Goal: Task Accomplishment & Management: Complete application form

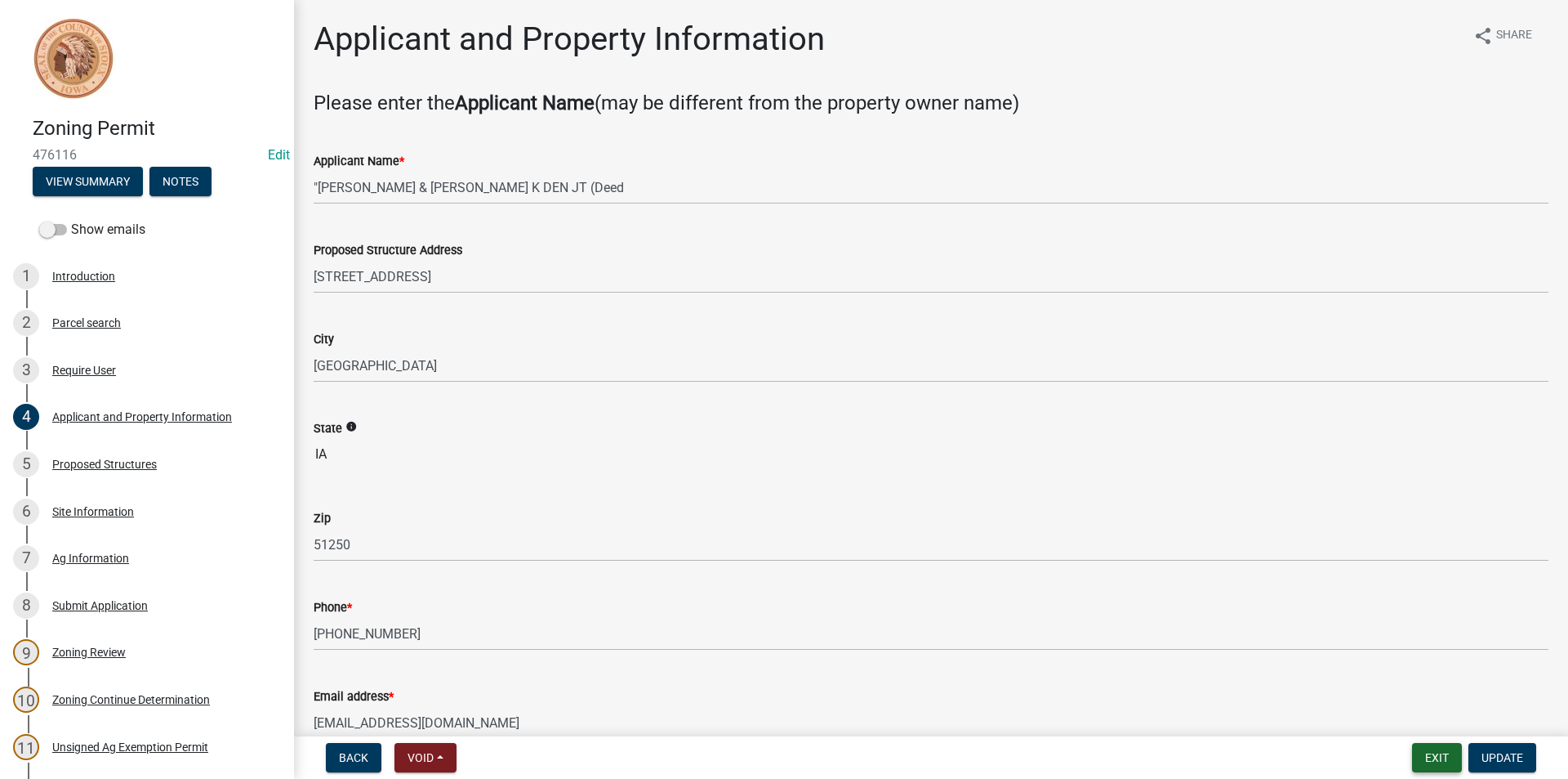
click at [1427, 756] on button "Exit" at bounding box center [1436, 757] width 50 height 30
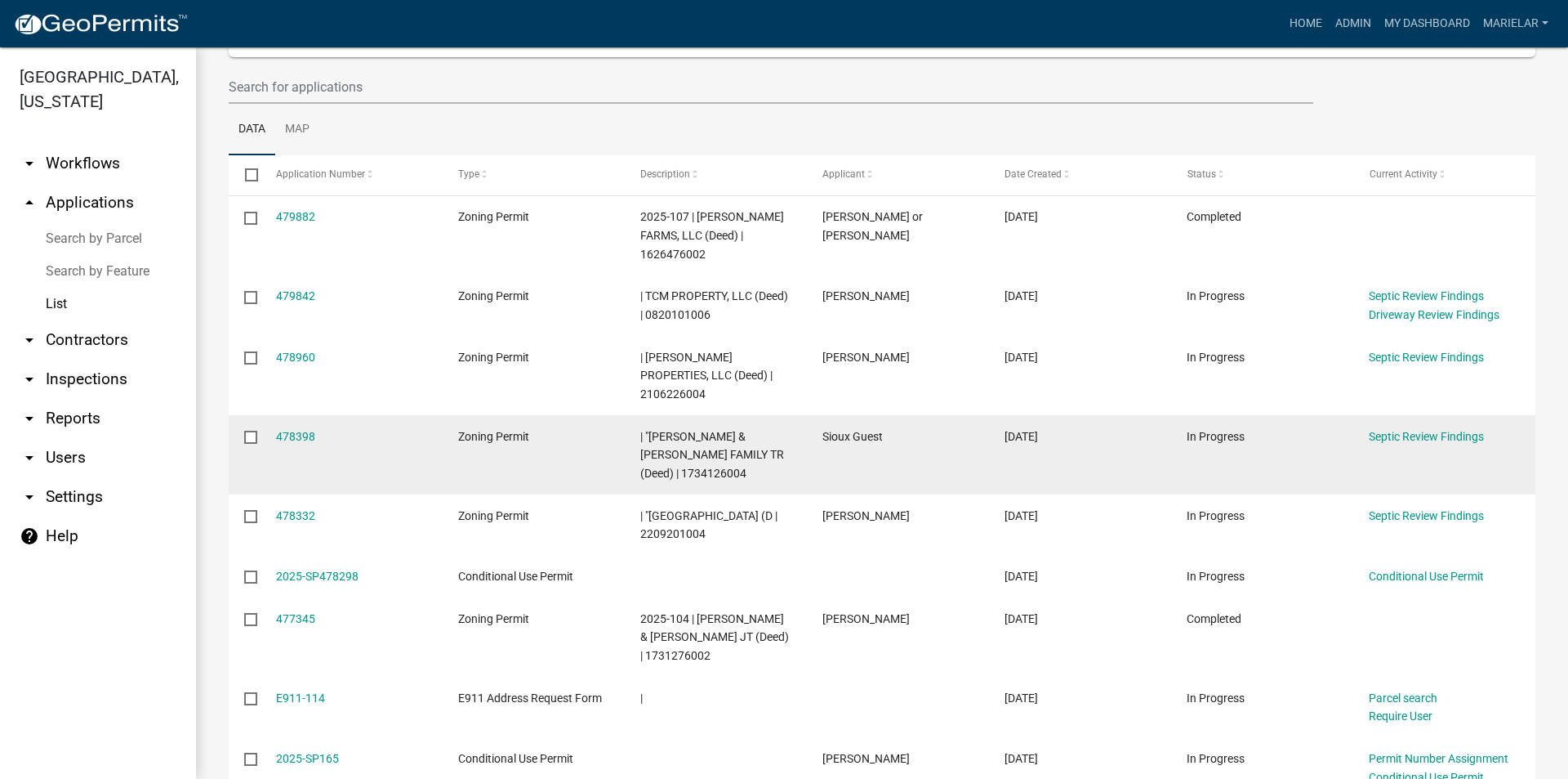
scroll to position [374, 0]
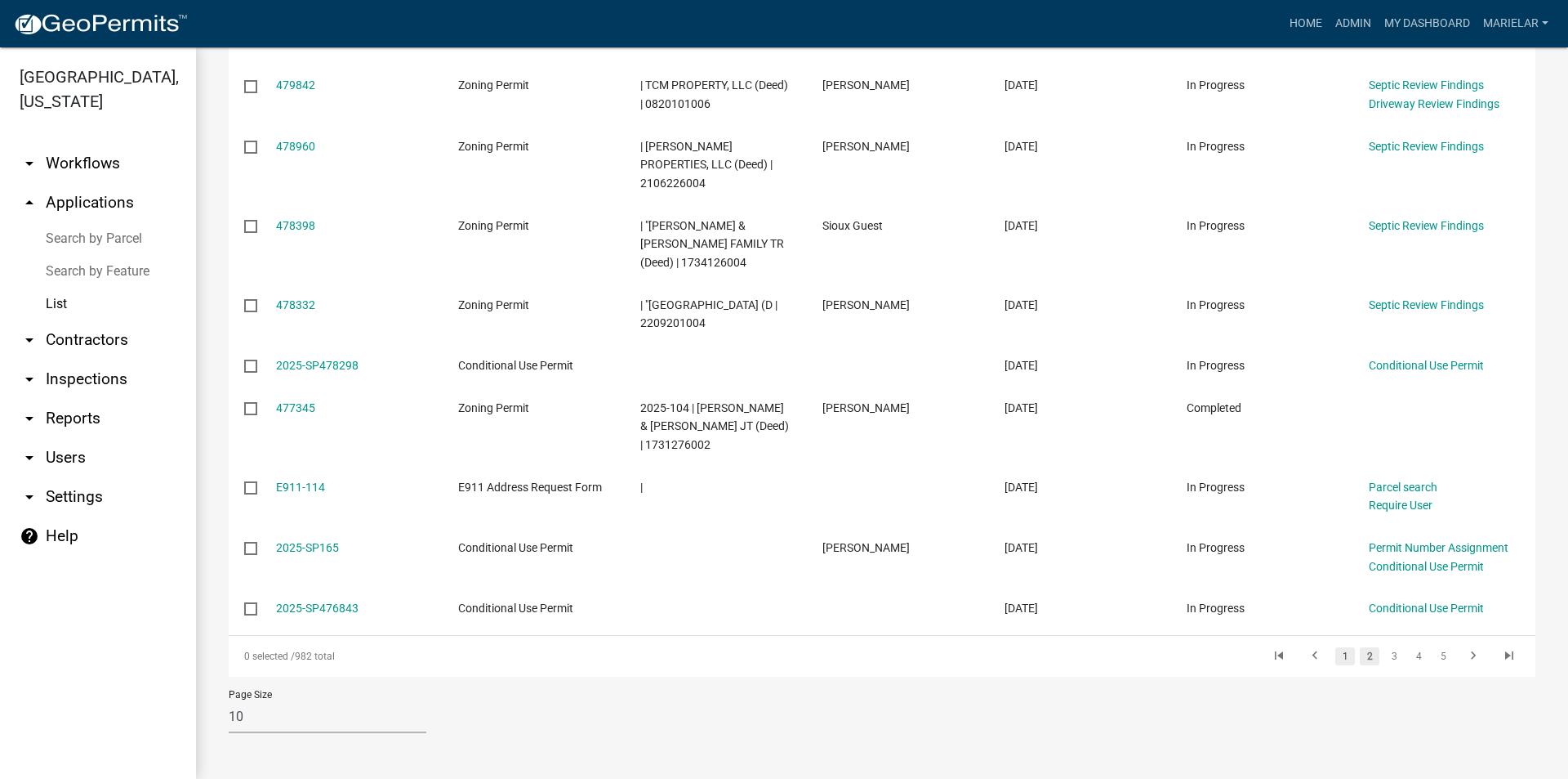
click at [1338, 659] on link "1" at bounding box center [1344, 656] width 19 height 18
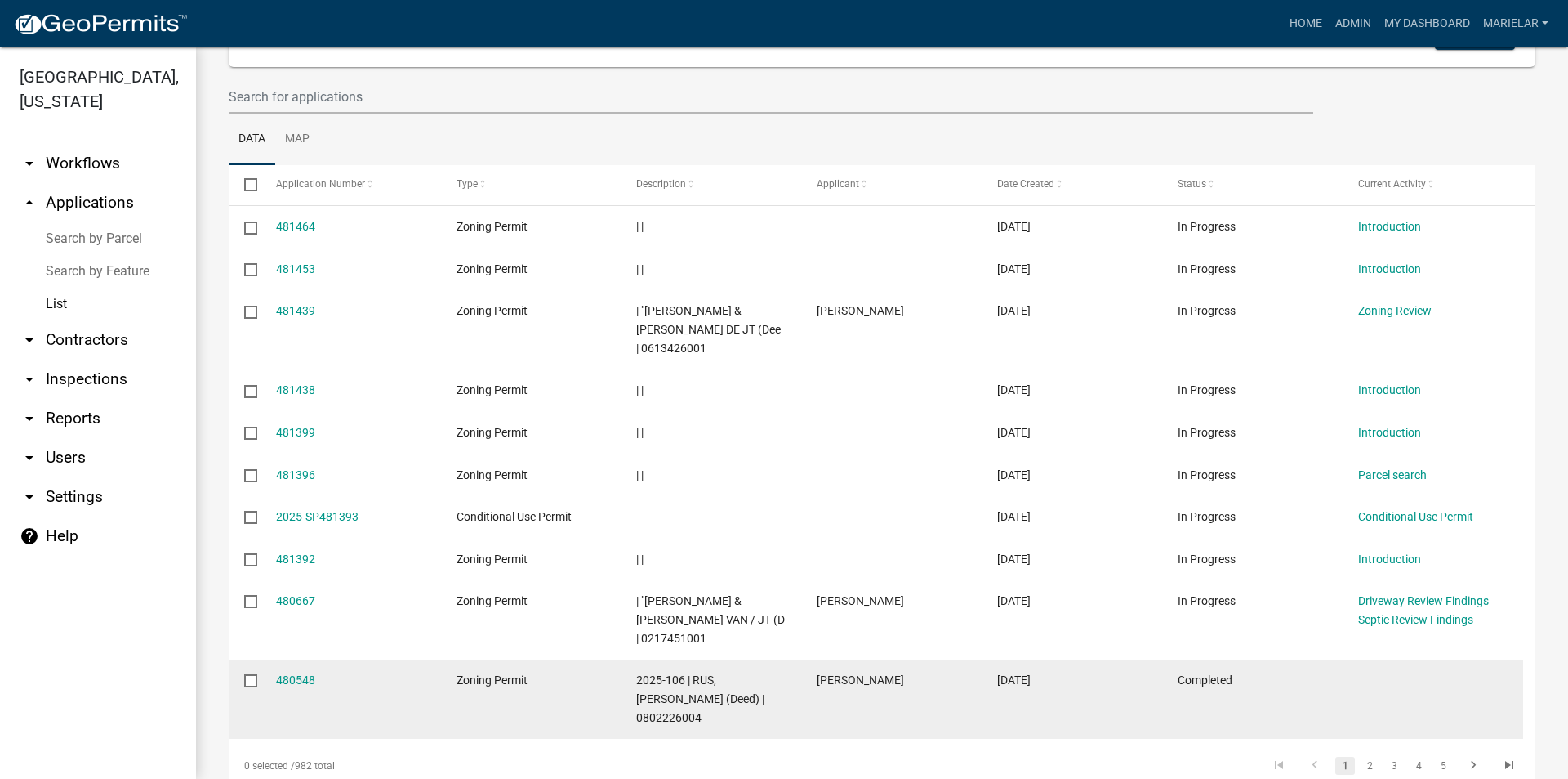
scroll to position [125, 0]
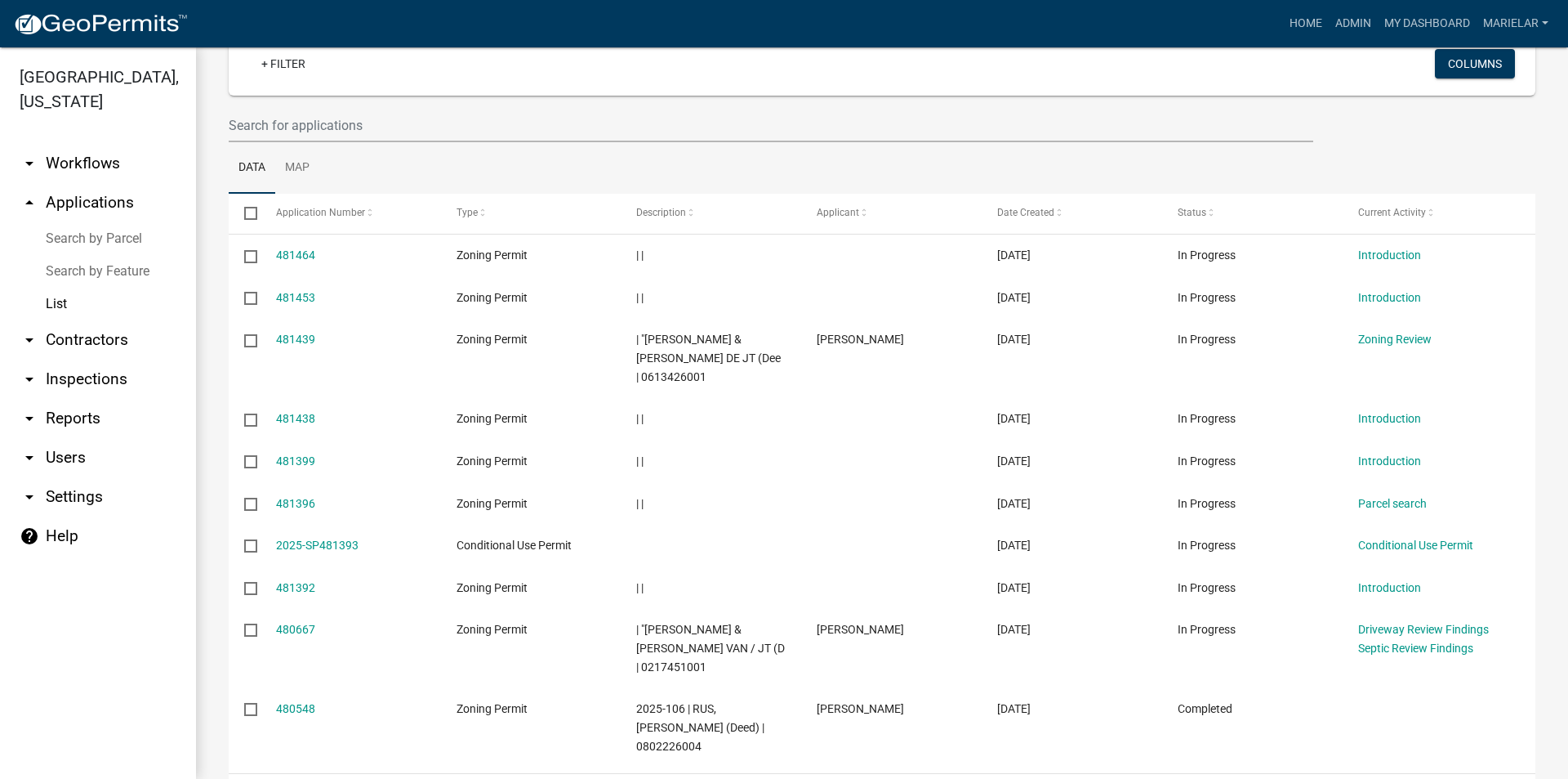
click at [1360, 778] on link "2" at bounding box center [1369, 794] width 19 height 18
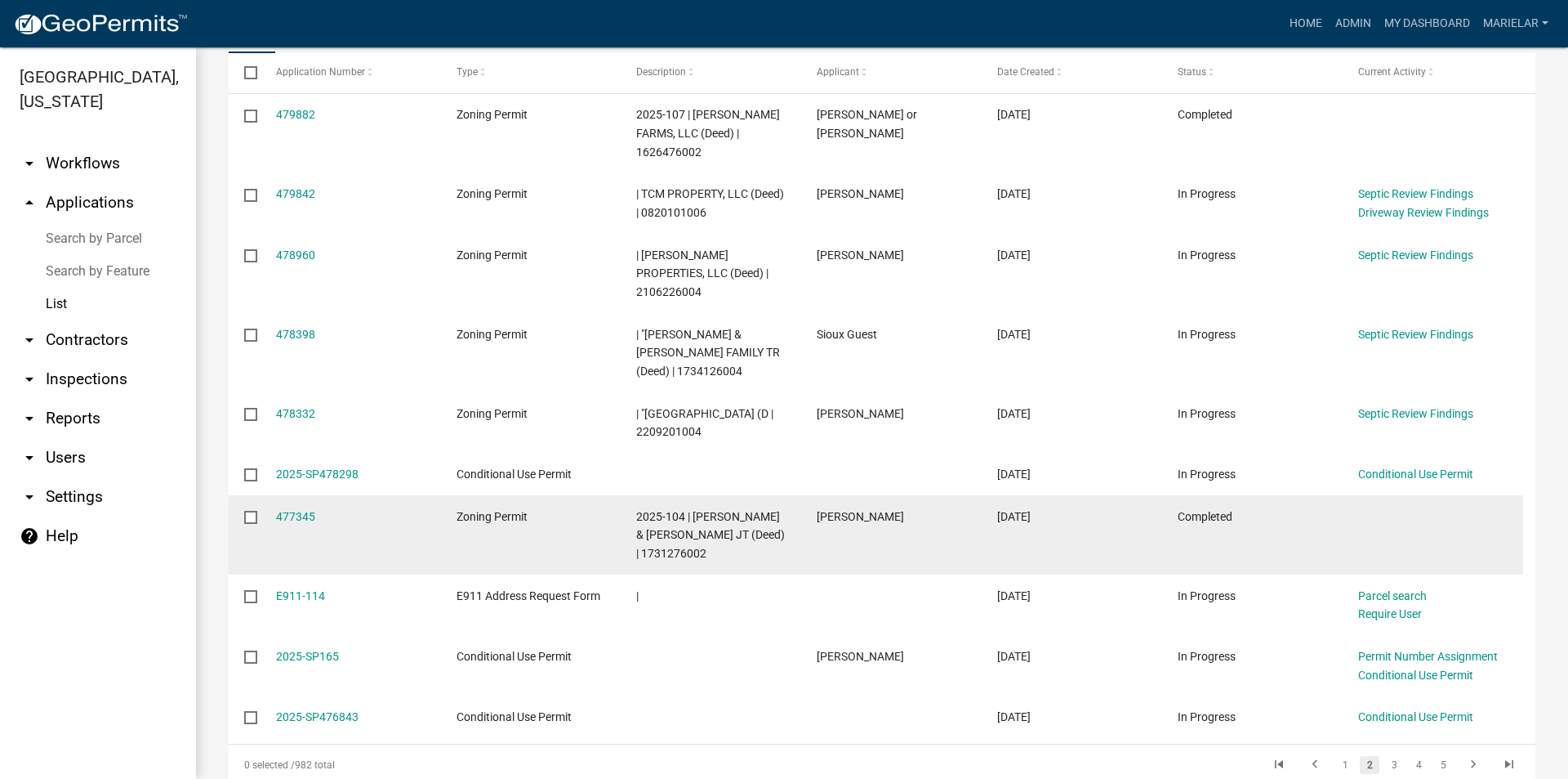
scroll to position [289, 0]
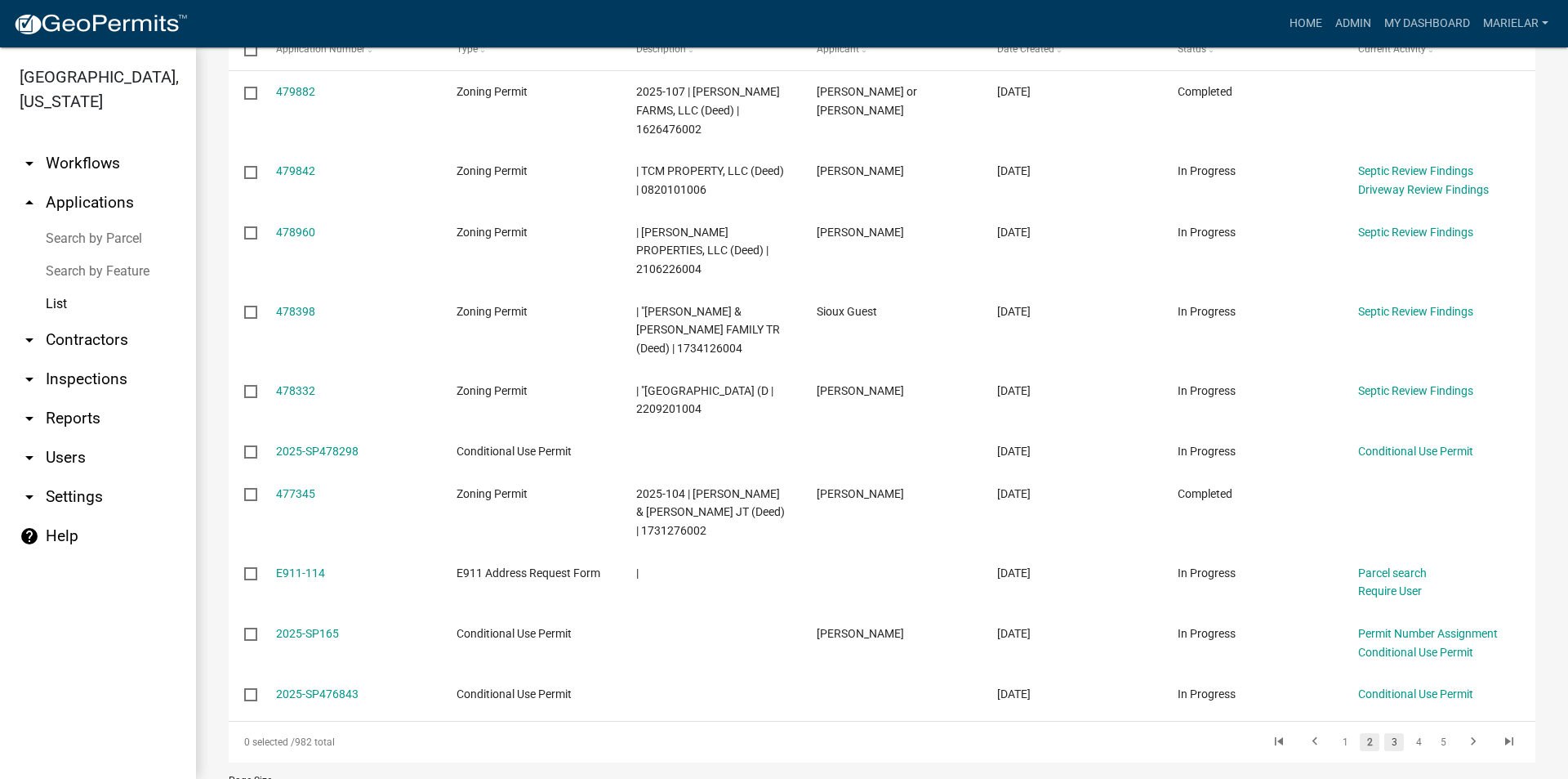
click at [1386, 738] on link "3" at bounding box center [1393, 742] width 19 height 18
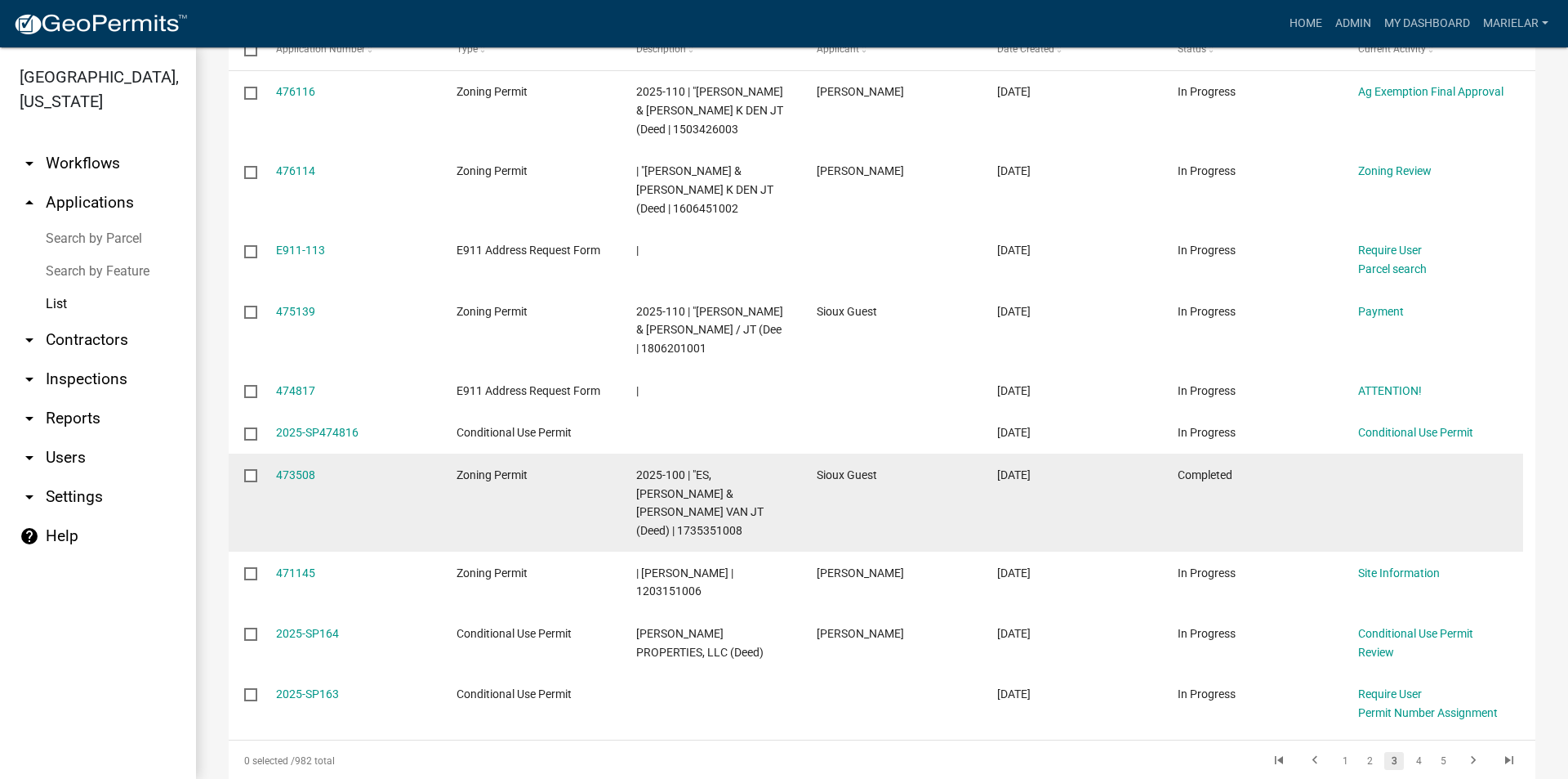
scroll to position [371, 0]
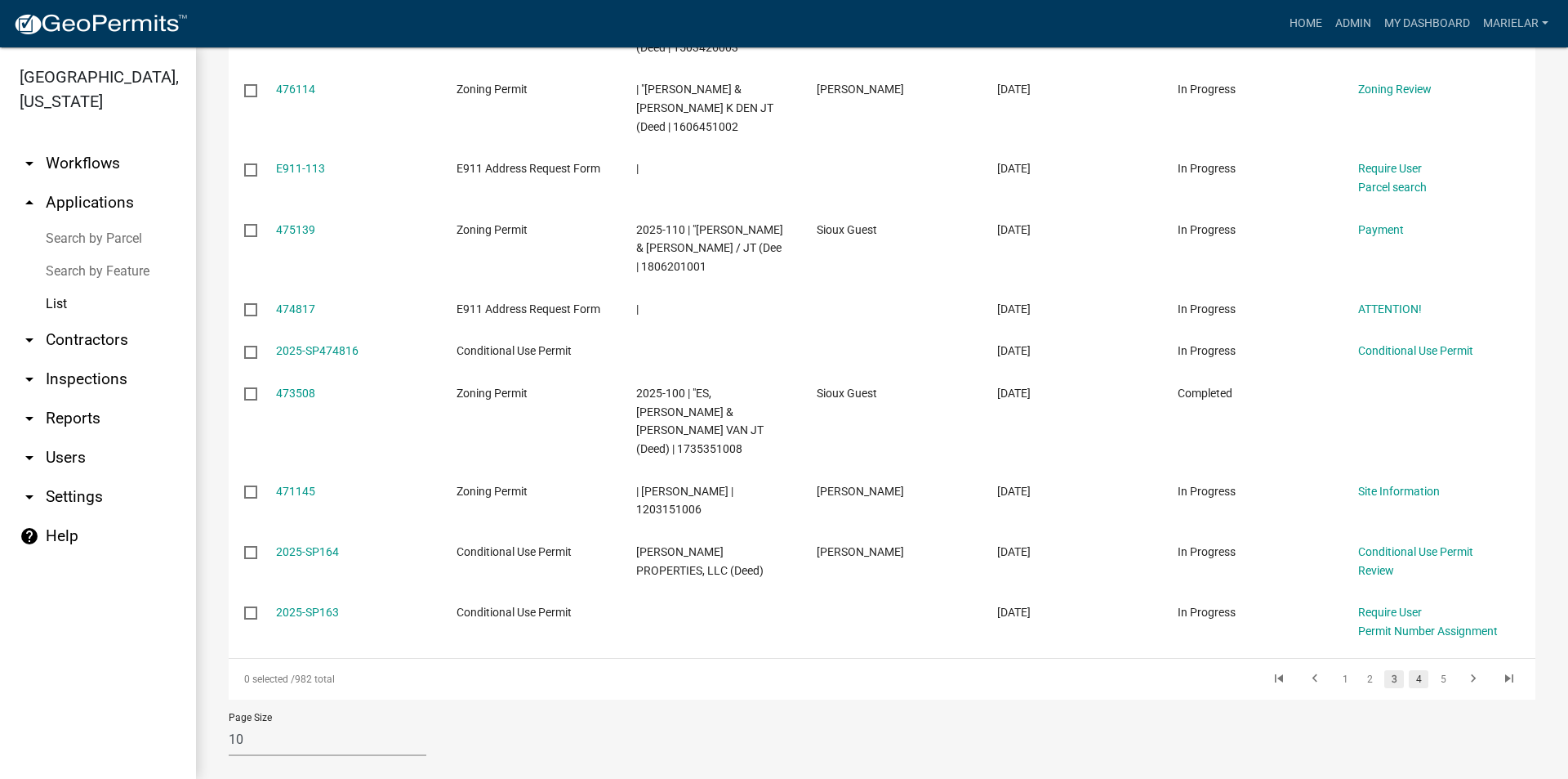
click at [1409, 670] on link "4" at bounding box center [1418, 679] width 19 height 18
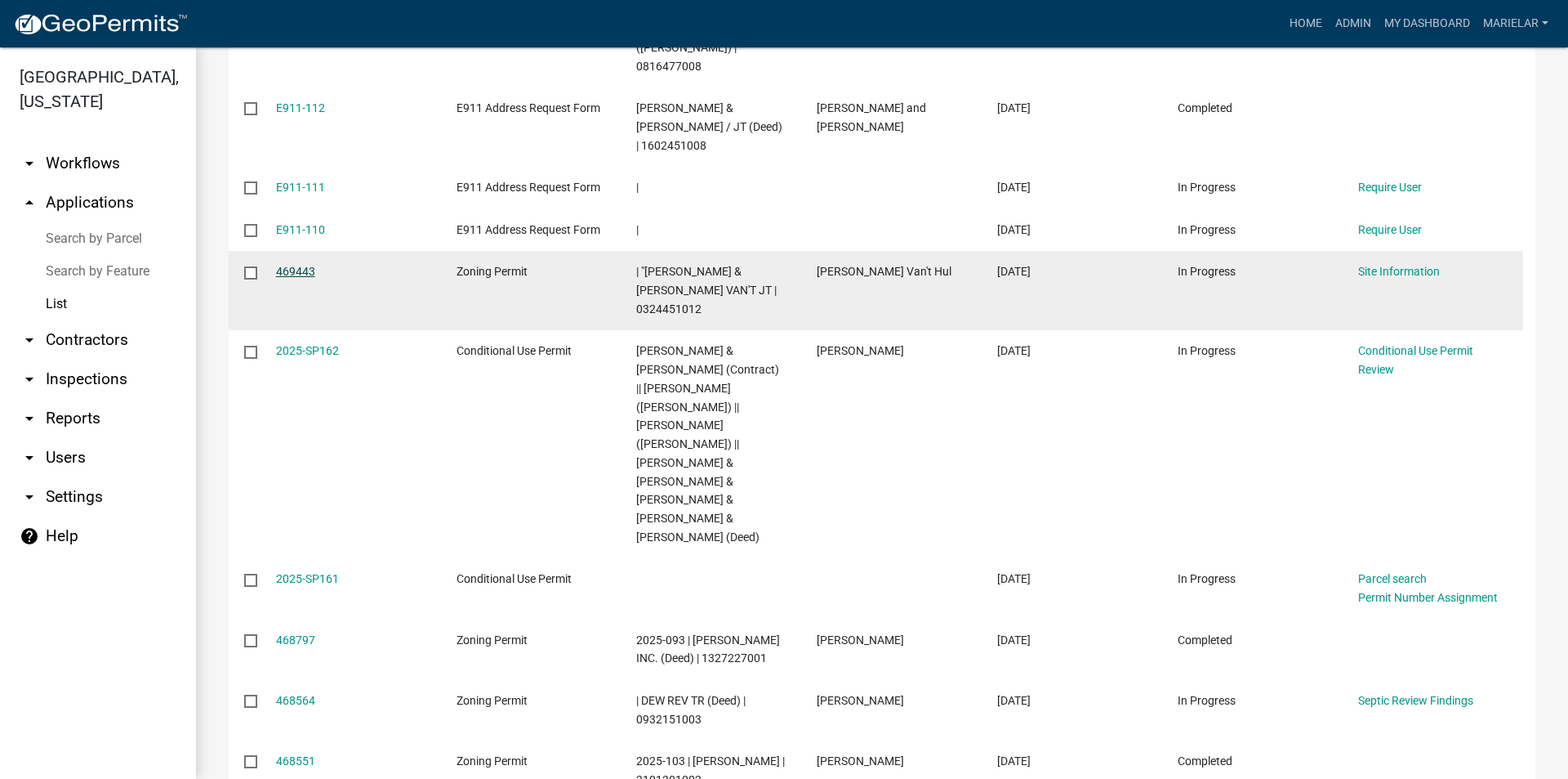
click at [299, 265] on link "469443" at bounding box center [295, 271] width 39 height 13
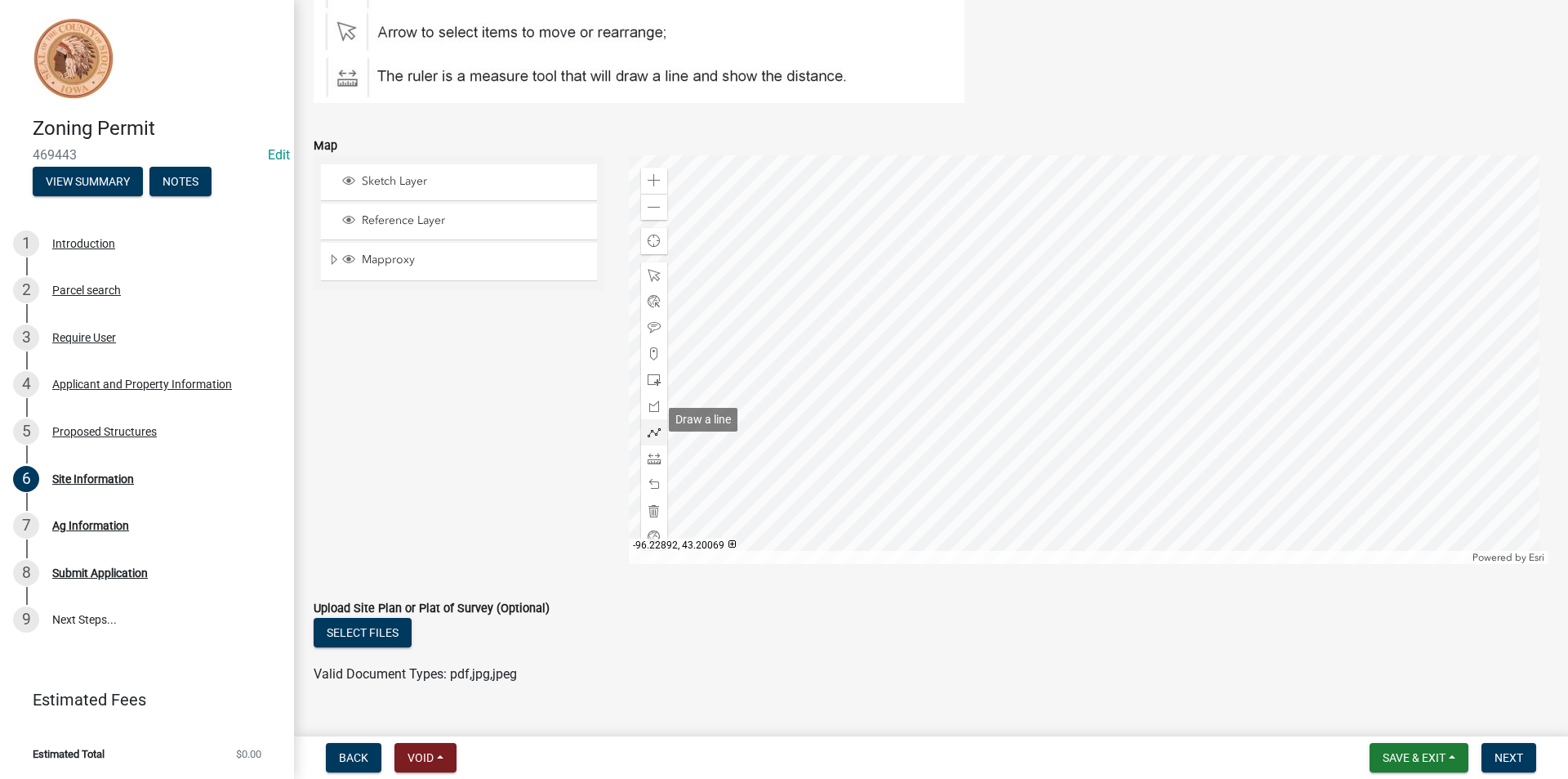
scroll to position [278, 0]
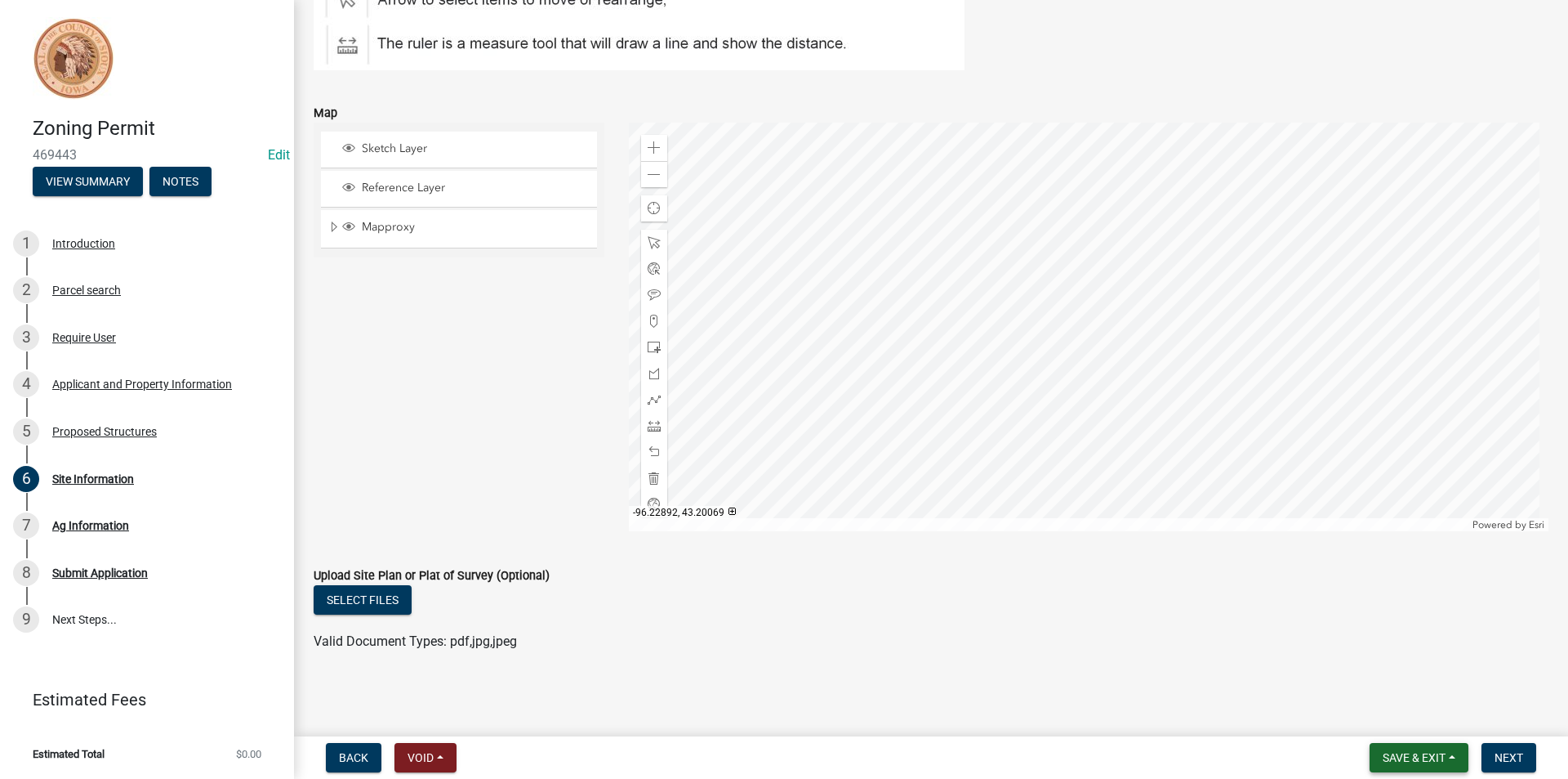
click at [1403, 755] on span "Save & Exit" at bounding box center [1414, 757] width 63 height 13
click at [1404, 708] on button "Save & Exit" at bounding box center [1403, 715] width 131 height 39
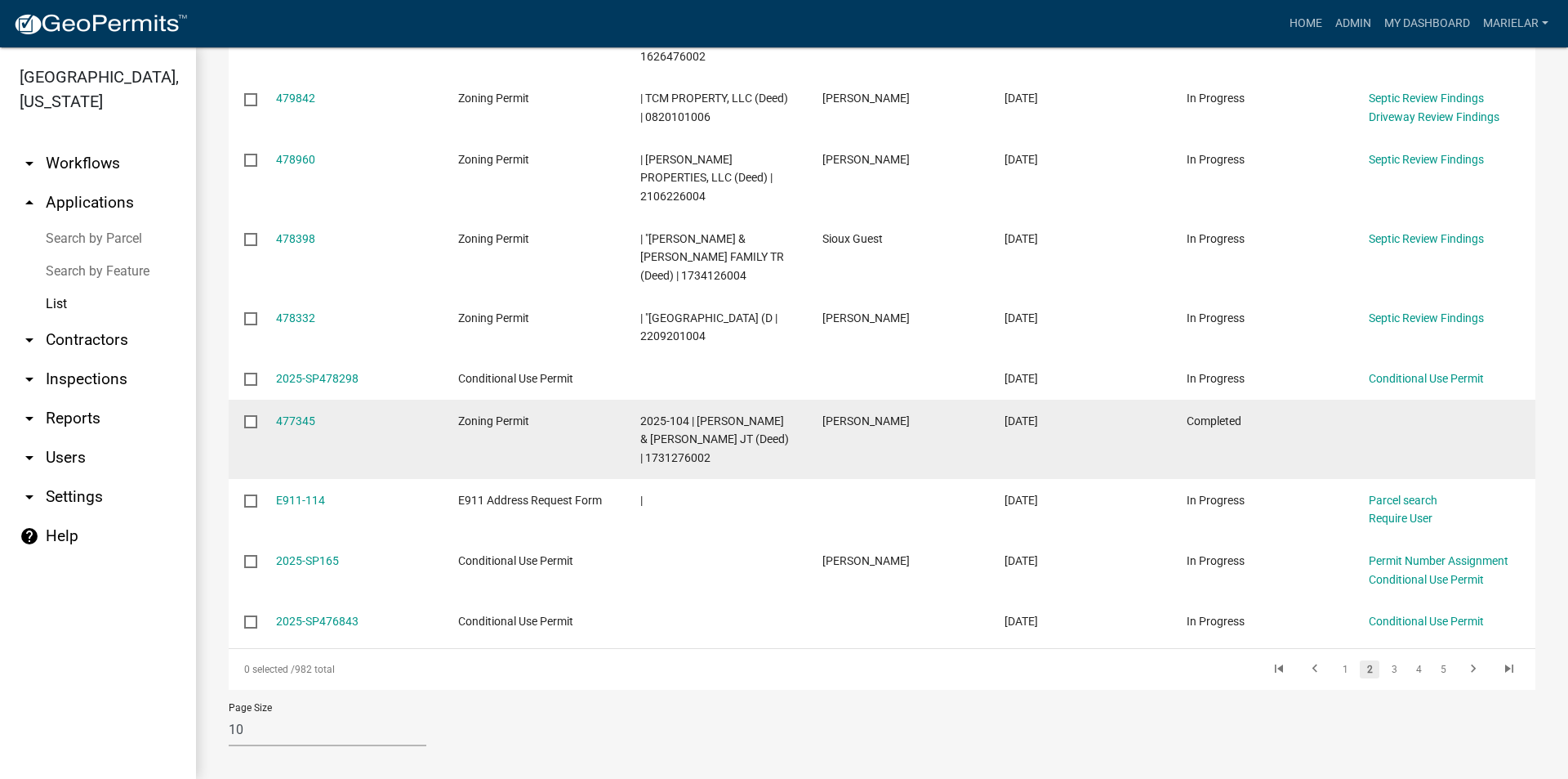
scroll to position [374, 0]
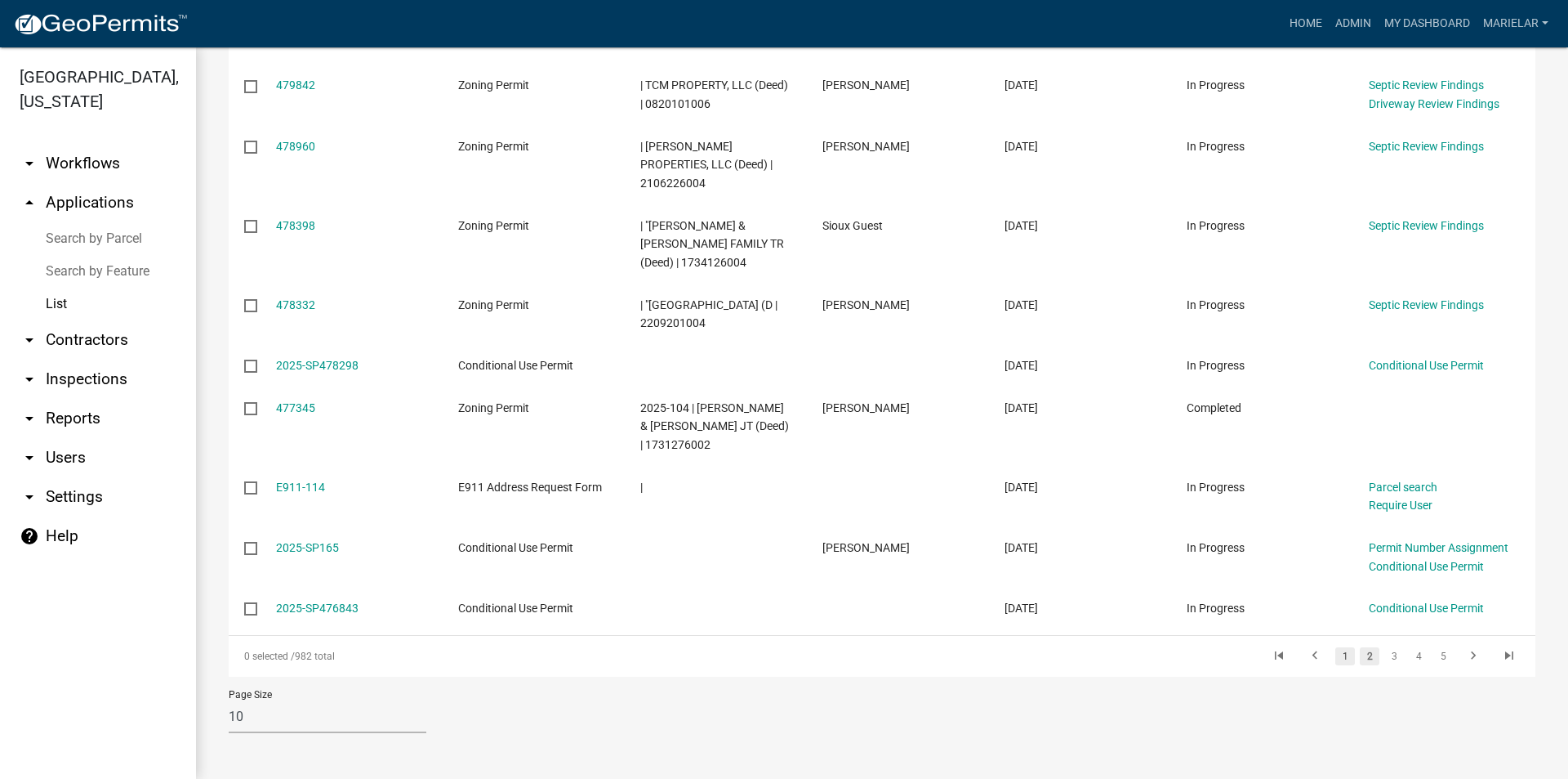
click at [1338, 655] on link "1" at bounding box center [1344, 656] width 19 height 18
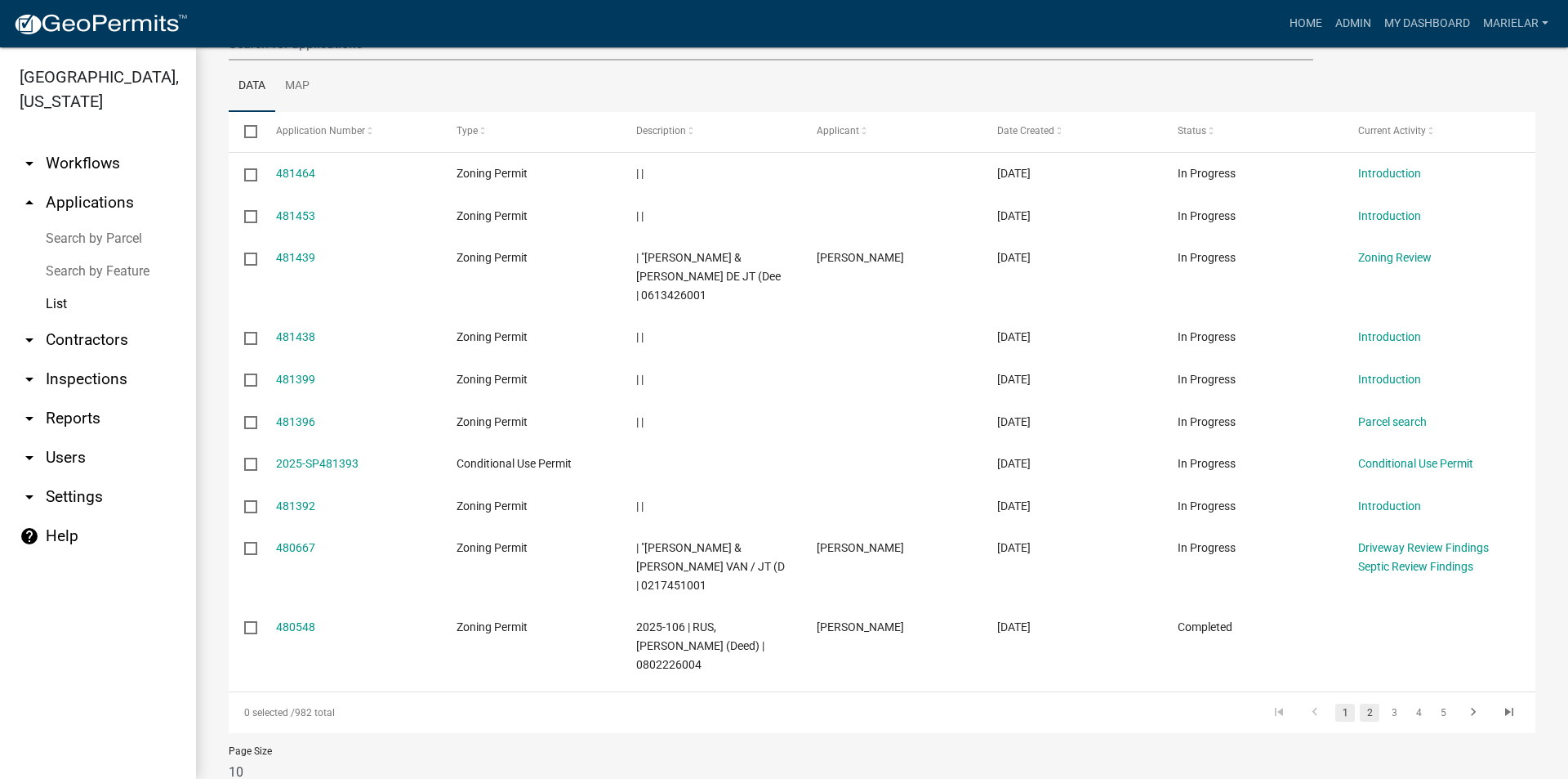
click at [1360, 704] on link "2" at bounding box center [1369, 712] width 19 height 18
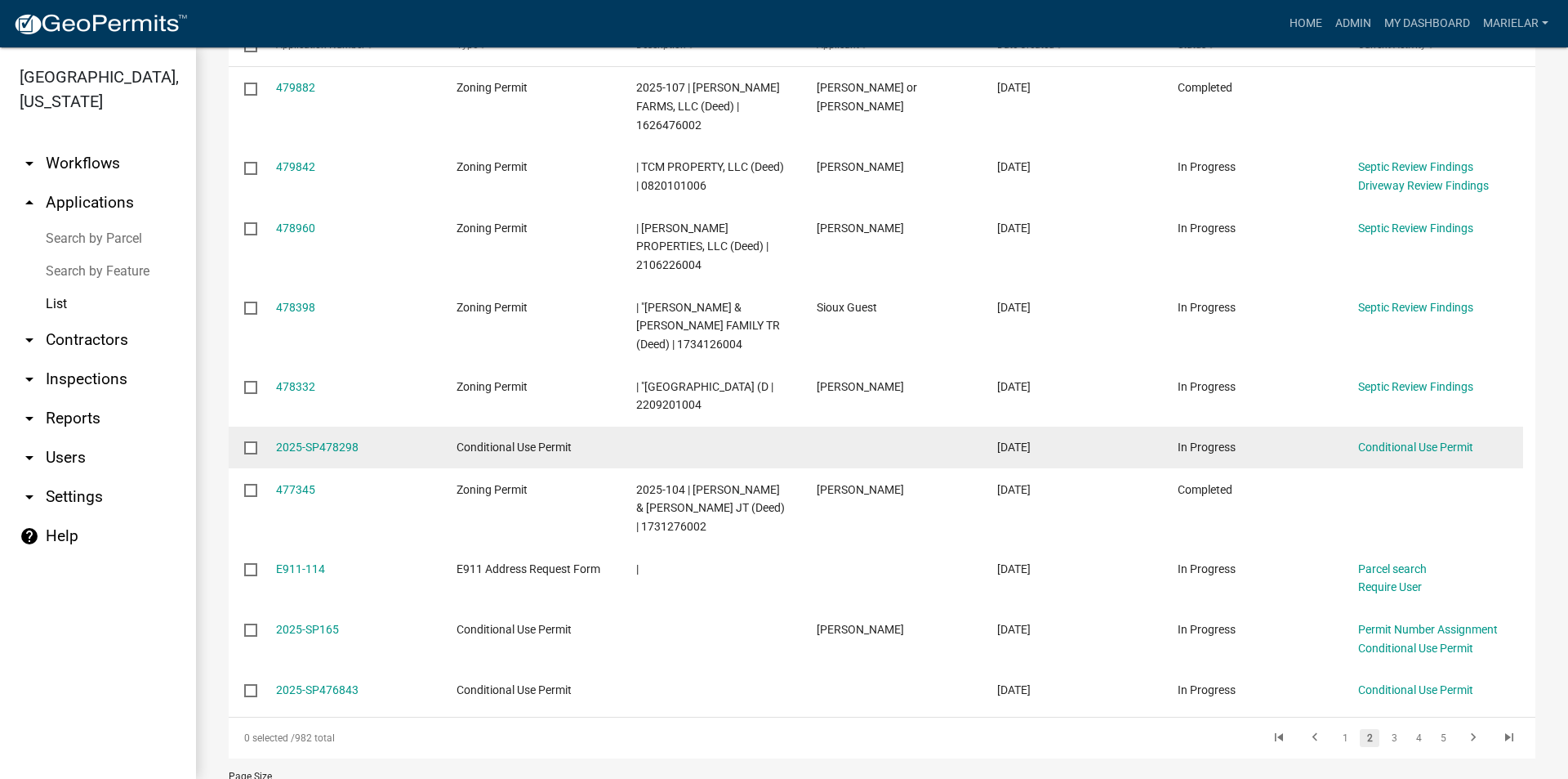
scroll to position [374, 0]
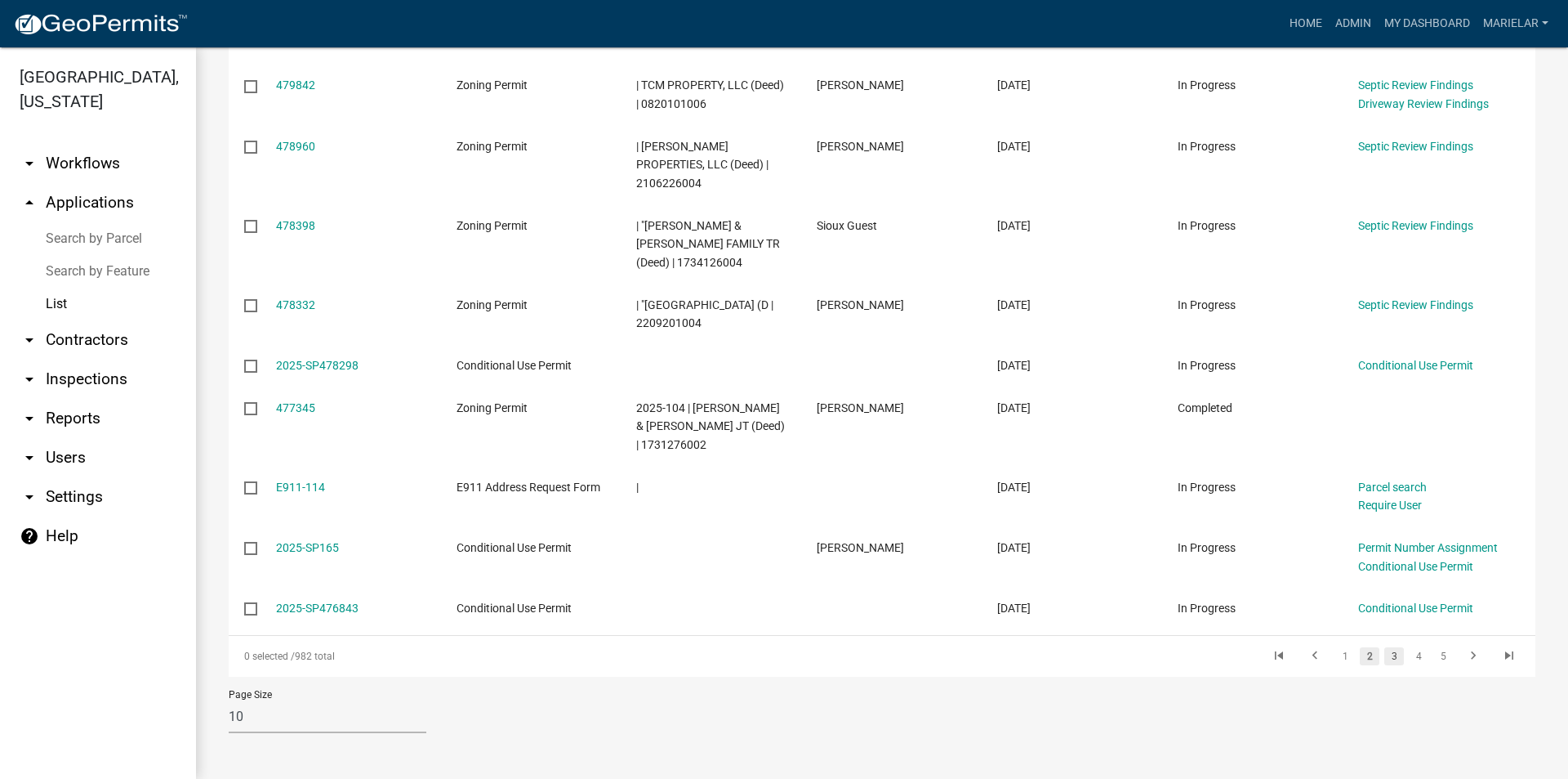
click at [1388, 657] on link "3" at bounding box center [1393, 656] width 19 height 18
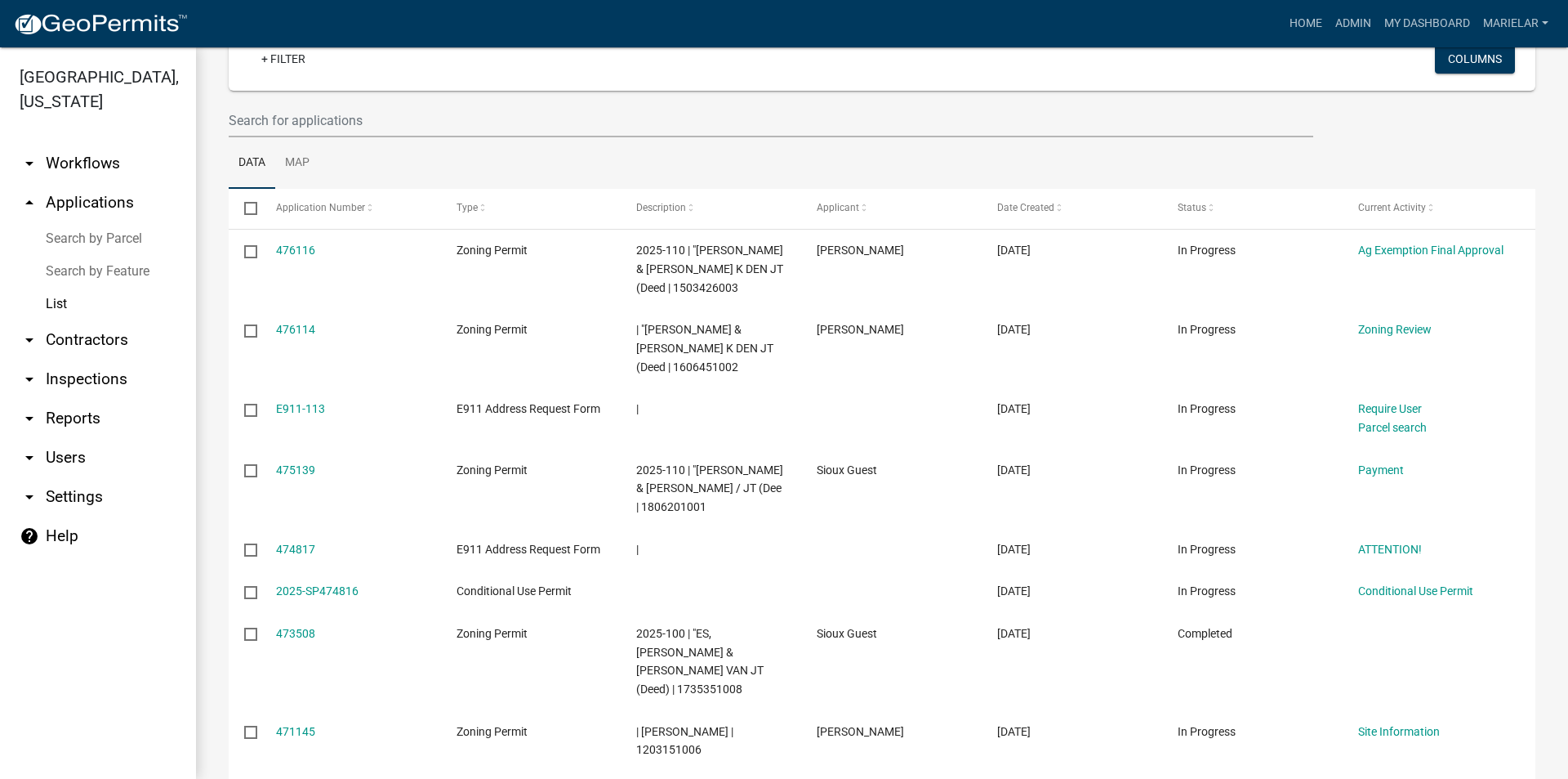
scroll to position [129, 0]
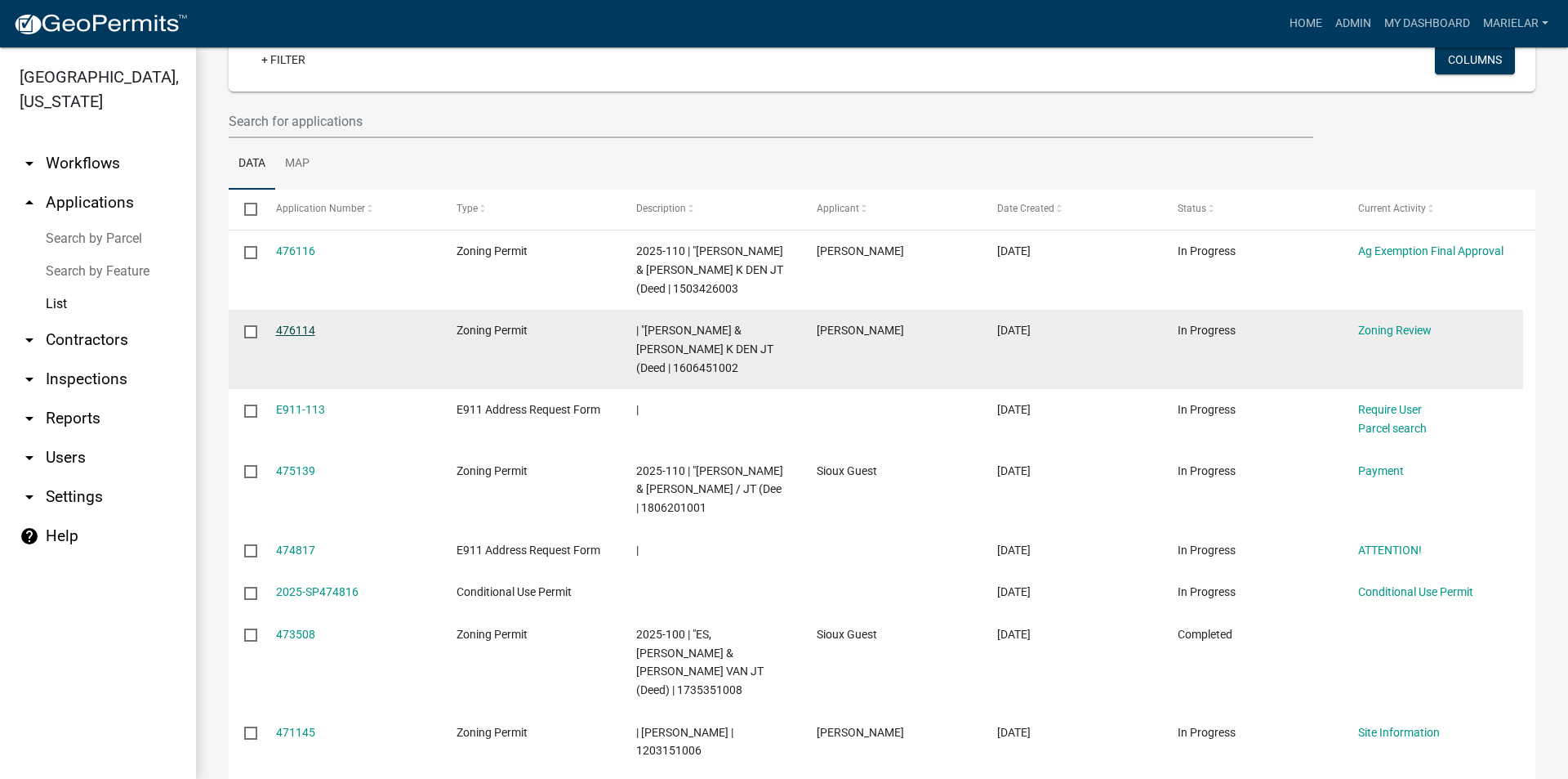
click at [295, 330] on link "476114" at bounding box center [295, 329] width 39 height 13
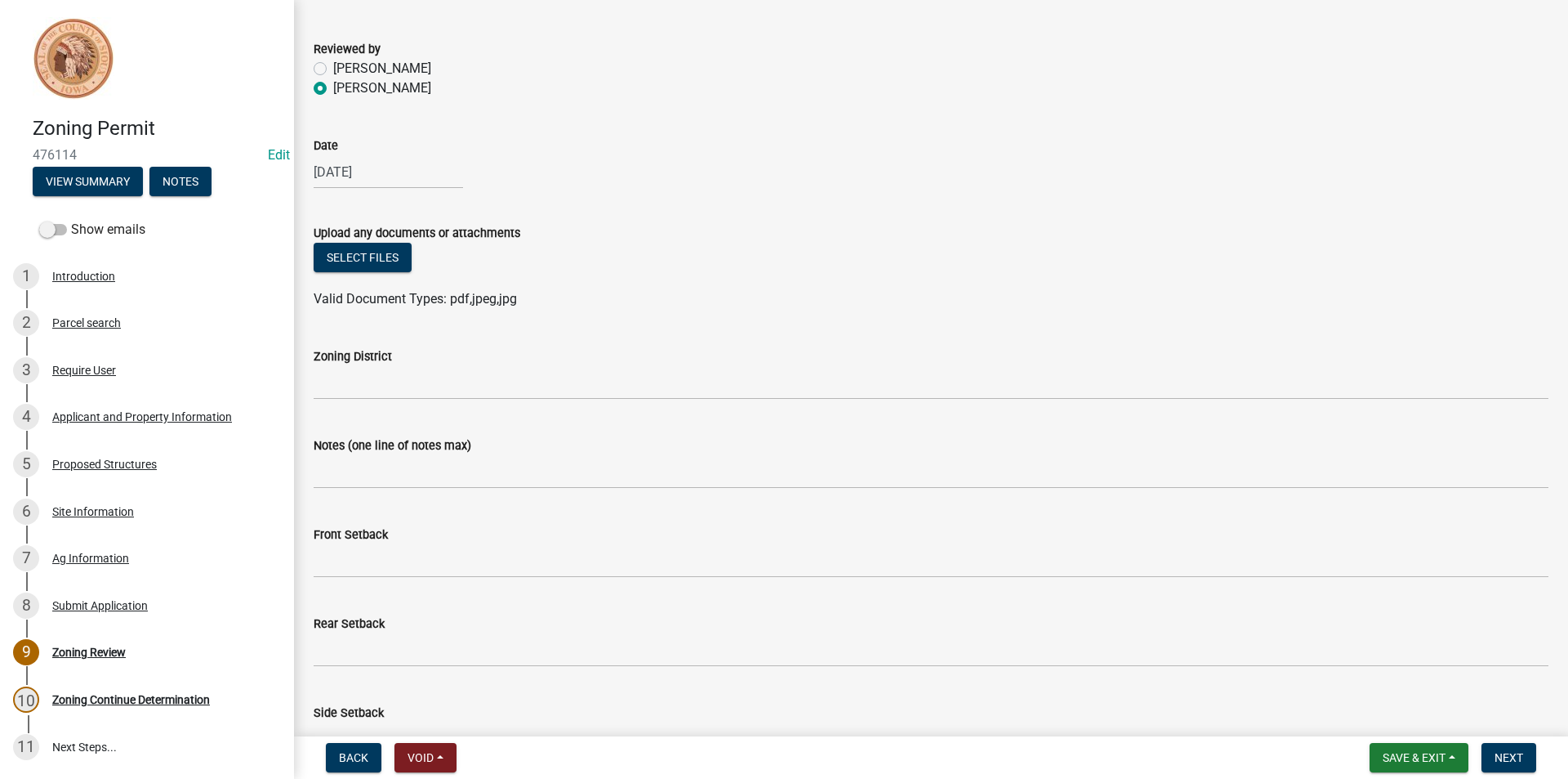
scroll to position [164, 0]
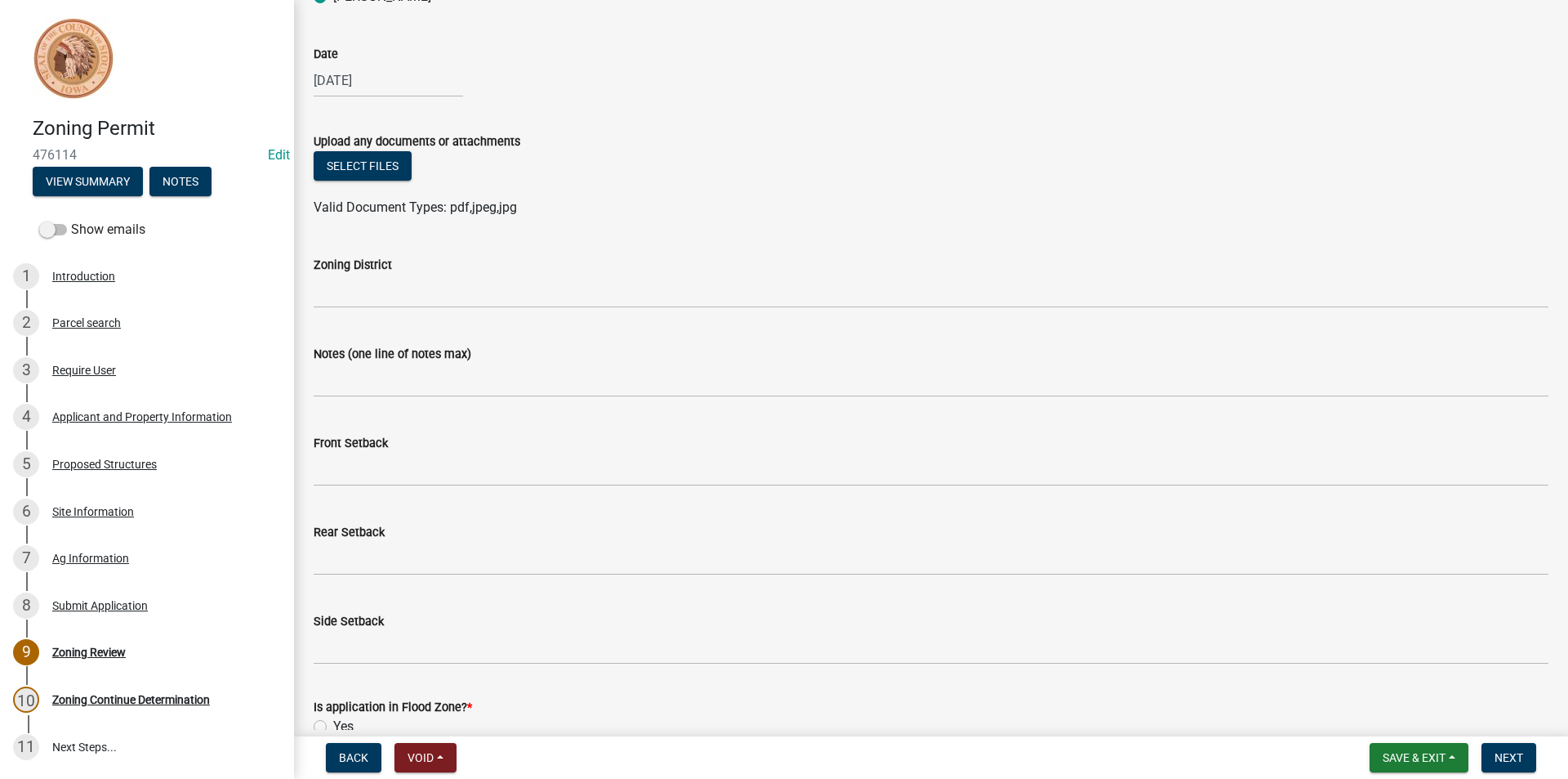
click at [339, 308] on wm-data-entity-input "Zoning District" at bounding box center [931, 277] width 1235 height 89
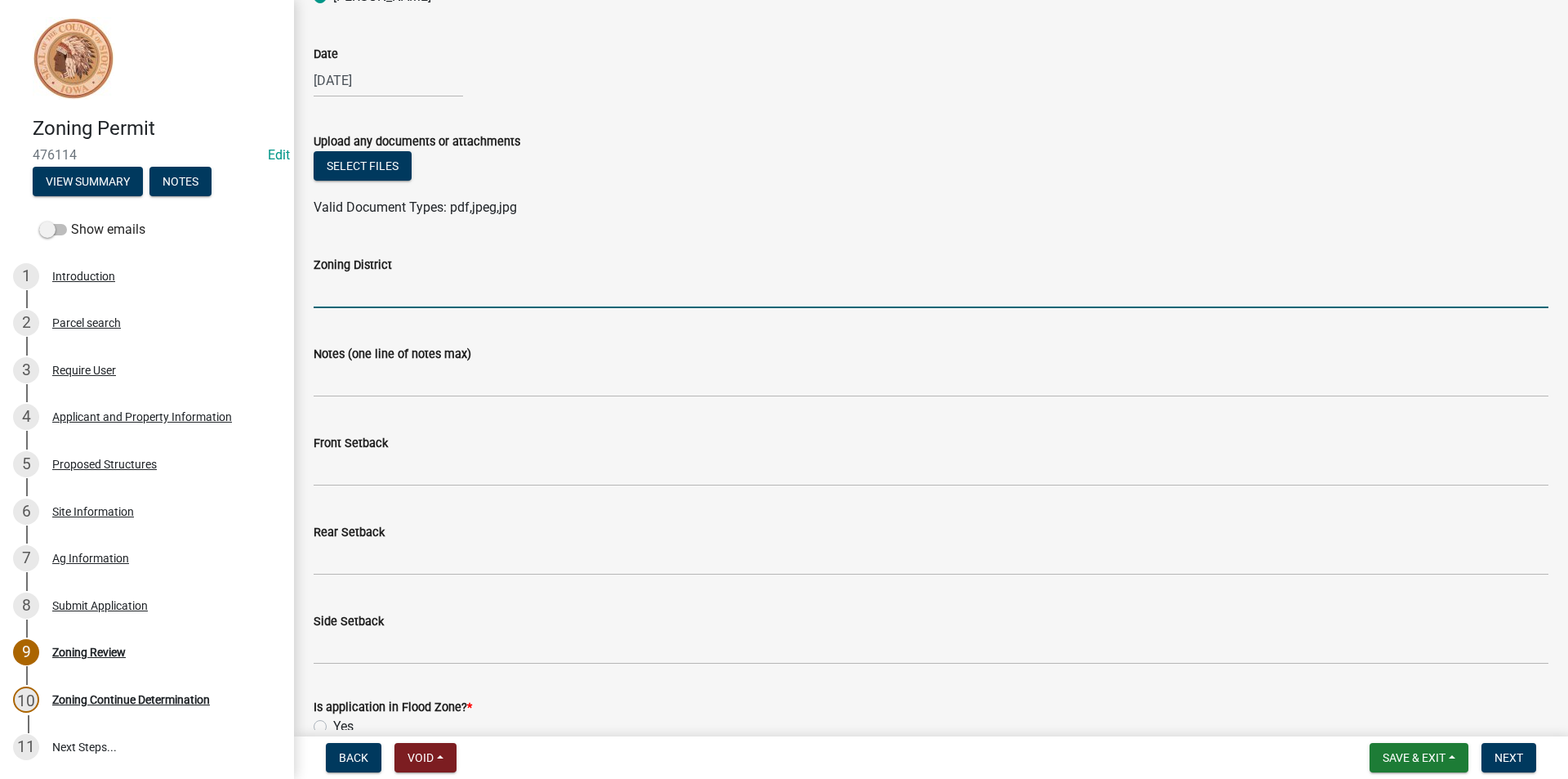
click at [427, 280] on input "Zoning District" at bounding box center [931, 291] width 1235 height 34
type input "AG"
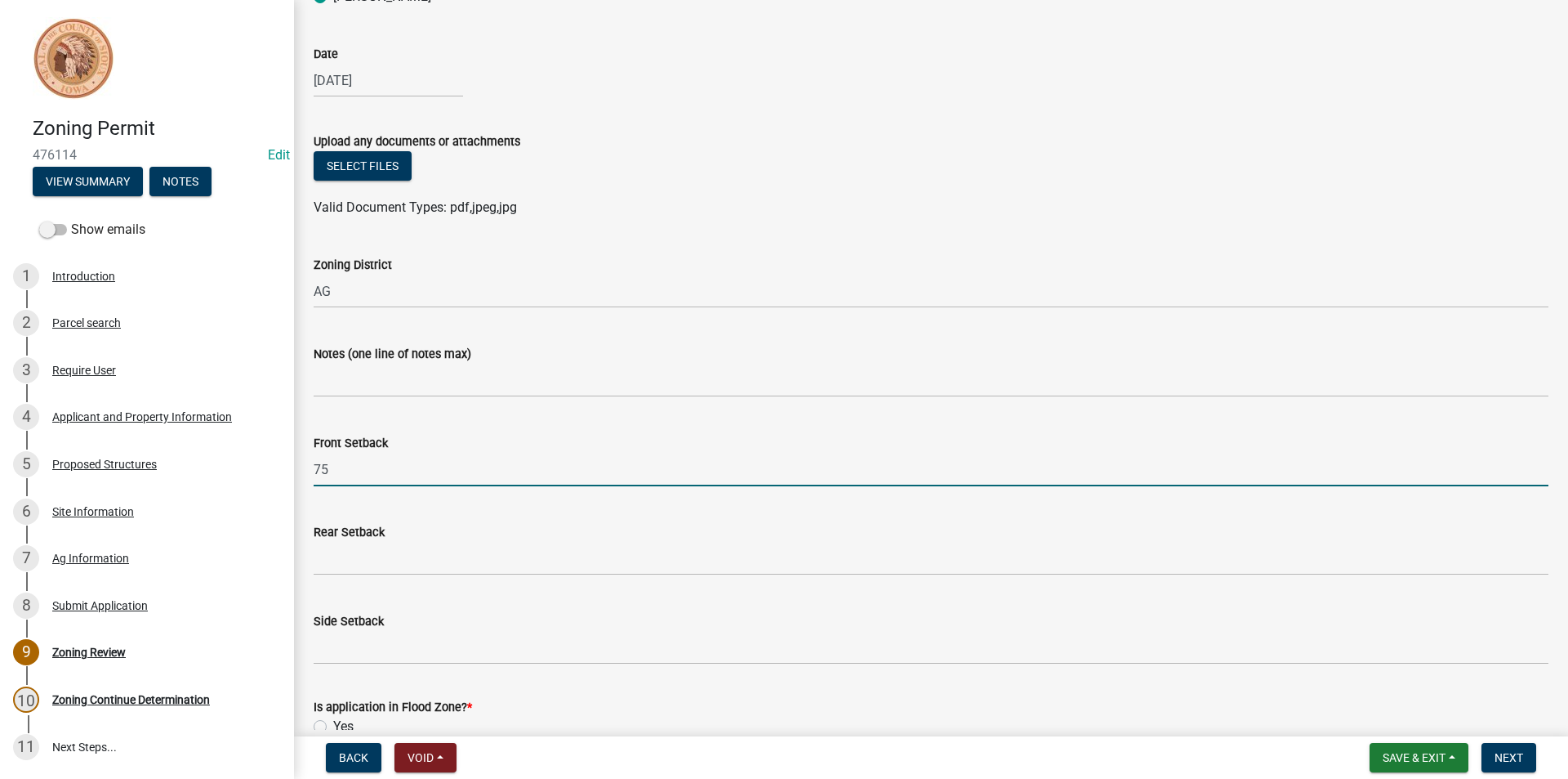
type input "75"
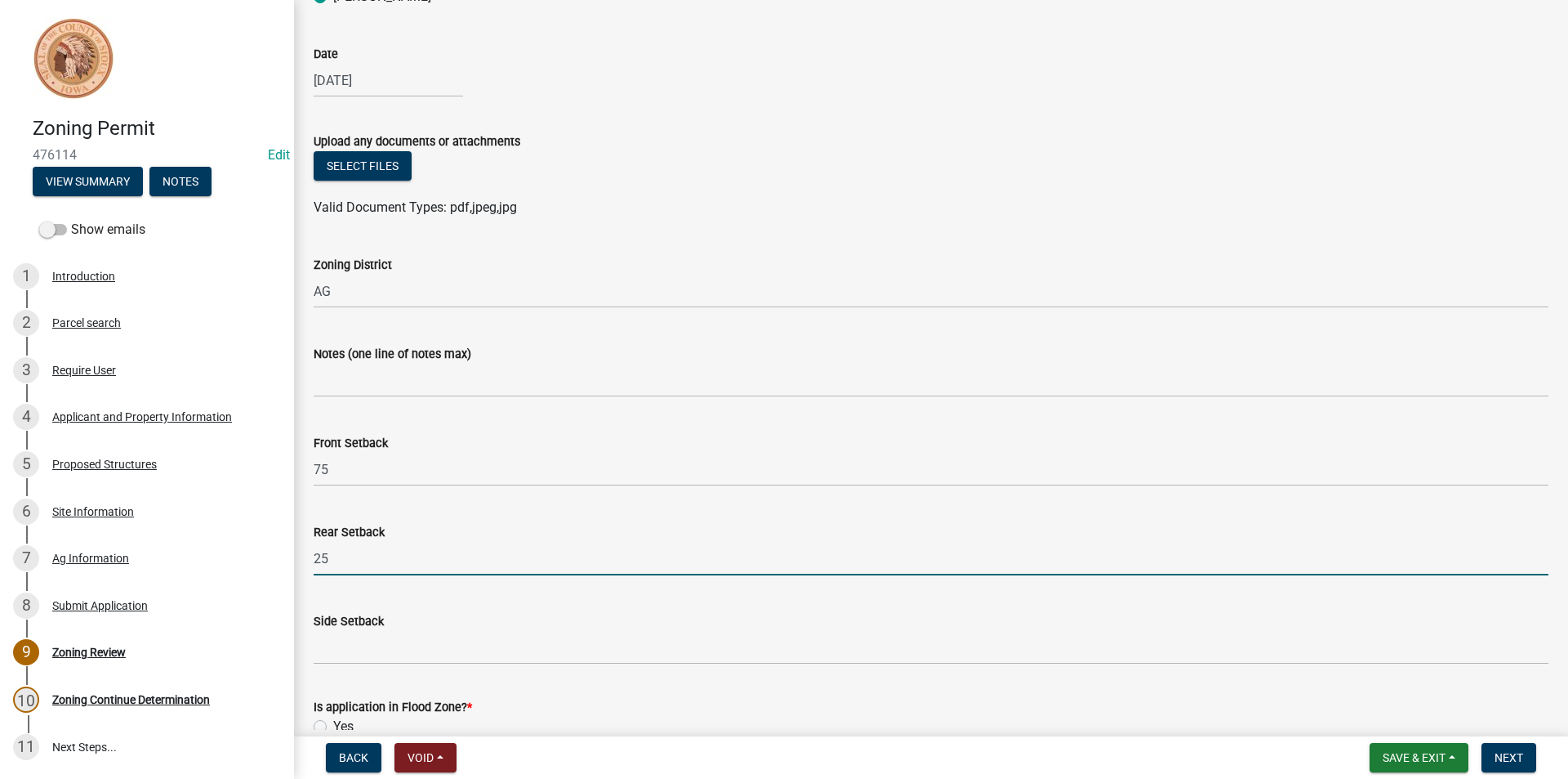
type input "25"
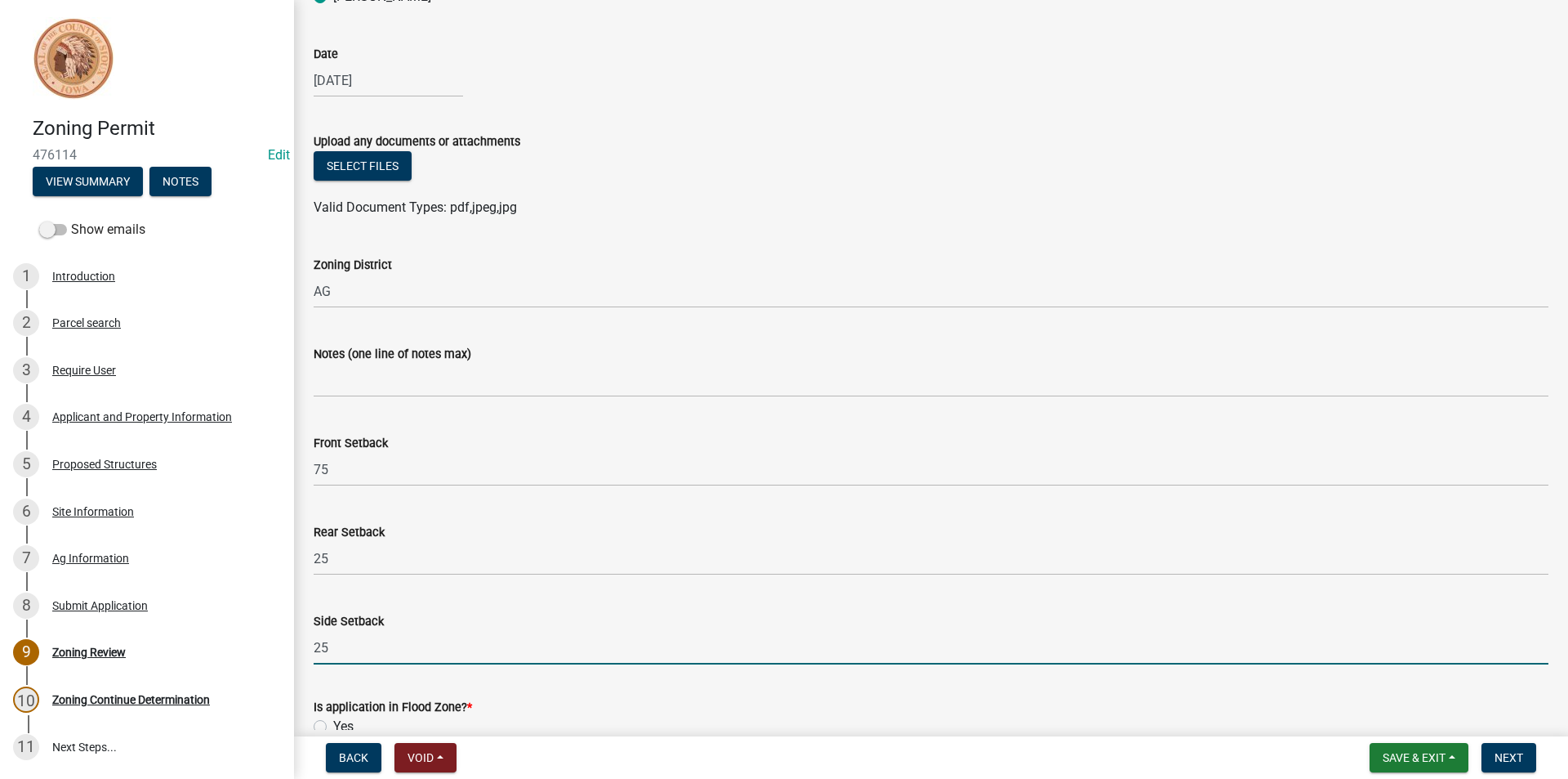
type input "25"
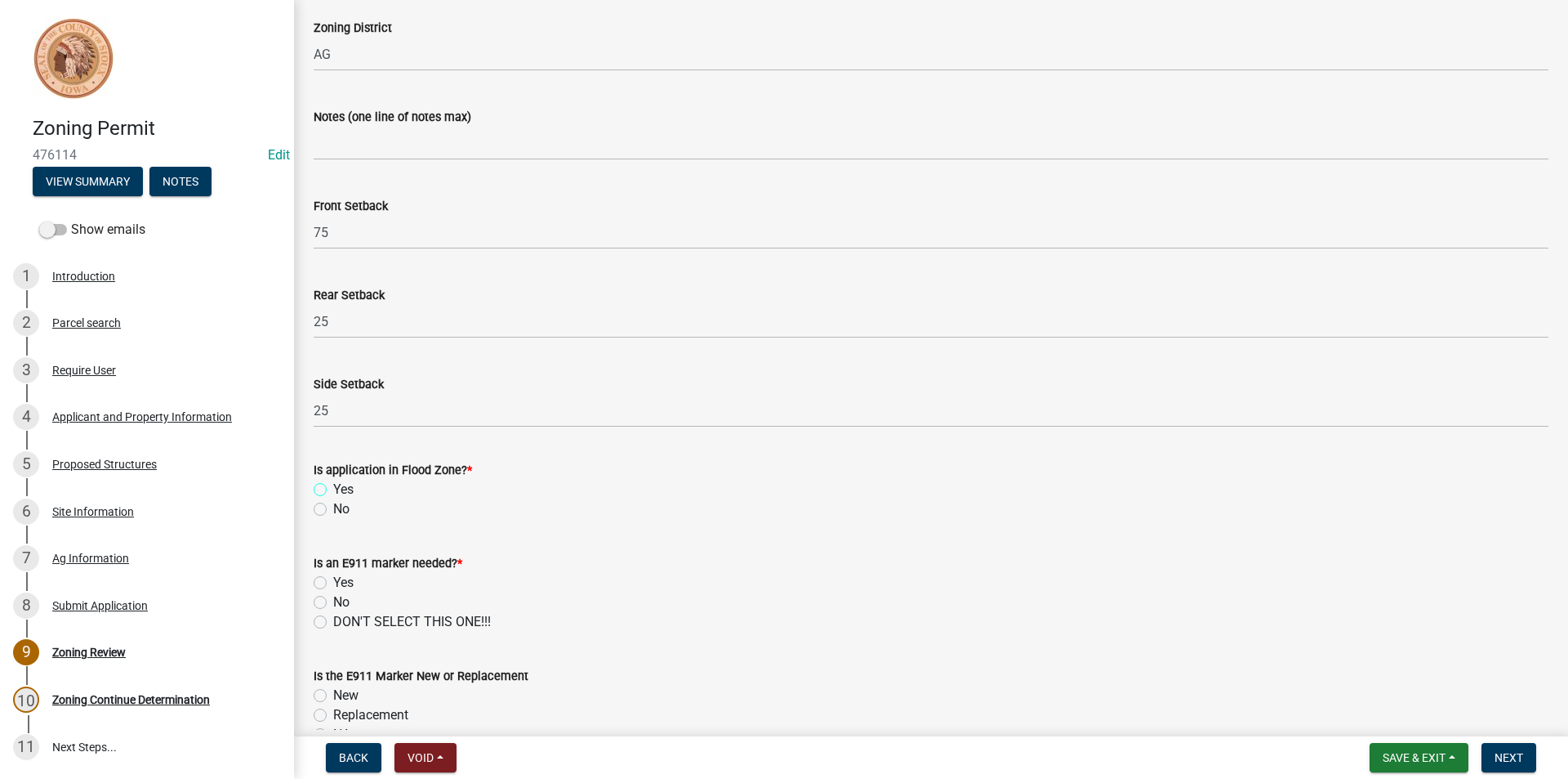
scroll to position [408, 0]
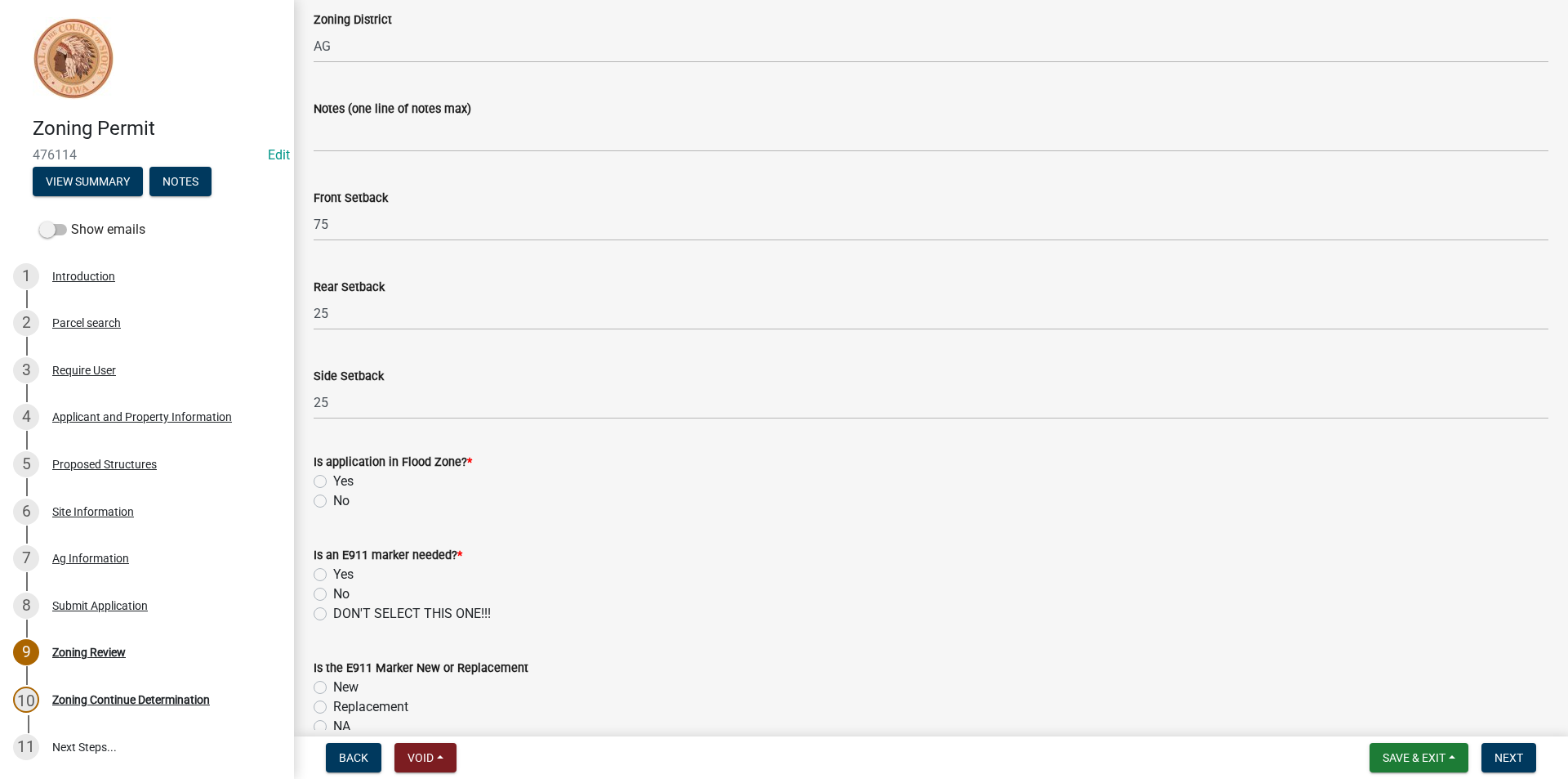
click at [333, 501] on label "No" at bounding box center [341, 500] width 16 height 19
click at [333, 501] on input "No" at bounding box center [338, 496] width 11 height 11
radio input "true"
click at [333, 596] on label "No" at bounding box center [341, 593] width 16 height 19
click at [333, 595] on input "No" at bounding box center [338, 589] width 11 height 11
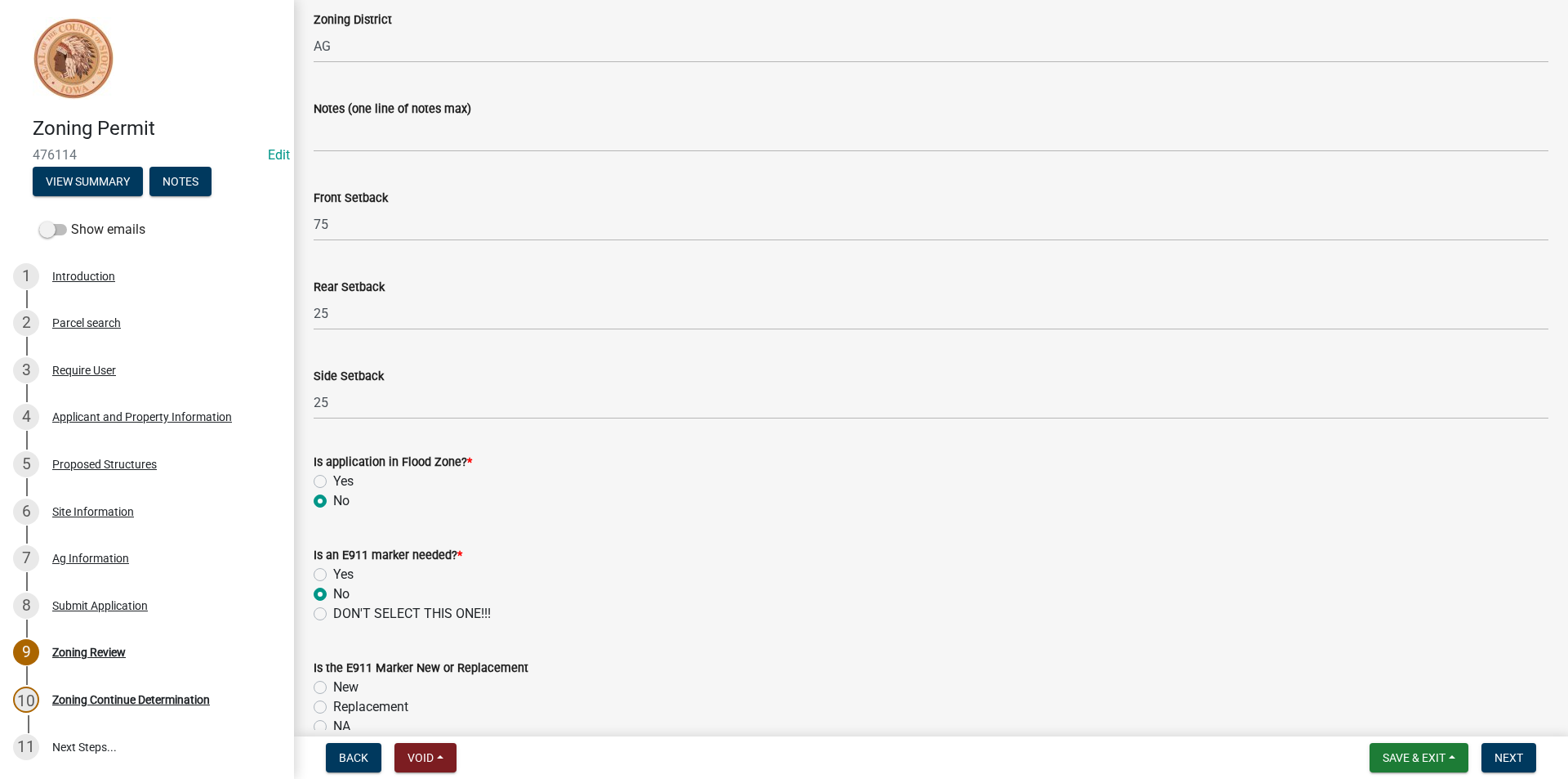
radio input "true"
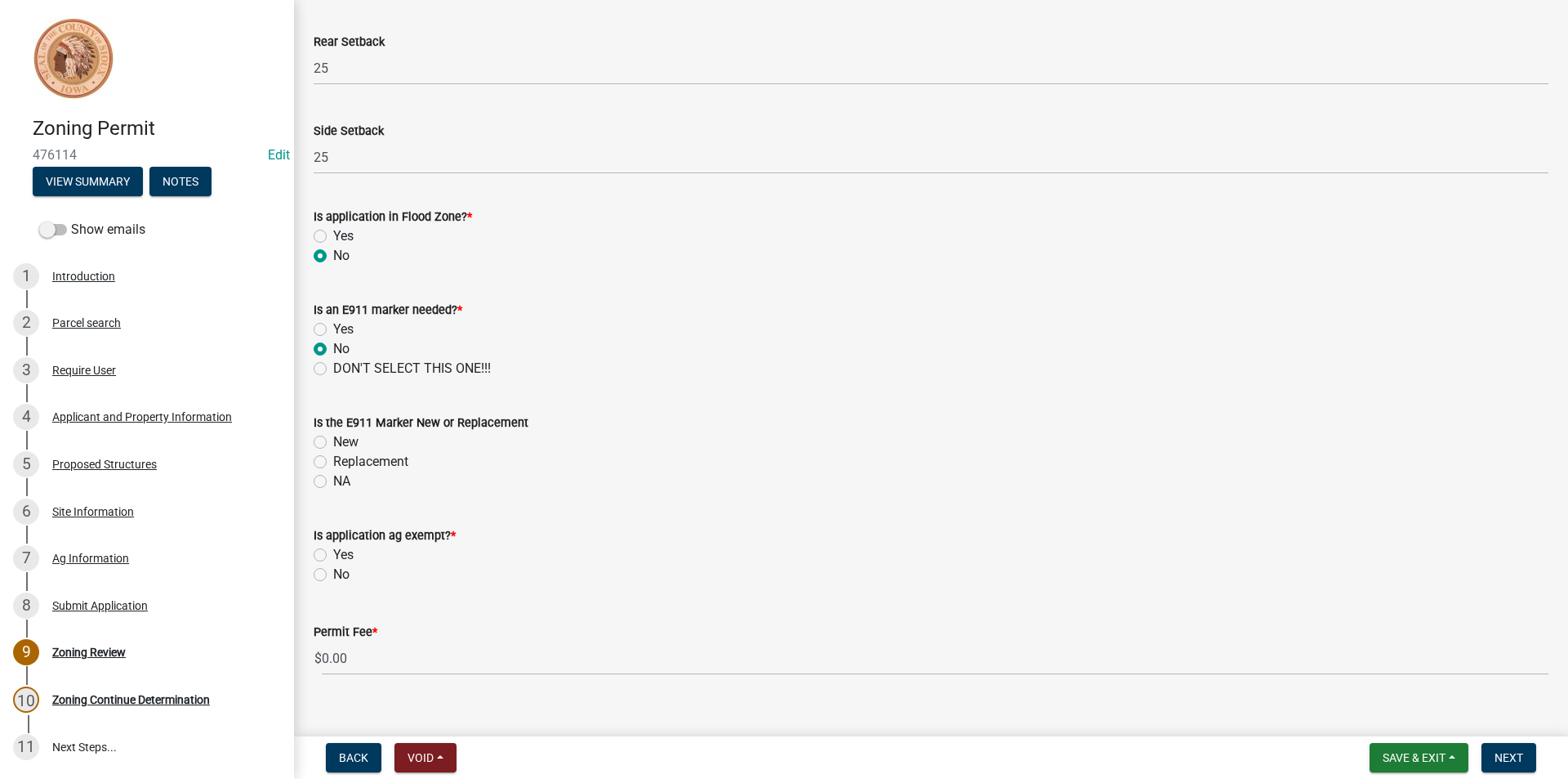
click at [333, 484] on label "NA" at bounding box center [342, 481] width 17 height 19
click at [333, 482] on input "NA" at bounding box center [338, 477] width 11 height 11
radio input "true"
click at [333, 555] on label "Yes" at bounding box center [343, 554] width 20 height 19
click at [333, 555] on input "Yes" at bounding box center [338, 550] width 11 height 11
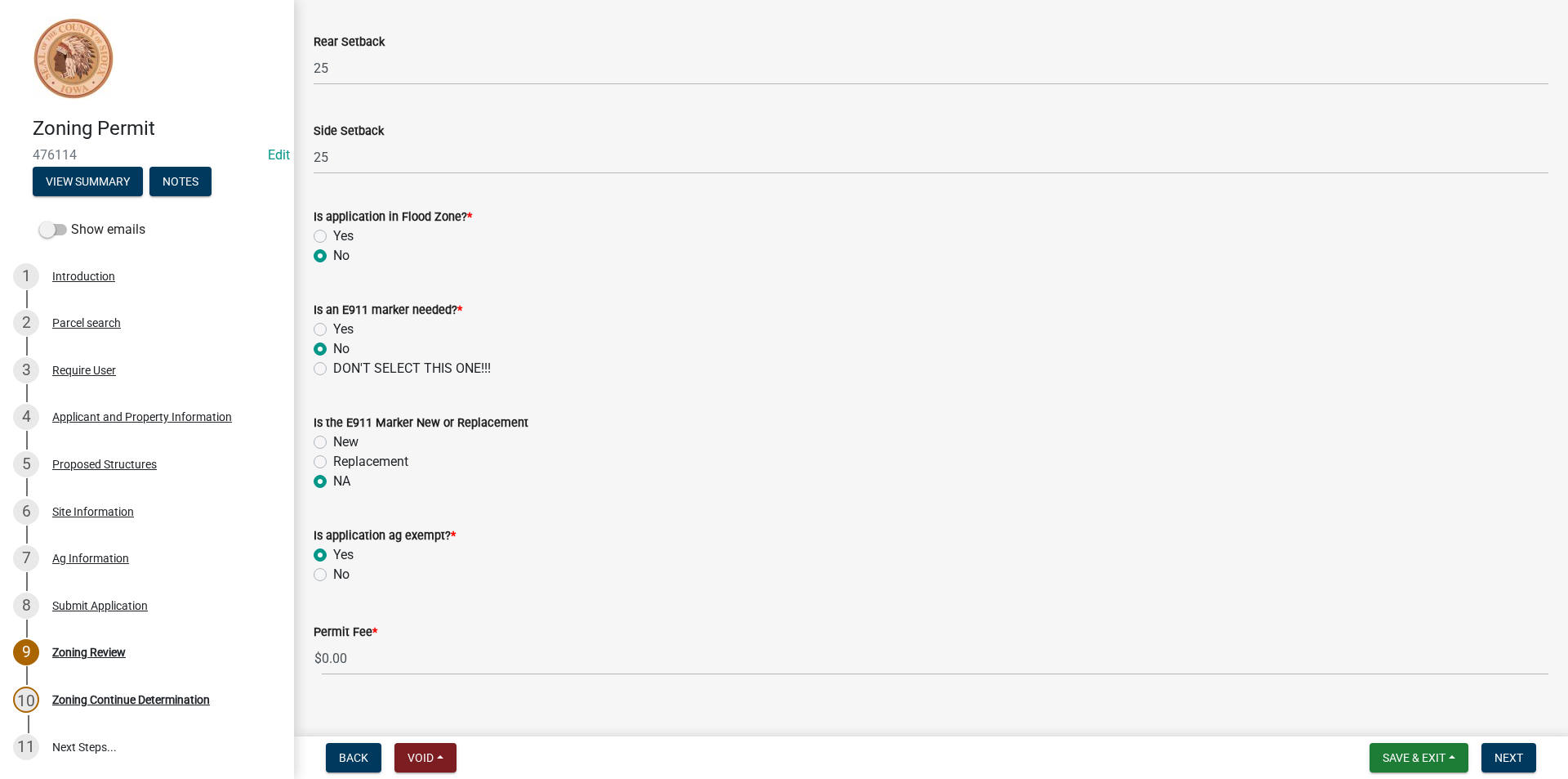
radio input "true"
click at [1517, 756] on span "Next" at bounding box center [1509, 757] width 29 height 13
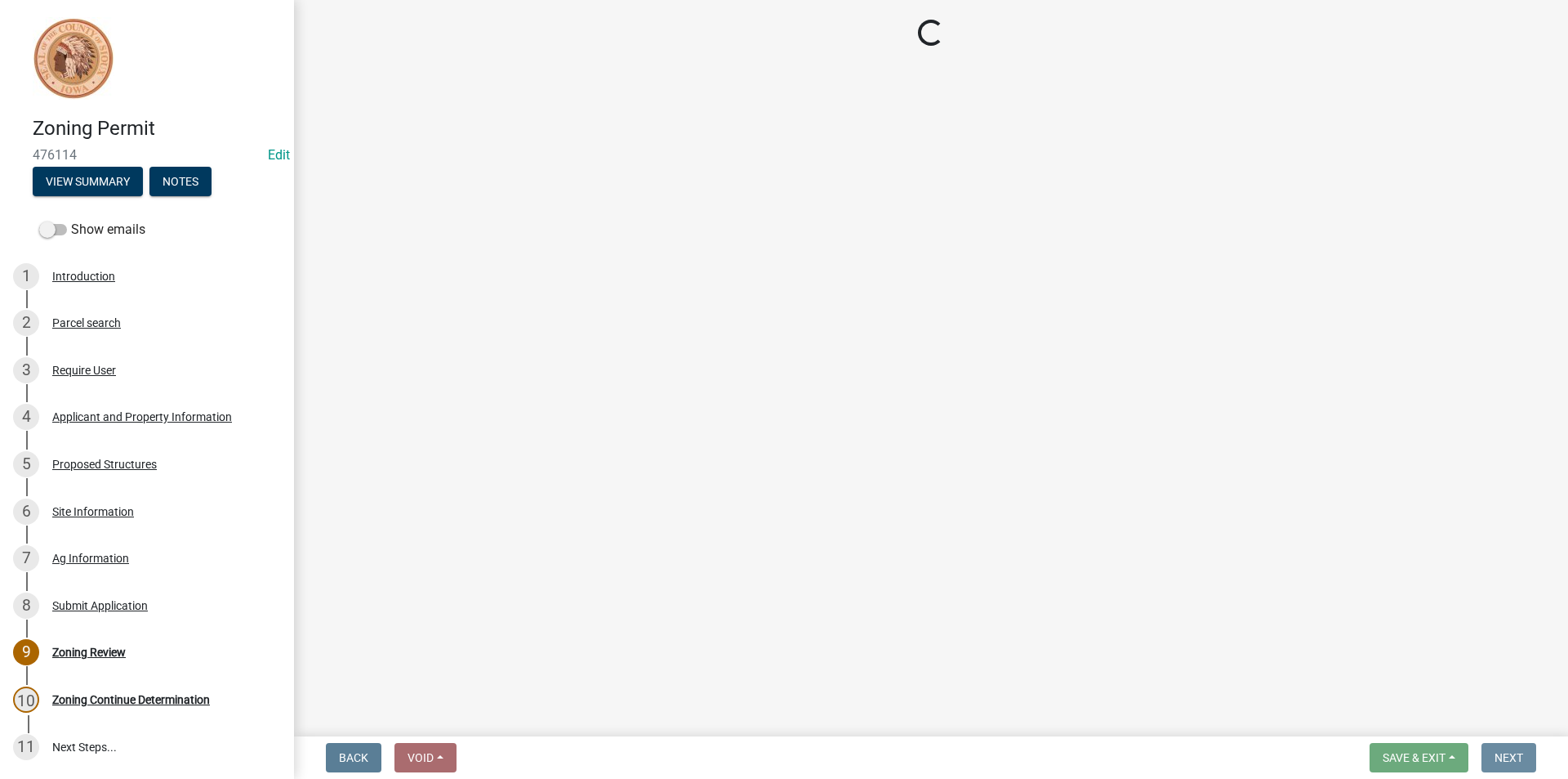
scroll to position [0, 0]
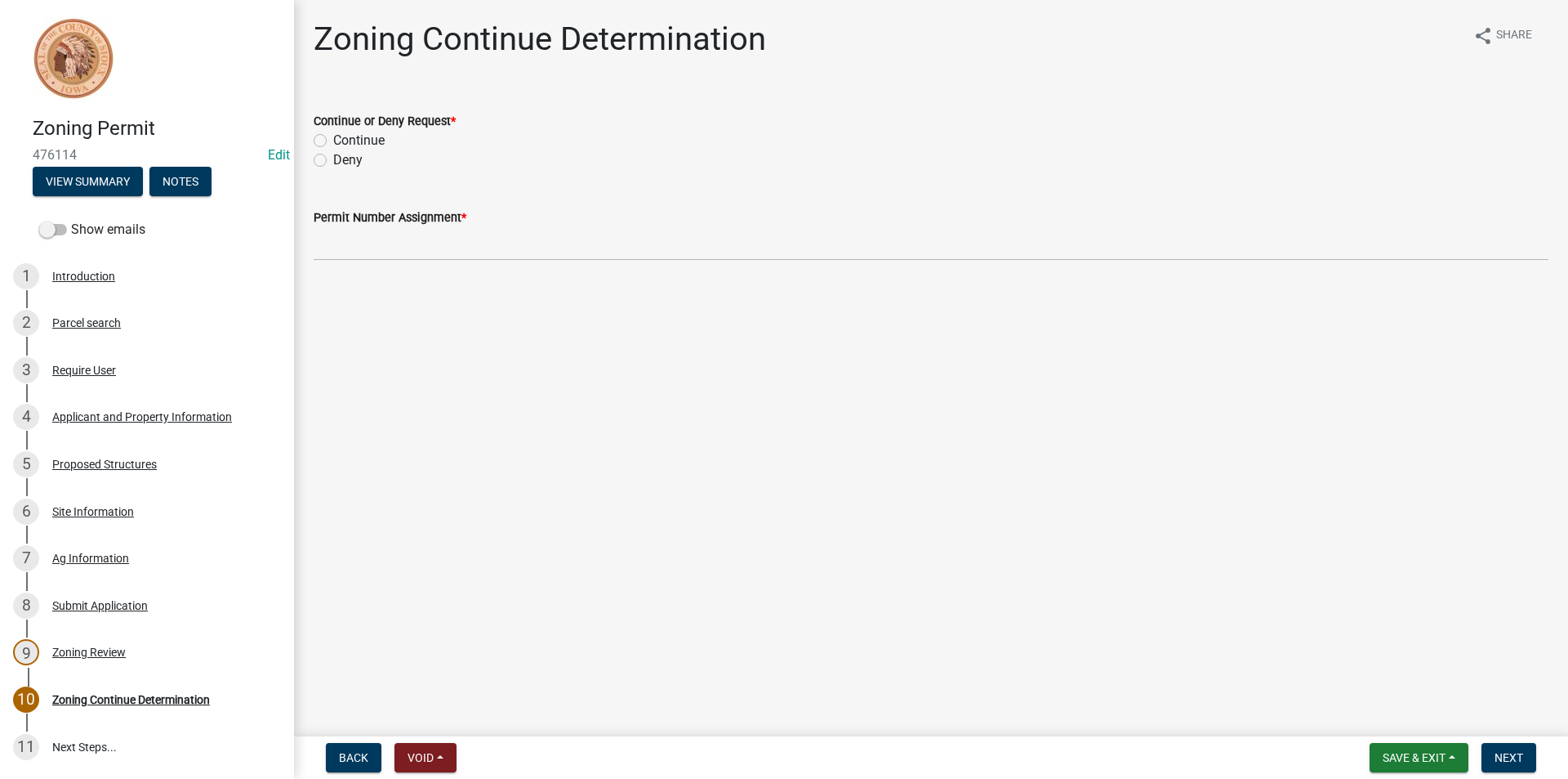
click at [310, 138] on div "Continue or Deny Request * Continue Deny" at bounding box center [930, 130] width 1259 height 78
click at [333, 141] on label "Continue" at bounding box center [358, 140] width 51 height 19
click at [333, 141] on input "Continue" at bounding box center [338, 136] width 11 height 11
radio input "true"
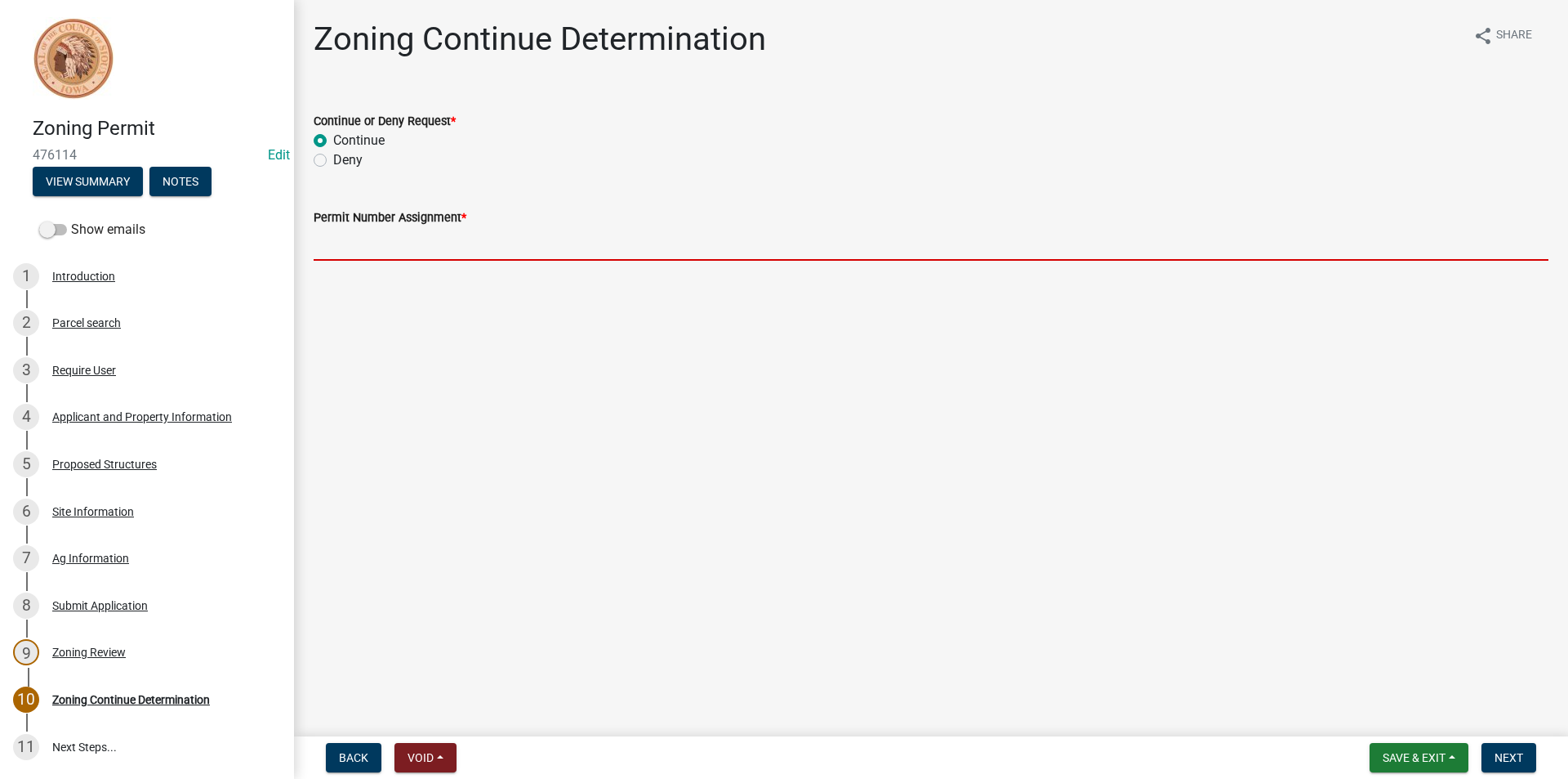
click at [358, 259] on input "Permit Number Assignment *" at bounding box center [931, 244] width 1235 height 34
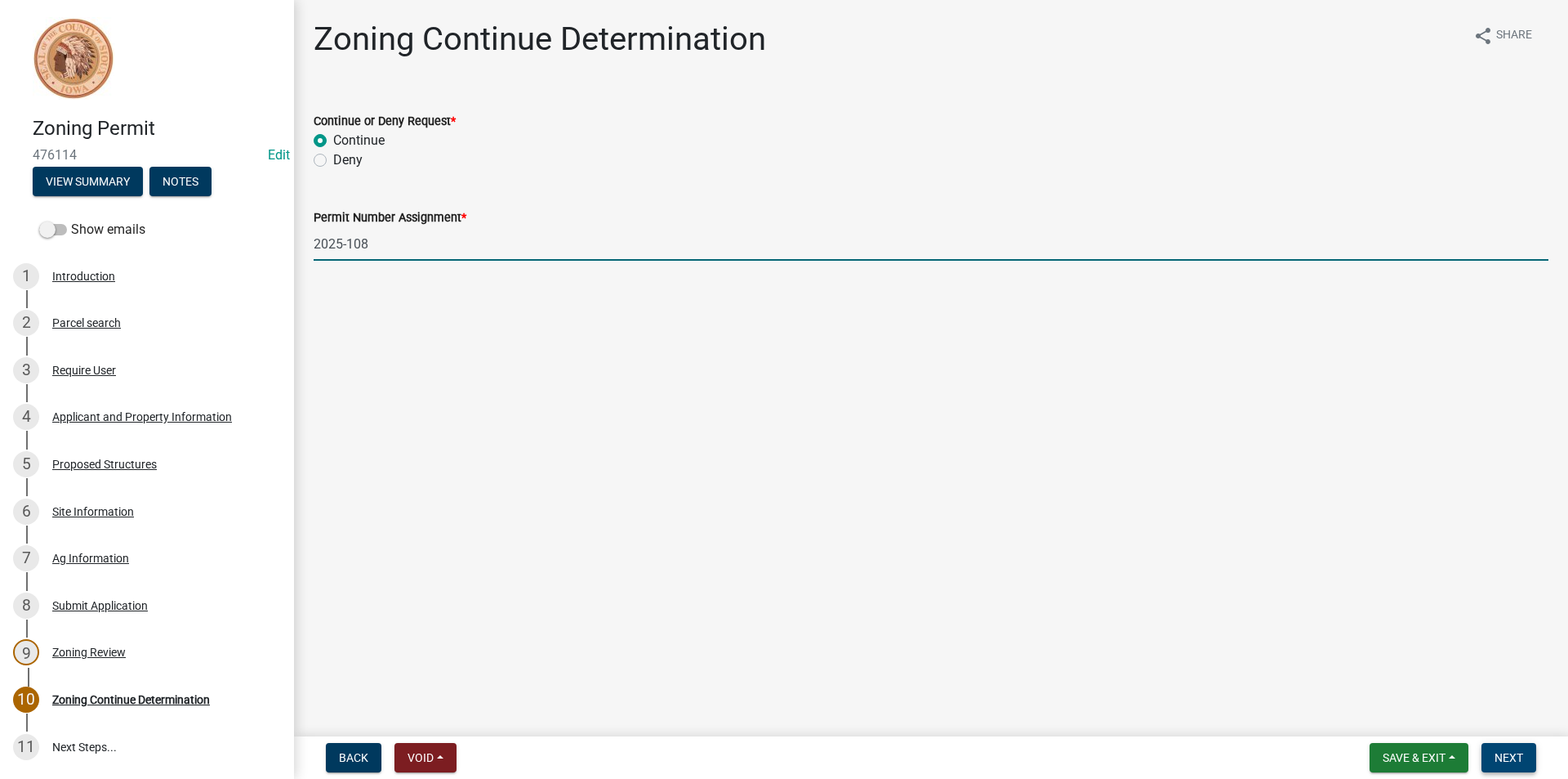
type input "2025-108"
click at [1506, 751] on span "Next" at bounding box center [1509, 757] width 29 height 13
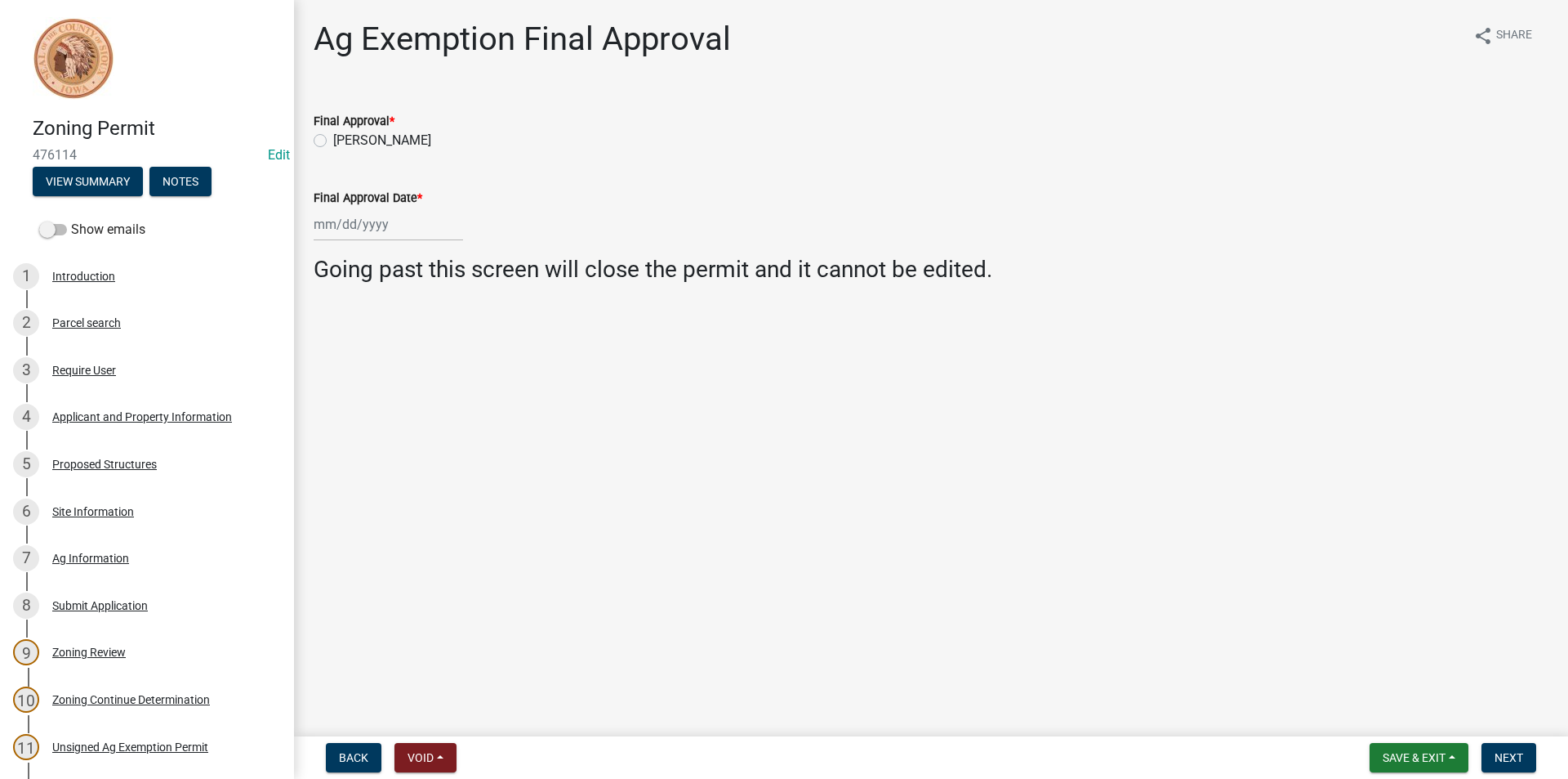
click at [333, 140] on label "[PERSON_NAME]" at bounding box center [382, 140] width 98 height 19
click at [333, 140] on input "[PERSON_NAME]" at bounding box center [338, 136] width 11 height 11
radio input "true"
click at [341, 230] on div at bounding box center [388, 225] width 149 height 34
select select "9"
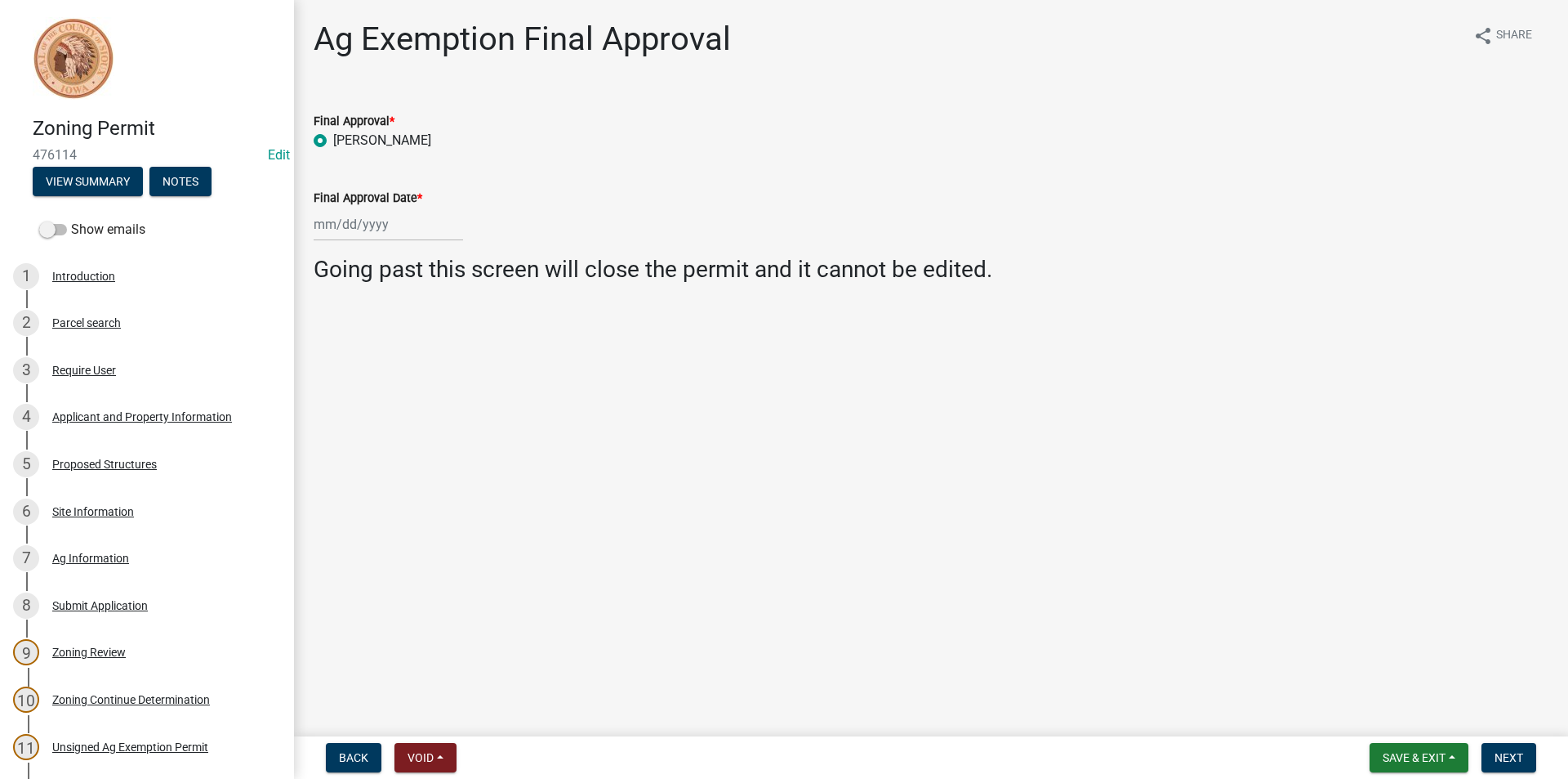
select select "2025"
click at [325, 389] on div "22" at bounding box center [330, 389] width 26 height 26
type input "[DATE]"
click at [1509, 757] on span "Next" at bounding box center [1509, 757] width 29 height 13
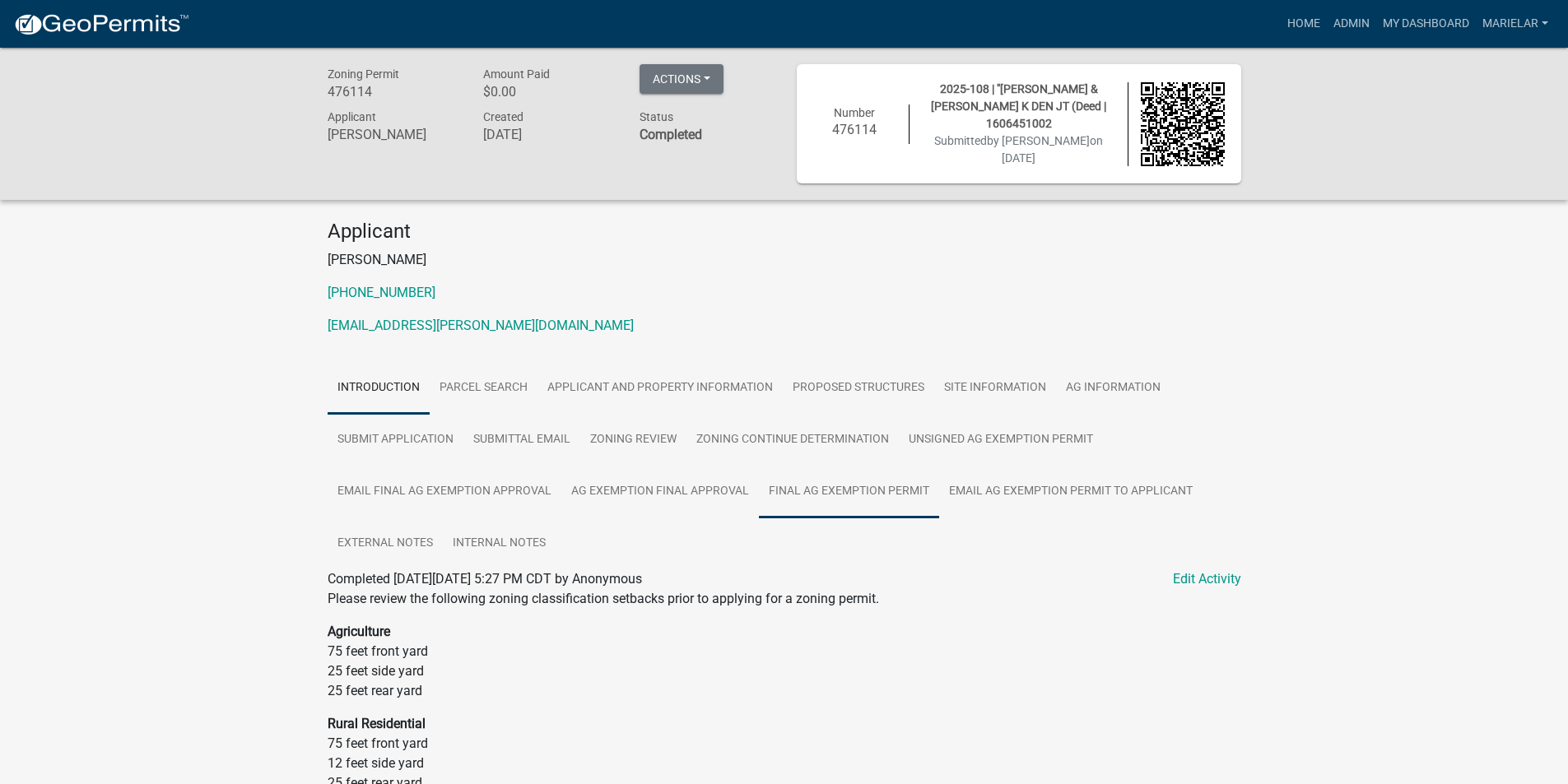
click at [886, 488] on link "Final Ag Exemption Permit" at bounding box center [849, 492] width 180 height 53
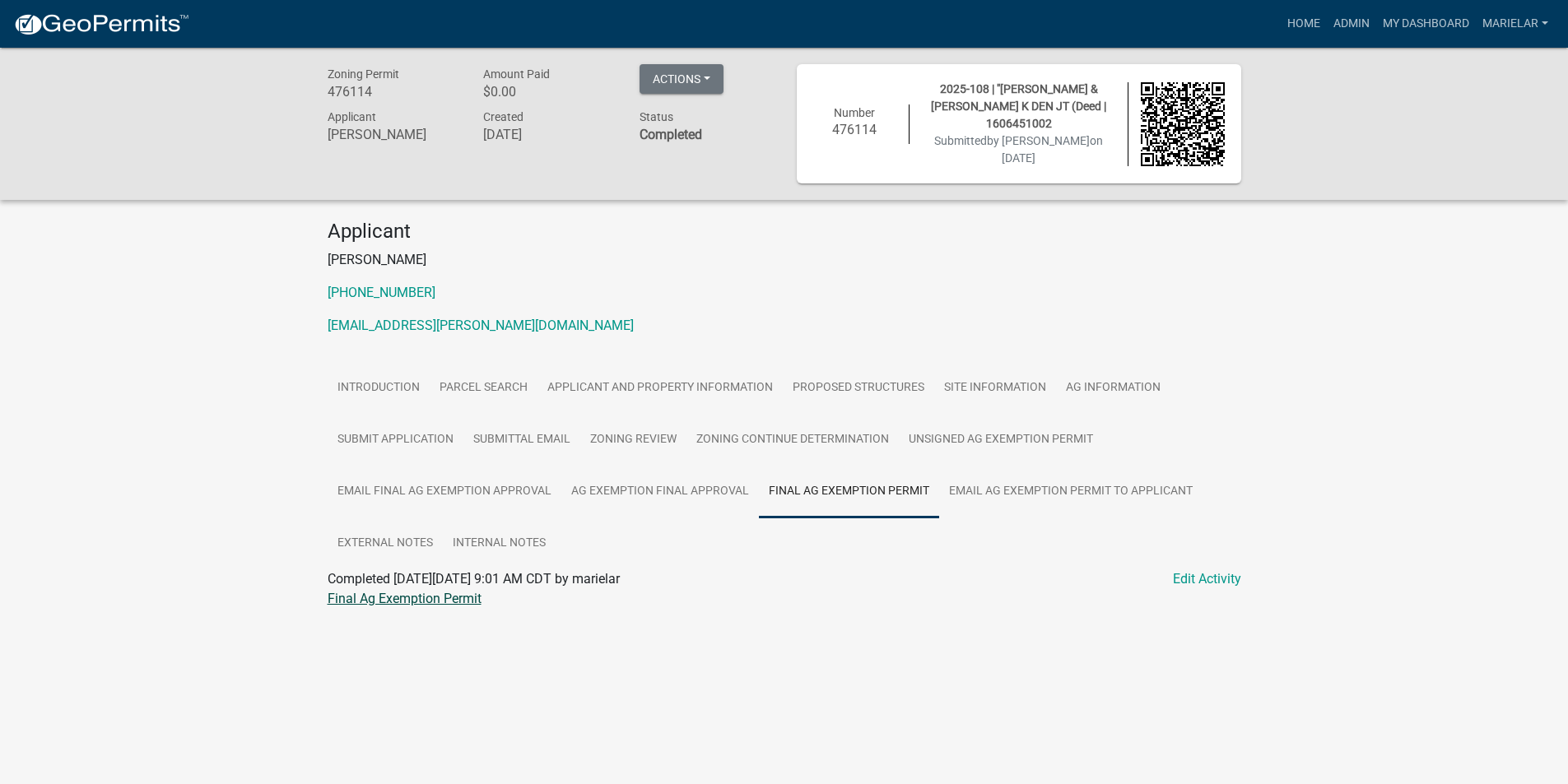
click at [462, 596] on link "Final Ag Exemption Permit" at bounding box center [404, 598] width 154 height 15
click at [1347, 18] on link "Admin" at bounding box center [1351, 24] width 49 height 31
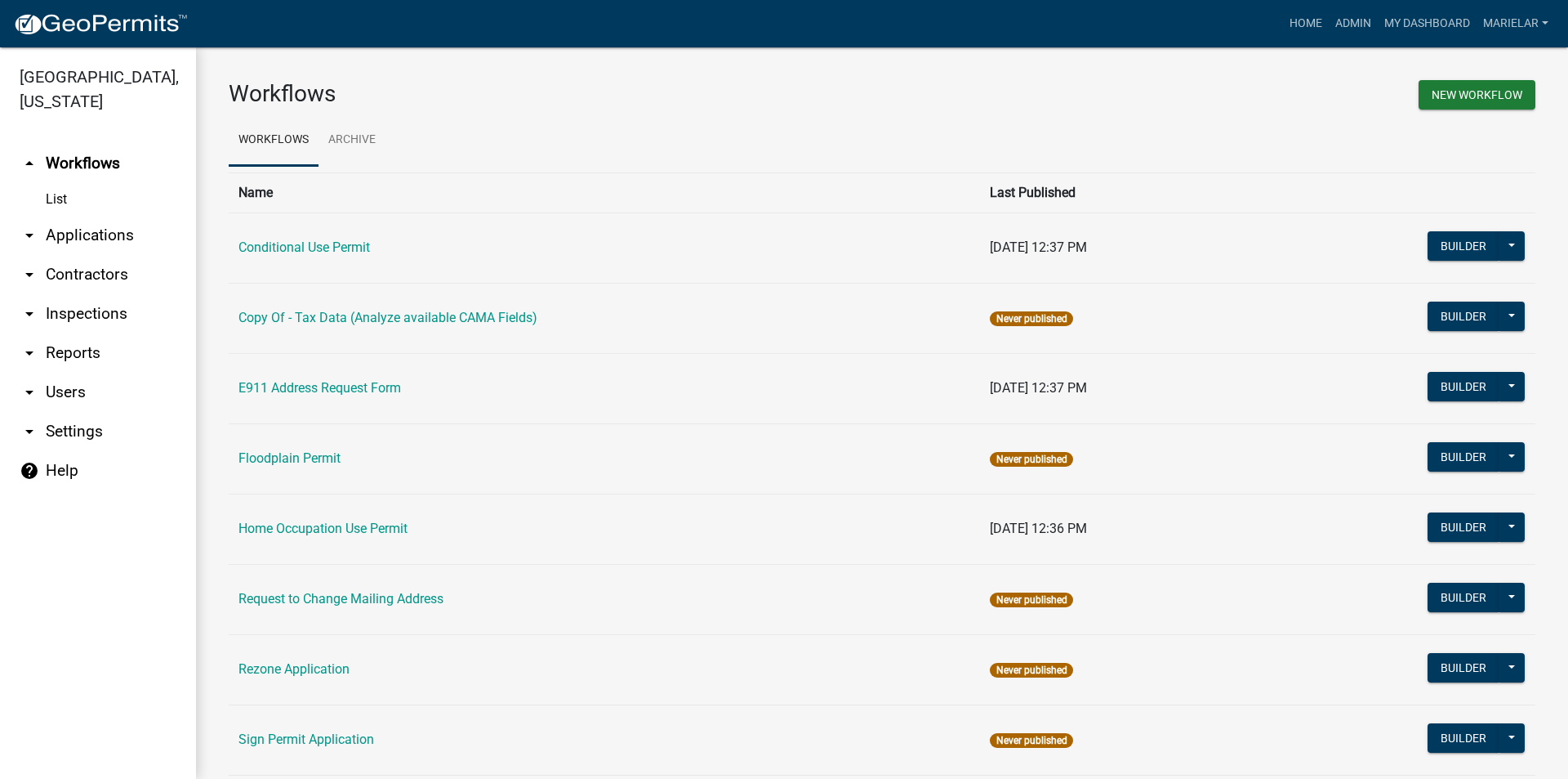
click at [29, 225] on icon "arrow_drop_down" at bounding box center [29, 235] width 19 height 19
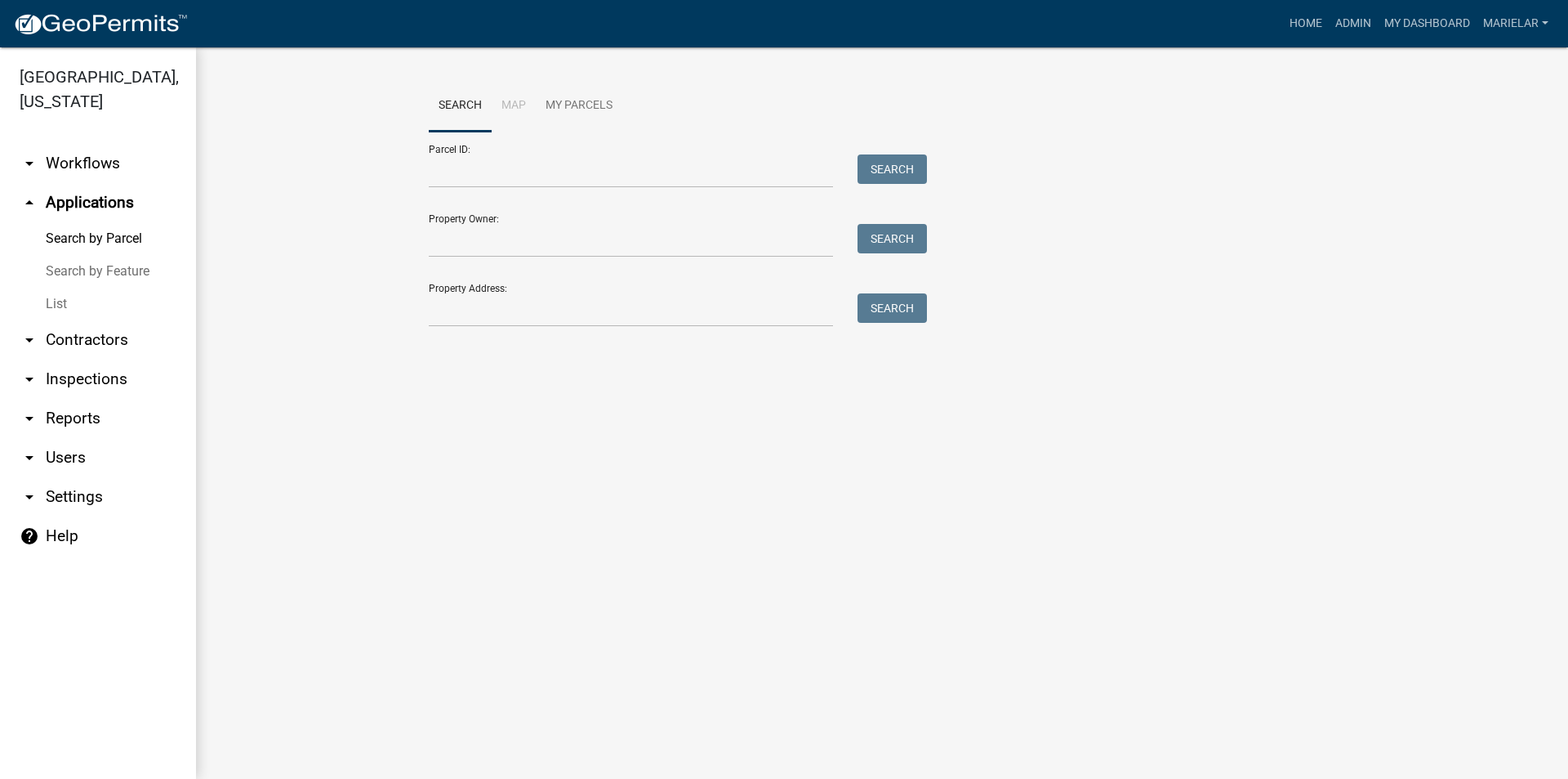
click at [53, 288] on link "List" at bounding box center [98, 304] width 196 height 33
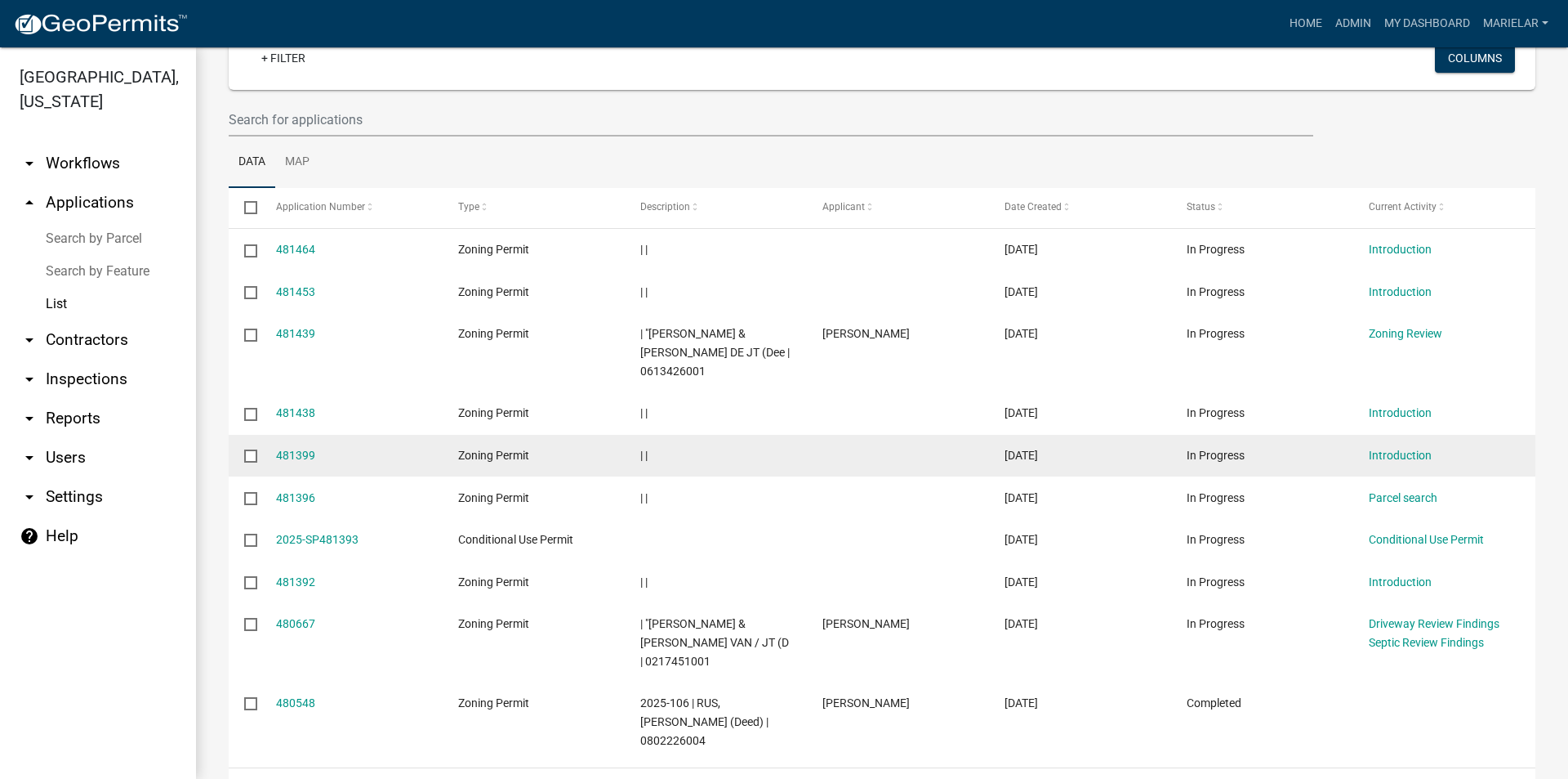
scroll to position [207, 0]
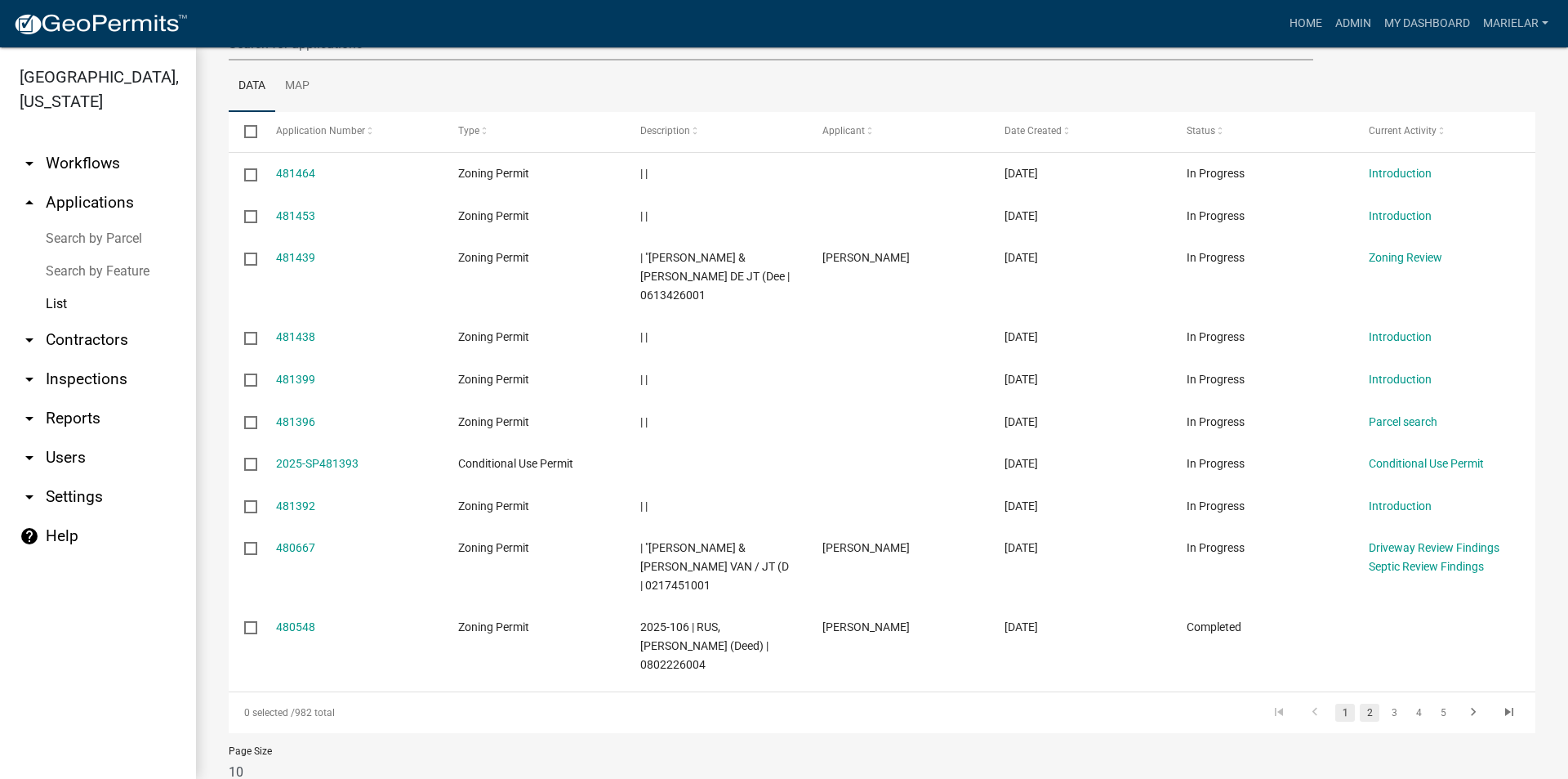
click at [1360, 704] on link "2" at bounding box center [1369, 712] width 19 height 18
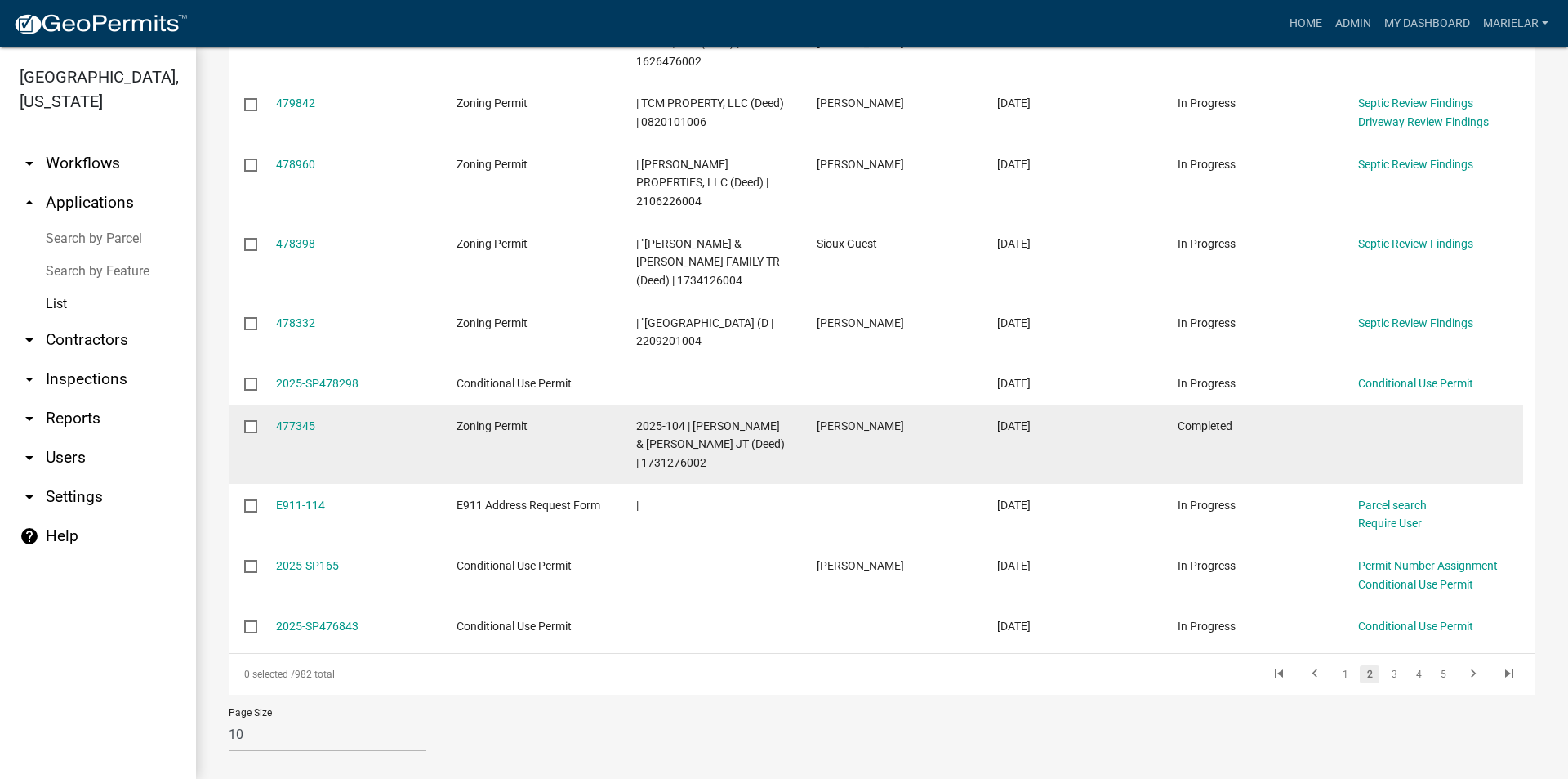
scroll to position [371, 0]
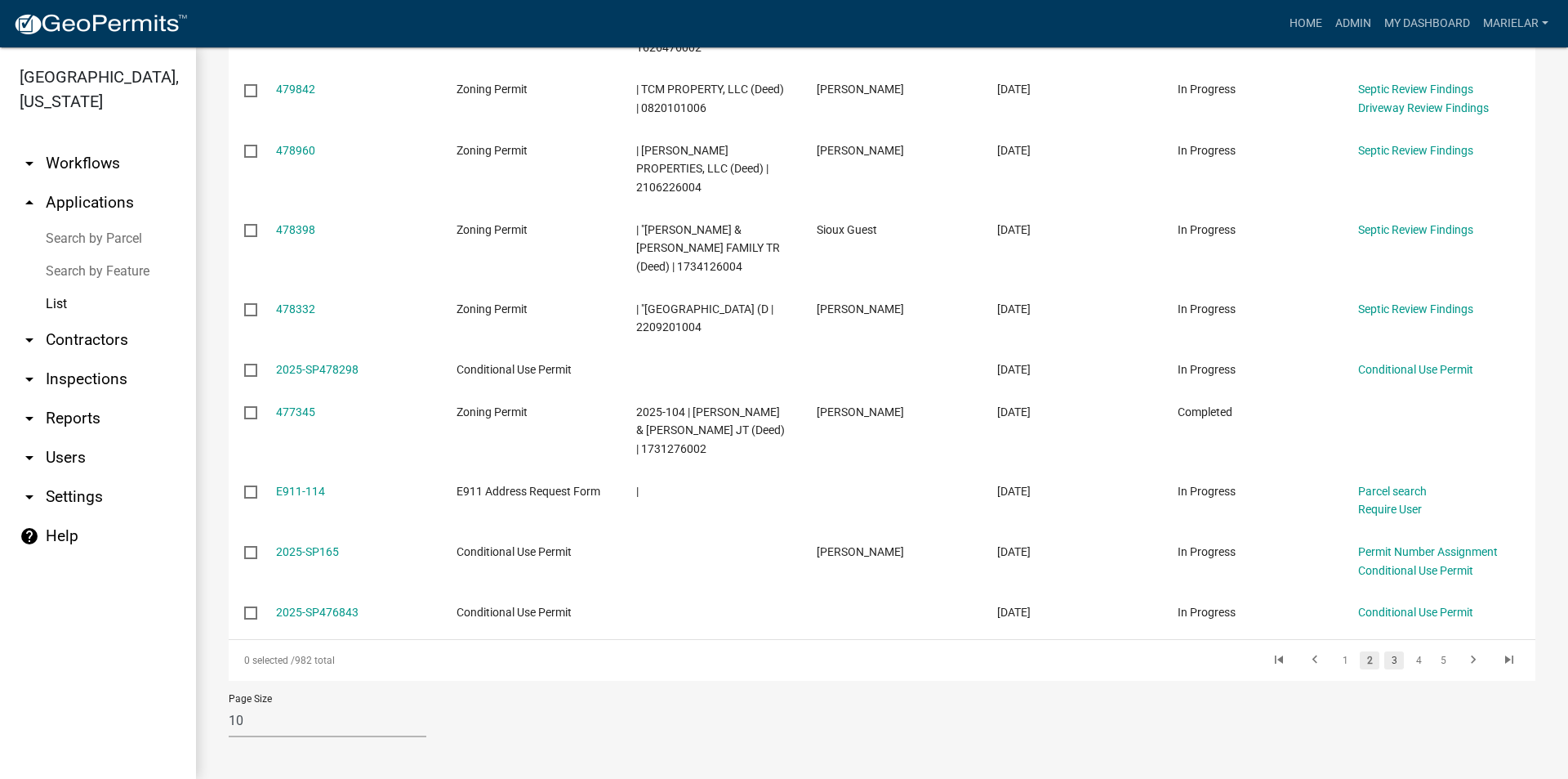
click at [1384, 657] on link "3" at bounding box center [1393, 660] width 19 height 18
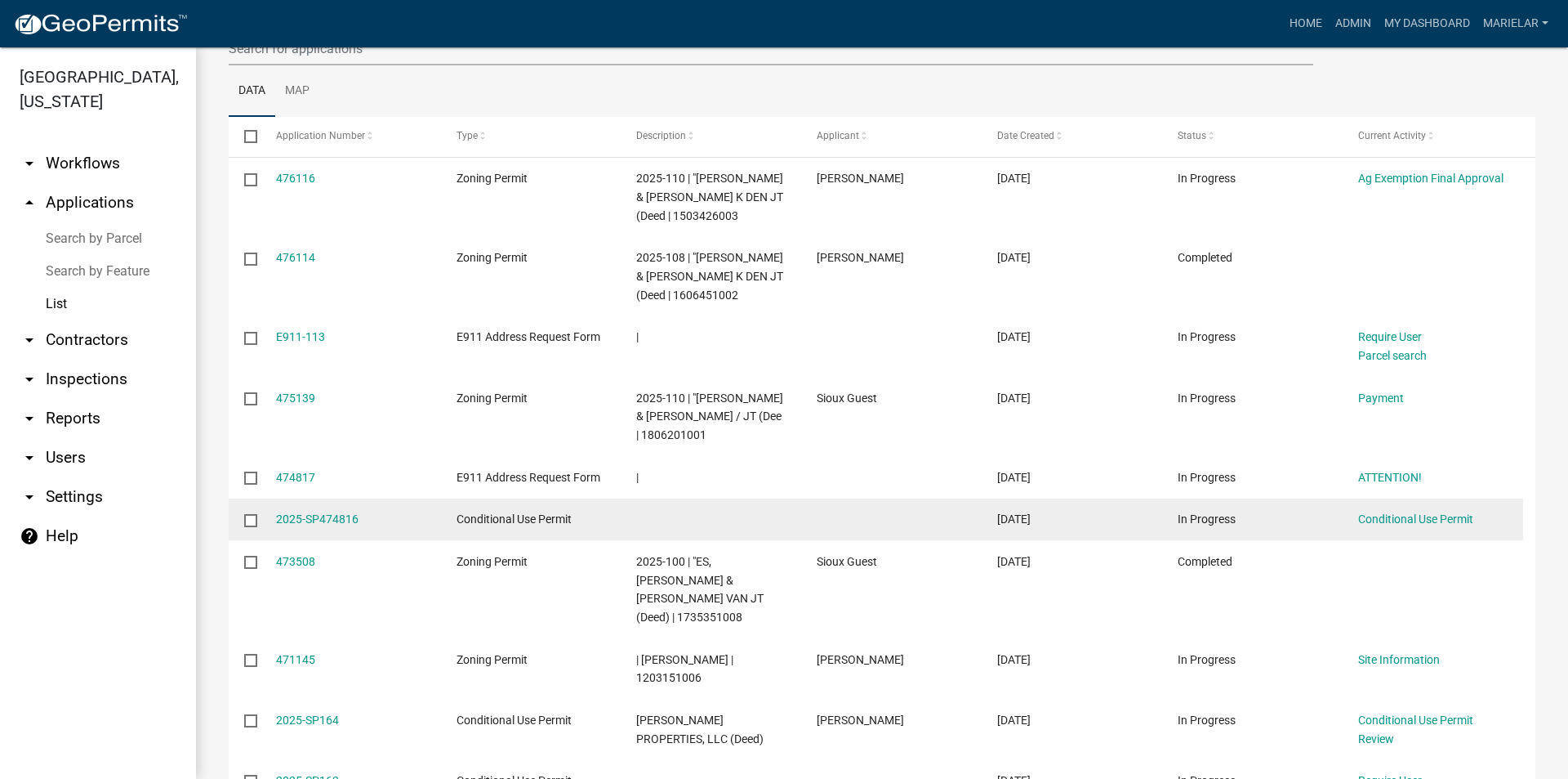
scroll to position [43, 0]
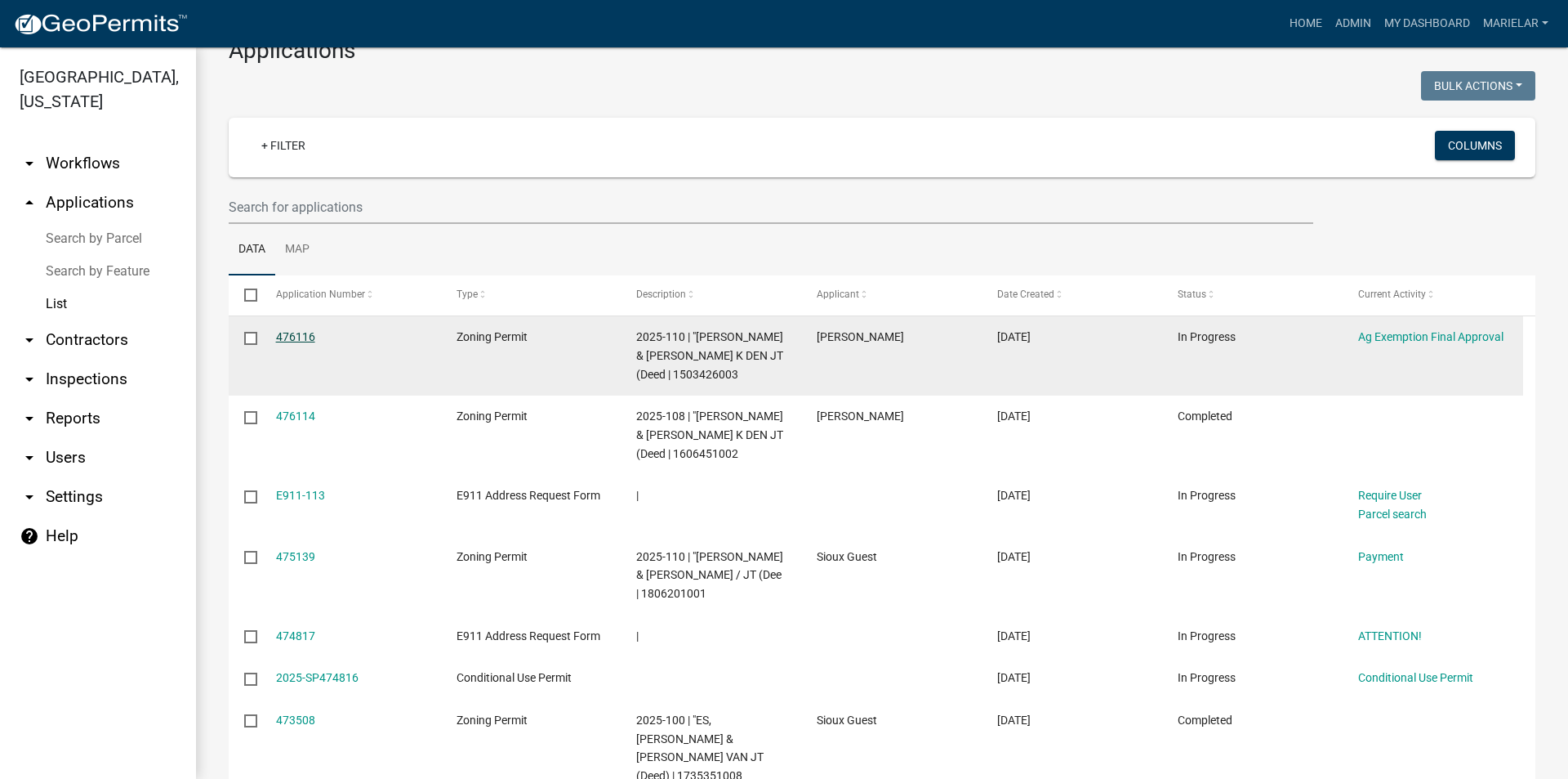
click at [294, 336] on link "476116" at bounding box center [295, 336] width 39 height 13
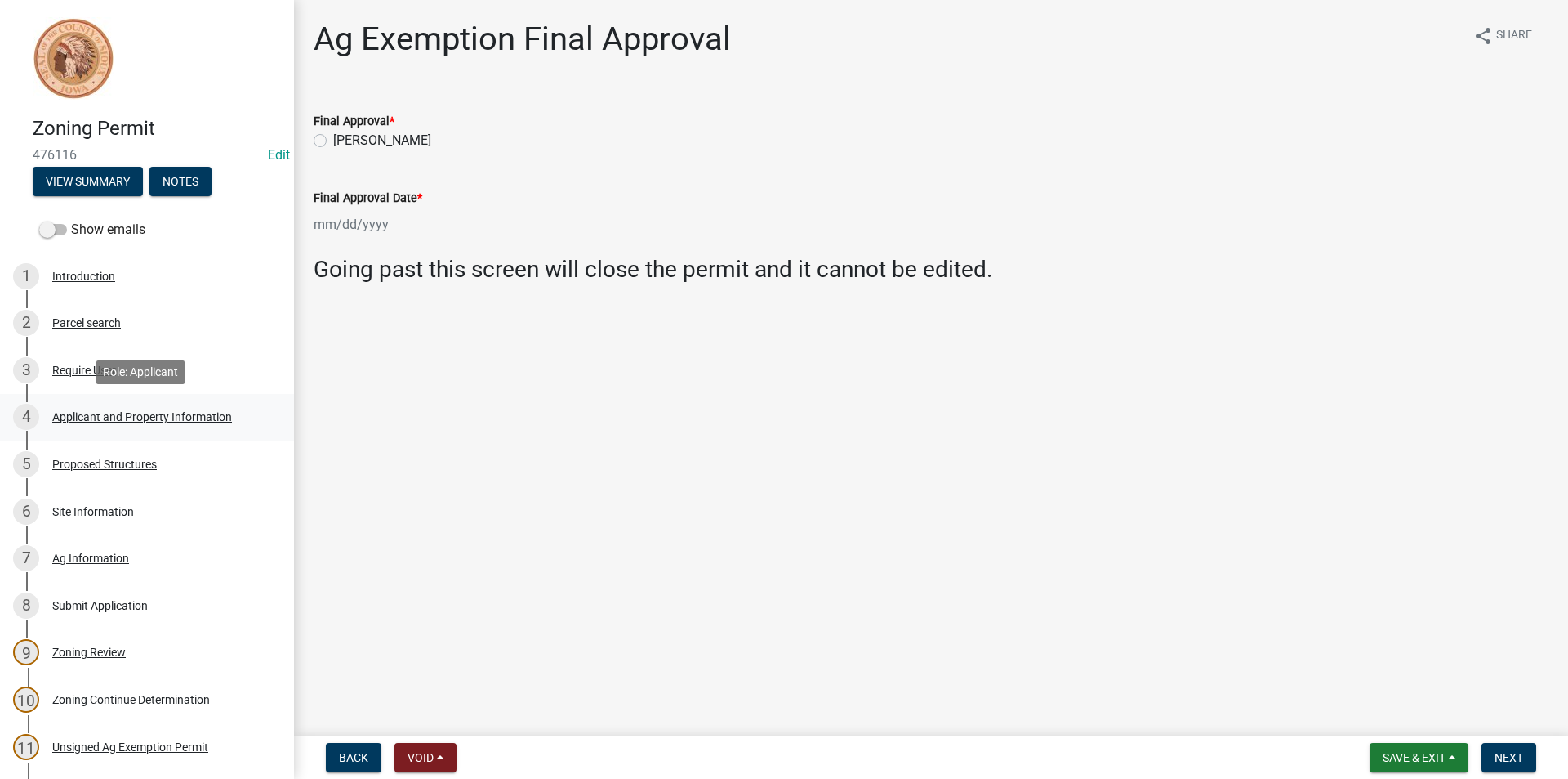
click at [156, 415] on div "Applicant and Property Information" at bounding box center [142, 417] width 180 height 12
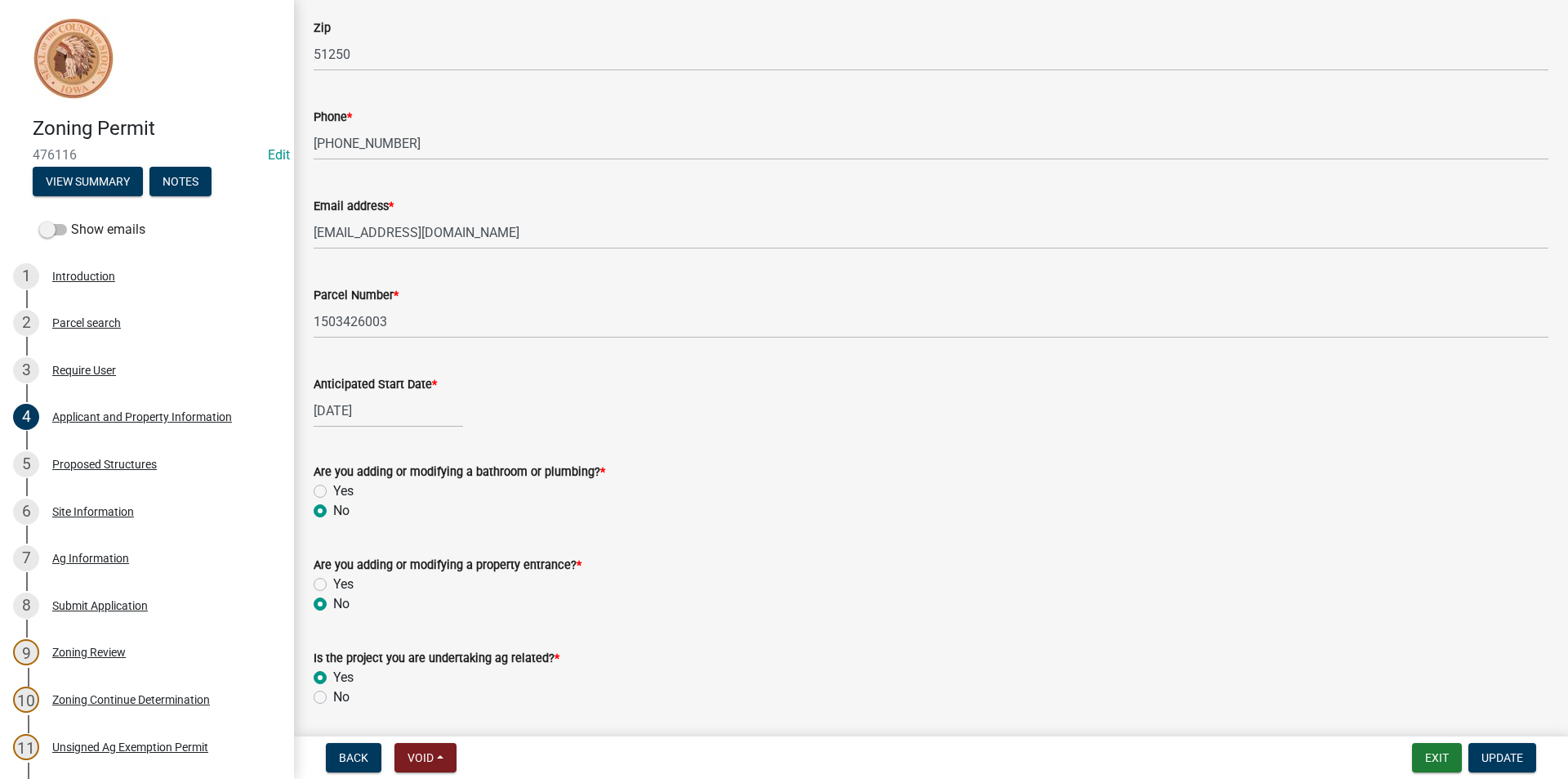
scroll to position [639, 0]
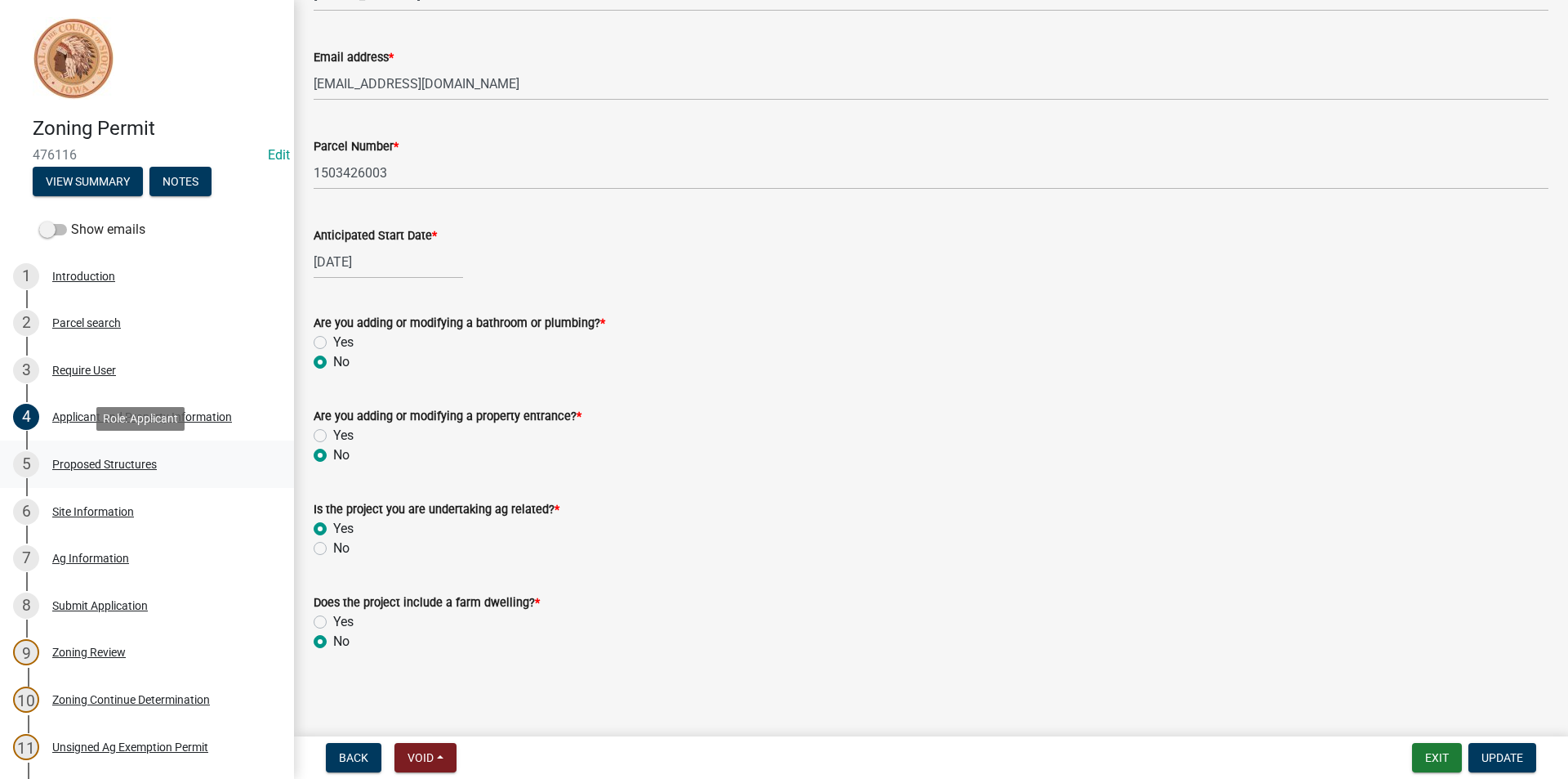
click at [121, 465] on div "Proposed Structures" at bounding box center [105, 464] width 105 height 12
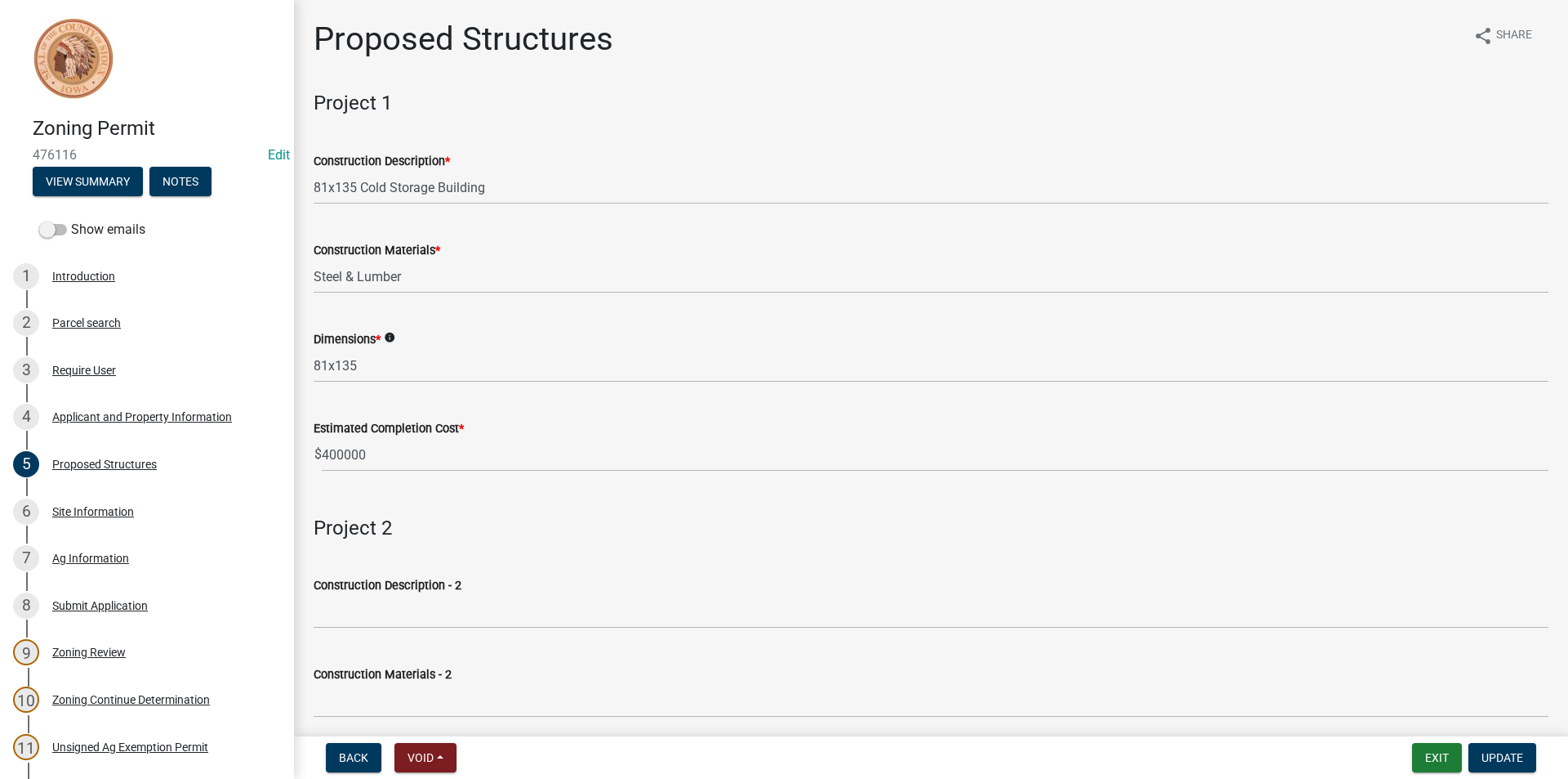
scroll to position [164, 0]
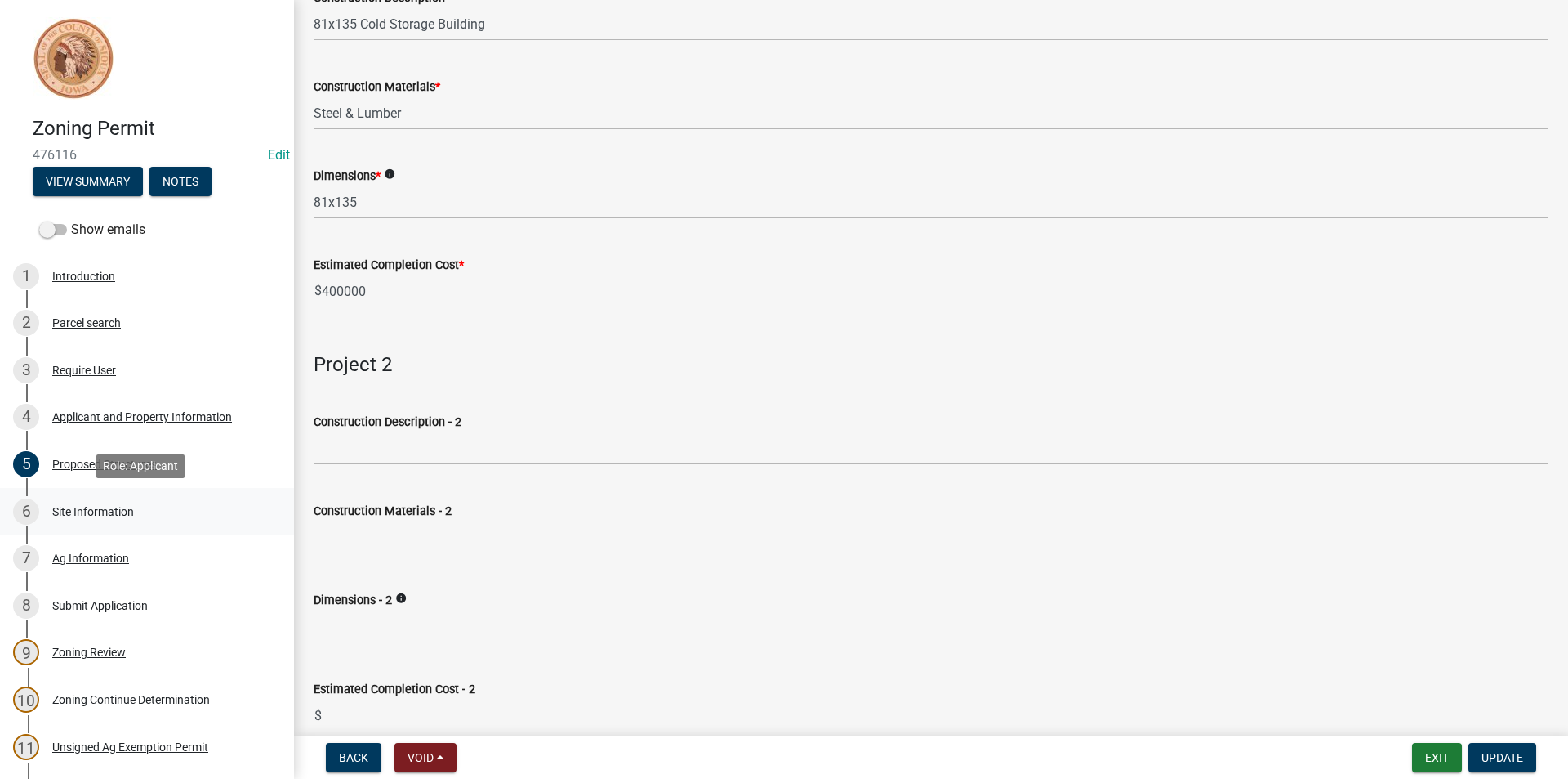
click at [105, 518] on div "6 Site Information" at bounding box center [140, 511] width 255 height 26
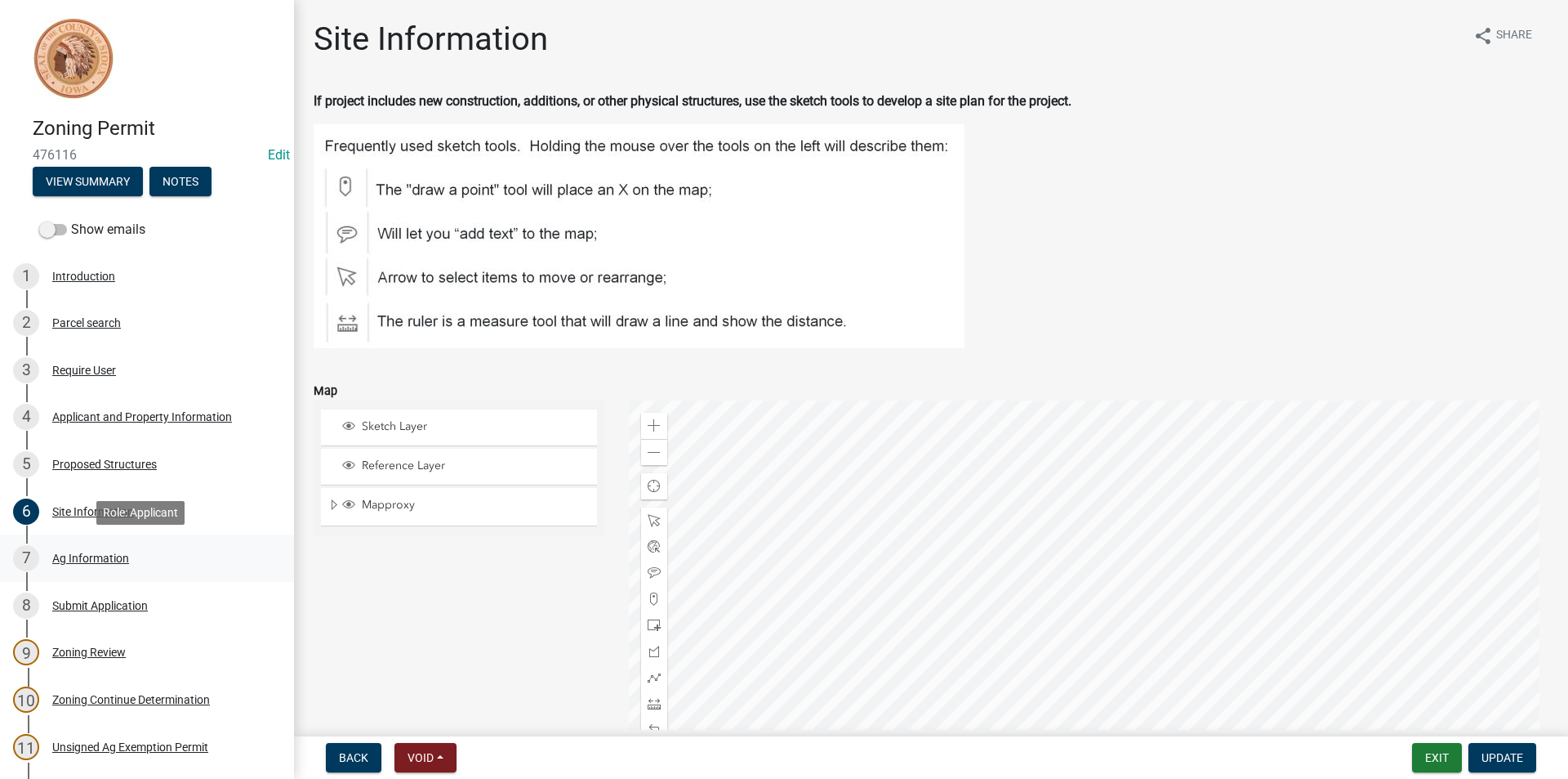
click at [95, 561] on div "Ag Information" at bounding box center [90, 559] width 77 height 12
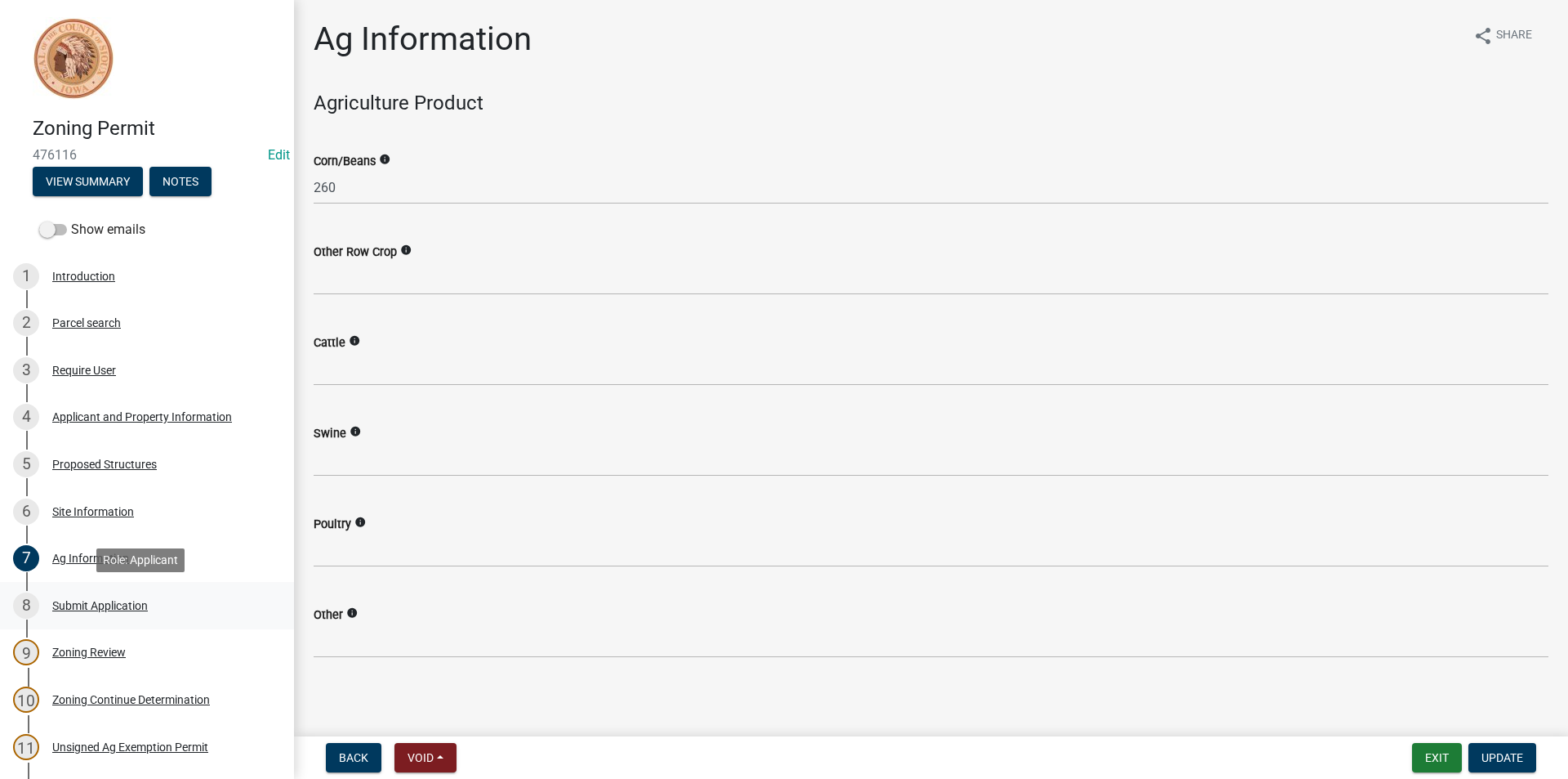
click at [114, 607] on div "Submit Application" at bounding box center [100, 606] width 95 height 12
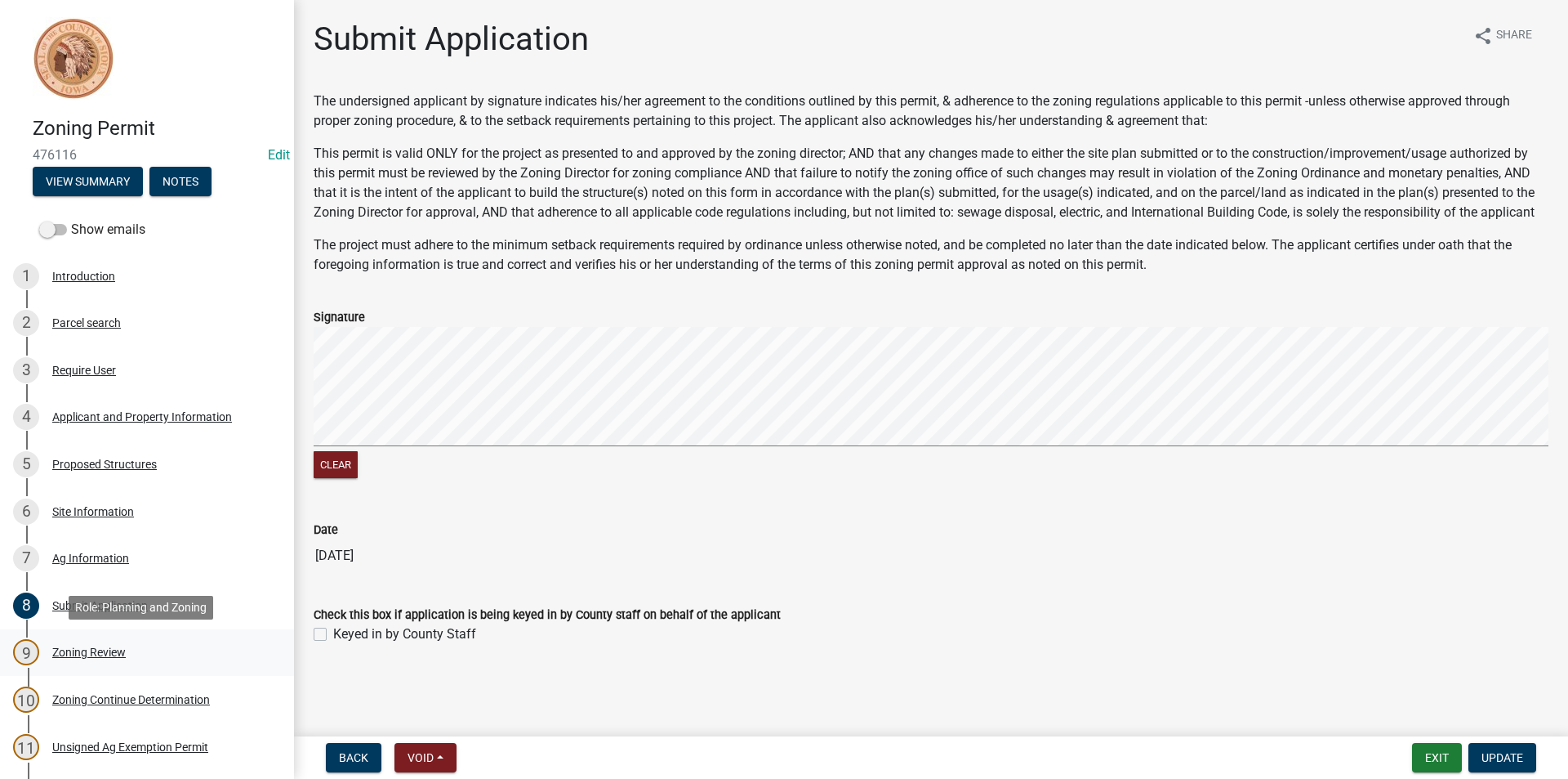
click at [104, 654] on div "Zoning Review" at bounding box center [89, 652] width 73 height 12
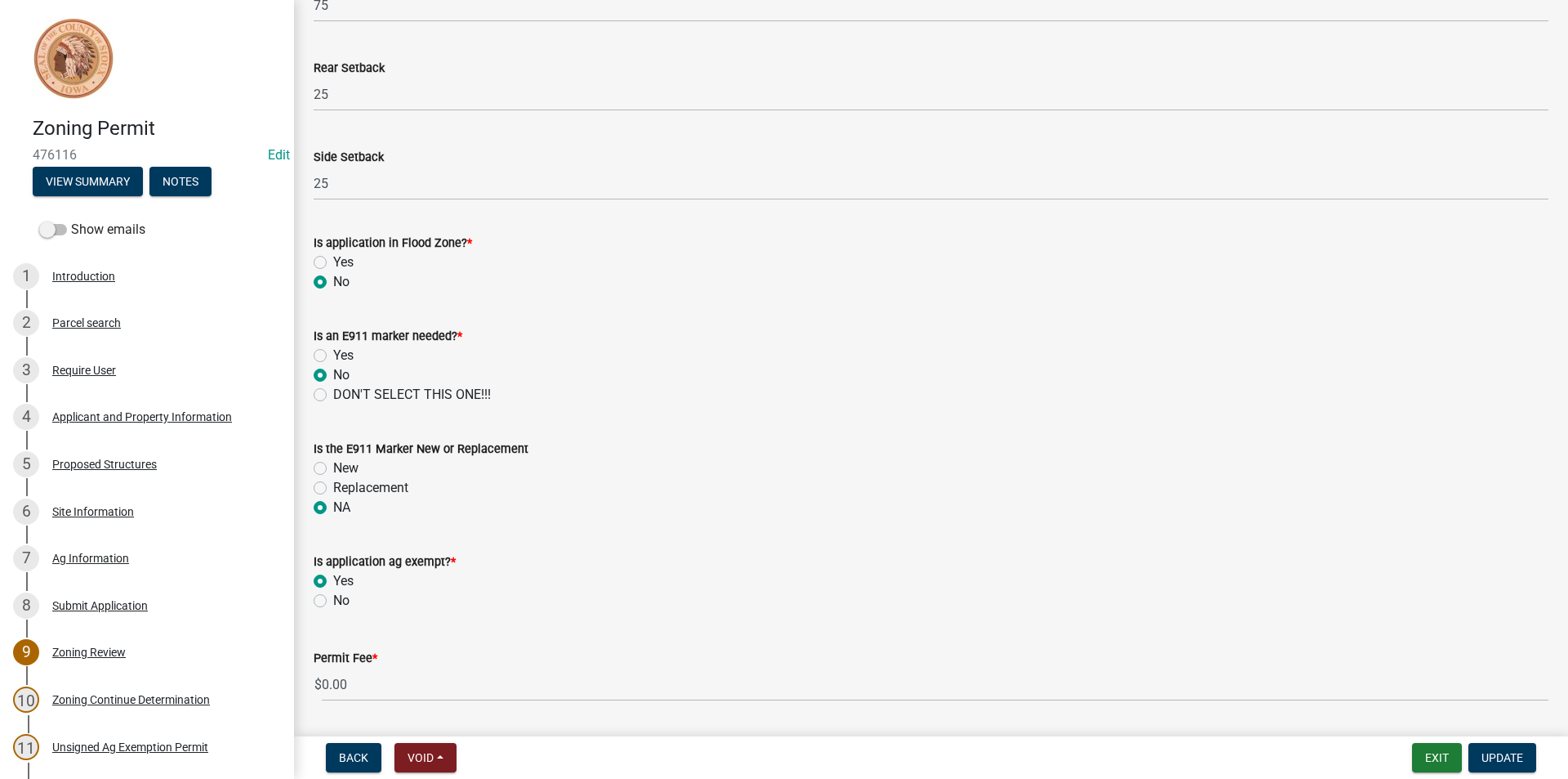
scroll to position [678, 0]
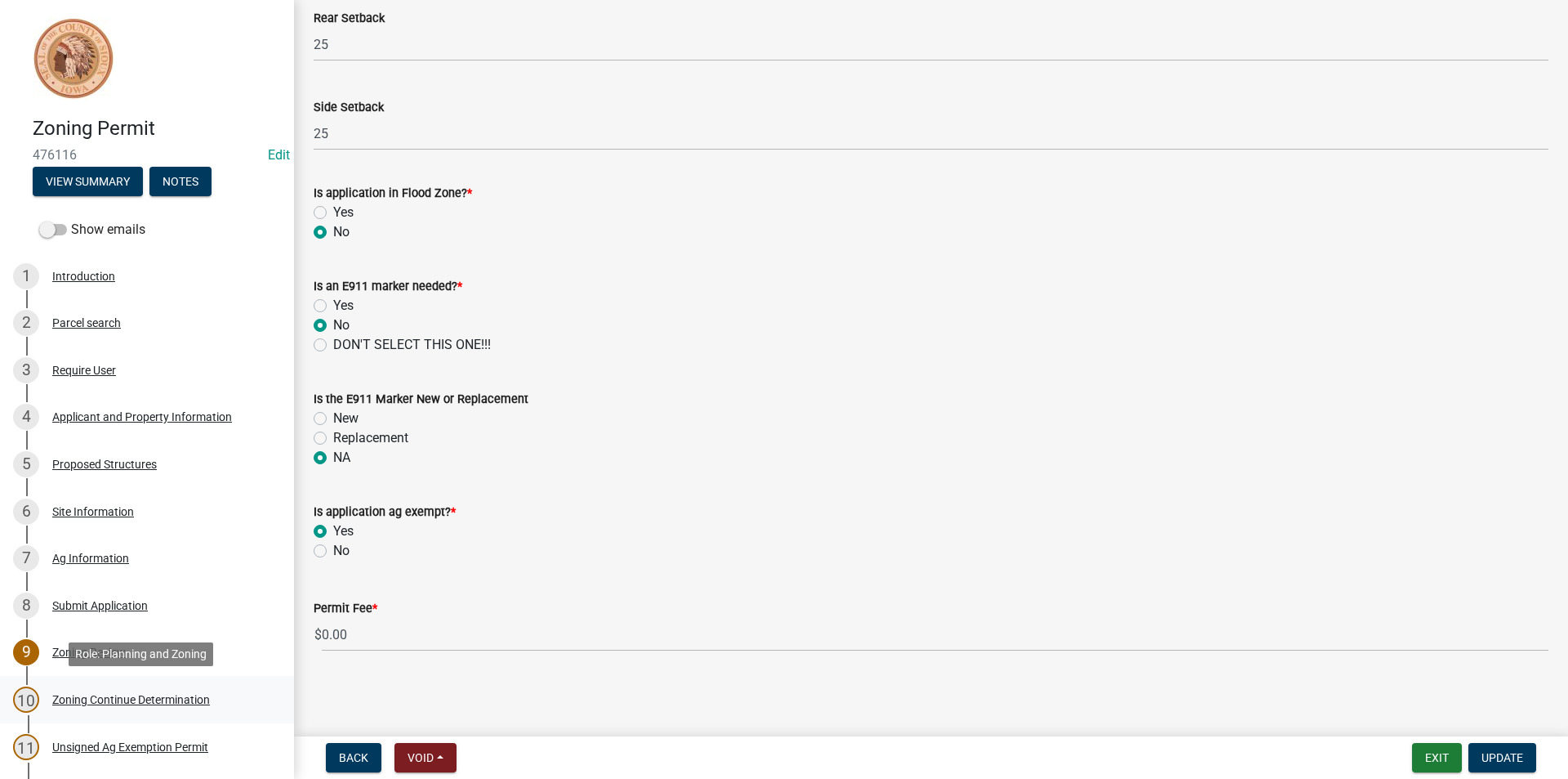
click at [105, 687] on div "10 Zoning Continue Determination" at bounding box center [140, 699] width 255 height 26
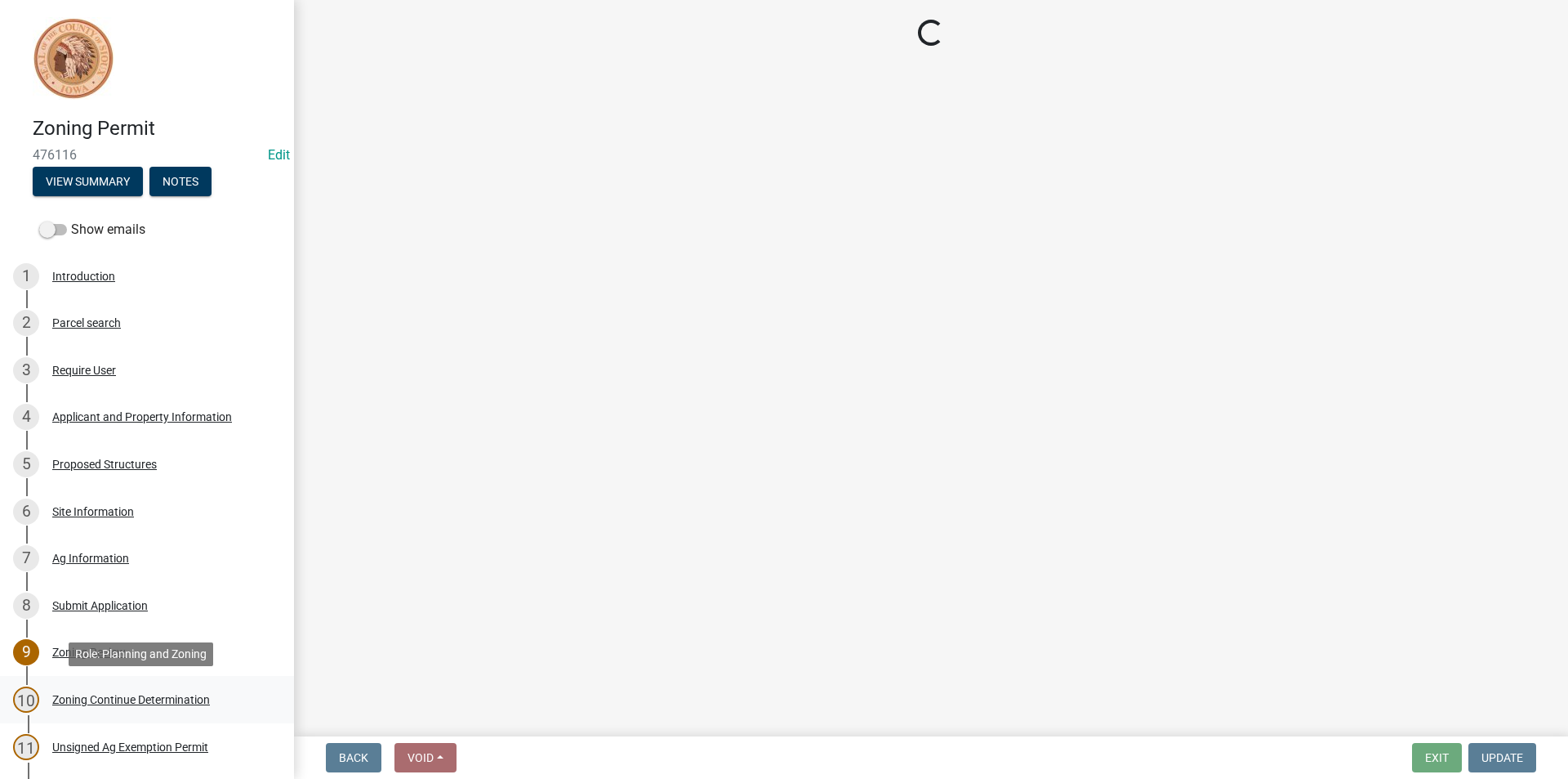
scroll to position [0, 0]
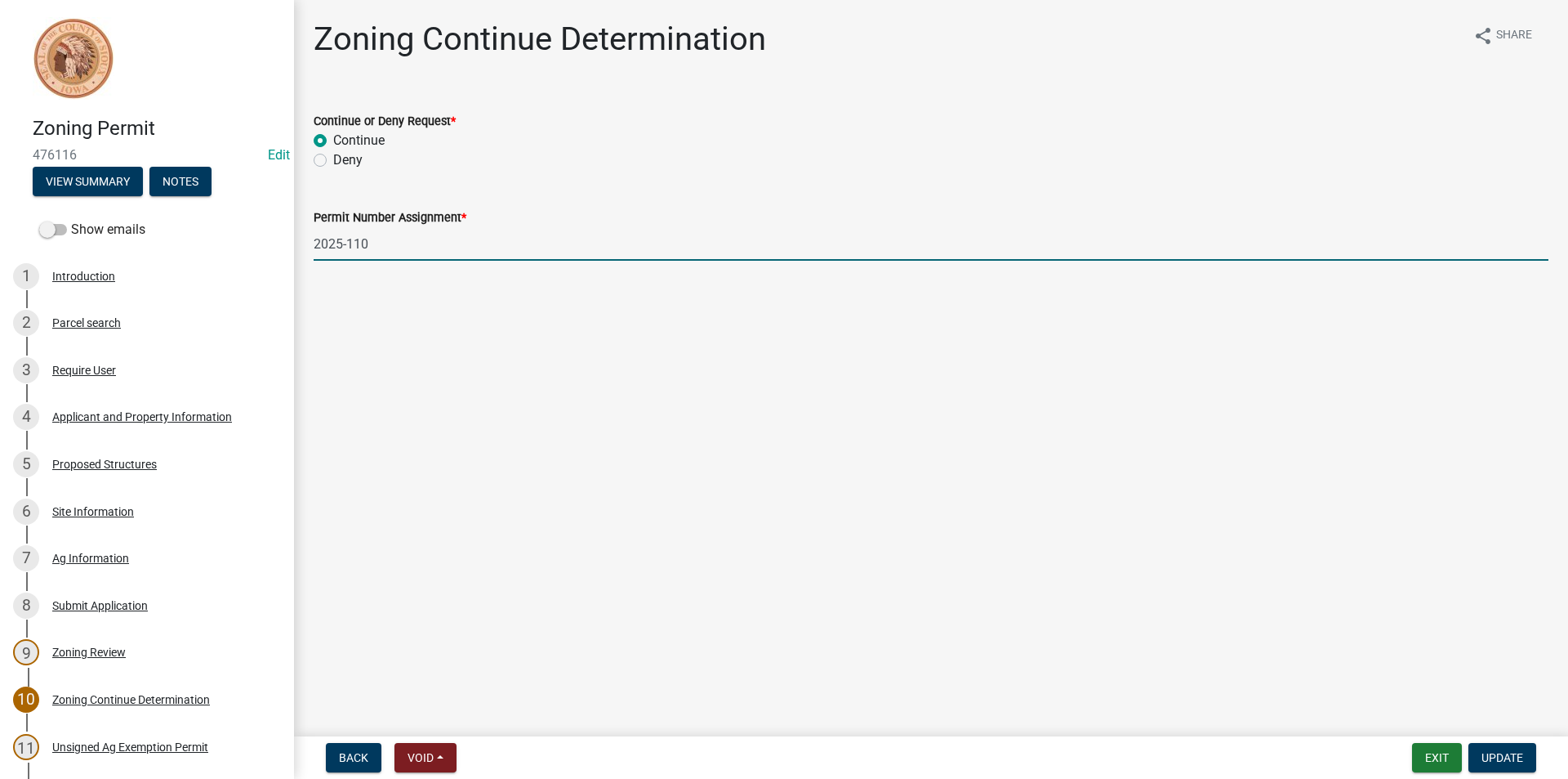
click at [412, 231] on input "2025-110" at bounding box center [931, 244] width 1235 height 34
type input "2025-109"
click at [1492, 748] on button "Update" at bounding box center [1502, 757] width 67 height 30
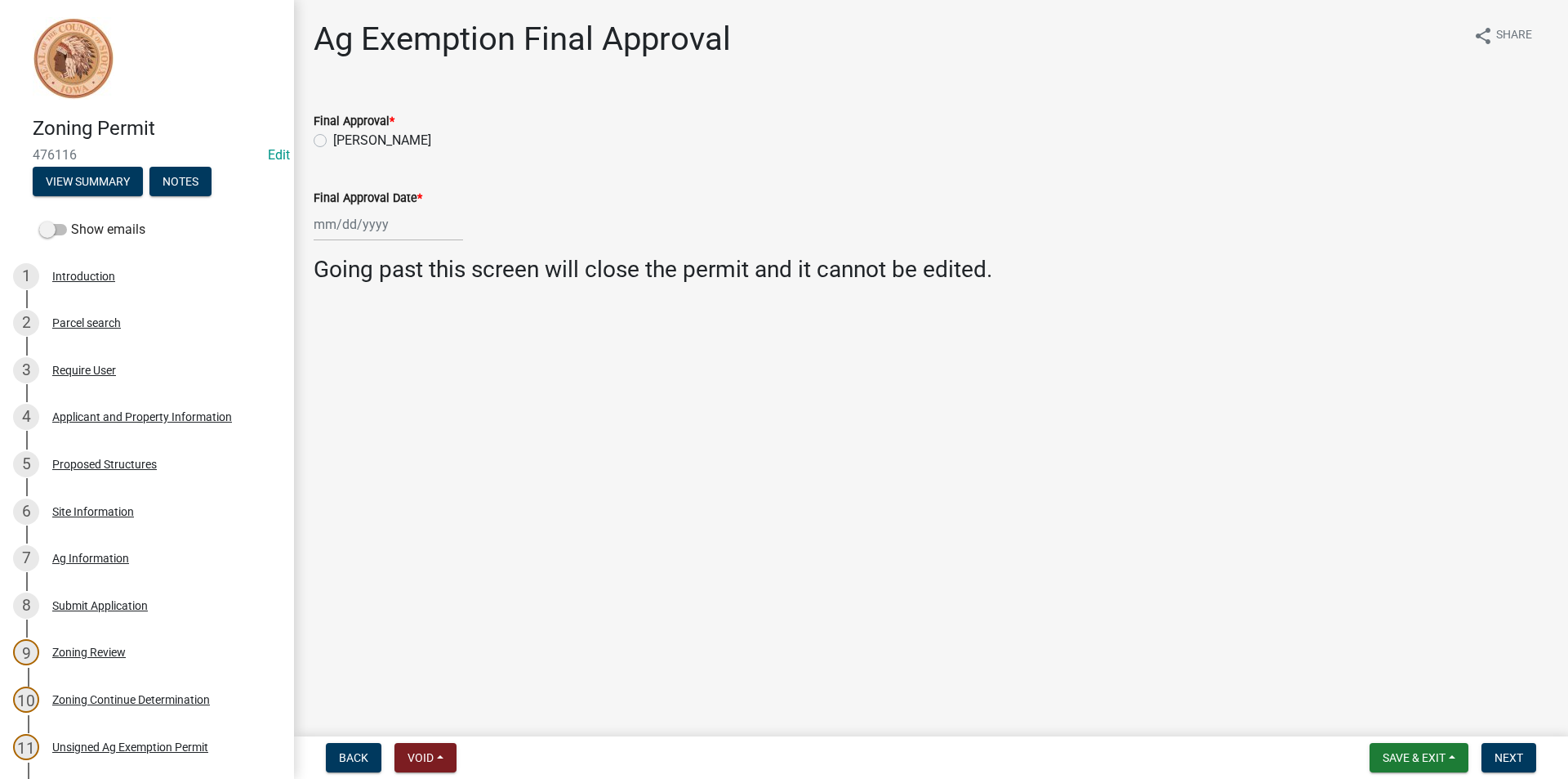
click at [333, 134] on label "[PERSON_NAME]" at bounding box center [382, 140] width 98 height 19
click at [333, 134] on input "[PERSON_NAME]" at bounding box center [338, 136] width 11 height 11
radio input "true"
click at [357, 219] on div at bounding box center [388, 225] width 149 height 34
select select "9"
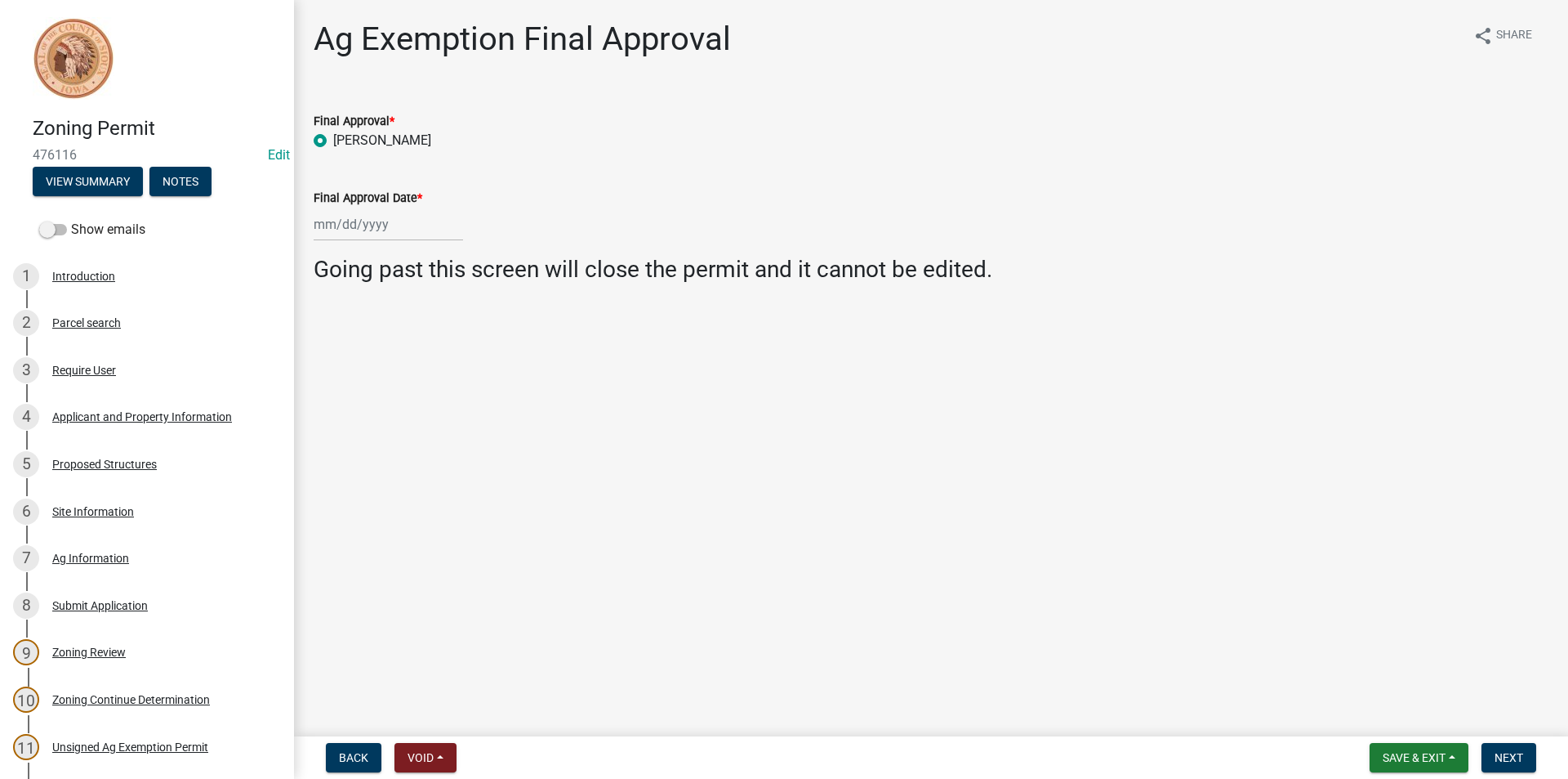
select select "2025"
click at [334, 389] on div "22" at bounding box center [330, 389] width 26 height 26
type input "[DATE]"
click at [1508, 753] on span "Next" at bounding box center [1509, 757] width 29 height 13
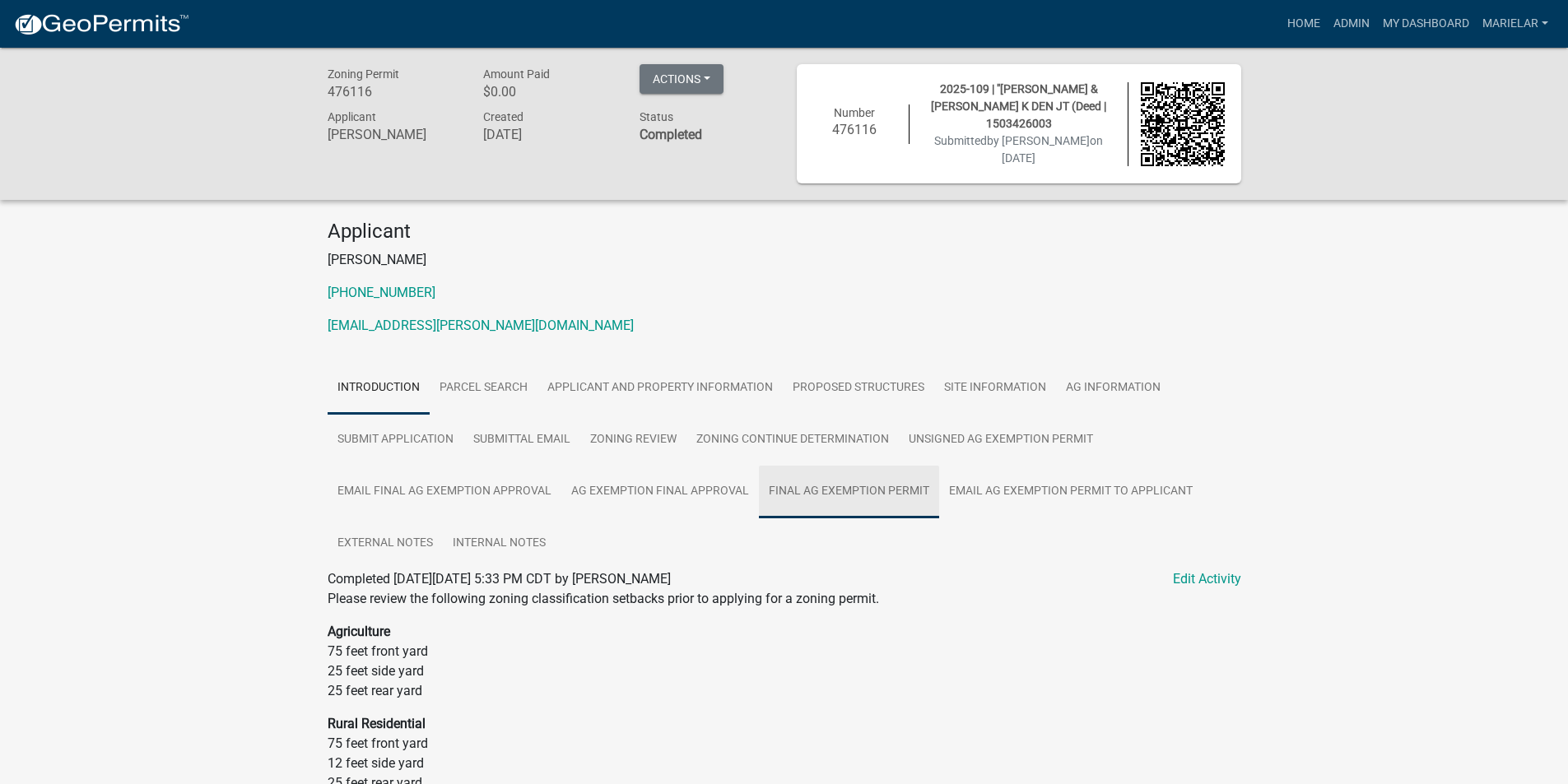
click at [815, 493] on link "Final Ag Exemption Permit" at bounding box center [849, 492] width 180 height 53
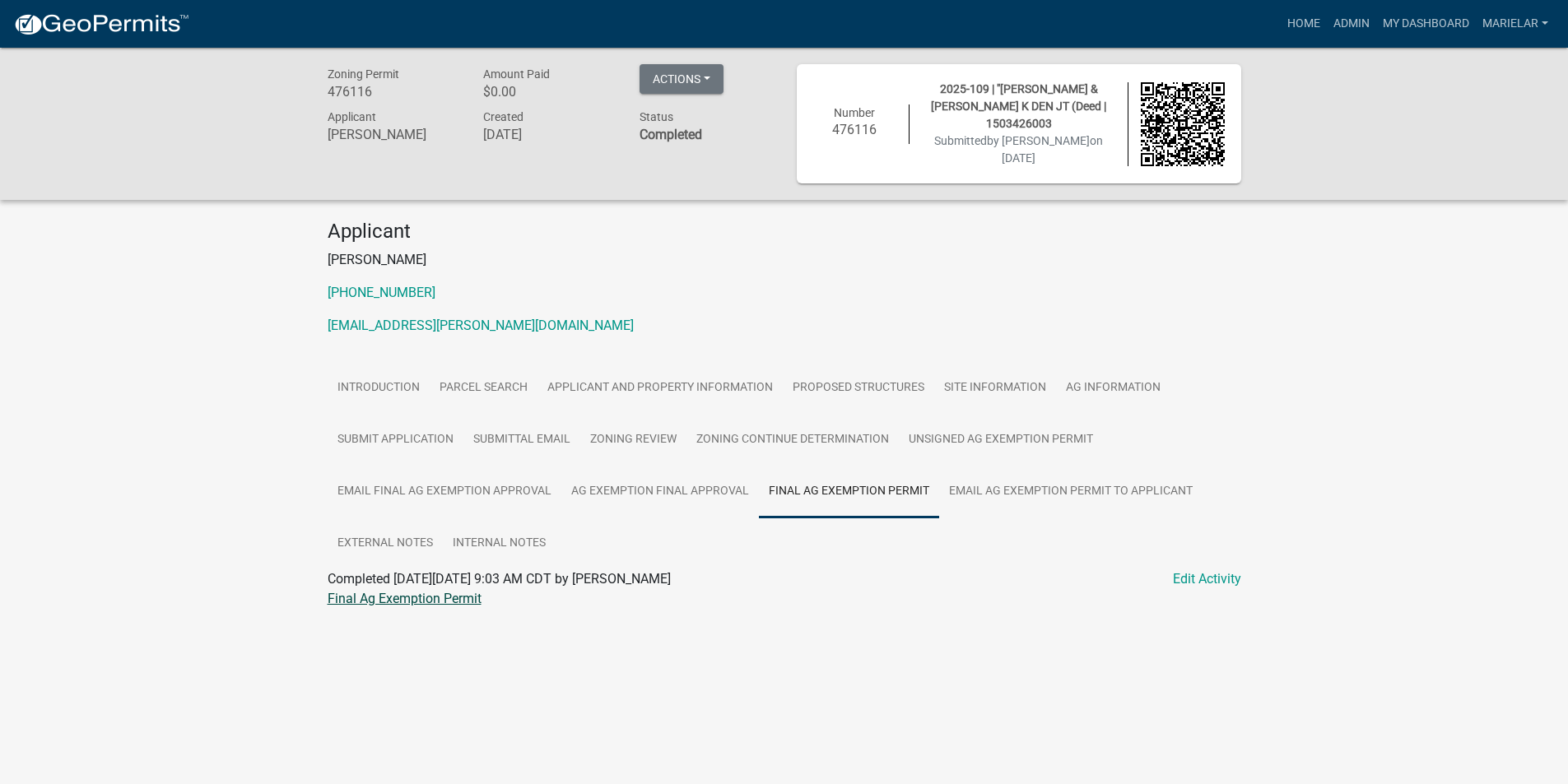
click at [454, 595] on link "Final Ag Exemption Permit" at bounding box center [404, 598] width 154 height 15
click at [1361, 31] on link "Admin" at bounding box center [1351, 24] width 49 height 31
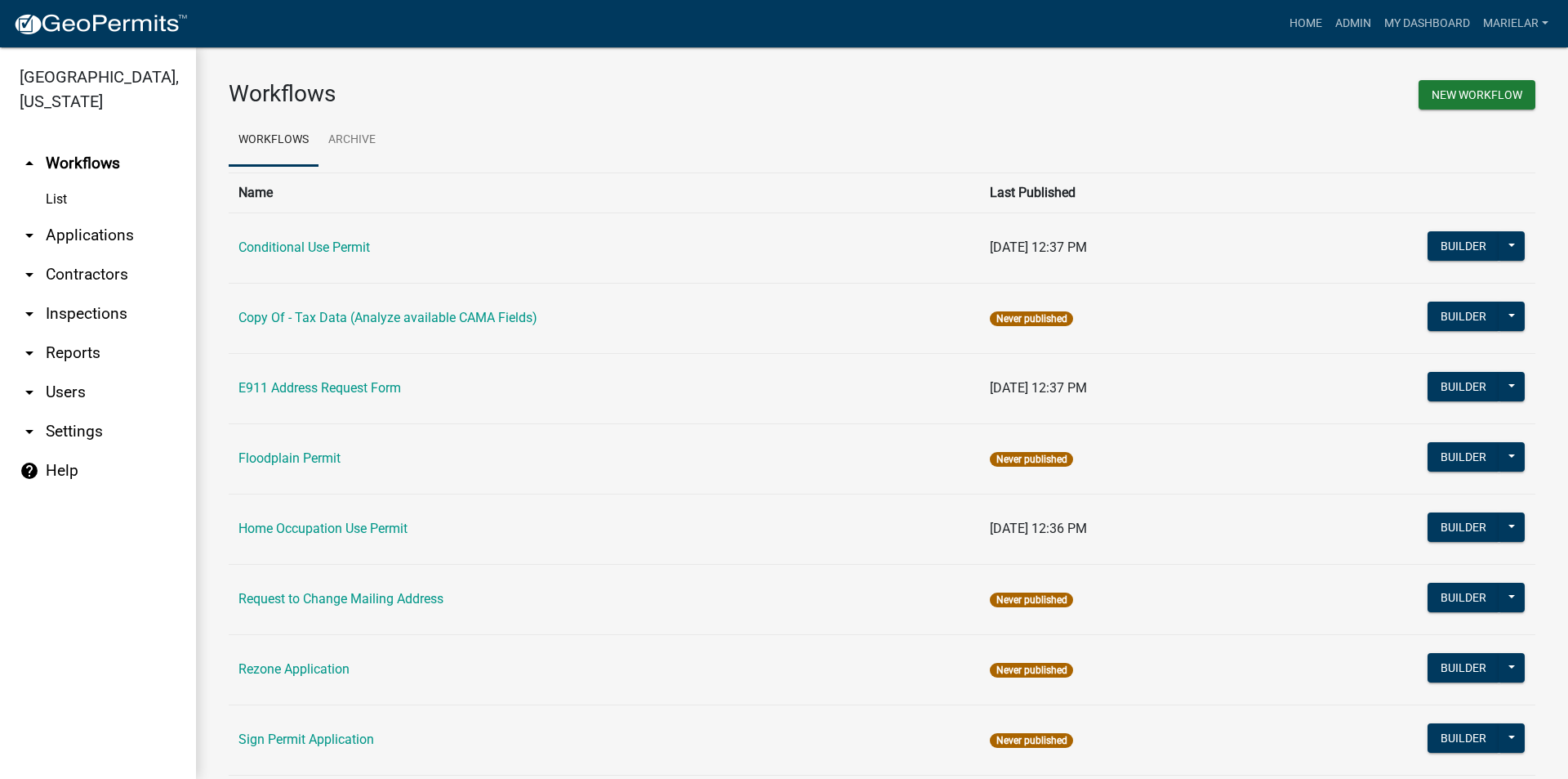
click at [35, 225] on icon "arrow_drop_down" at bounding box center [29, 235] width 19 height 19
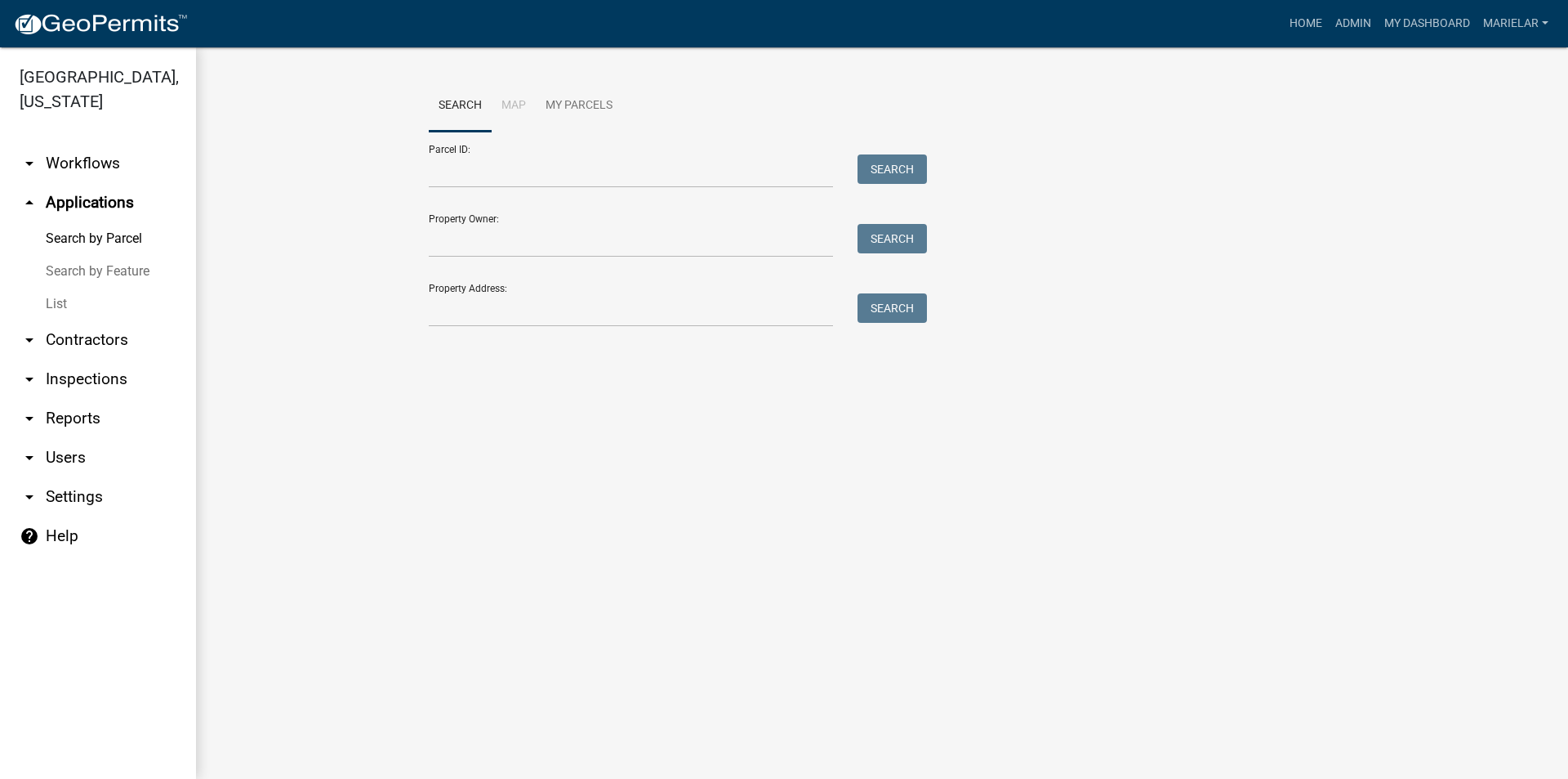
click at [46, 288] on link "List" at bounding box center [98, 304] width 196 height 33
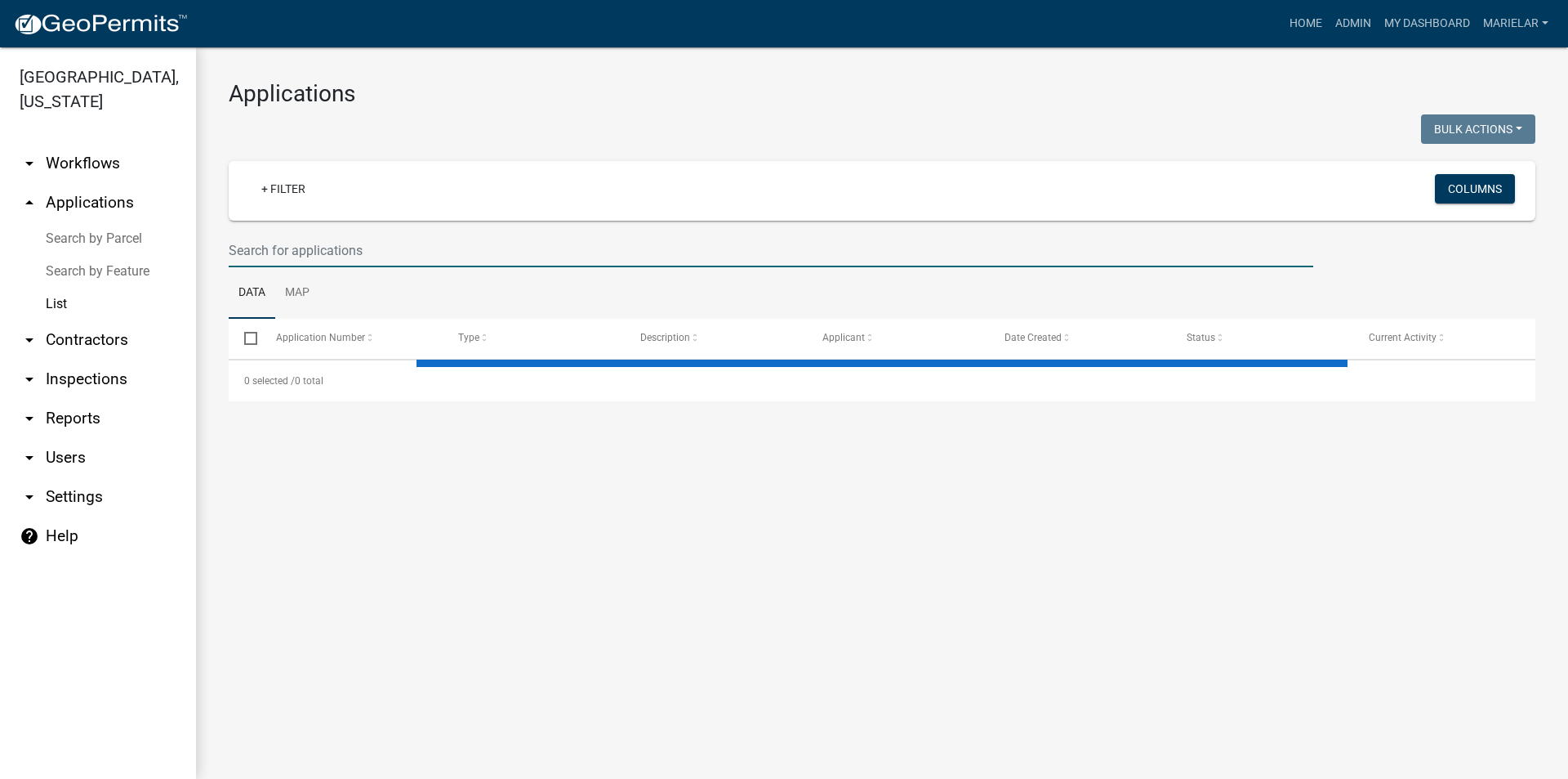
click at [307, 247] on input "text" at bounding box center [771, 251] width 1085 height 34
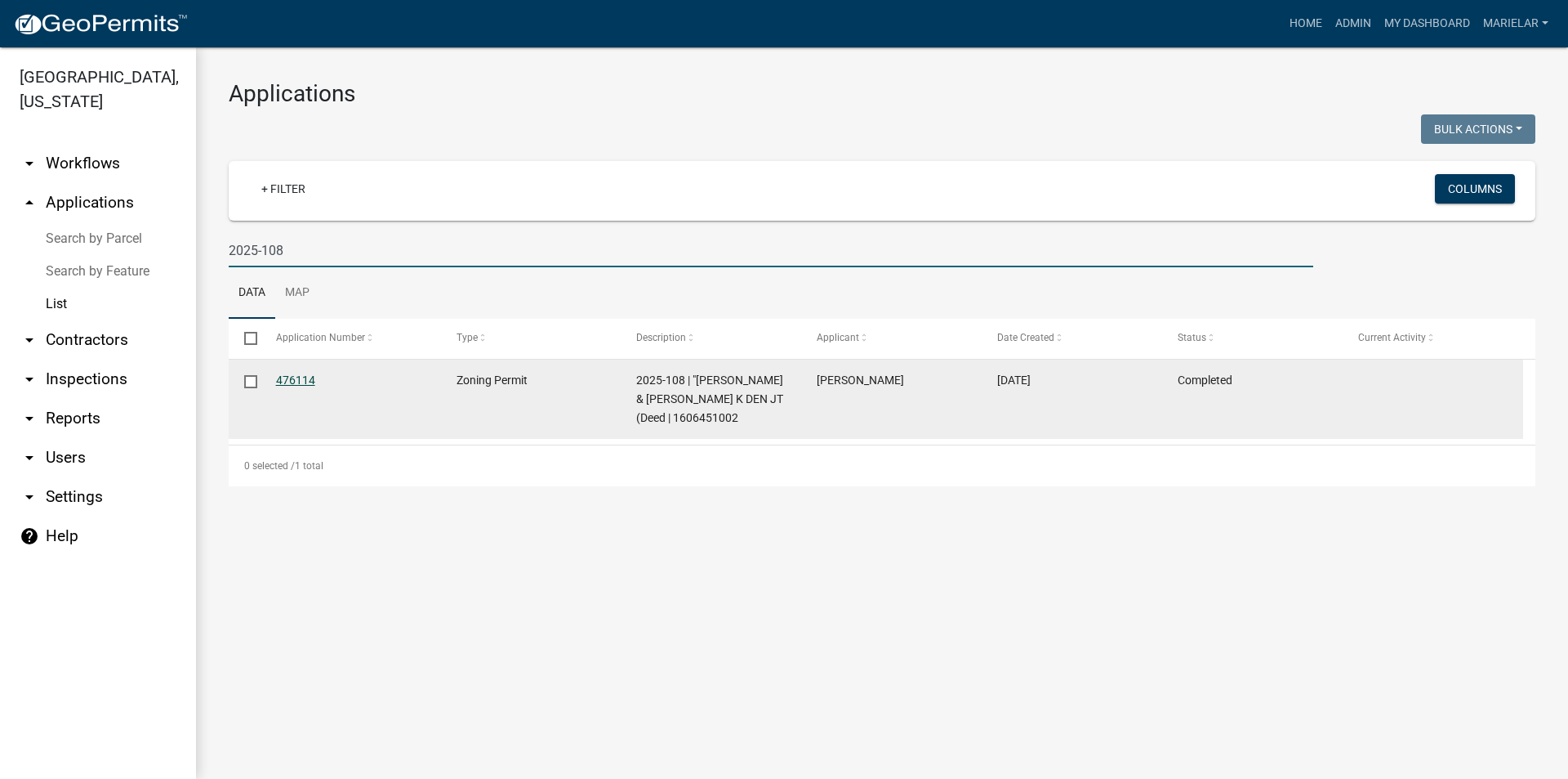
type input "2025-108"
click at [293, 378] on link "476114" at bounding box center [295, 380] width 39 height 13
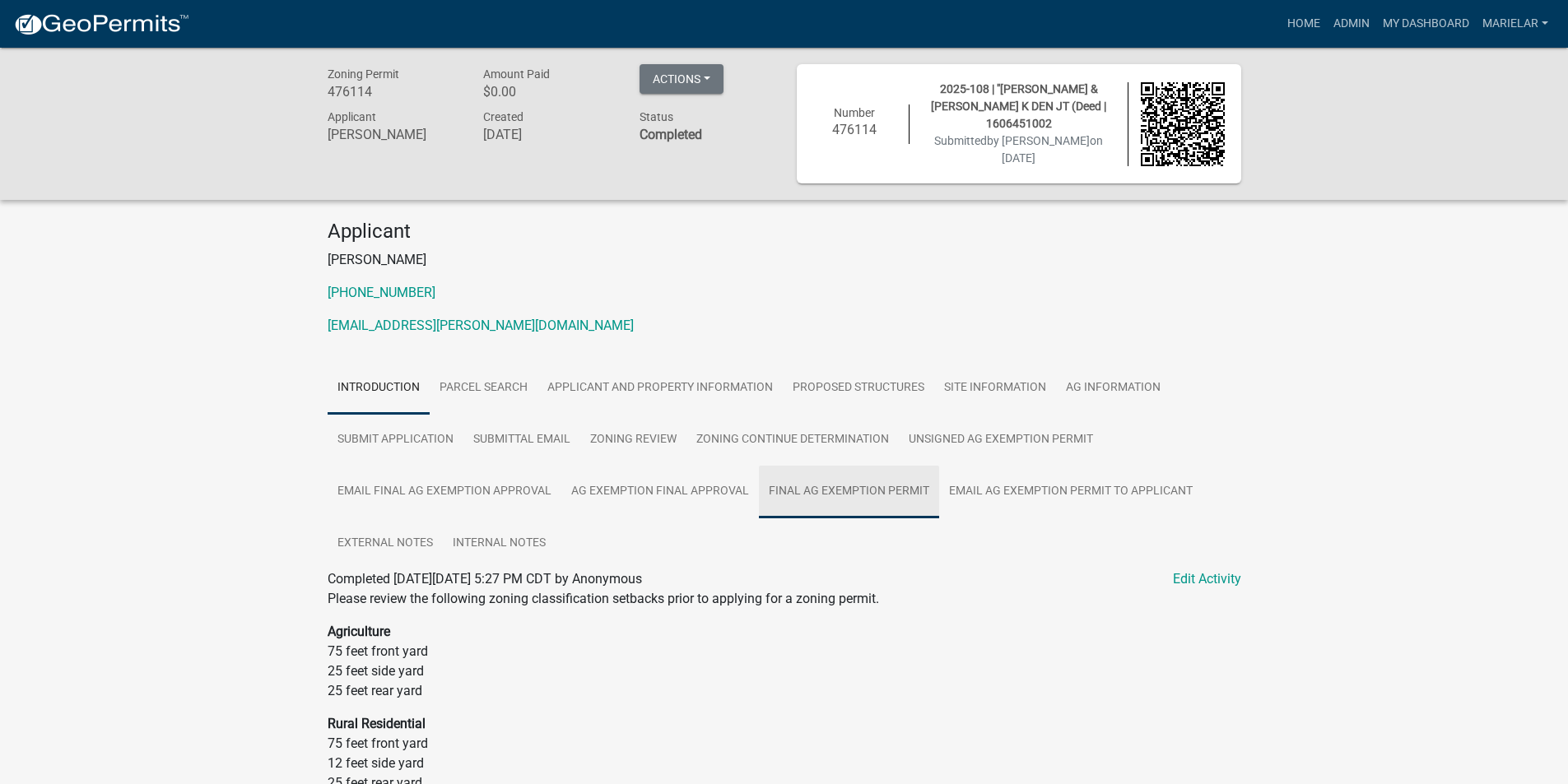
click at [876, 501] on link "Final Ag Exemption Permit" at bounding box center [849, 492] width 180 height 53
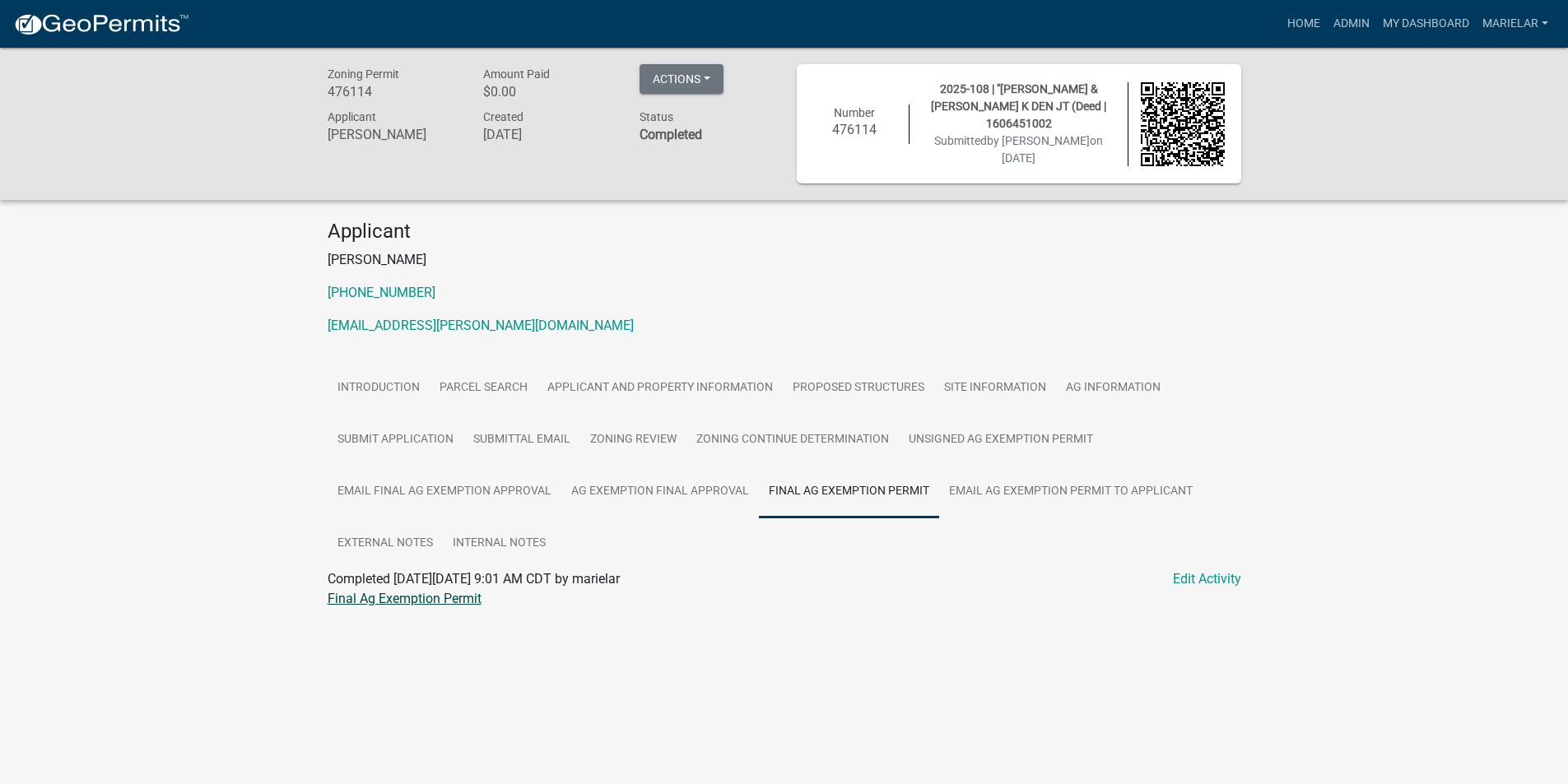
click at [393, 597] on link "Final Ag Exemption Permit" at bounding box center [404, 598] width 154 height 15
click at [224, 322] on div "Zoning Permit 476114 Amount Paid $0.00 Actions Printer Friendly Recalculate App…" at bounding box center [784, 353] width 1568 height 610
click at [1336, 26] on link "Admin" at bounding box center [1351, 24] width 49 height 31
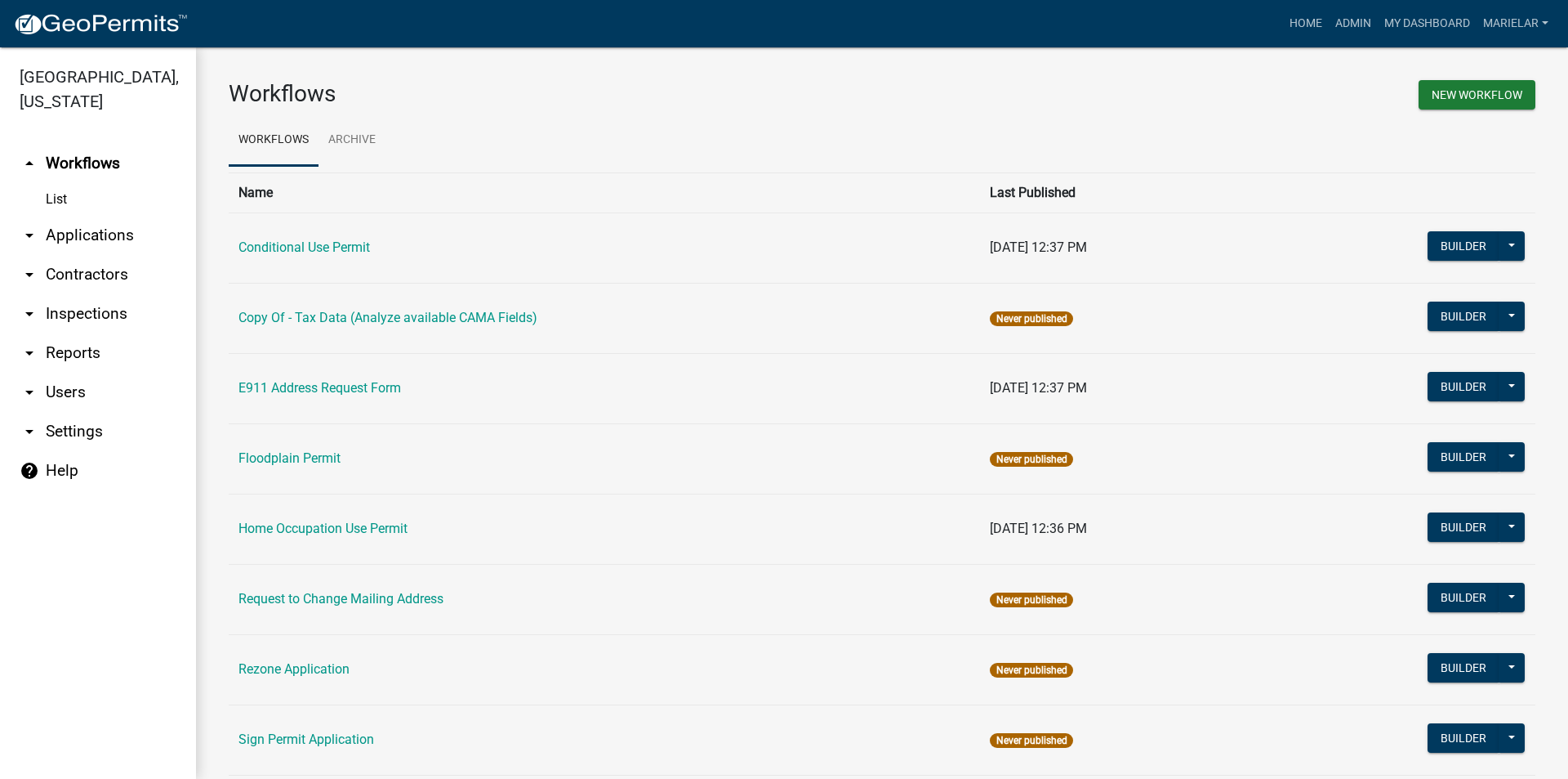
click at [25, 225] on icon "arrow_drop_down" at bounding box center [29, 235] width 19 height 19
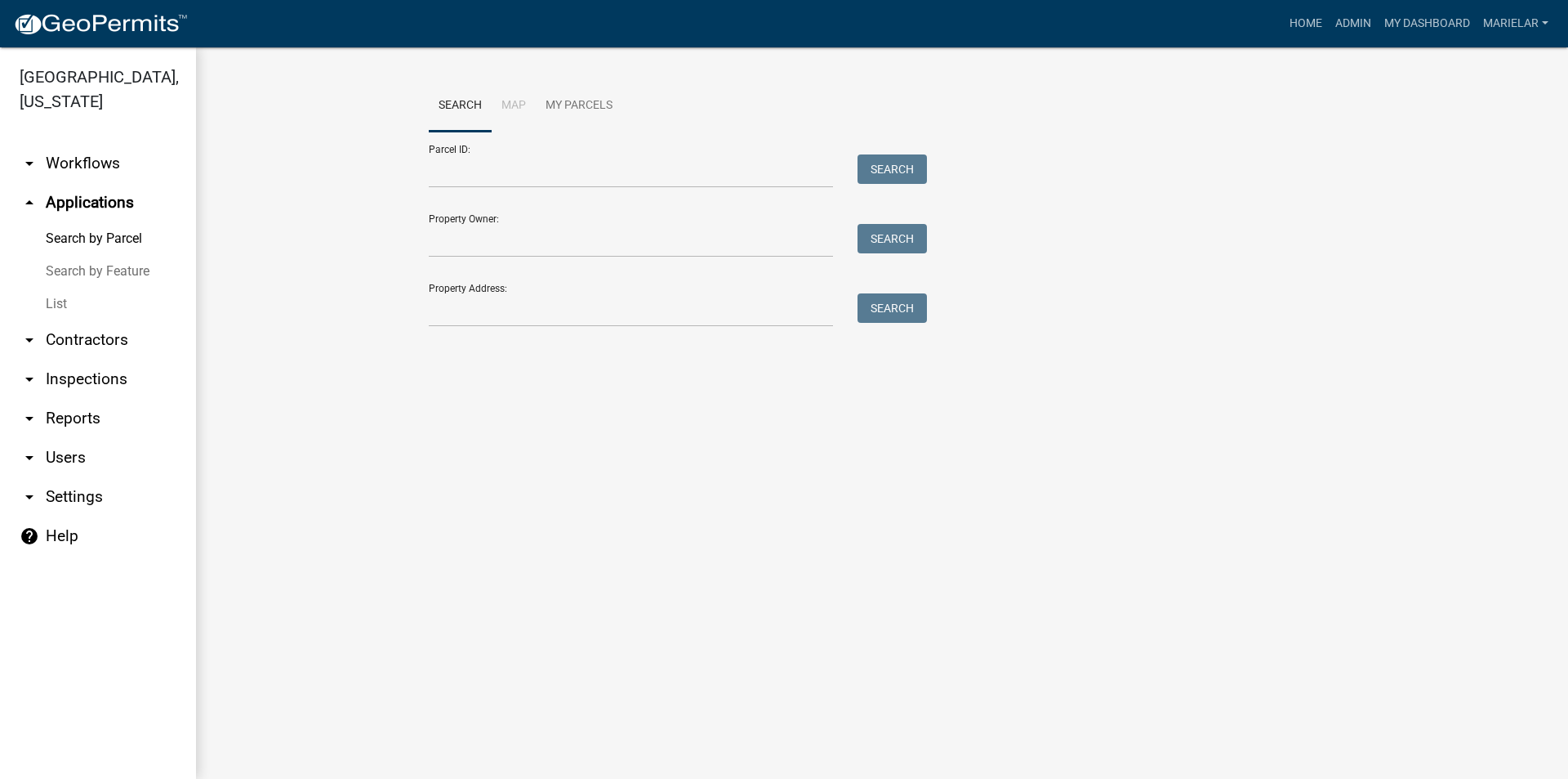
click at [65, 288] on link "List" at bounding box center [98, 304] width 196 height 33
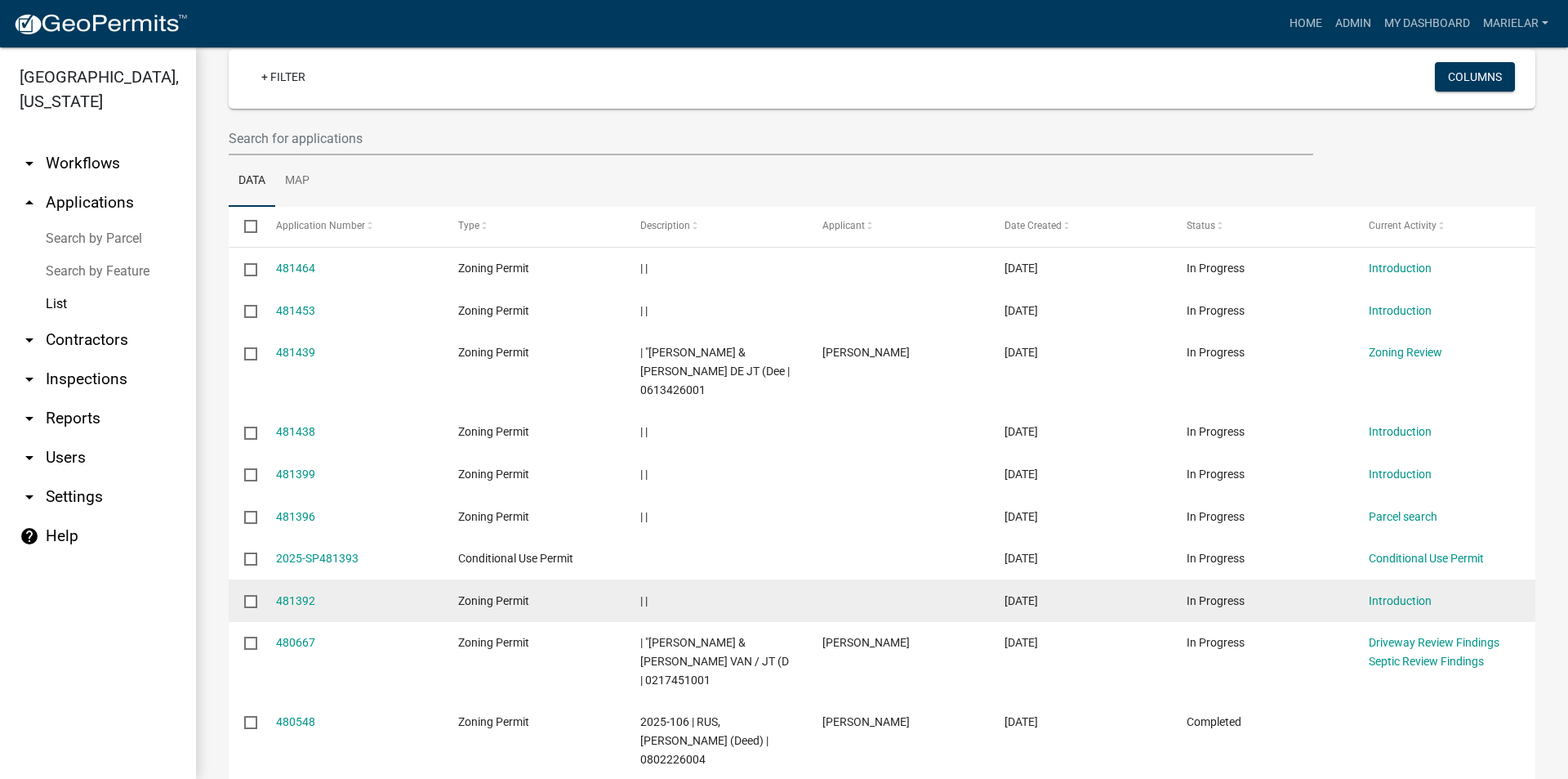
scroll to position [207, 0]
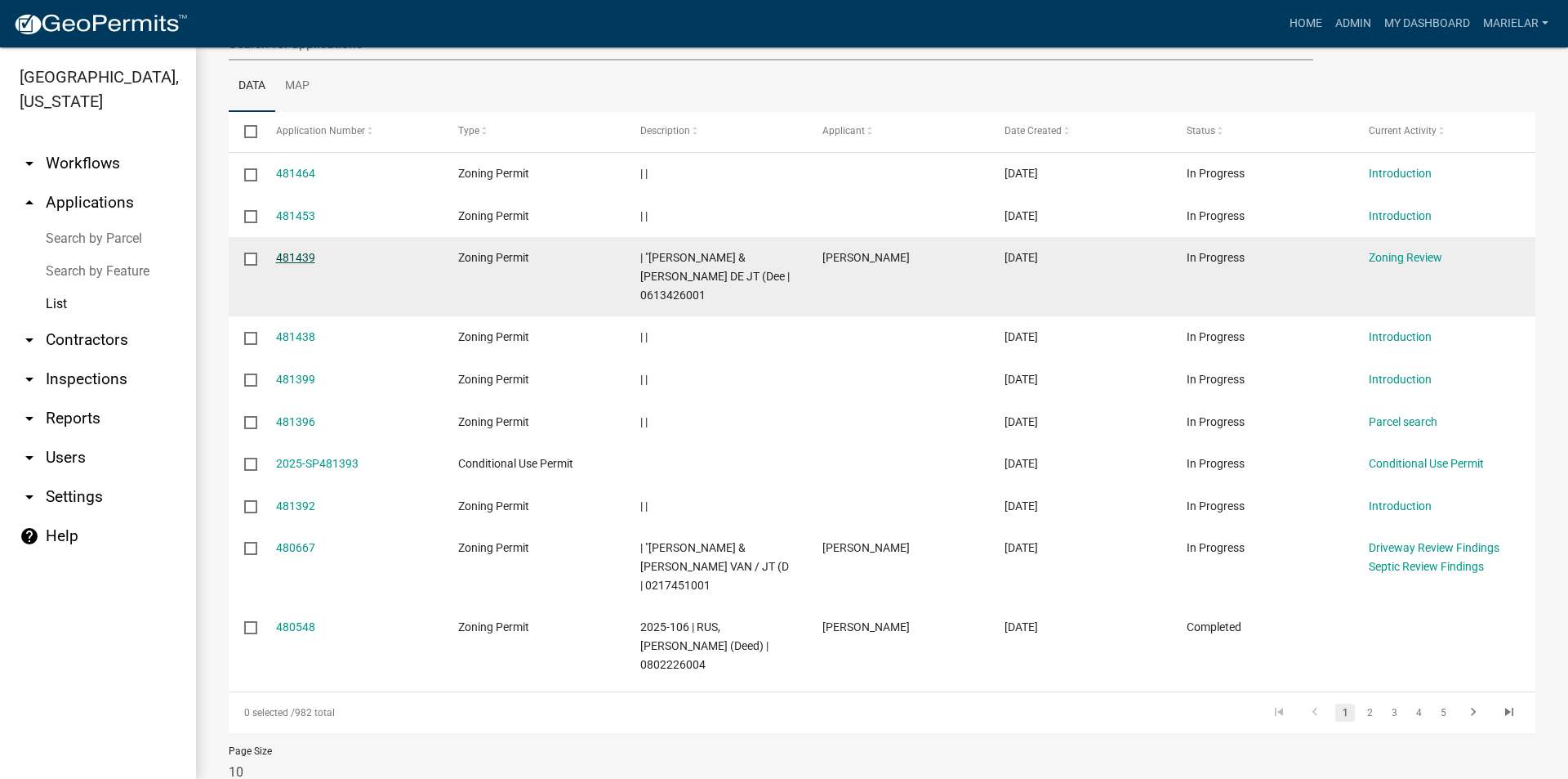
click at [295, 256] on link "481439" at bounding box center [295, 257] width 39 height 13
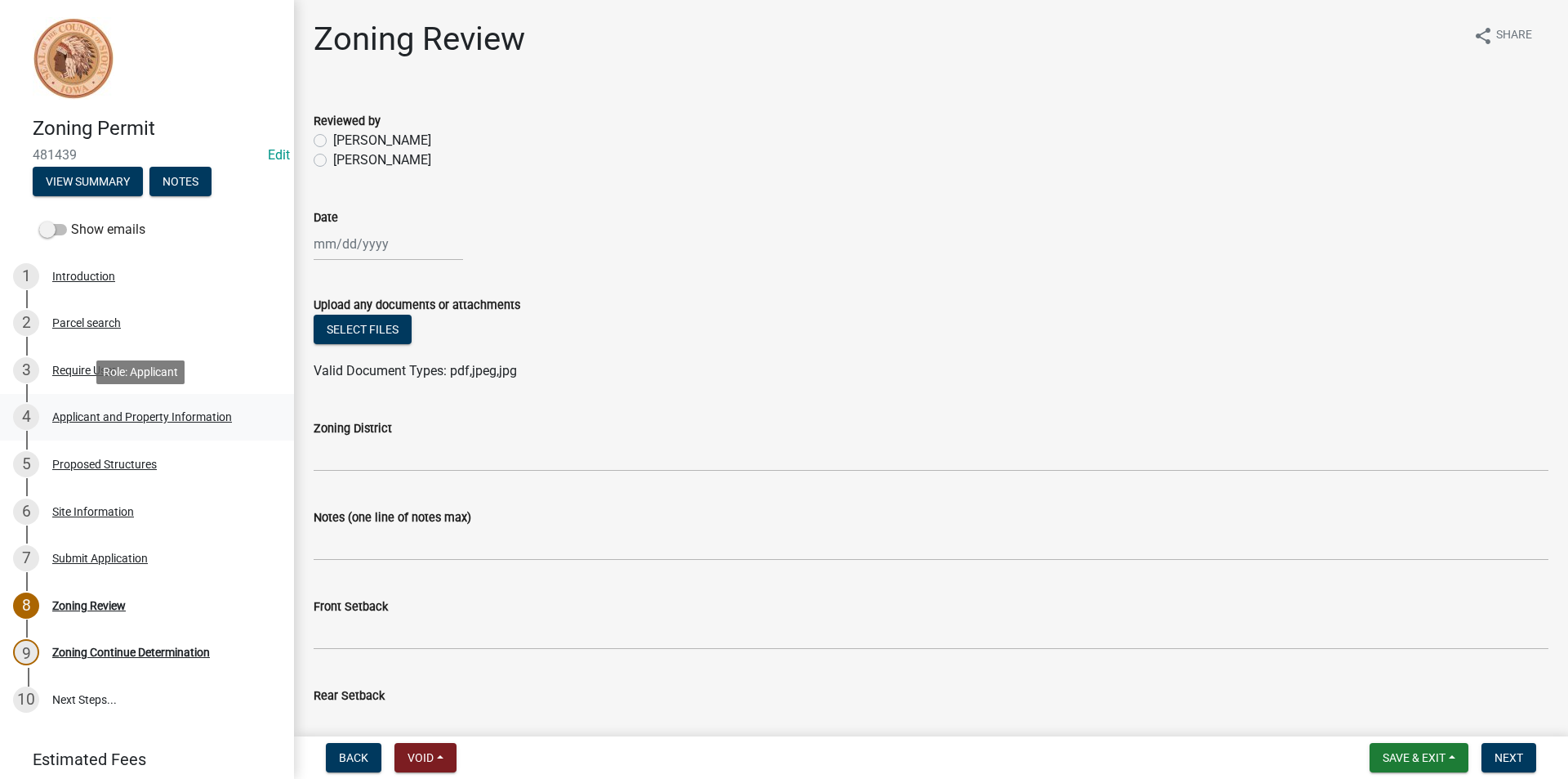
click at [157, 412] on div "Applicant and Property Information" at bounding box center [142, 417] width 180 height 12
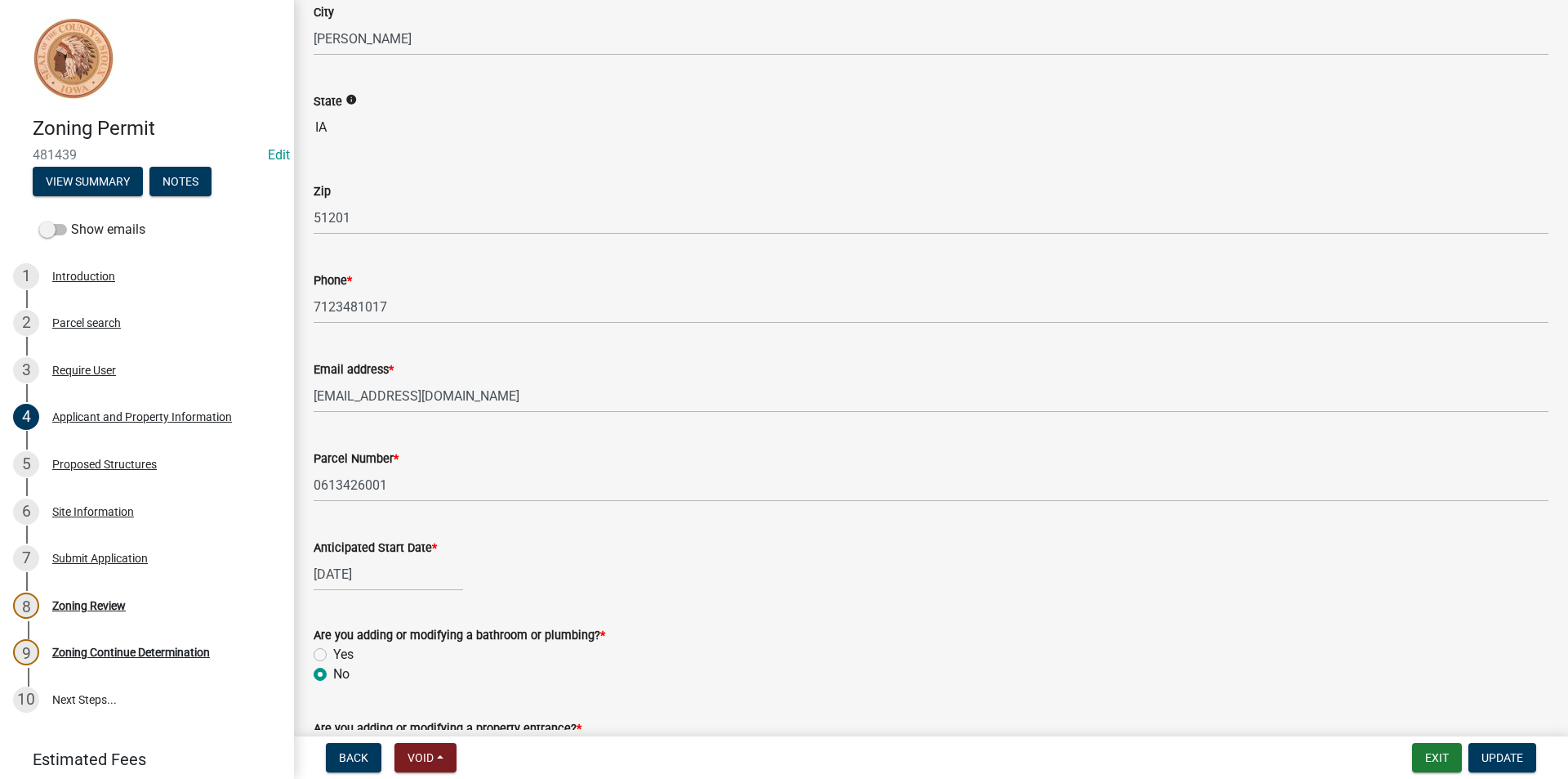
scroll to position [572, 0]
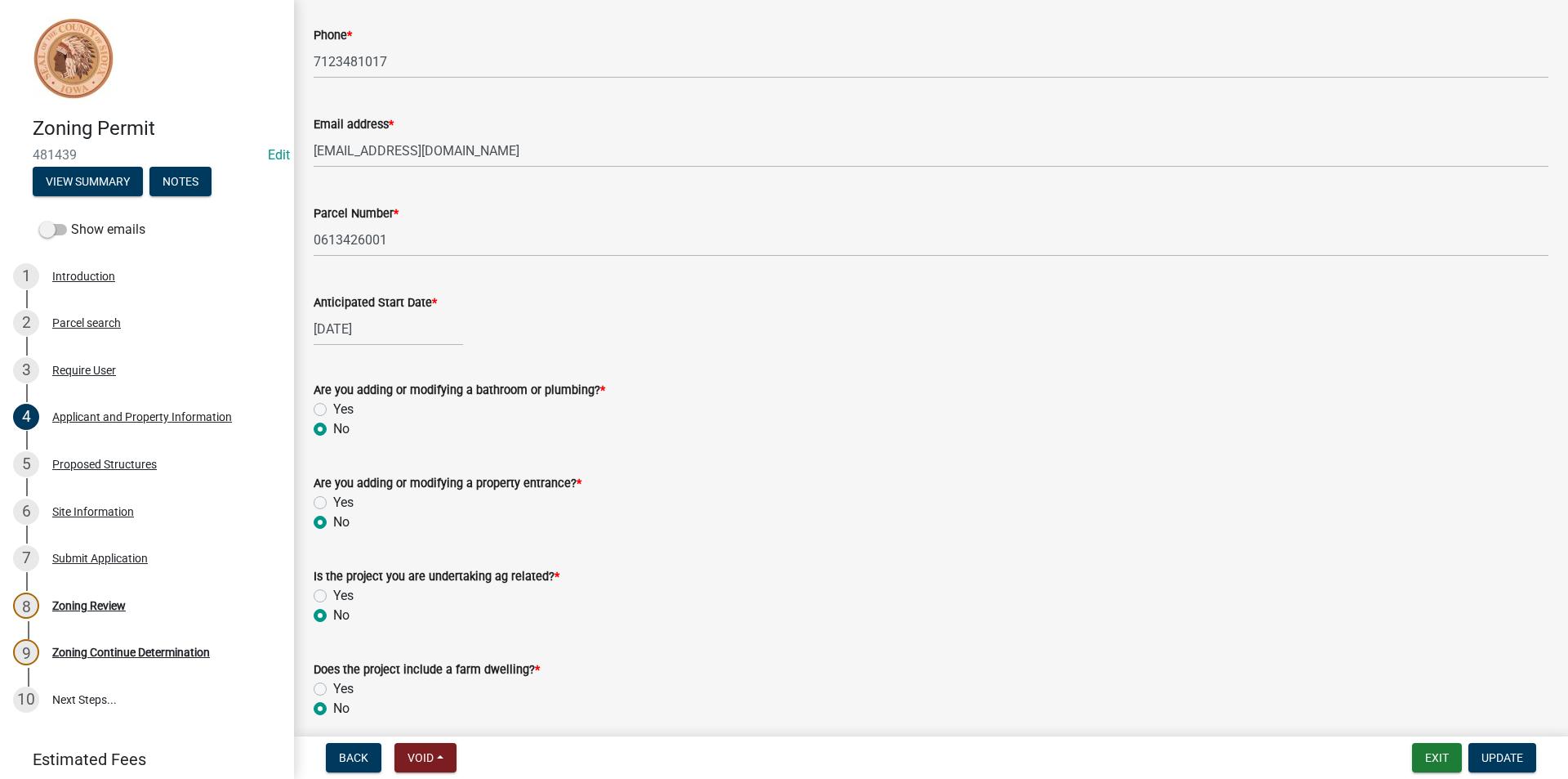
click at [122, 477] on link "5 Proposed Structures" at bounding box center [147, 464] width 294 height 47
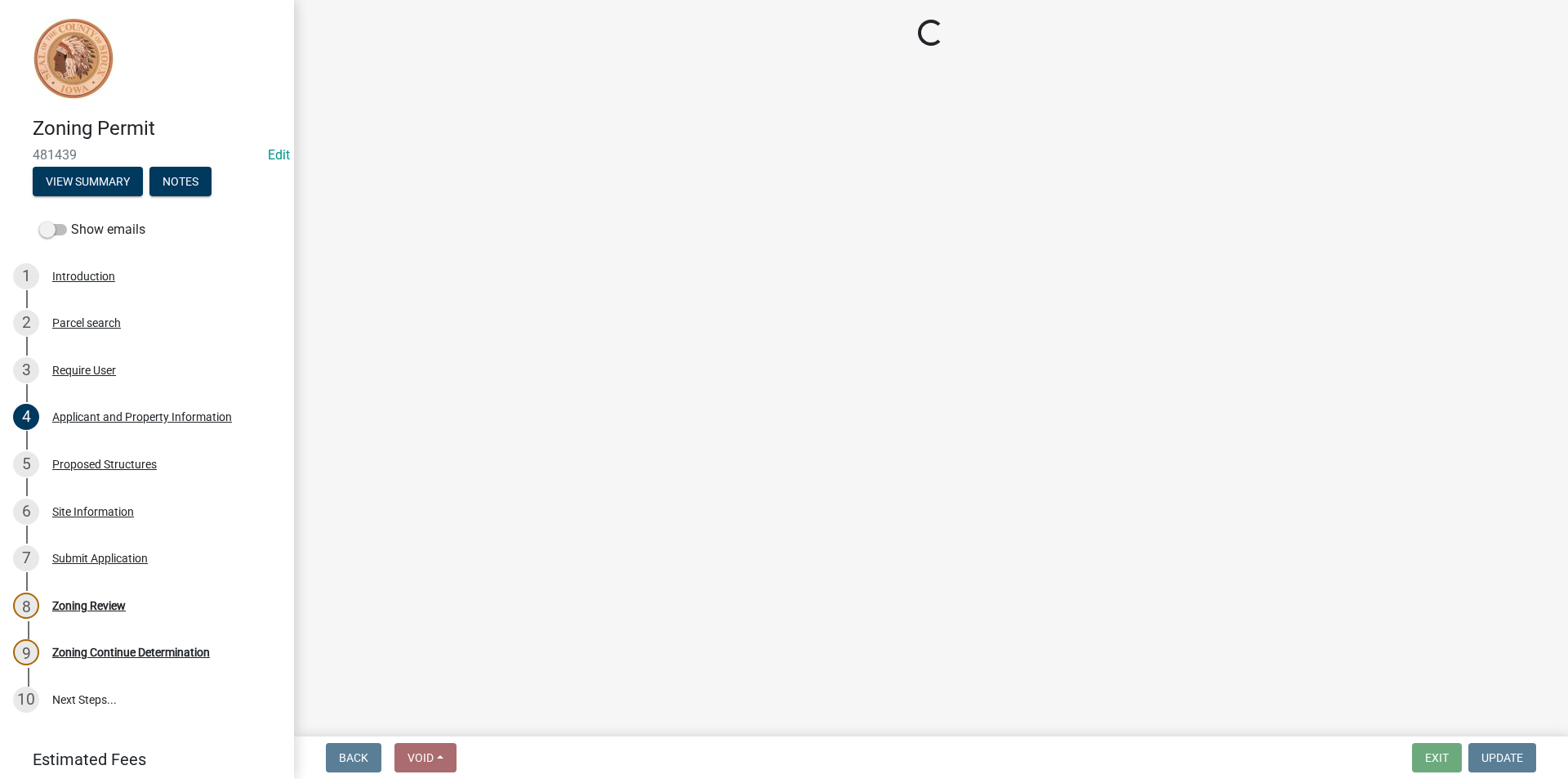
scroll to position [0, 0]
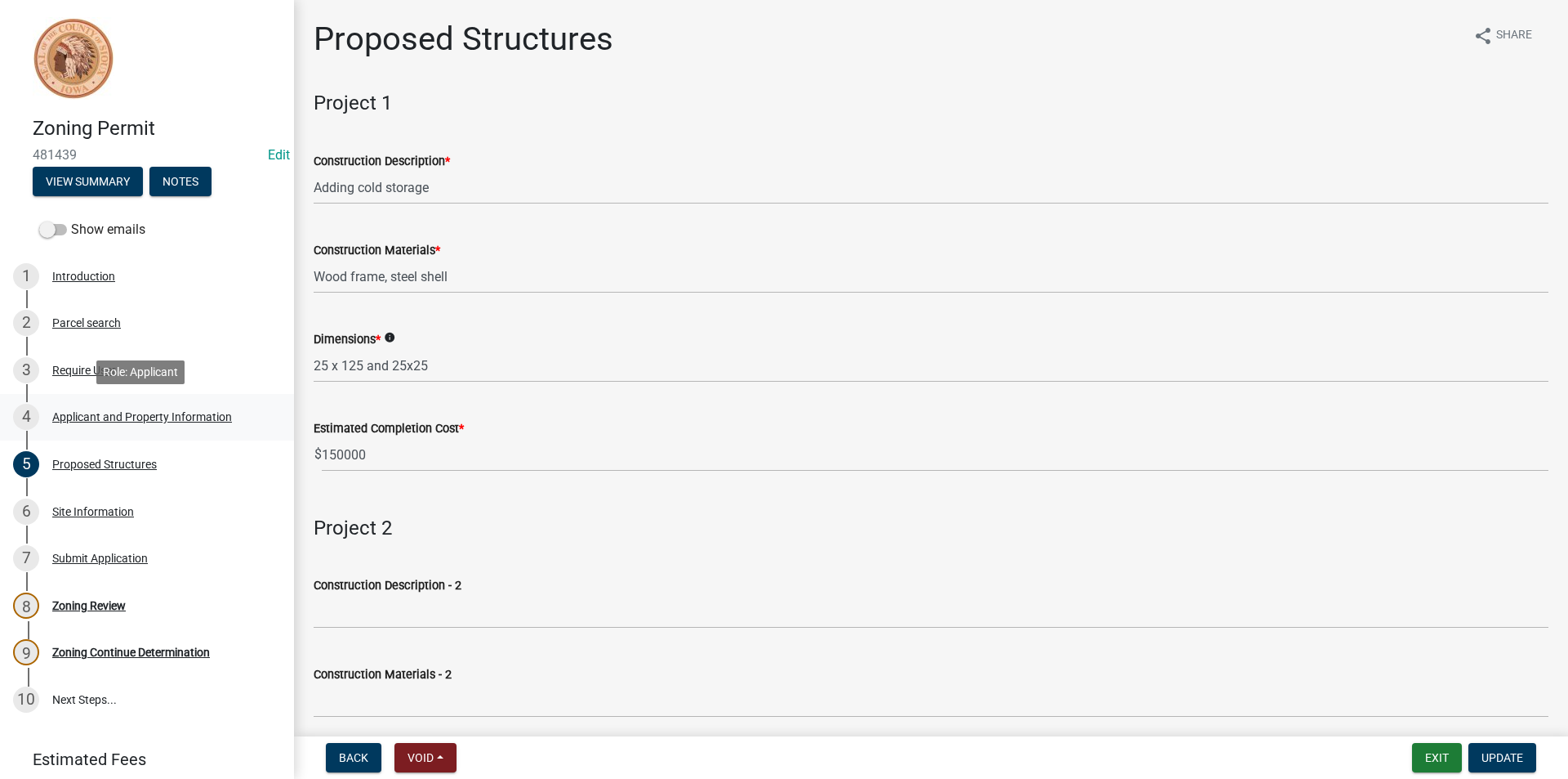
click at [178, 431] on link "4 Applicant and Property Information" at bounding box center [147, 418] width 294 height 47
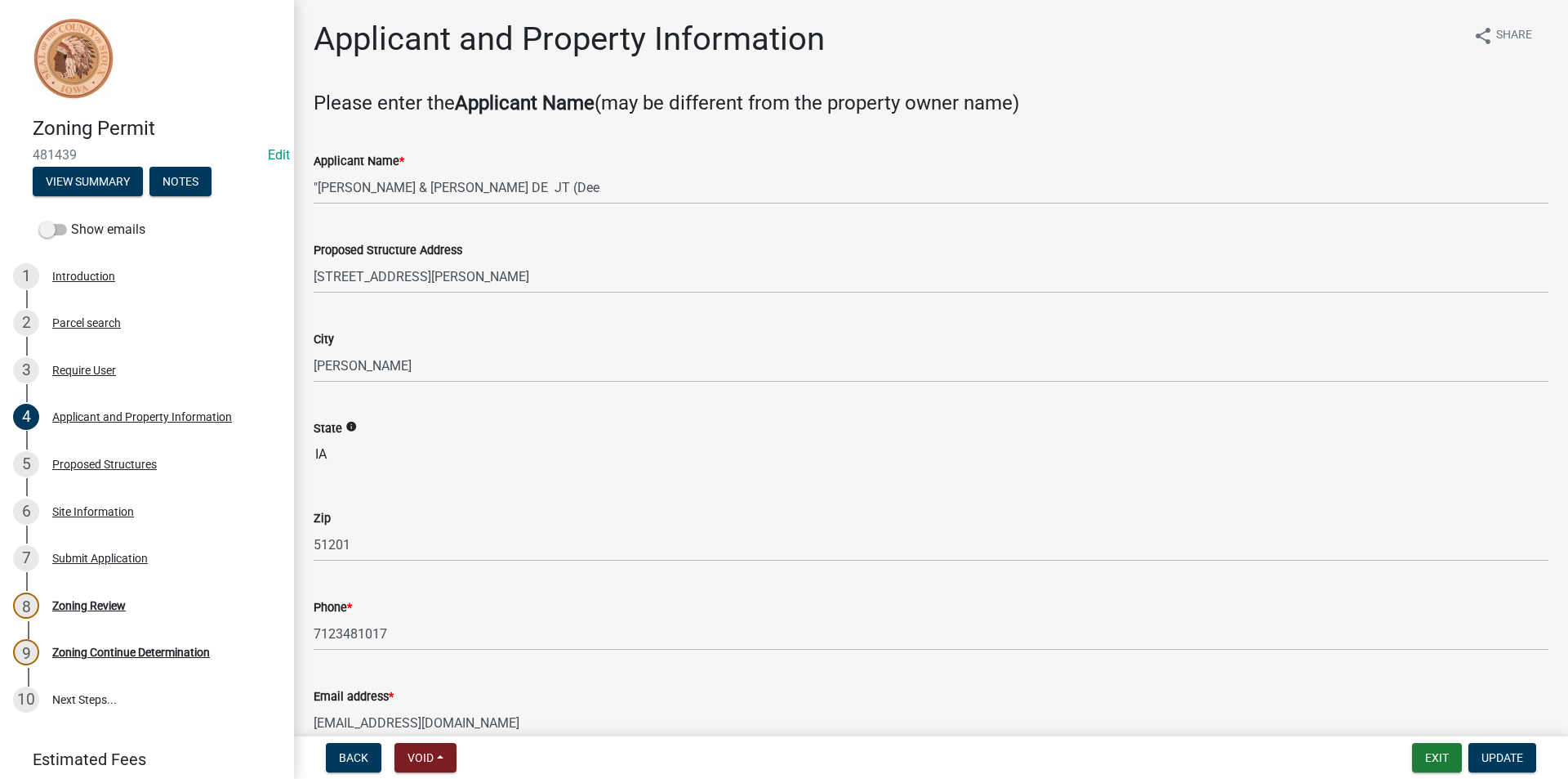
scroll to position [164, 0]
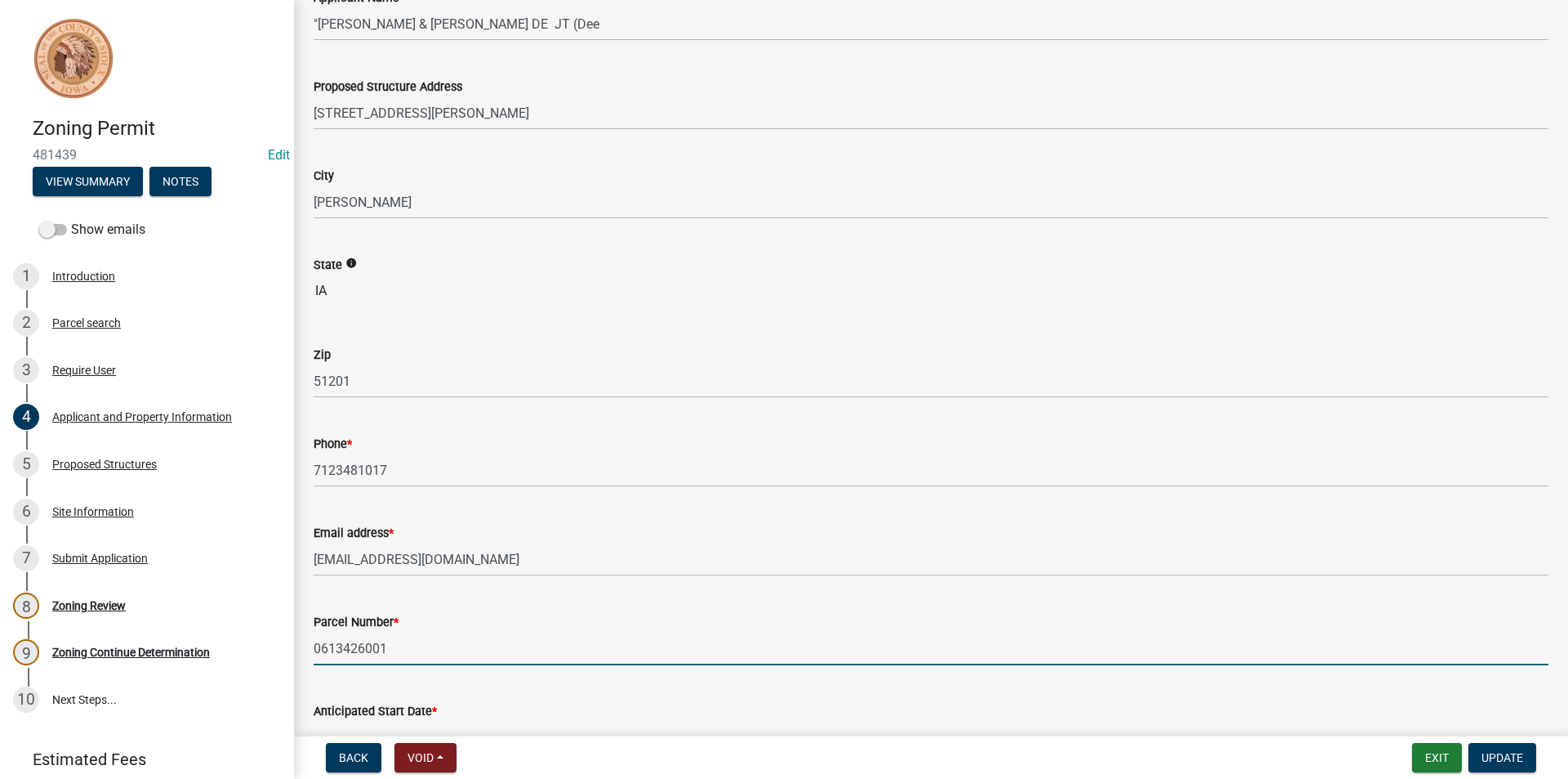
click at [378, 646] on input "0613426001" at bounding box center [931, 648] width 1235 height 34
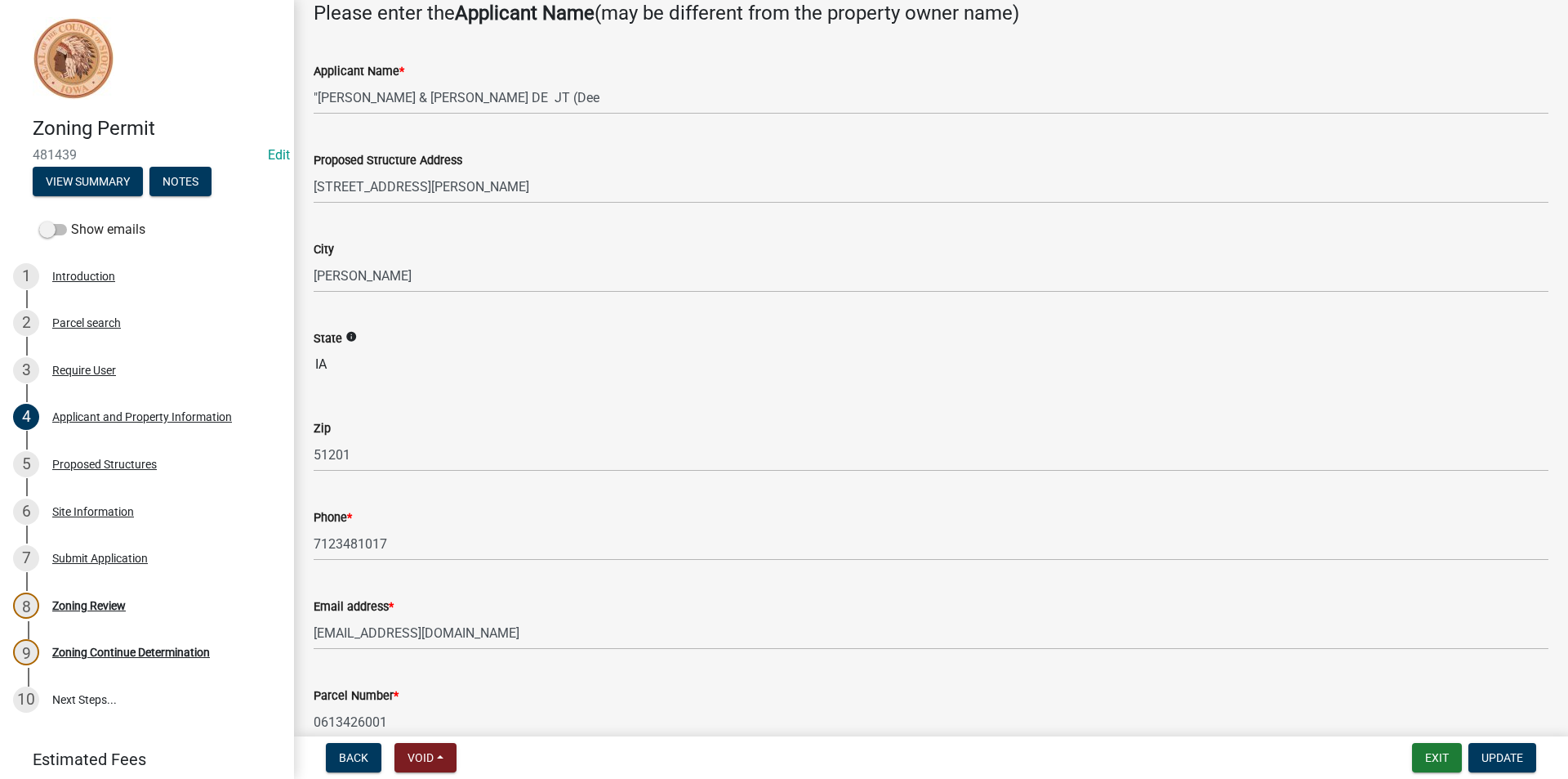
scroll to position [0, 0]
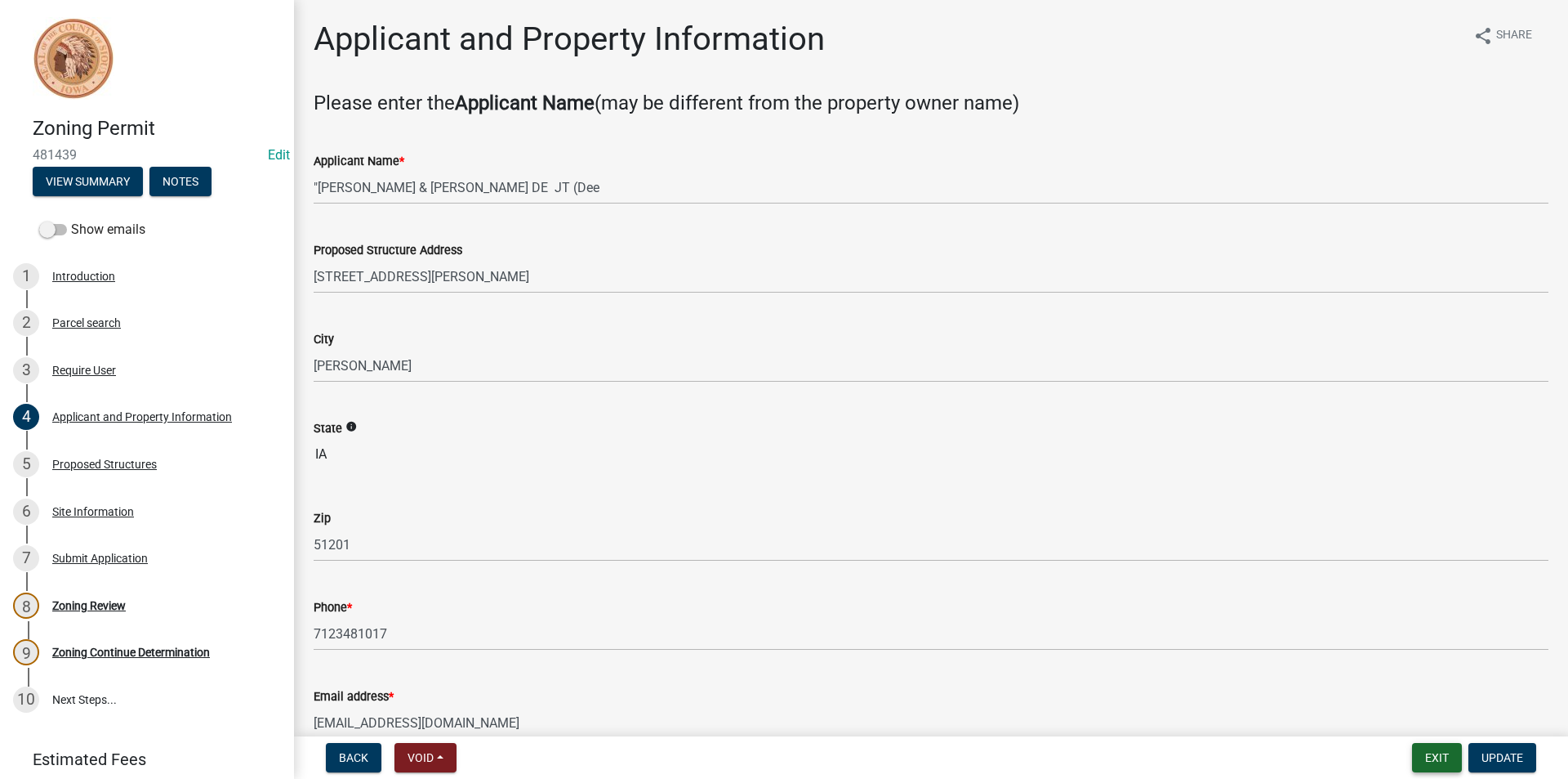
click at [1452, 760] on button "Exit" at bounding box center [1436, 757] width 50 height 30
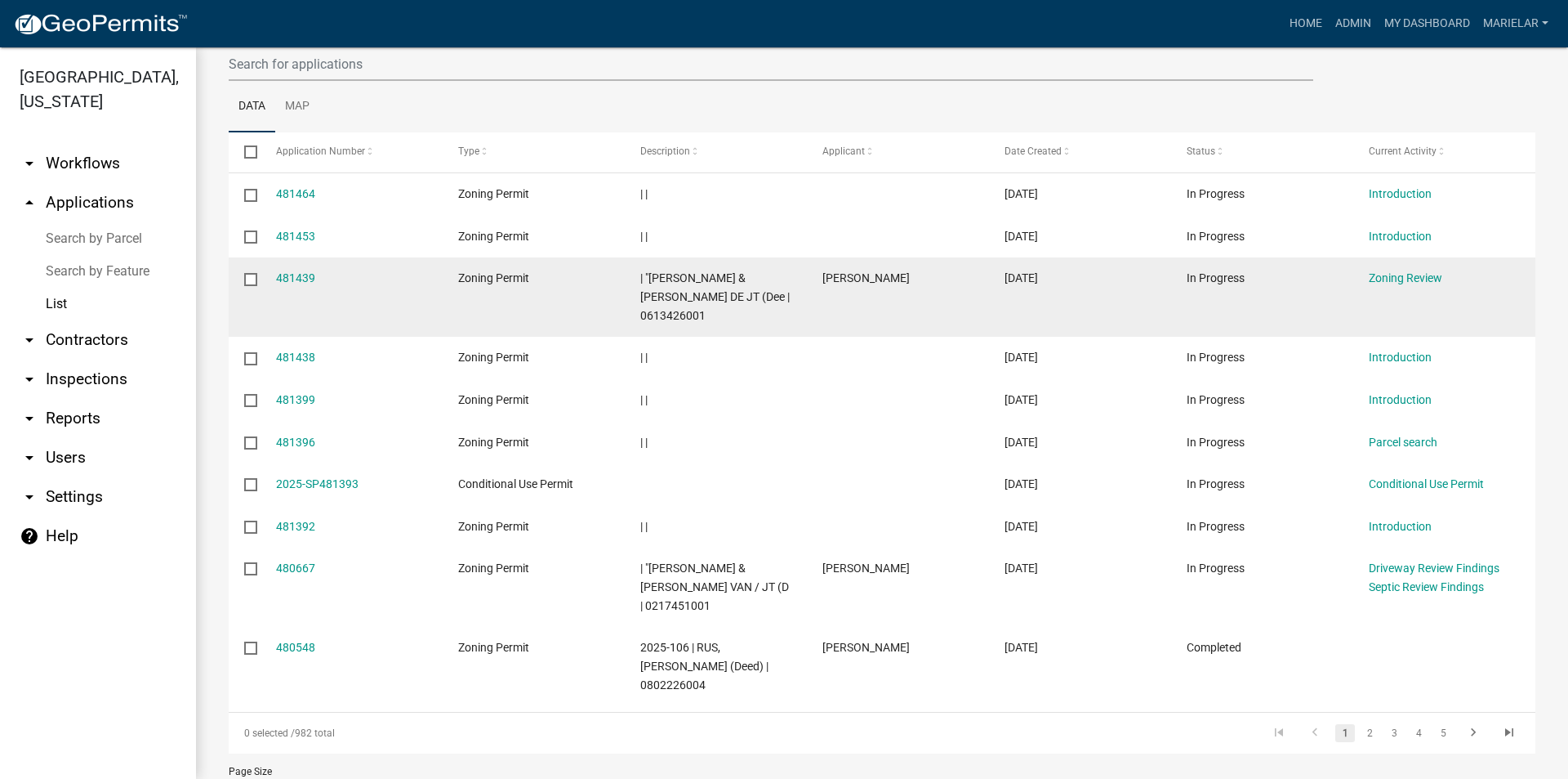
scroll to position [207, 0]
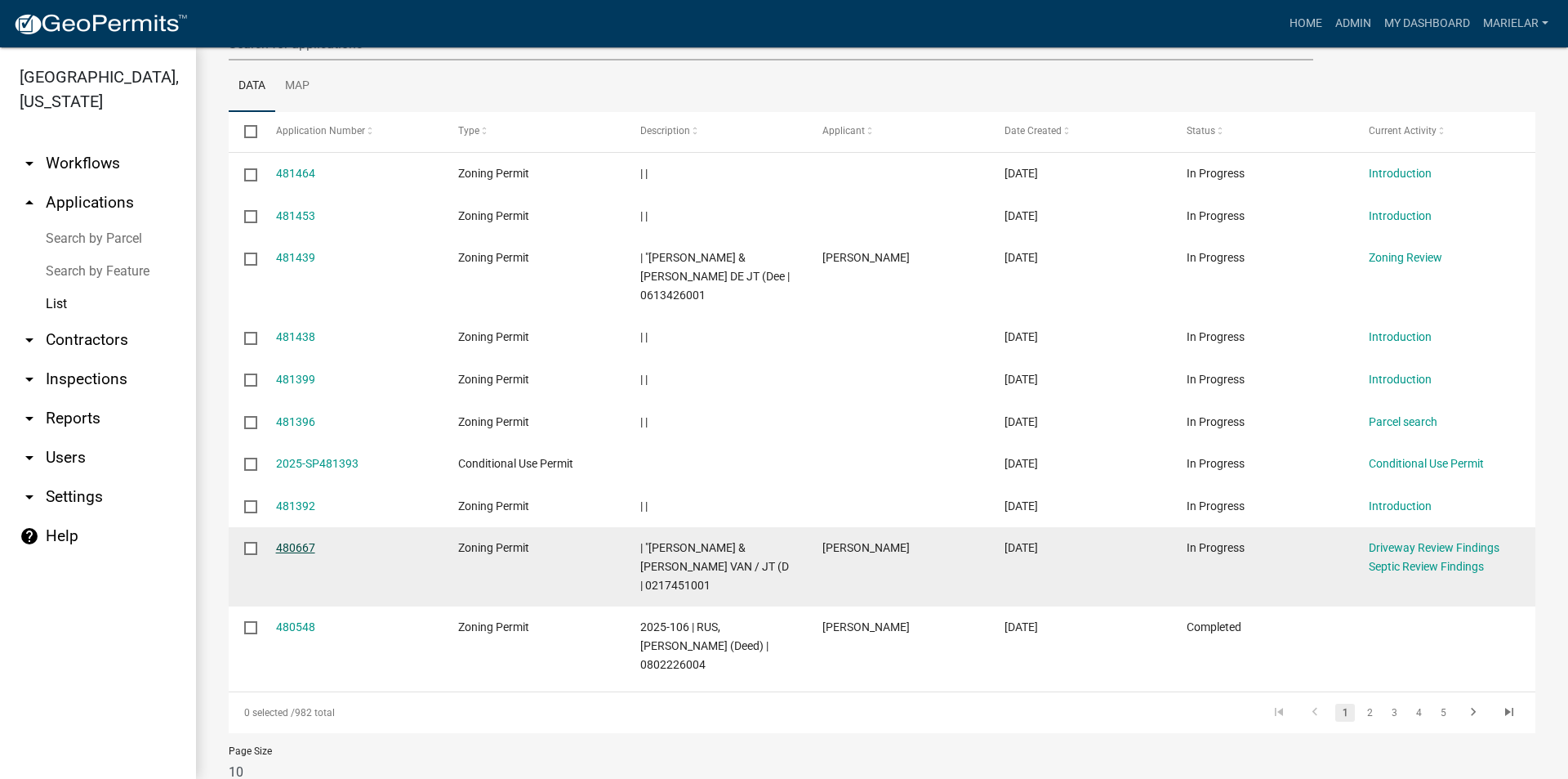
click at [294, 541] on link "480667" at bounding box center [295, 547] width 39 height 13
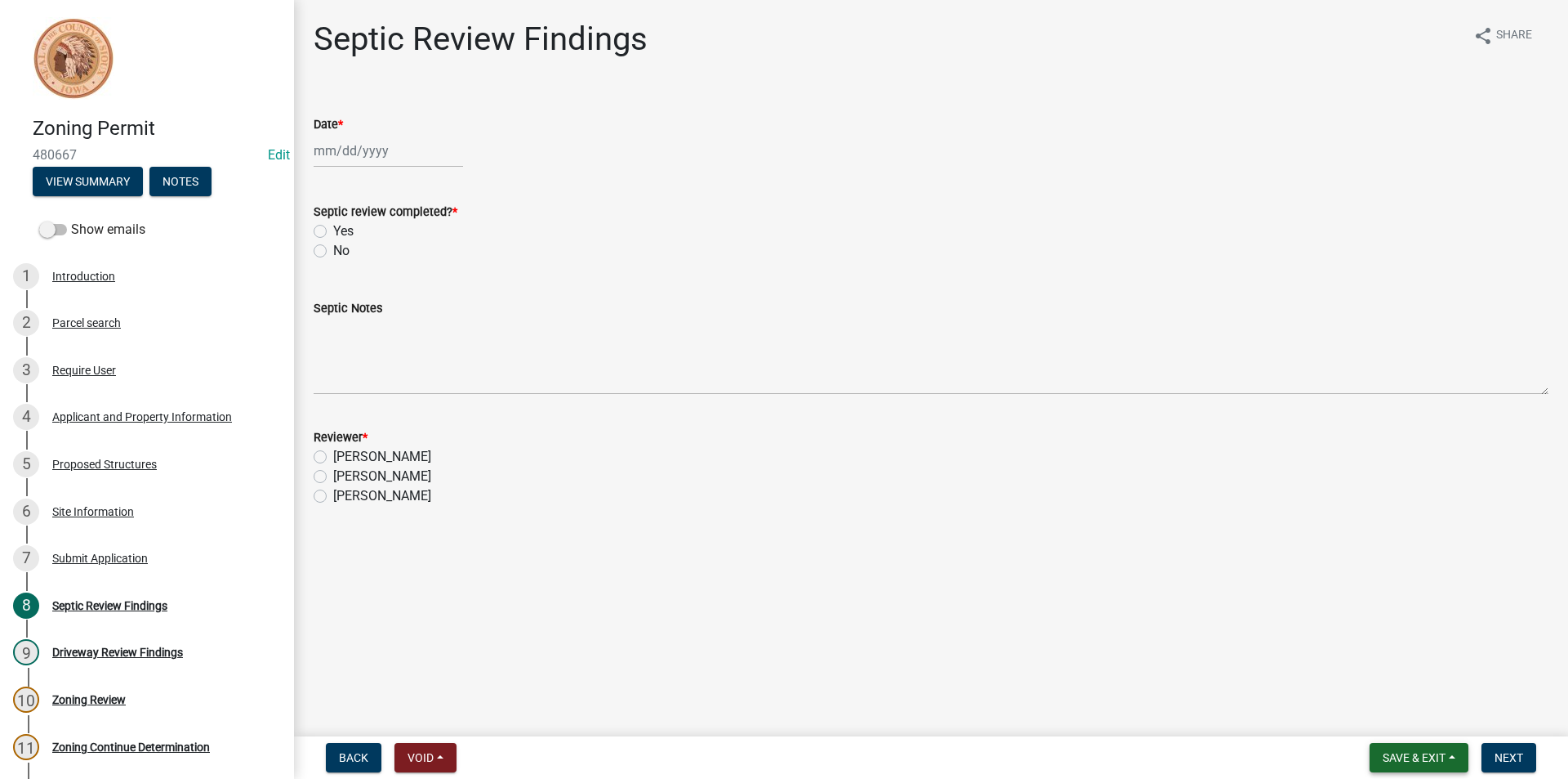
click at [1406, 755] on span "Save & Exit" at bounding box center [1414, 757] width 63 height 13
click at [1403, 714] on button "Save & Exit" at bounding box center [1403, 715] width 131 height 39
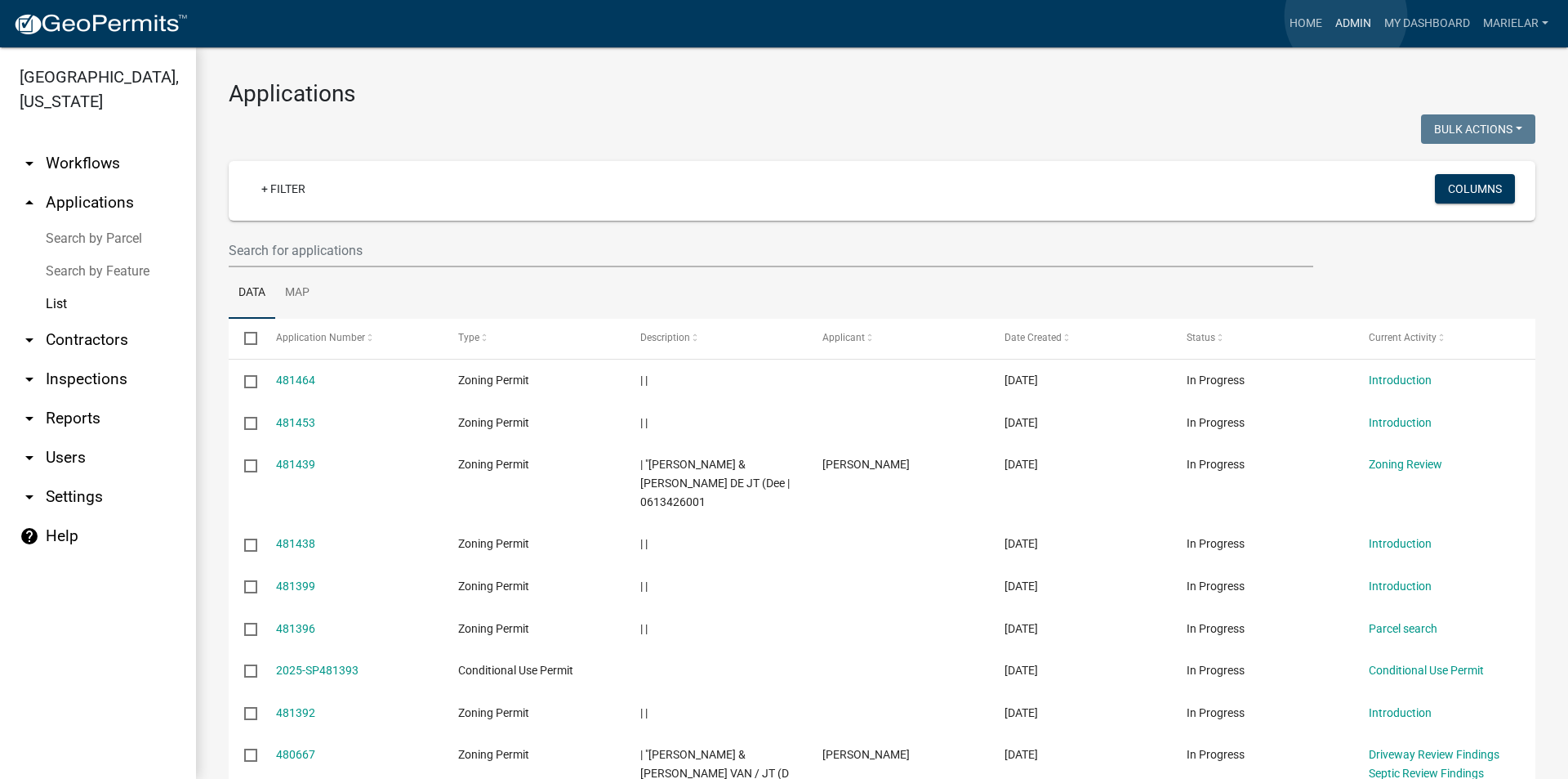
click at [1346, 16] on link "Admin" at bounding box center [1353, 24] width 49 height 31
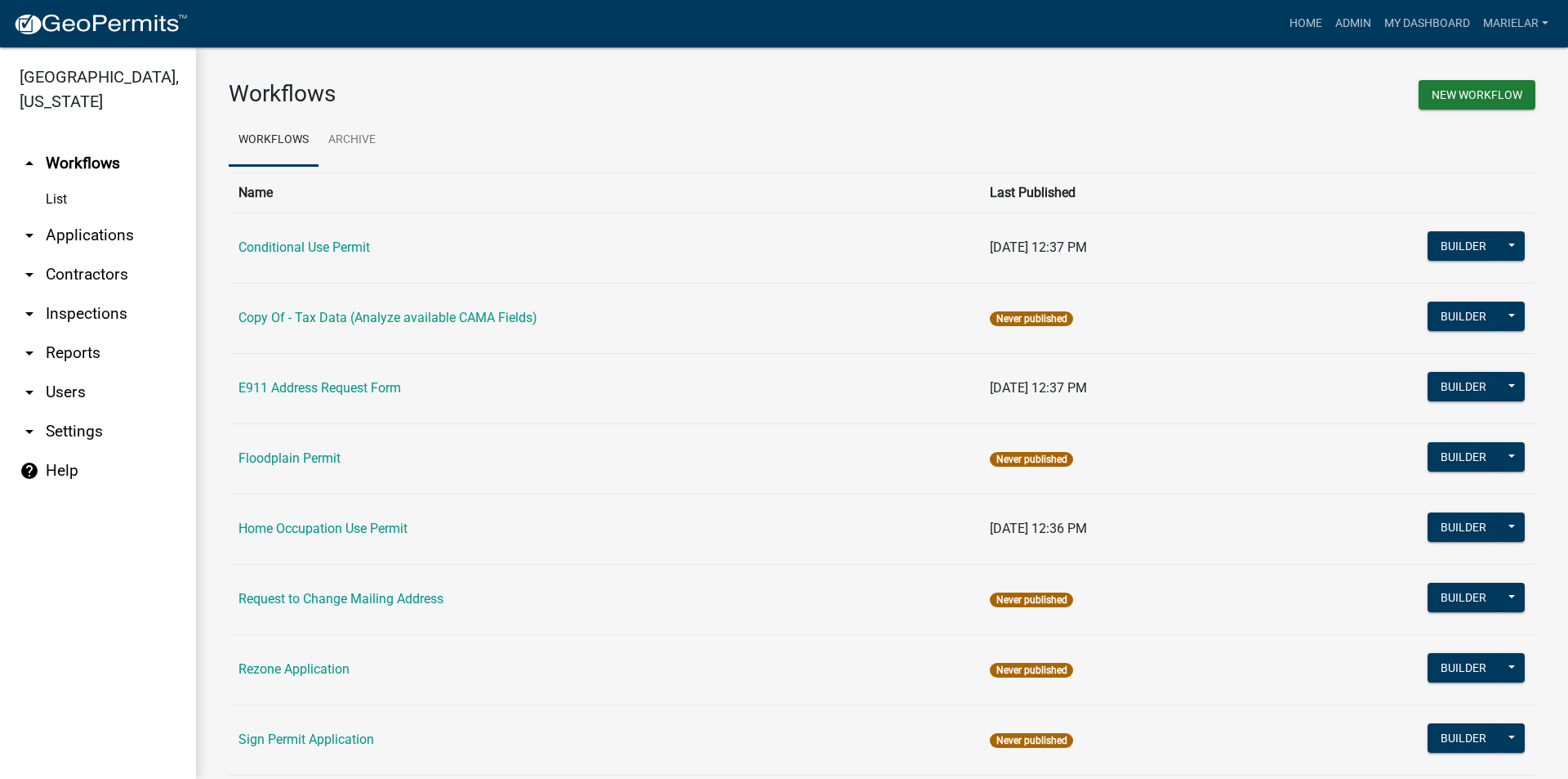
click at [28, 225] on icon "arrow_drop_down" at bounding box center [29, 235] width 19 height 19
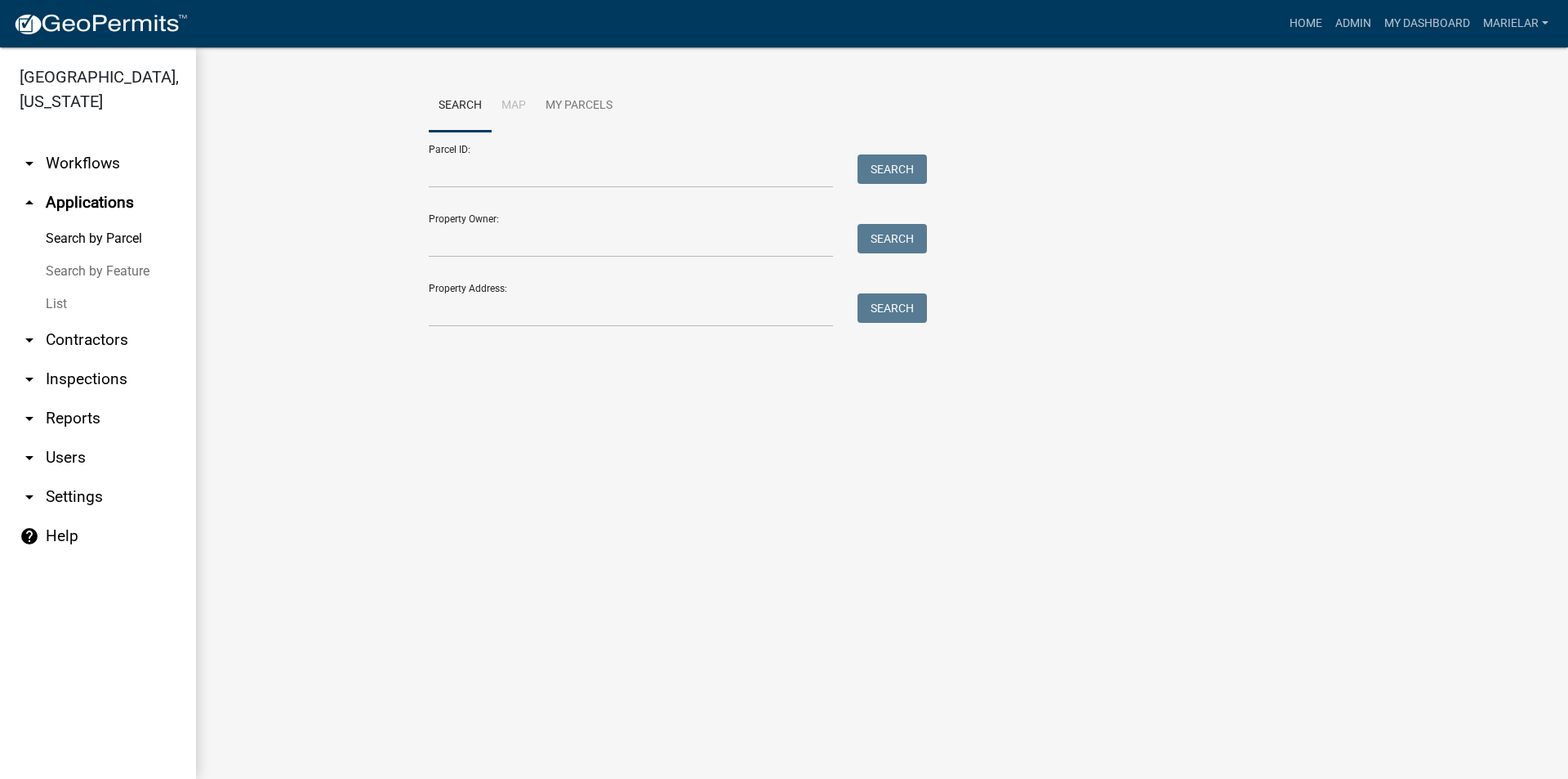
click at [49, 288] on link "List" at bounding box center [98, 304] width 196 height 33
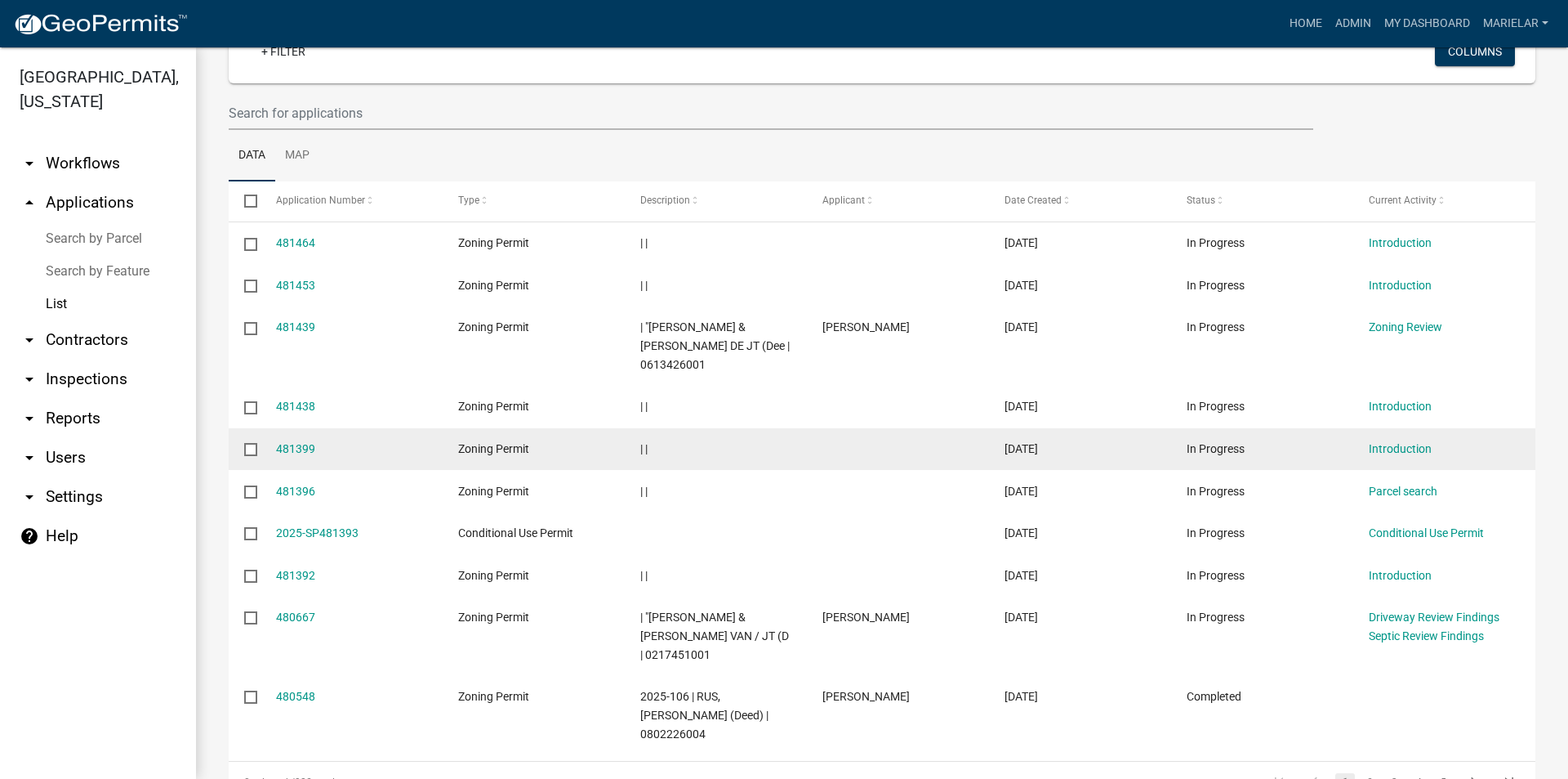
scroll to position [207, 0]
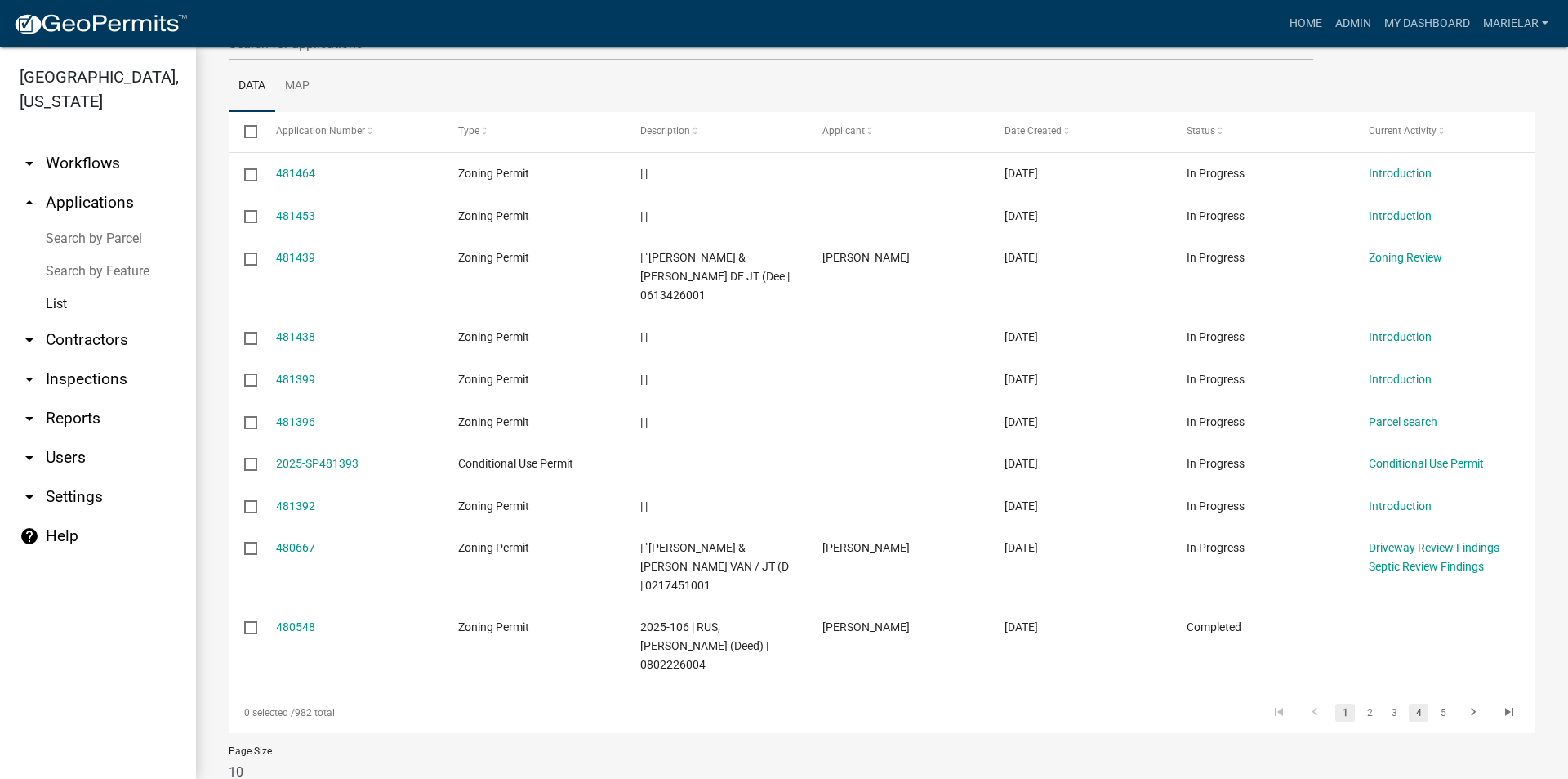
click at [1414, 704] on link "4" at bounding box center [1418, 712] width 19 height 18
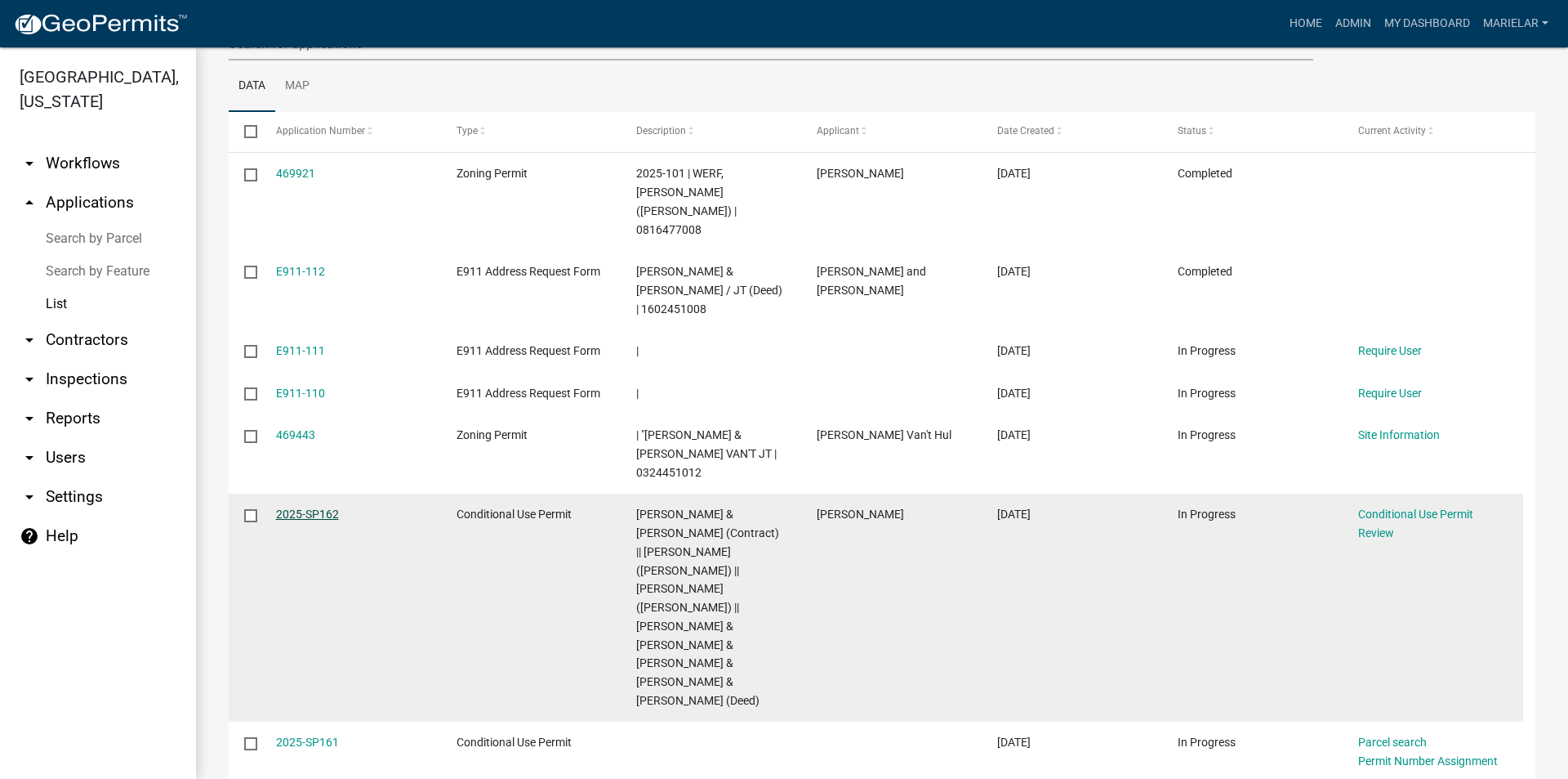
click at [307, 507] on link "2025-SP162" at bounding box center [307, 513] width 63 height 13
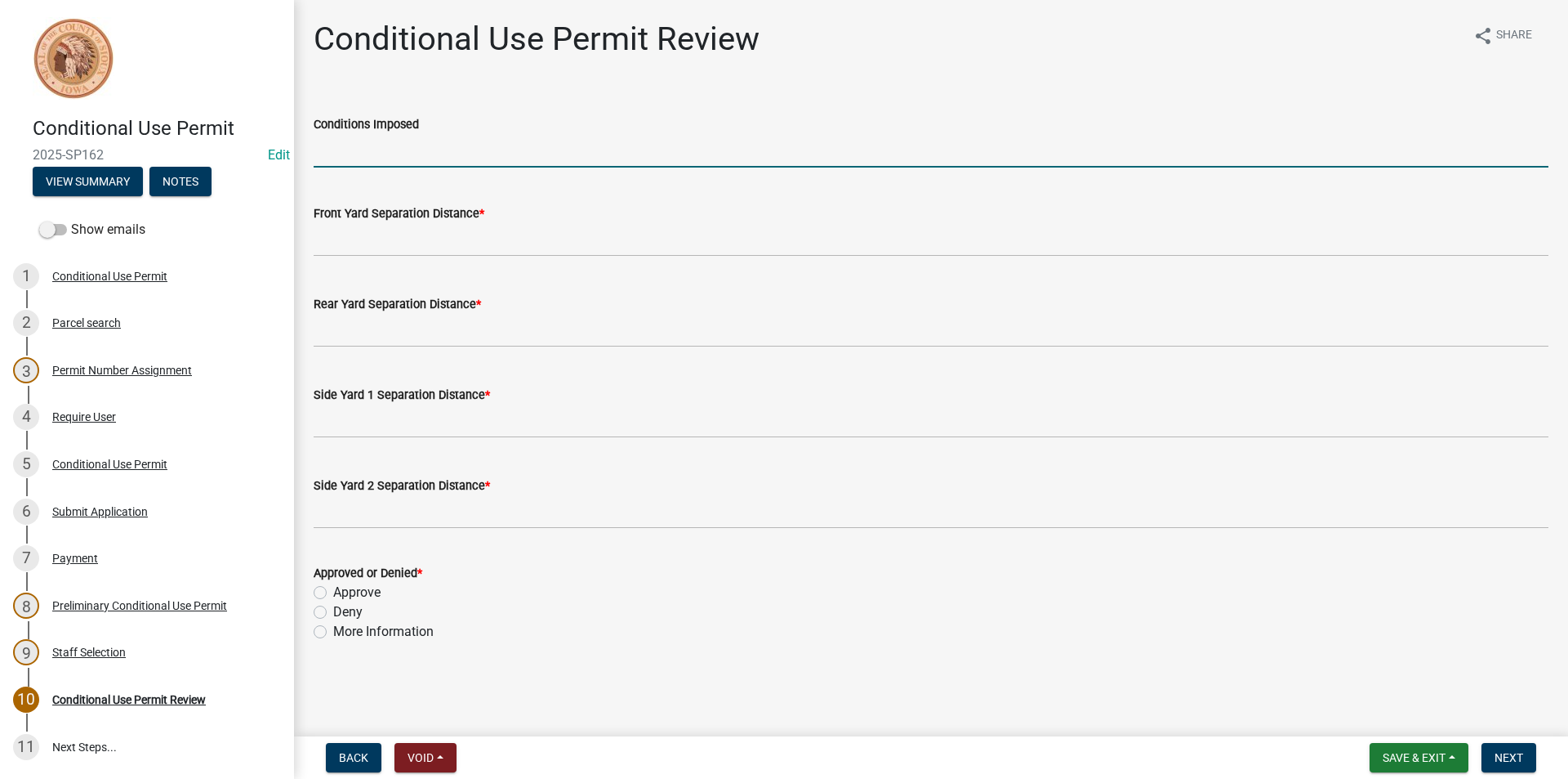
click at [406, 156] on input "Conditions Imposed" at bounding box center [931, 151] width 1235 height 34
type input "None"
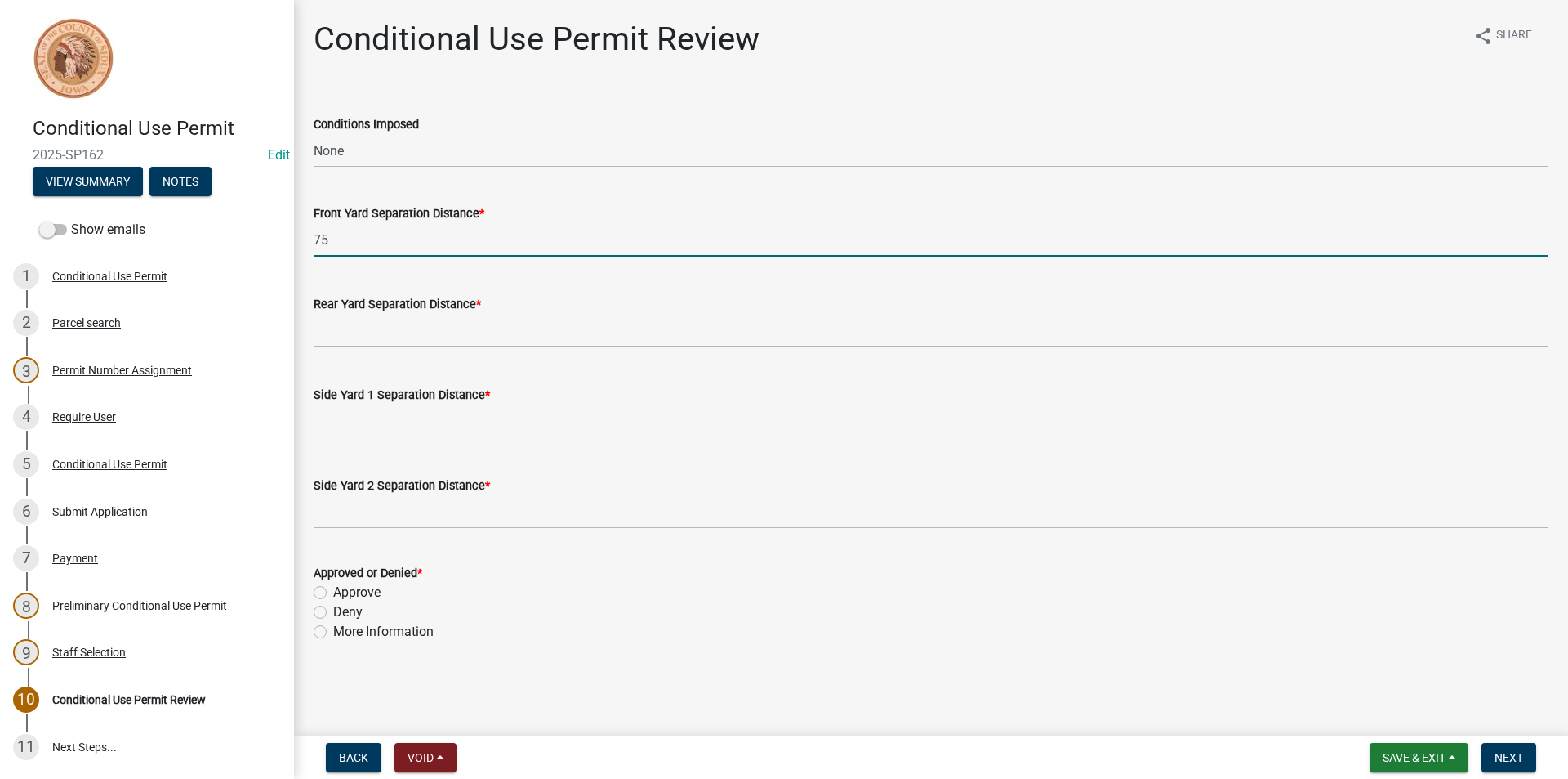
type input "75"
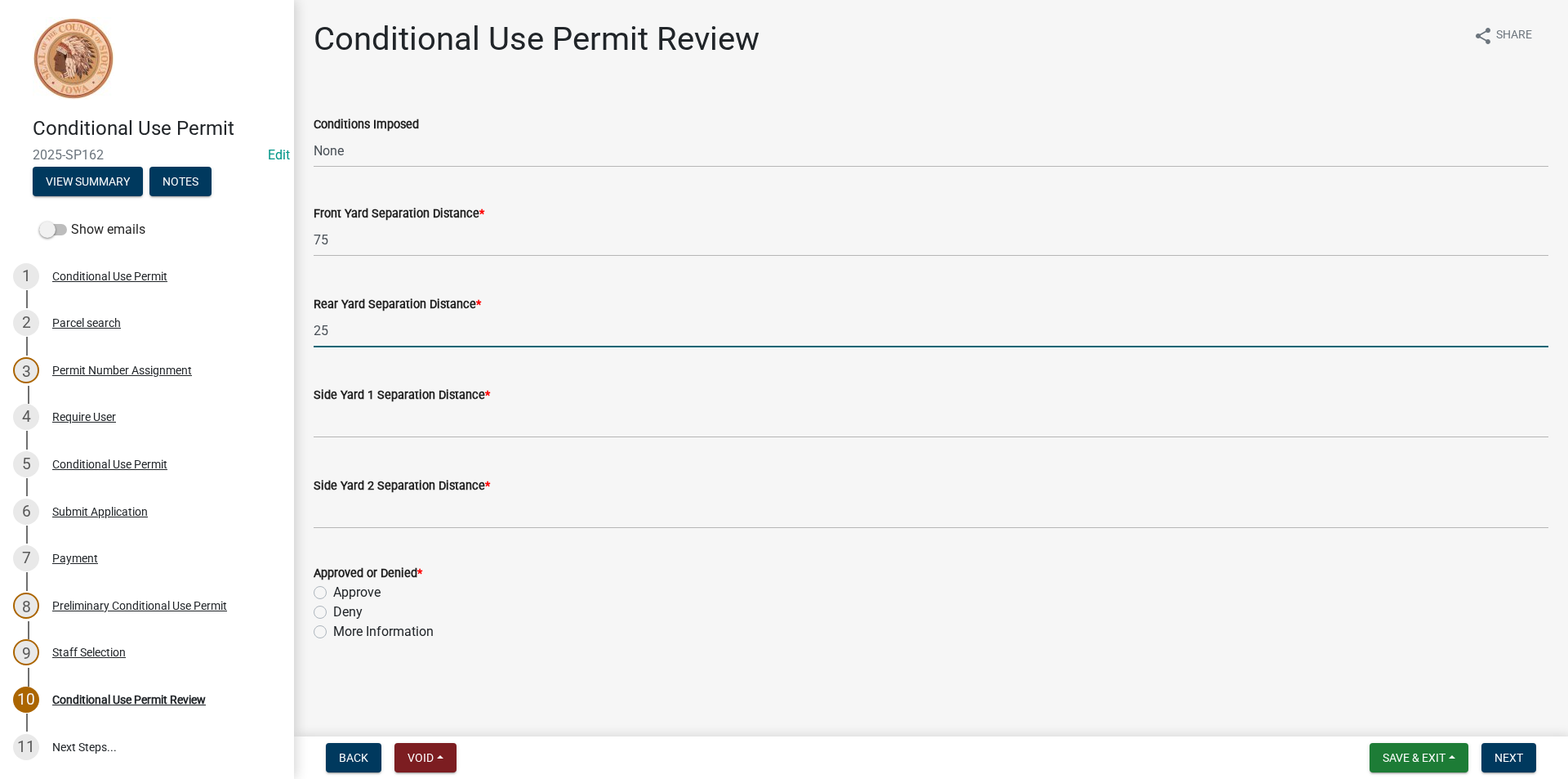
type input "25"
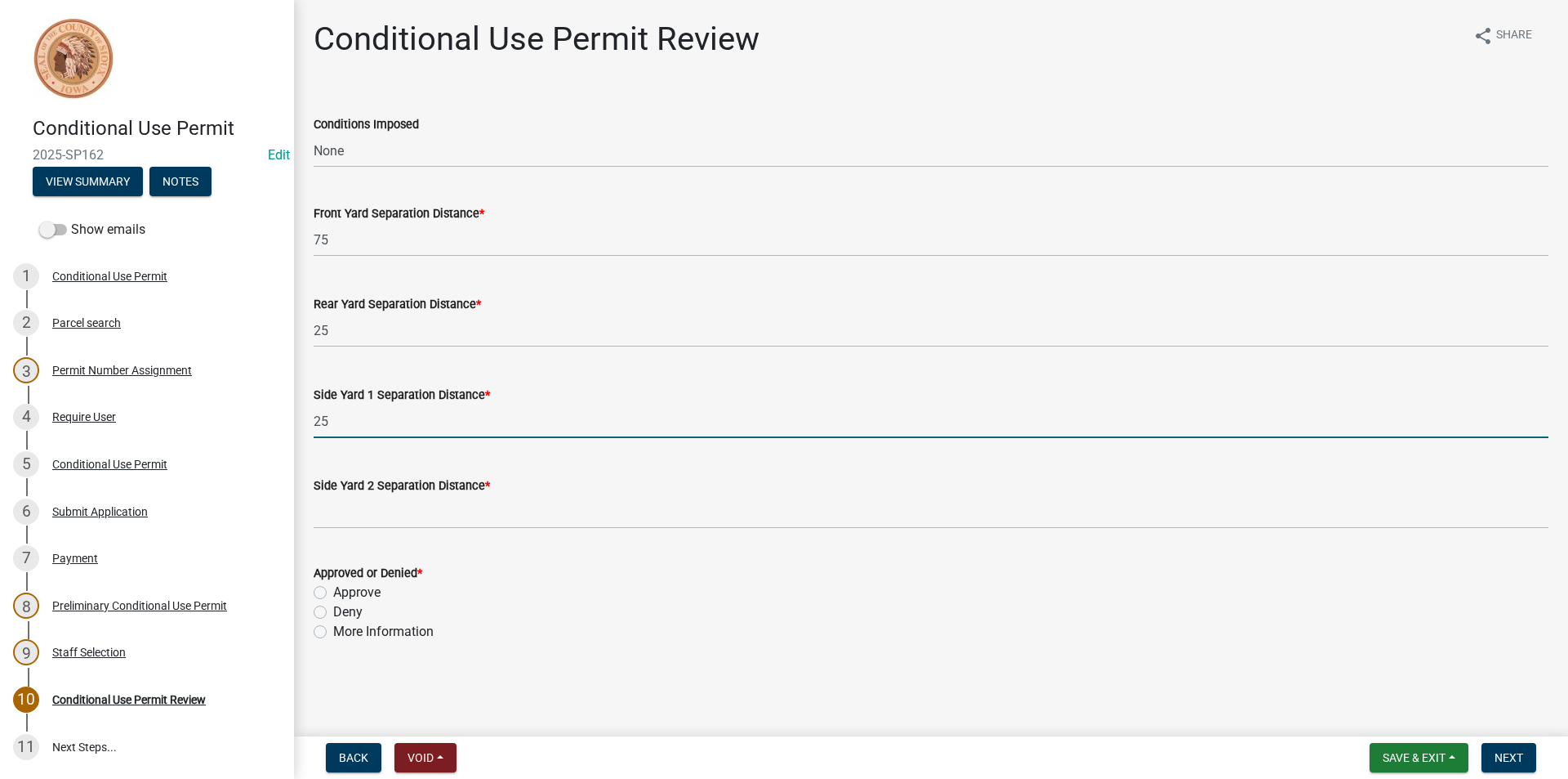
type input "25"
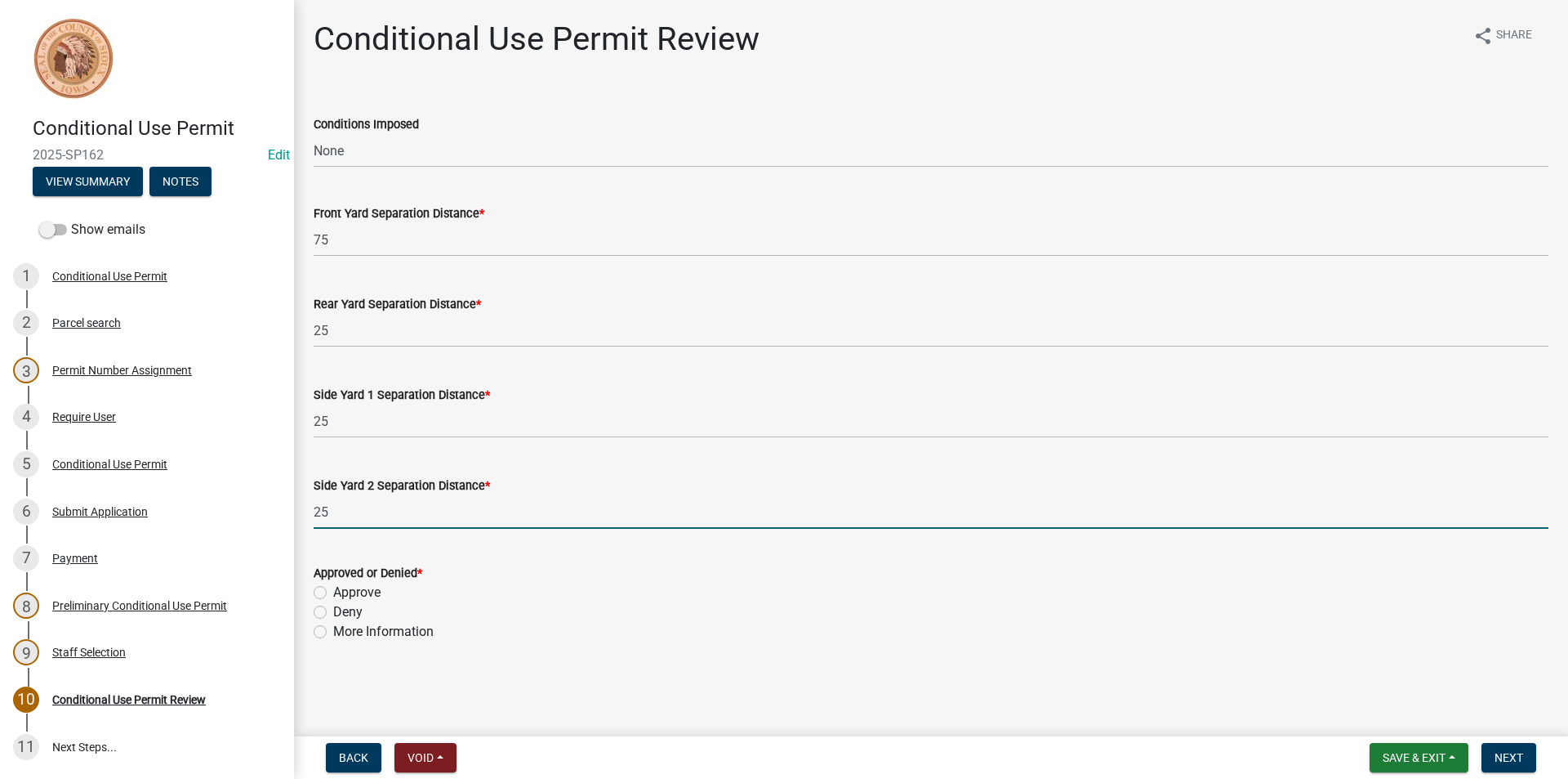
type input "25"
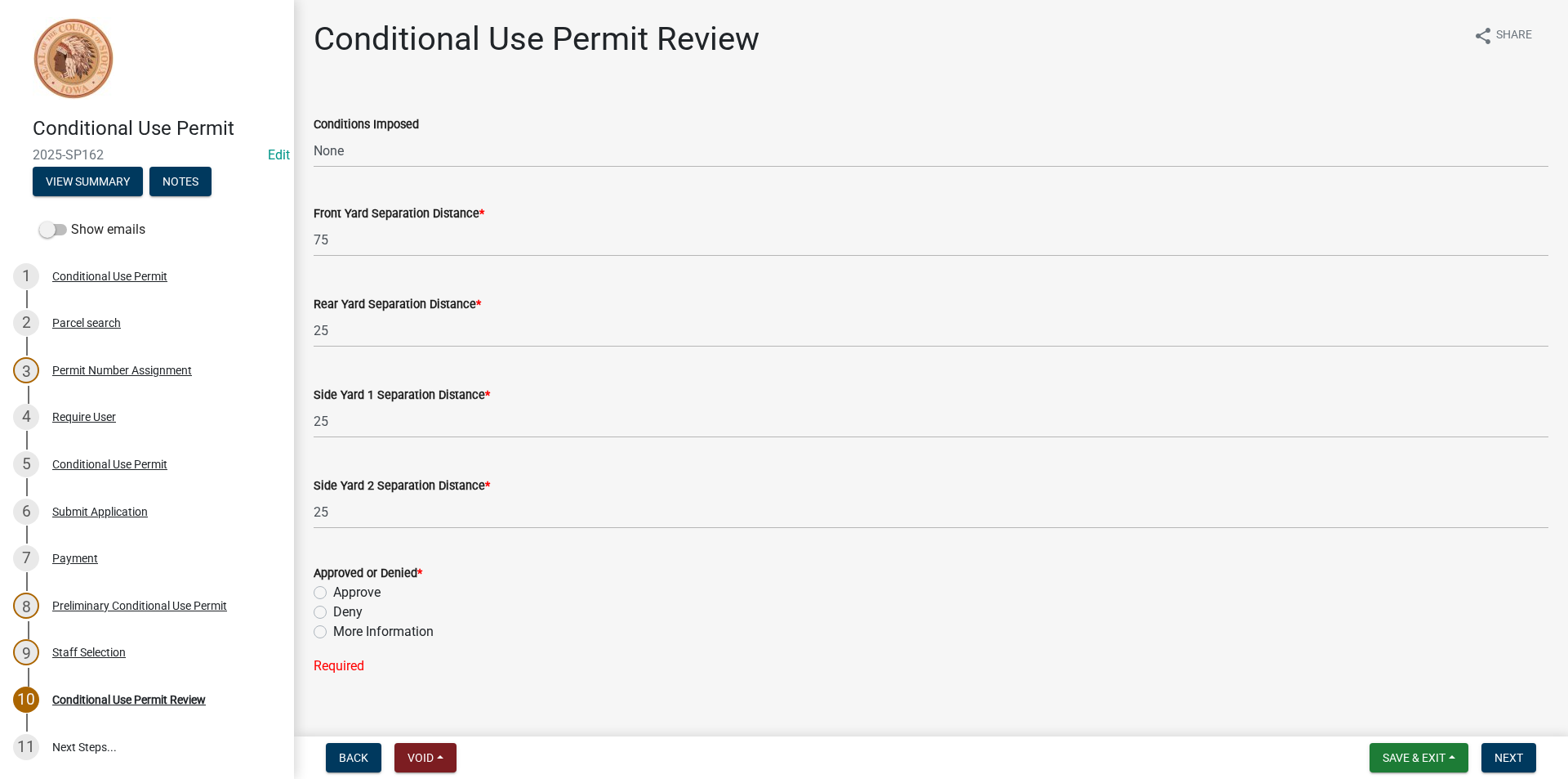
click at [333, 594] on label "Approve" at bounding box center [357, 592] width 47 height 19
click at [333, 593] on input "Approve" at bounding box center [338, 587] width 11 height 11
radio input "true"
click at [1517, 759] on span "Next" at bounding box center [1509, 757] width 29 height 13
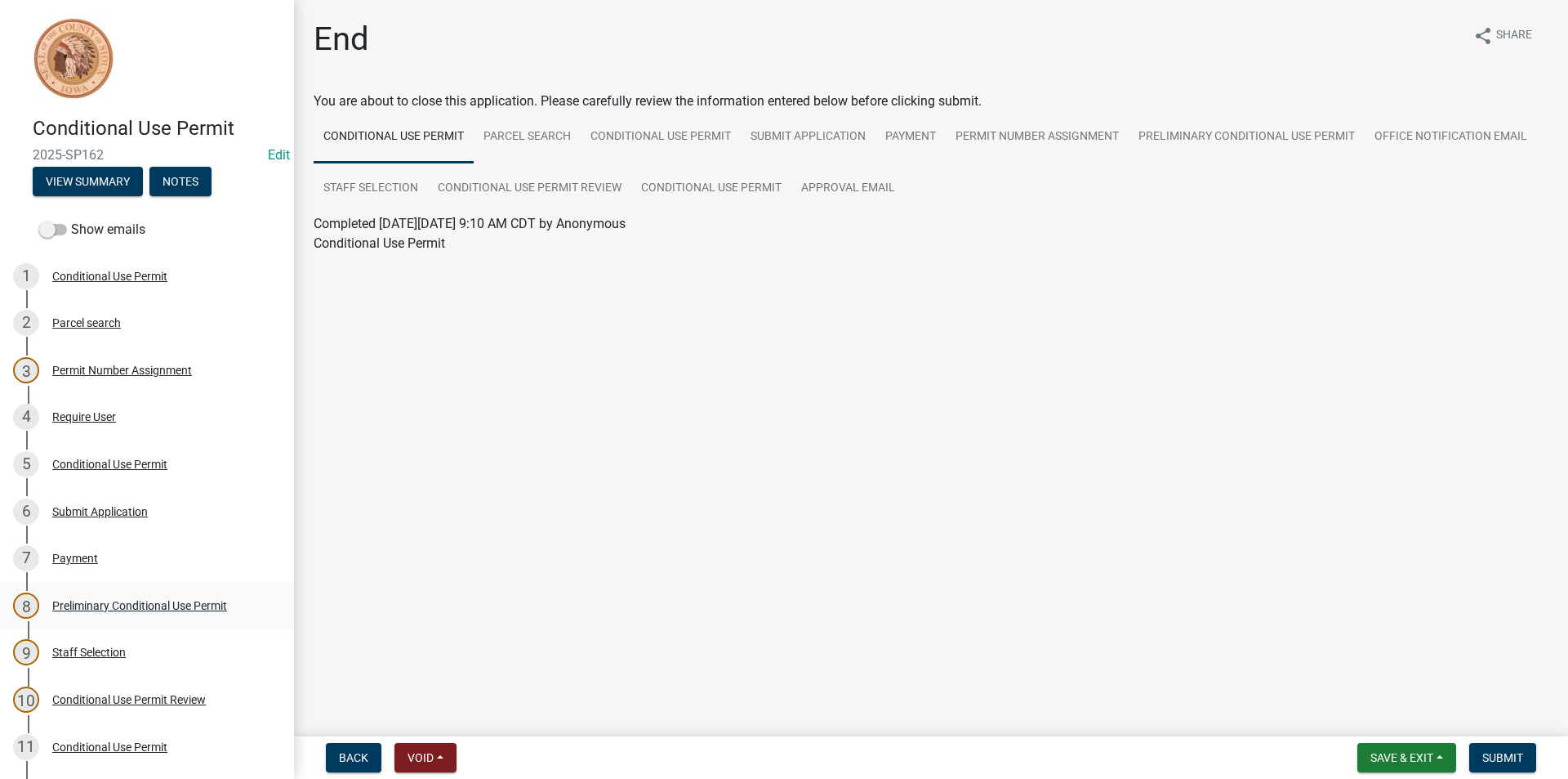
click at [115, 611] on div "Preliminary Conditional Use Permit" at bounding box center [139, 606] width 175 height 12
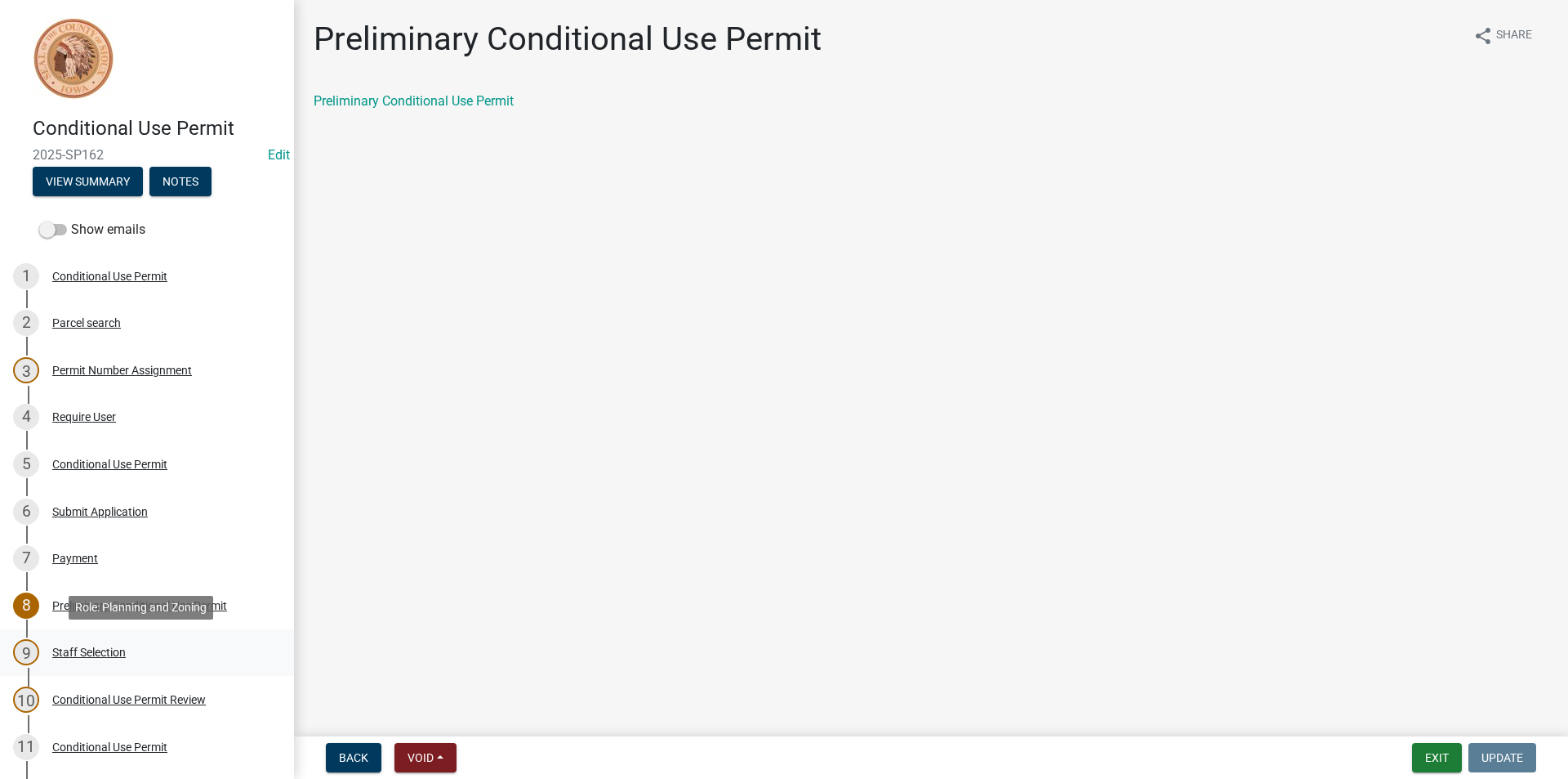
click at [104, 656] on div "Staff Selection" at bounding box center [89, 652] width 73 height 12
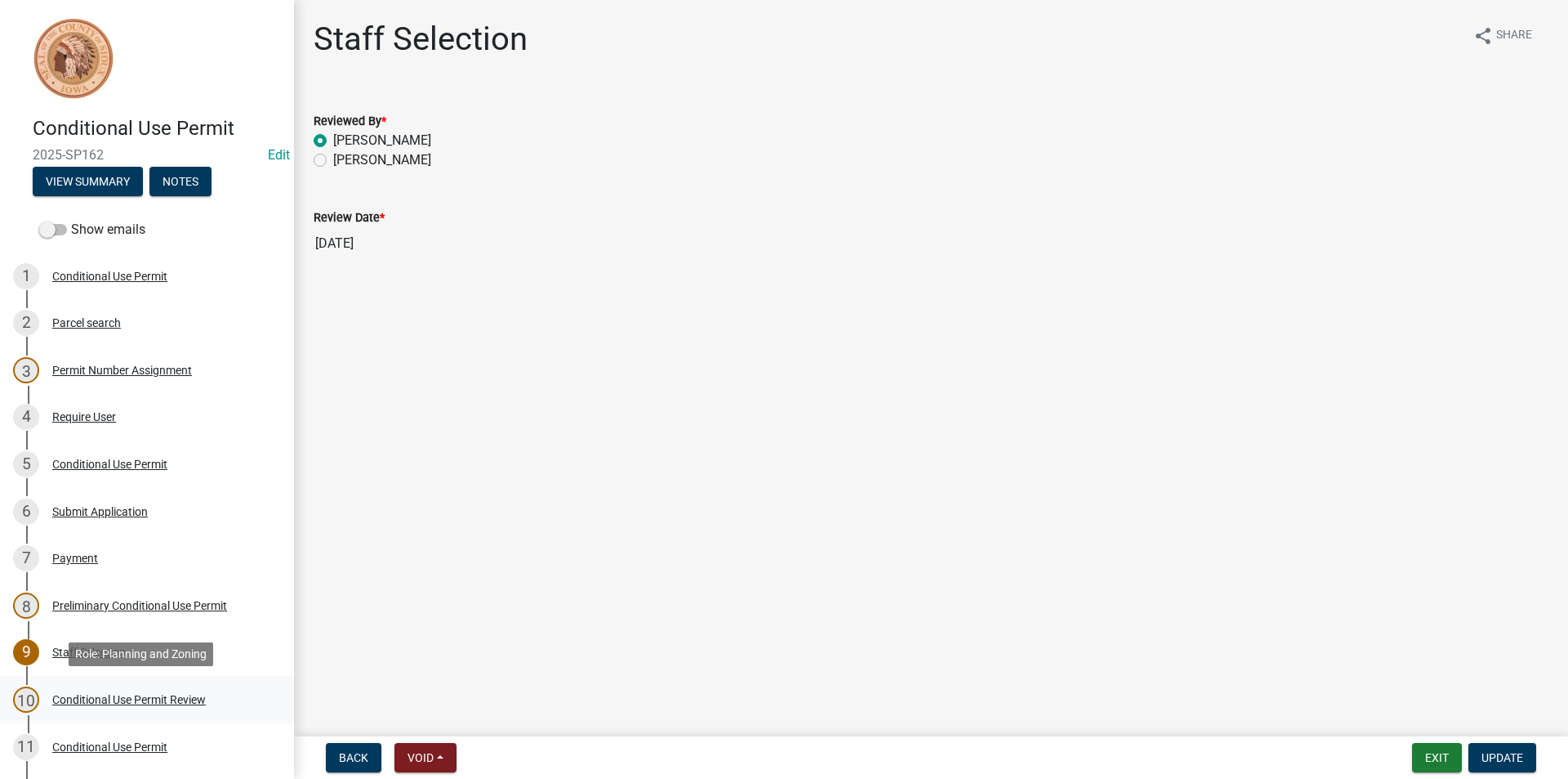
click at [99, 695] on div "Conditional Use Permit Review" at bounding box center [129, 700] width 154 height 12
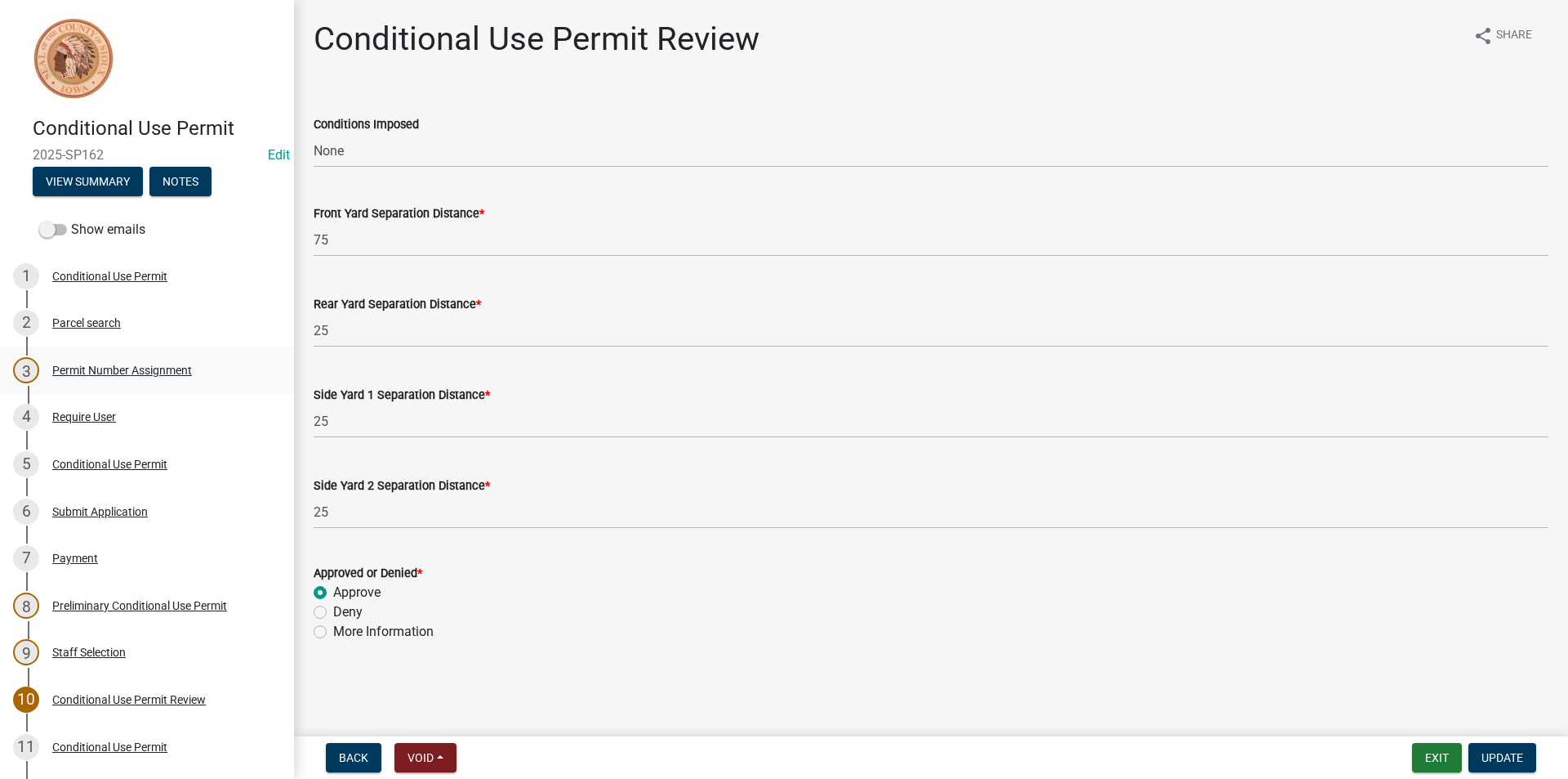
click at [137, 370] on div "Permit Number Assignment" at bounding box center [122, 371] width 140 height 12
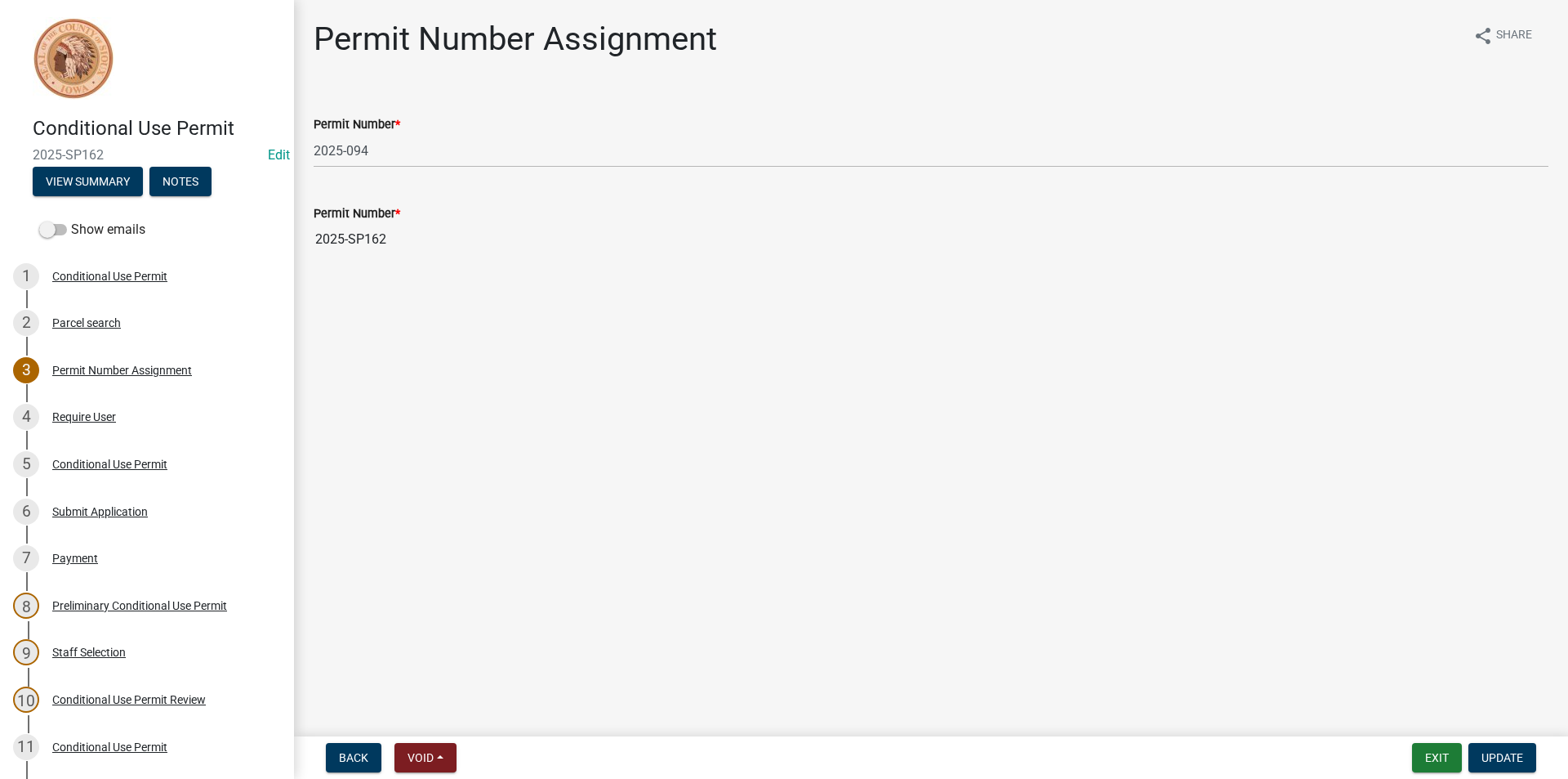
click at [104, 414] on div "Require User" at bounding box center [84, 417] width 64 height 12
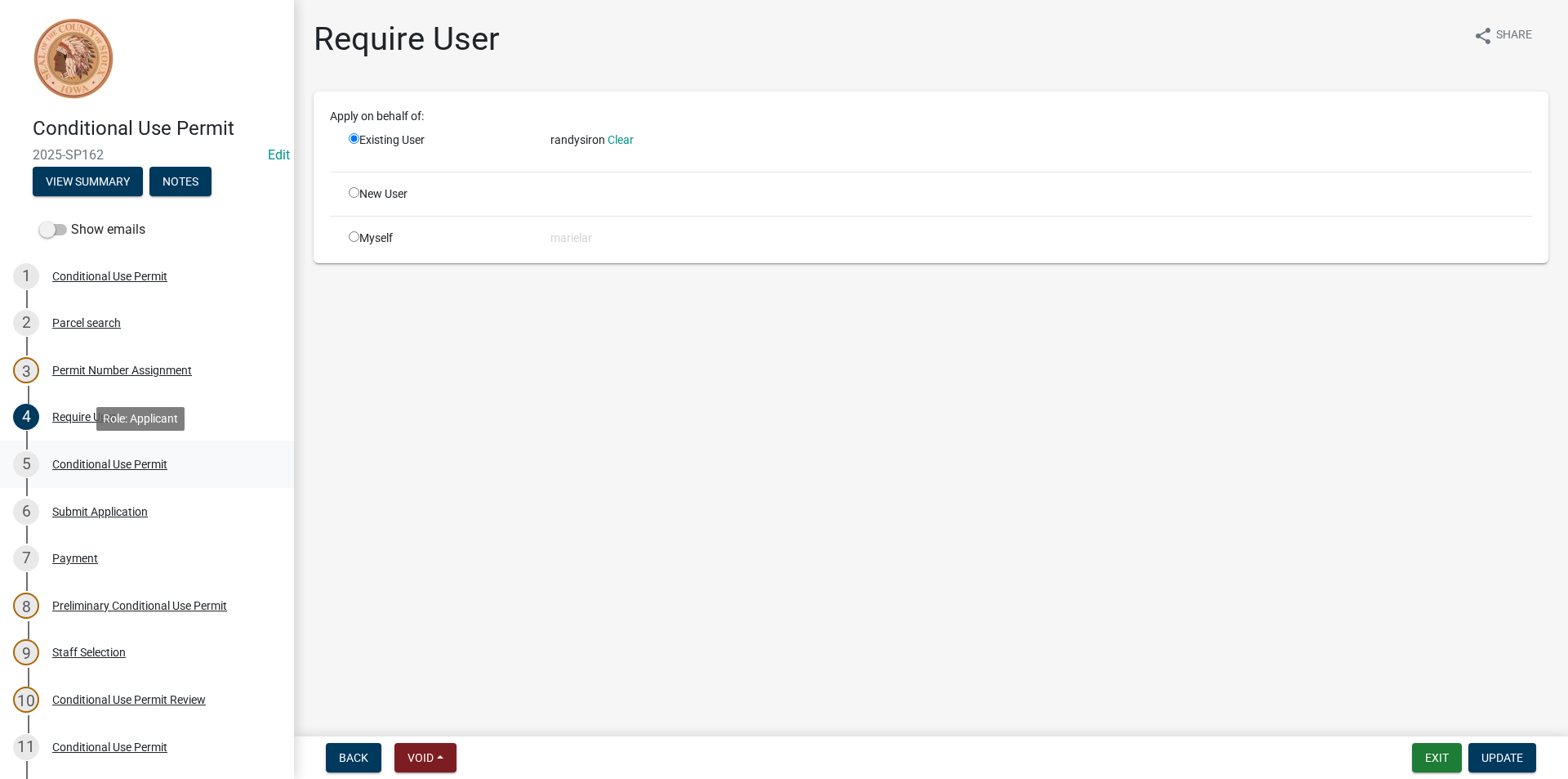
click at [98, 464] on div "Conditional Use Permit" at bounding box center [110, 464] width 116 height 12
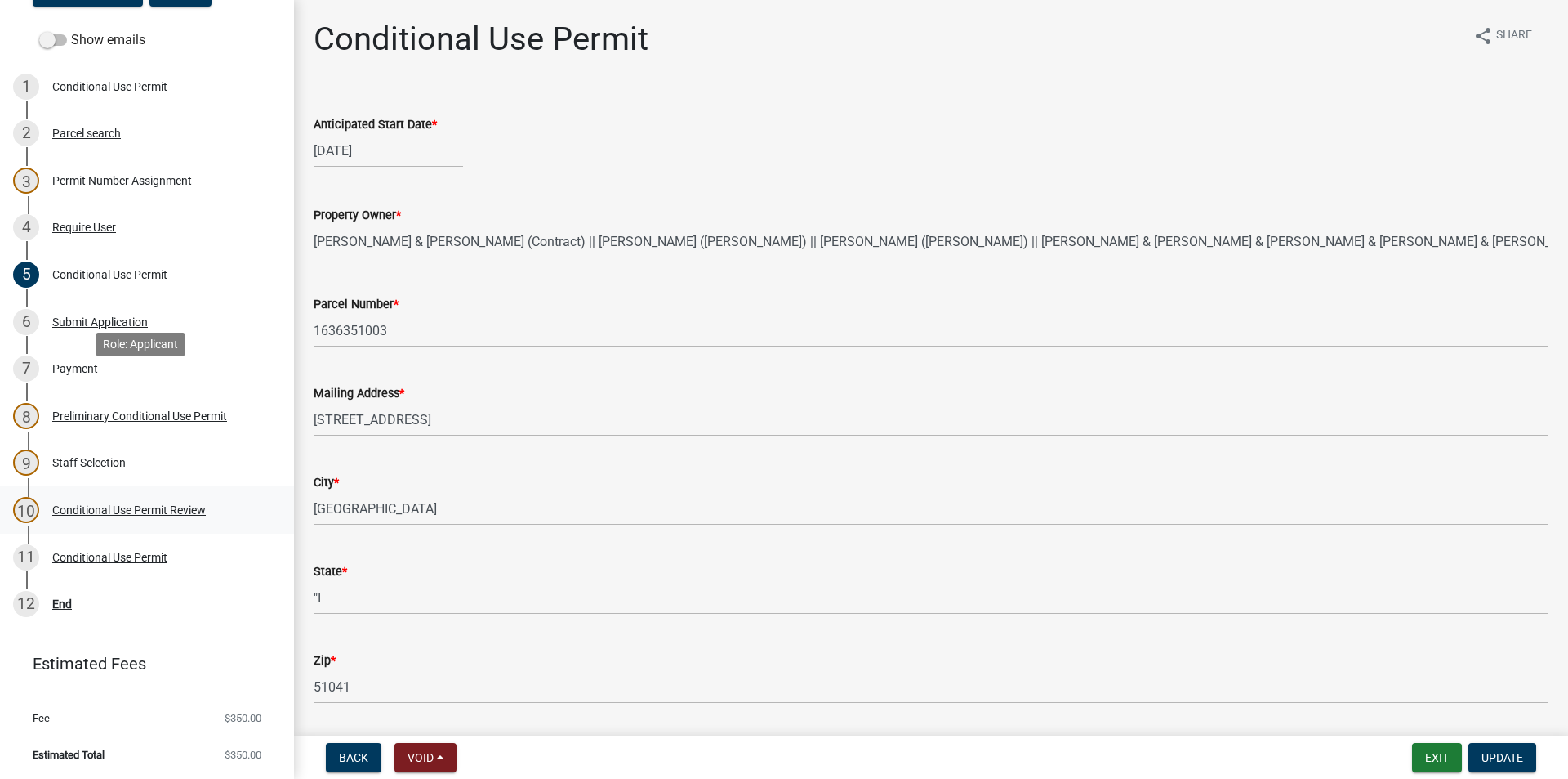
scroll to position [191, 0]
click at [86, 326] on div "Submit Application" at bounding box center [100, 322] width 95 height 12
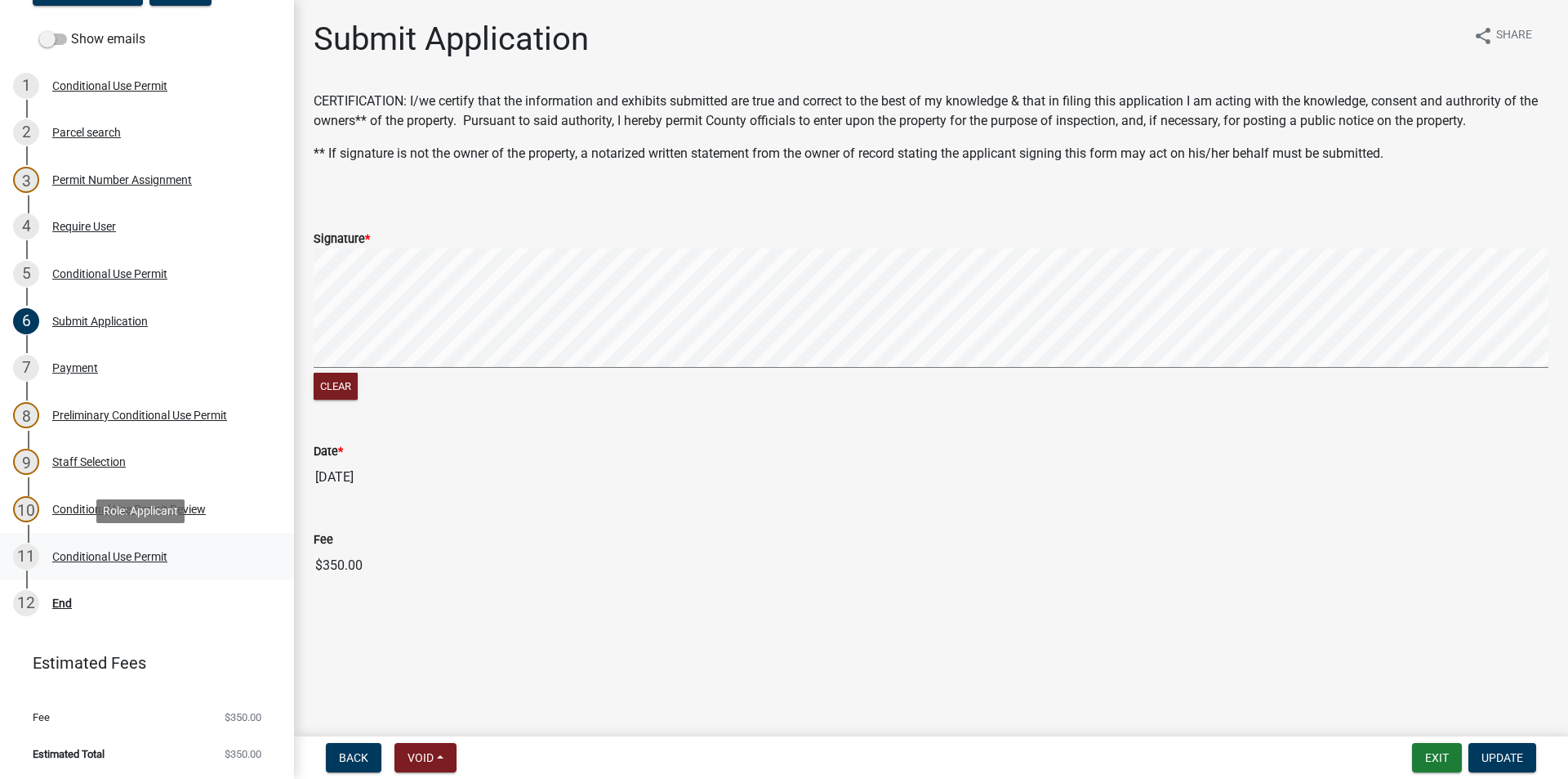
click at [142, 560] on div "Conditional Use Permit" at bounding box center [110, 557] width 116 height 12
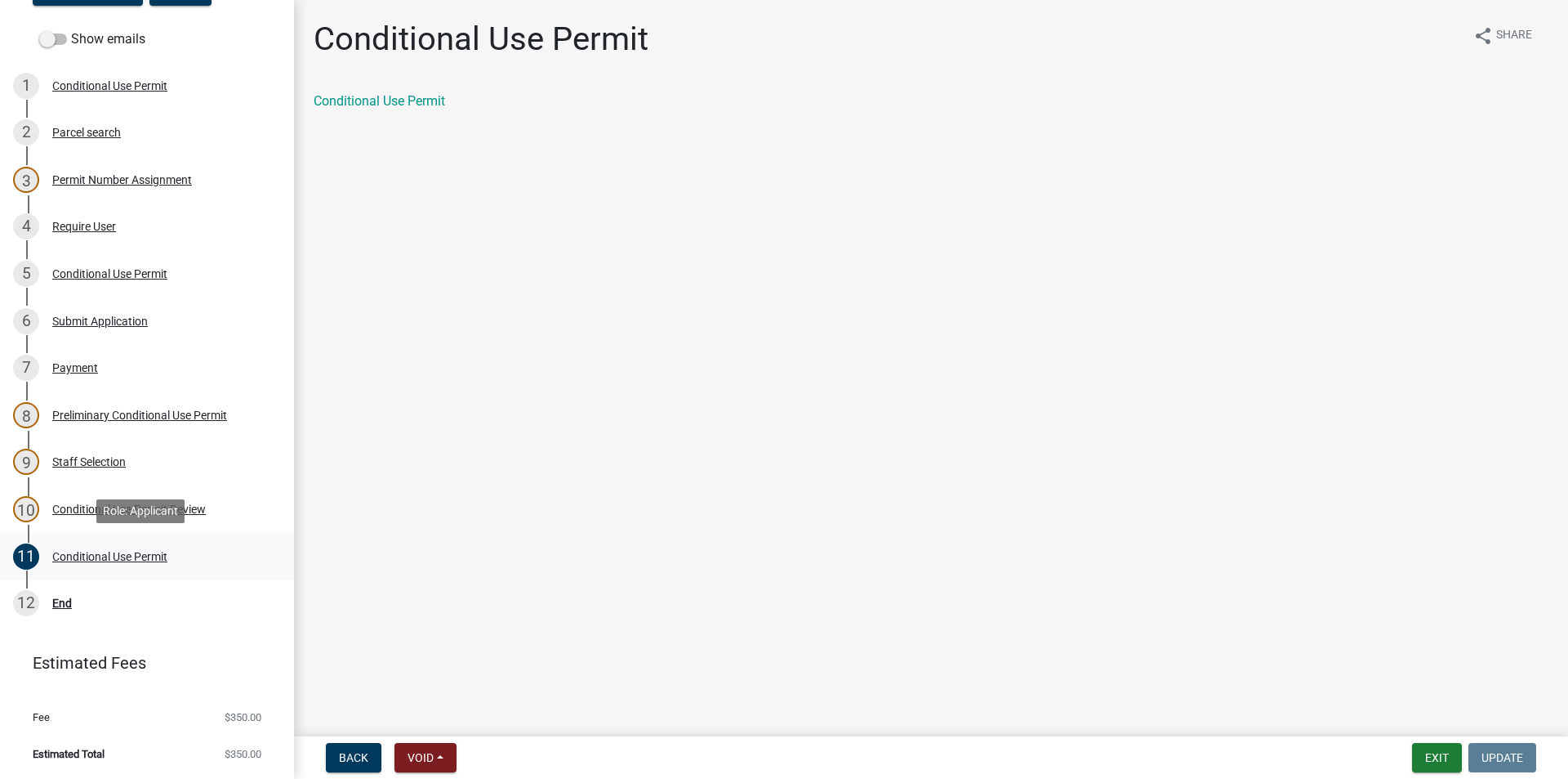
click at [174, 533] on link "11 Conditional Use Permit" at bounding box center [147, 556] width 294 height 47
click at [177, 511] on div "Conditional Use Permit Review" at bounding box center [129, 509] width 154 height 12
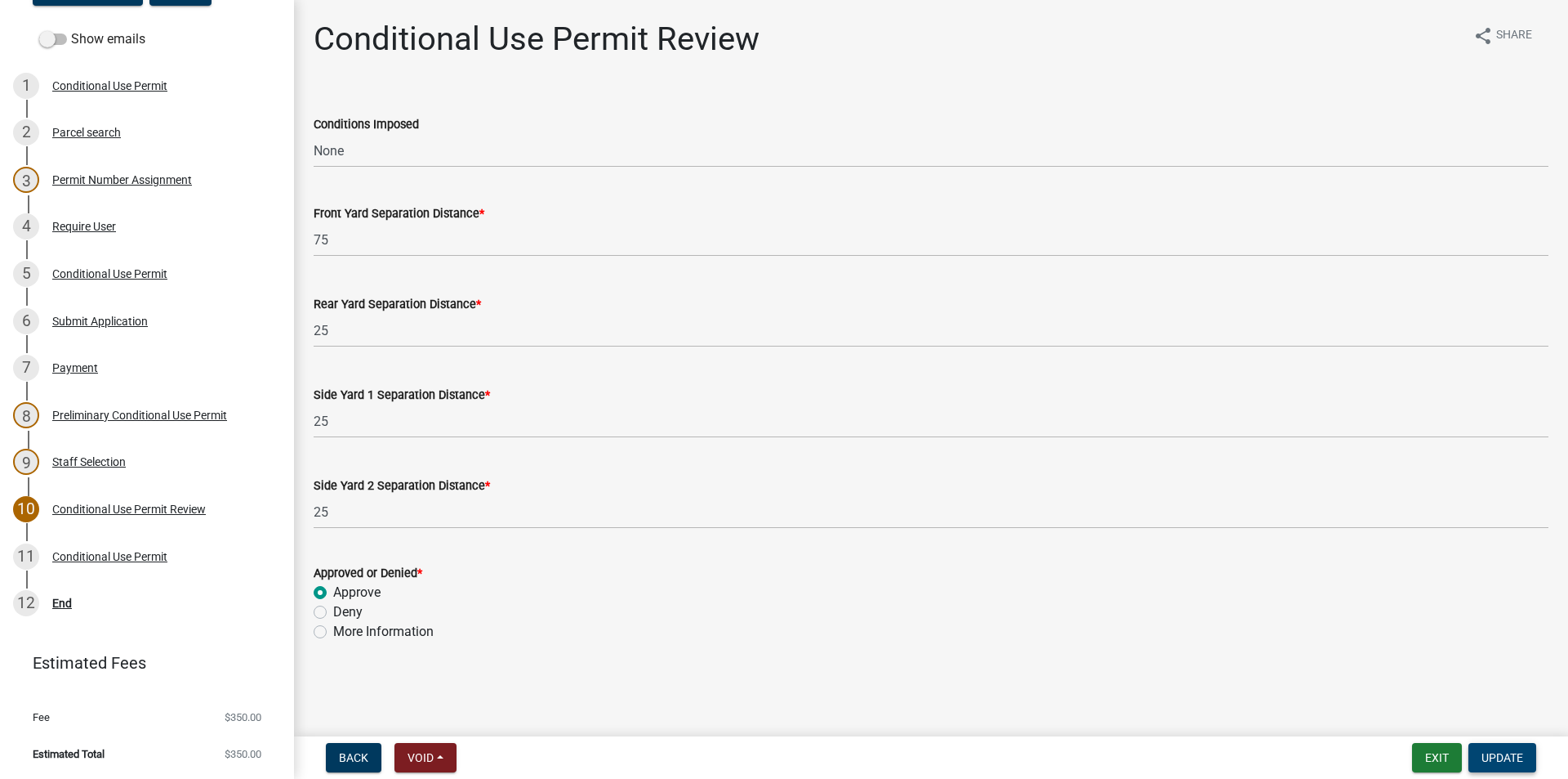
click at [1521, 760] on span "Update" at bounding box center [1501, 757] width 41 height 13
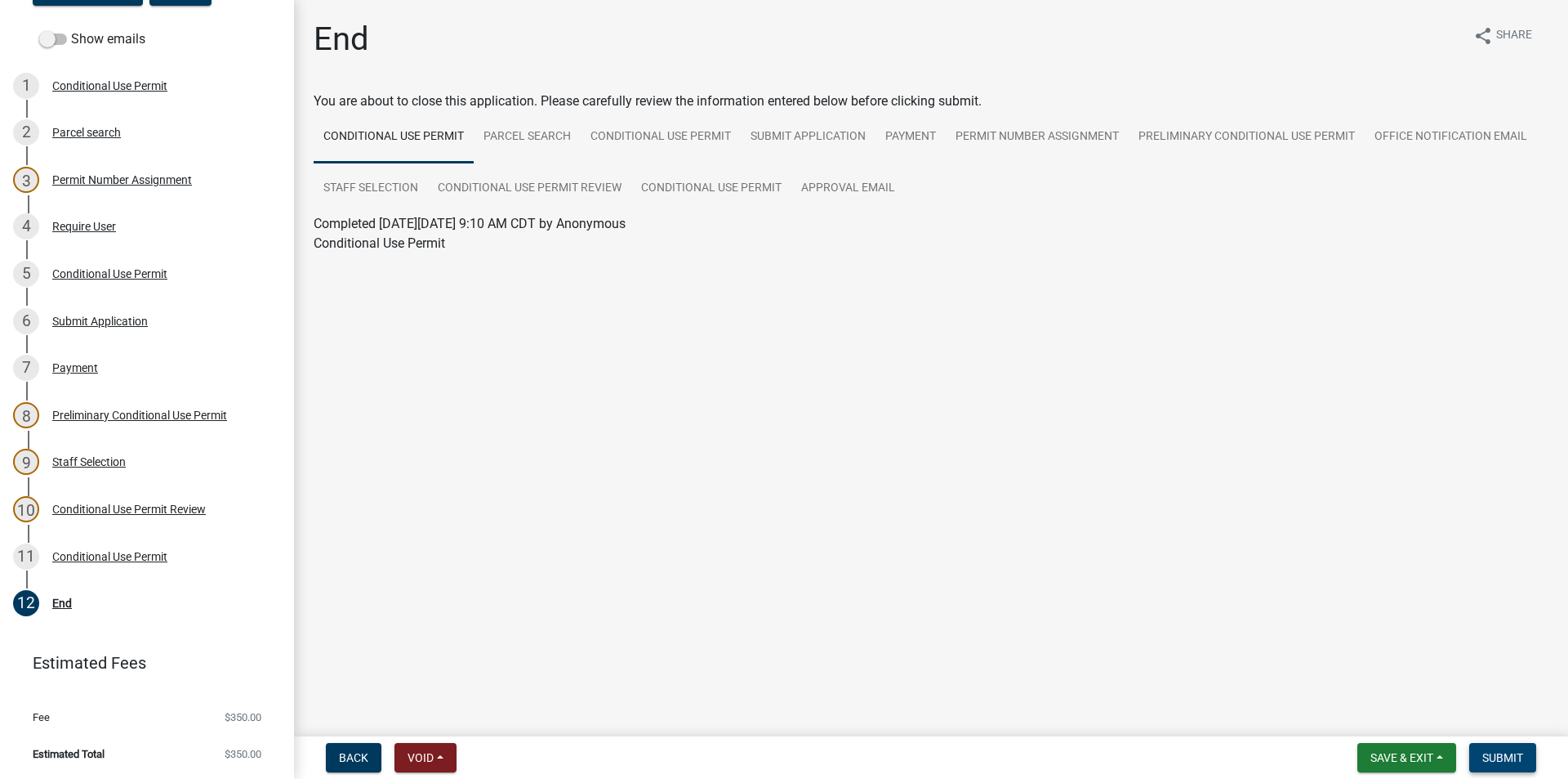
click at [1489, 756] on span "Submit" at bounding box center [1502, 757] width 40 height 13
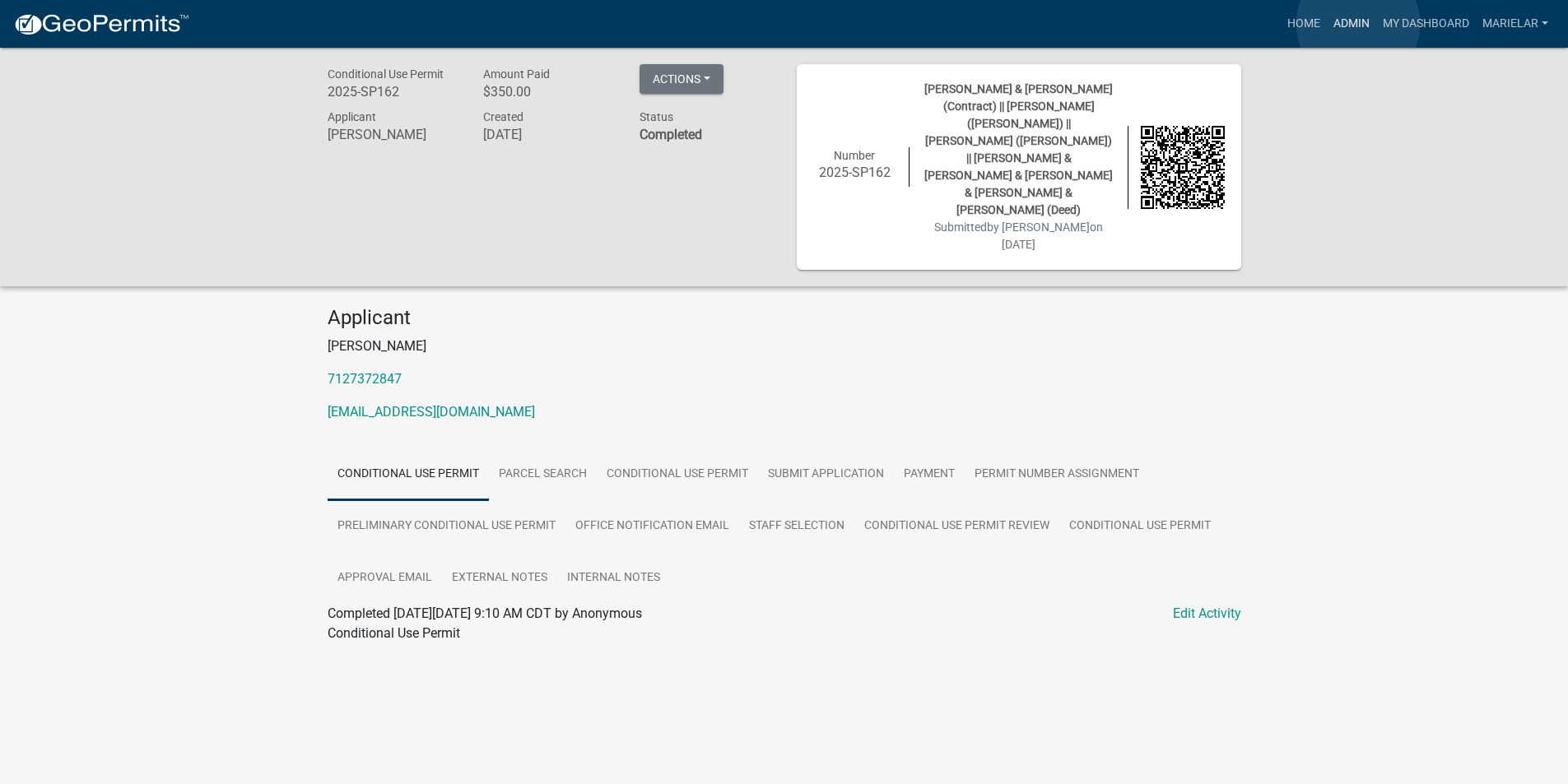
click at [1358, 24] on link "Admin" at bounding box center [1351, 24] width 49 height 31
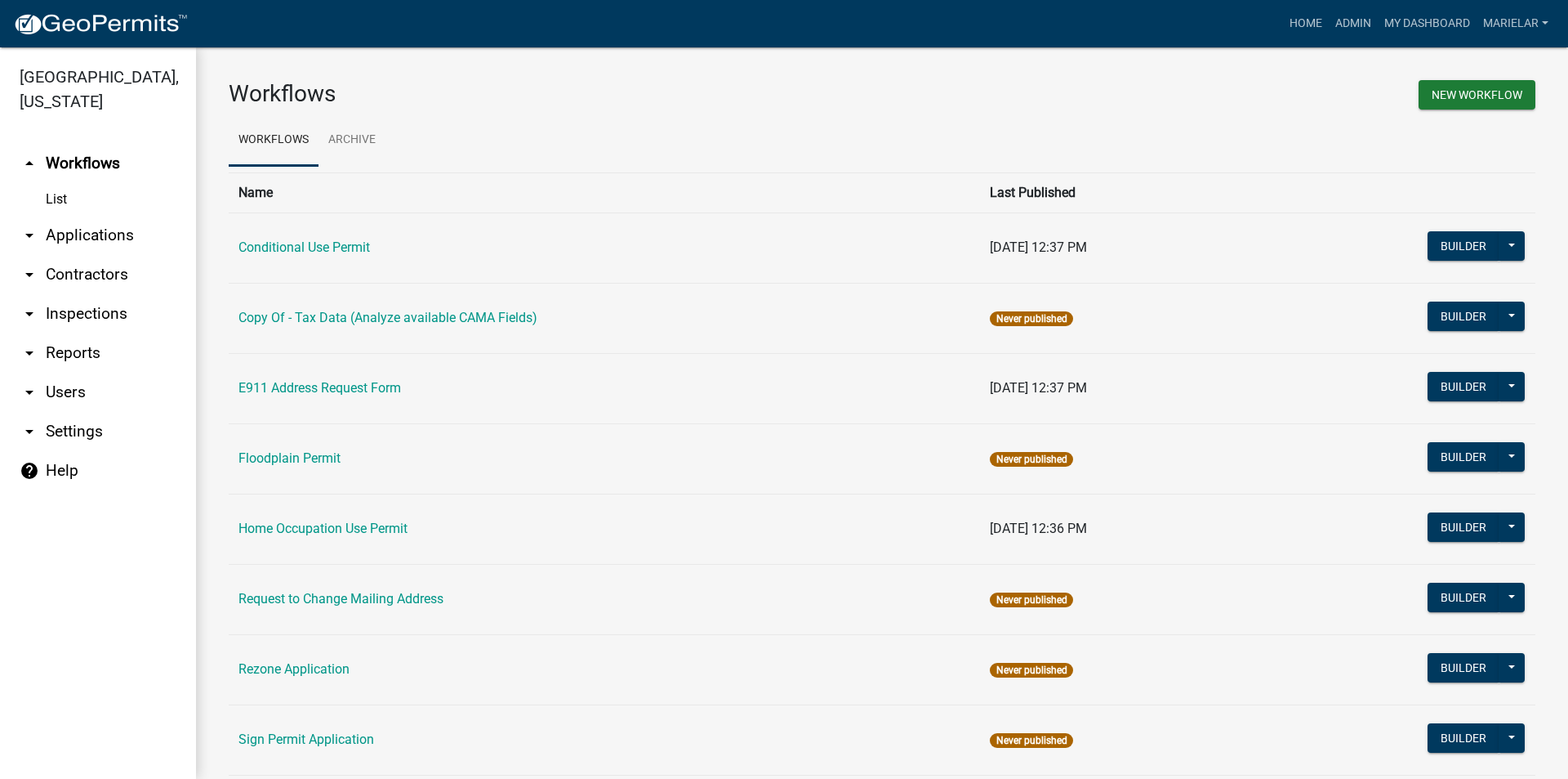
click at [28, 225] on icon "arrow_drop_down" at bounding box center [29, 235] width 19 height 19
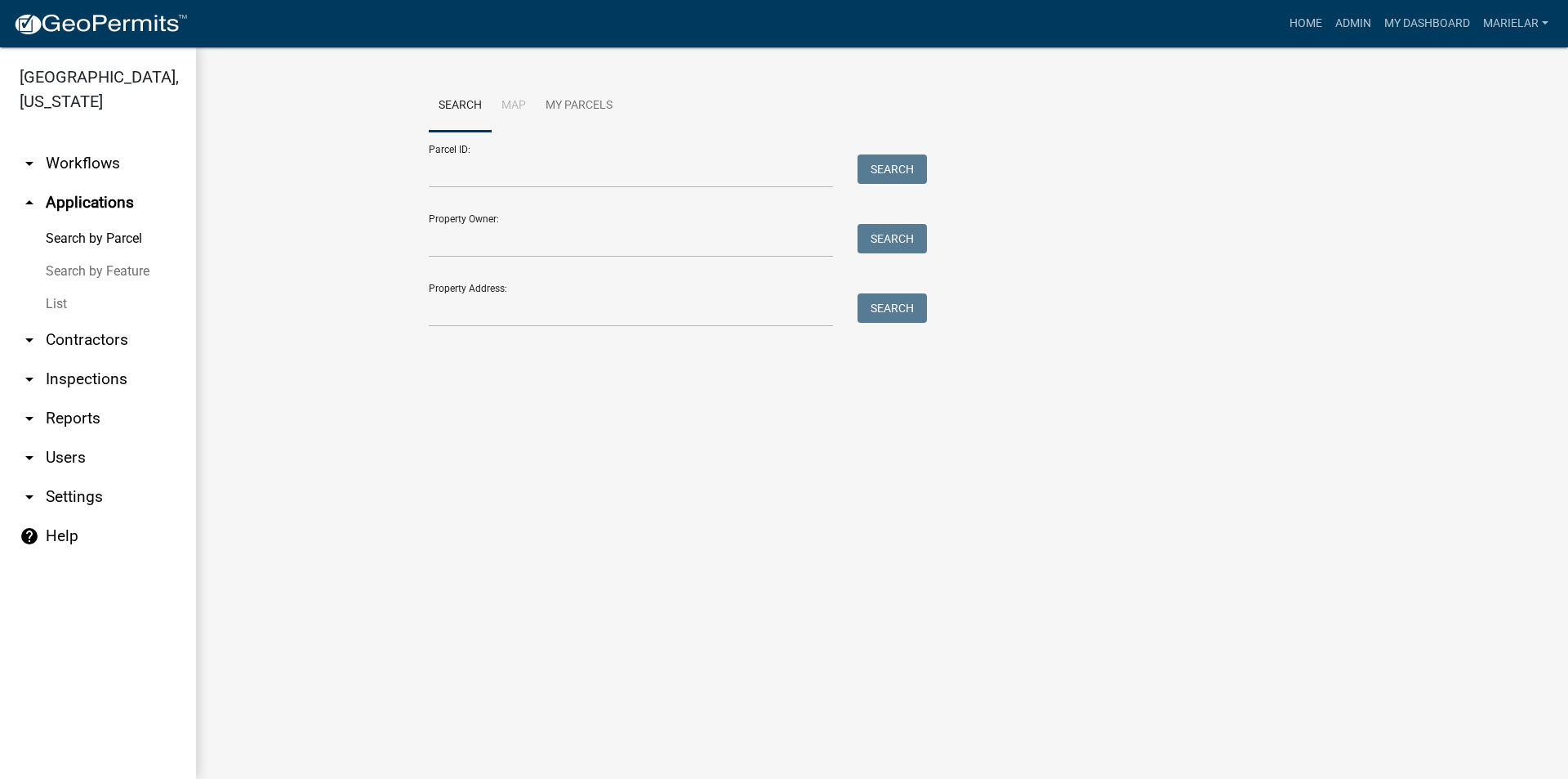
click at [56, 288] on link "List" at bounding box center [98, 304] width 196 height 33
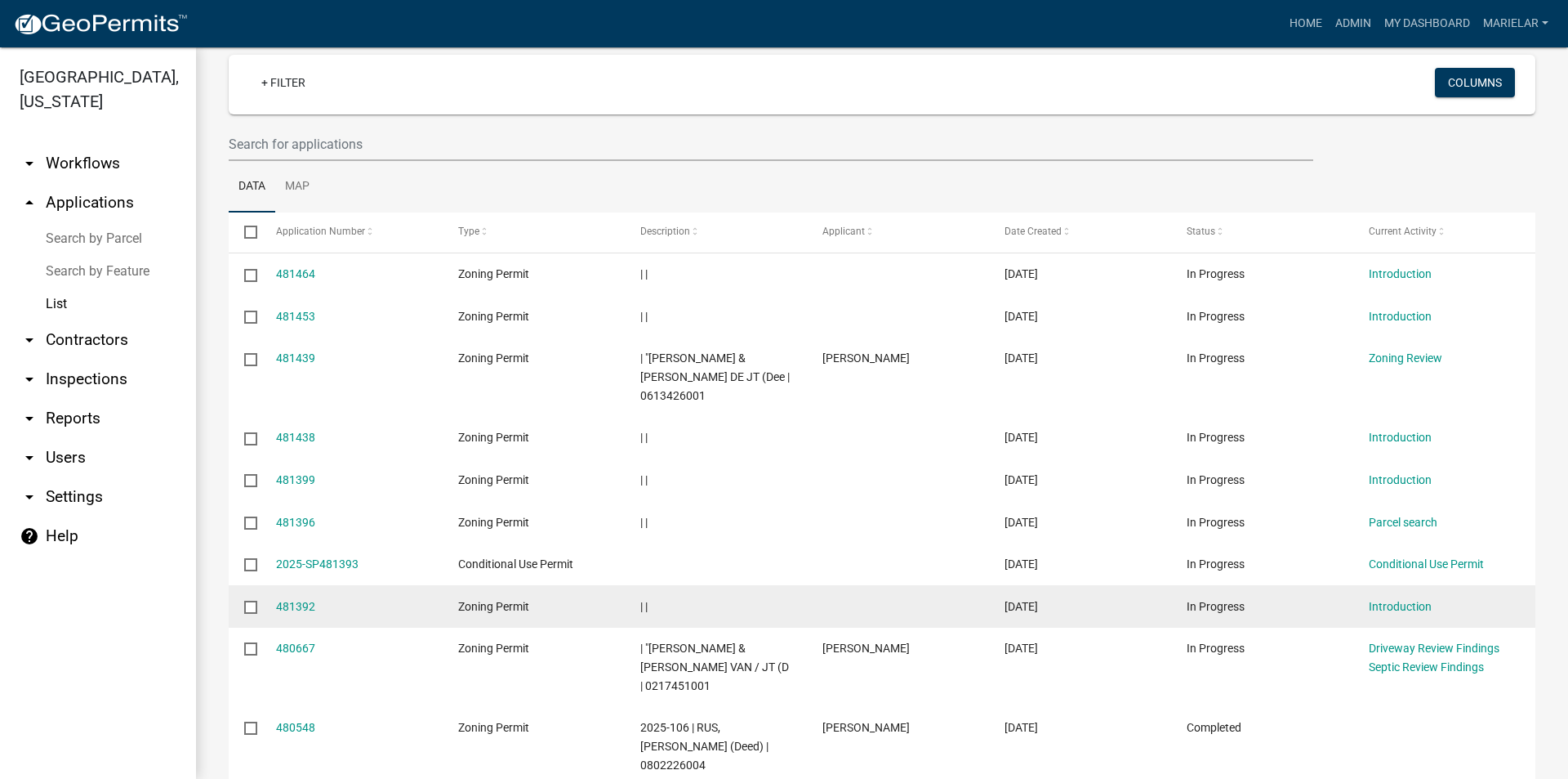
scroll to position [207, 0]
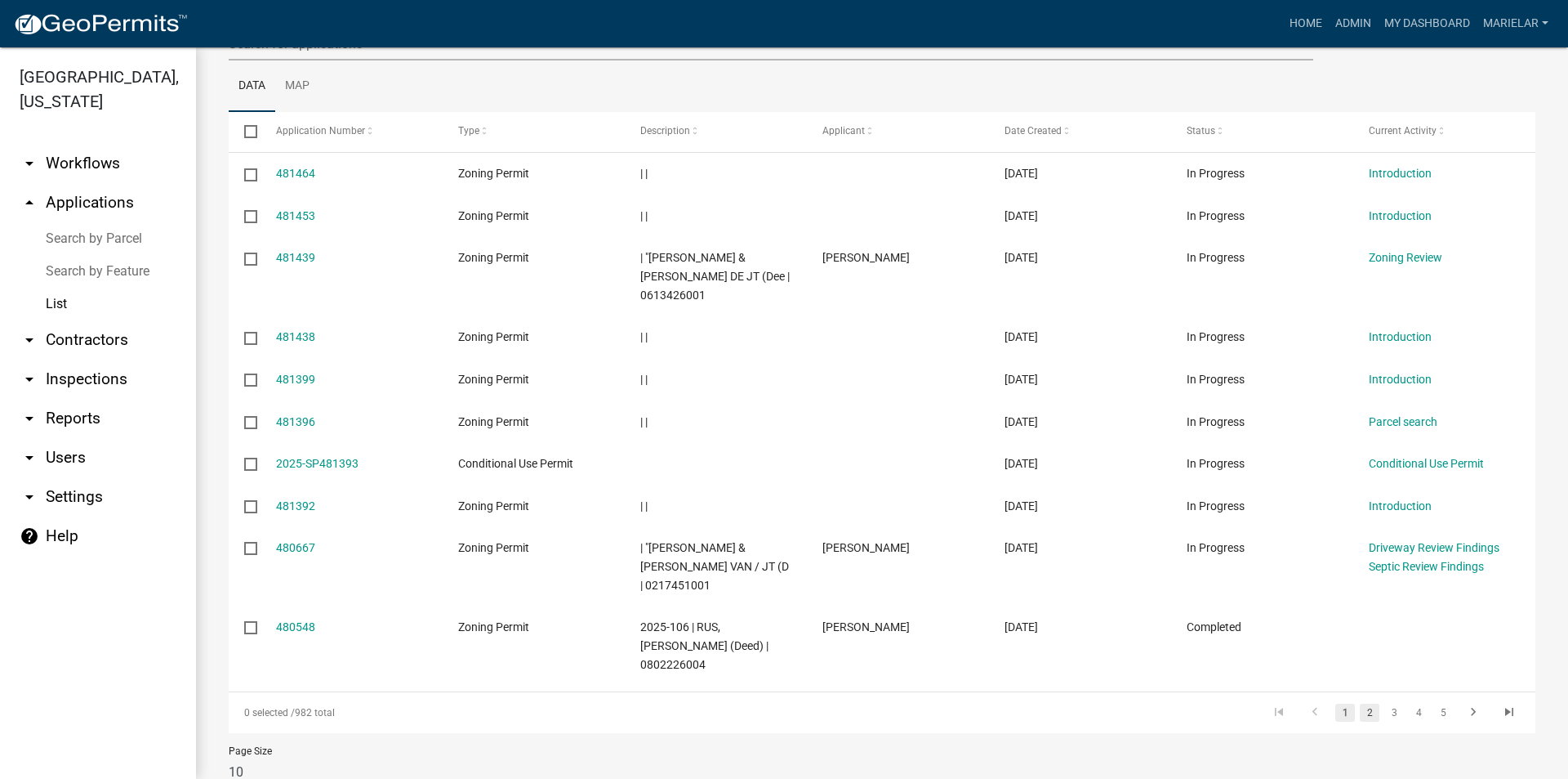
click at [1360, 704] on link "2" at bounding box center [1369, 712] width 19 height 18
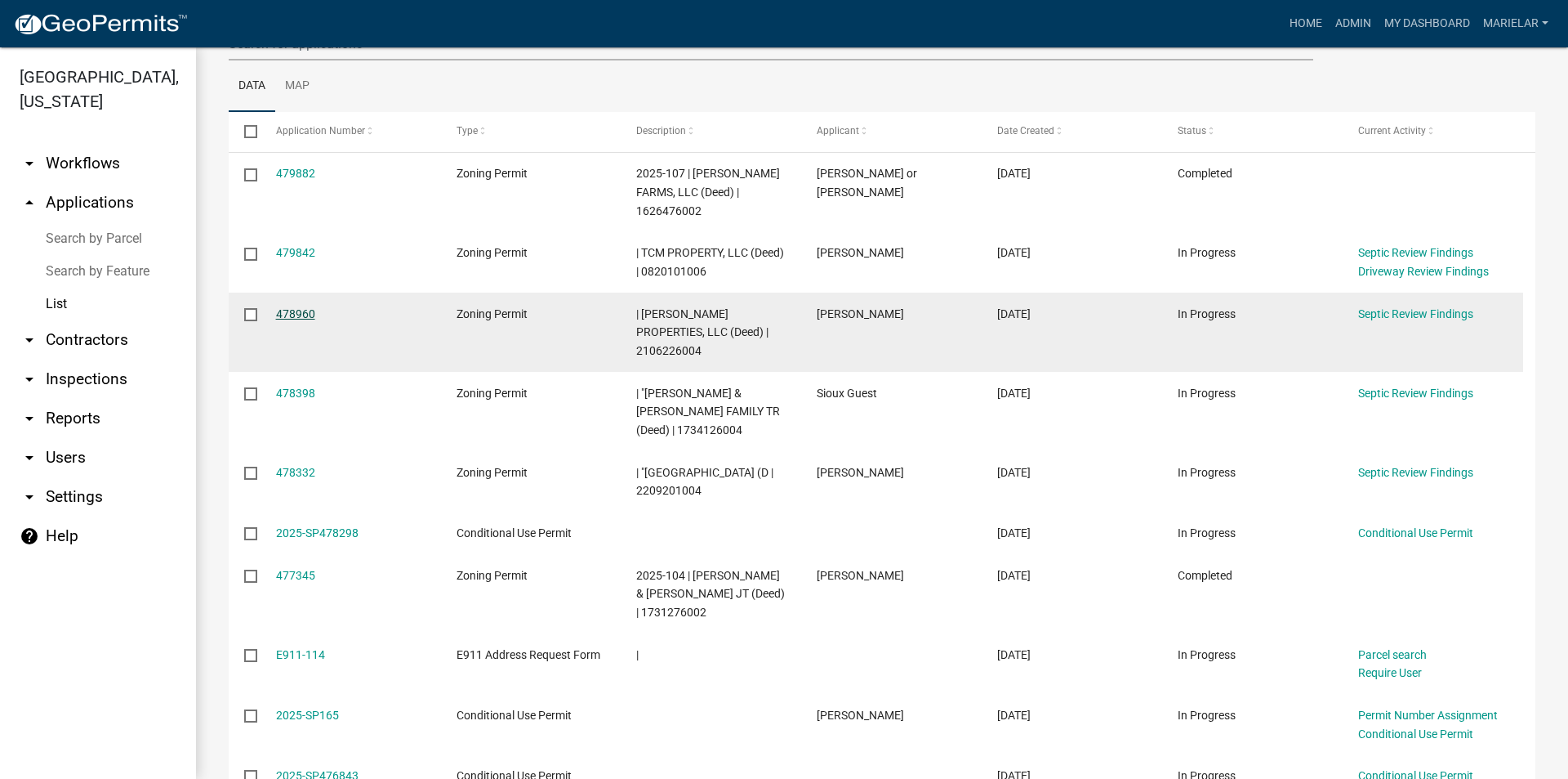
click at [304, 316] on link "478960" at bounding box center [295, 313] width 39 height 13
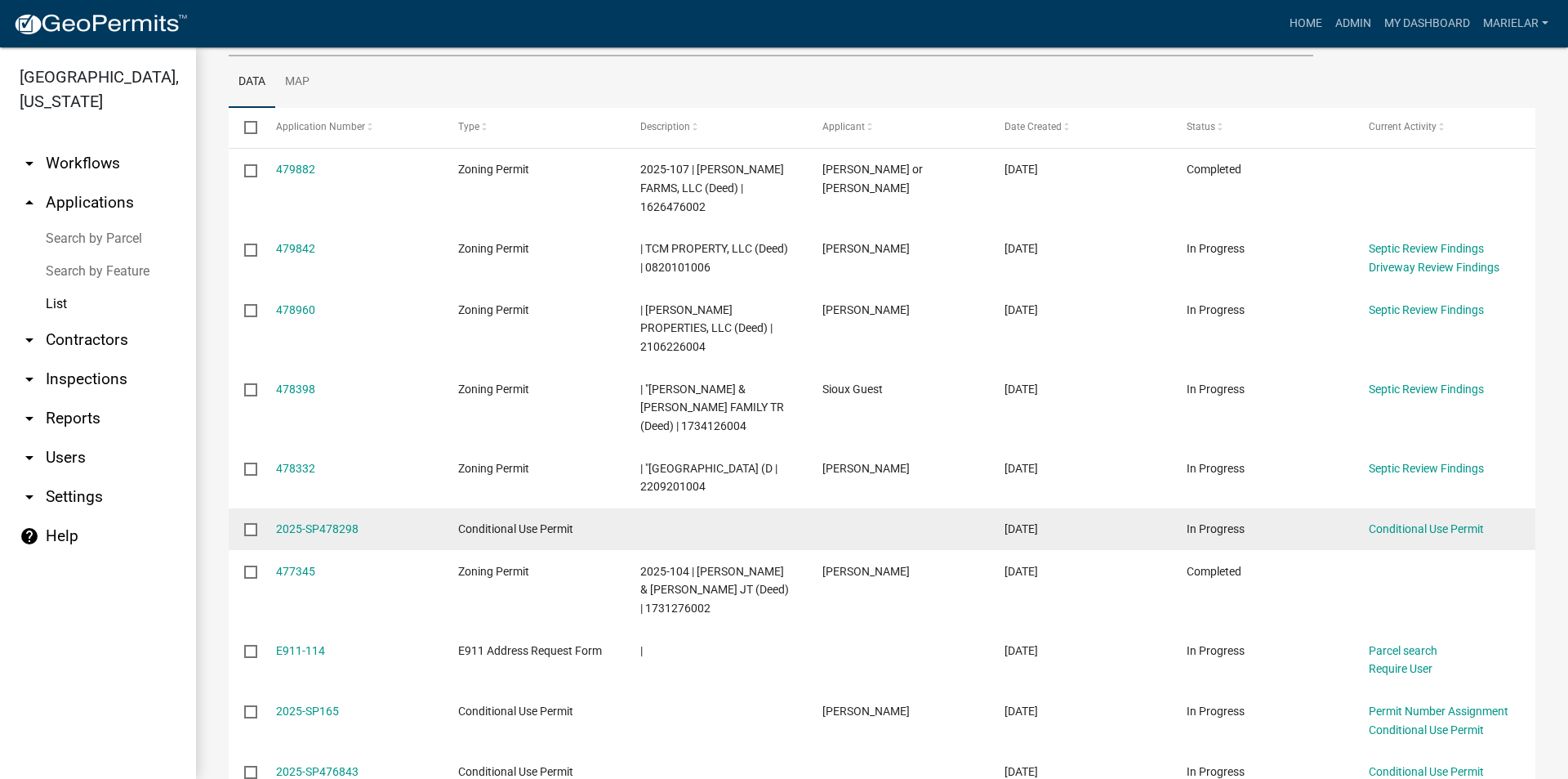
scroll to position [374, 0]
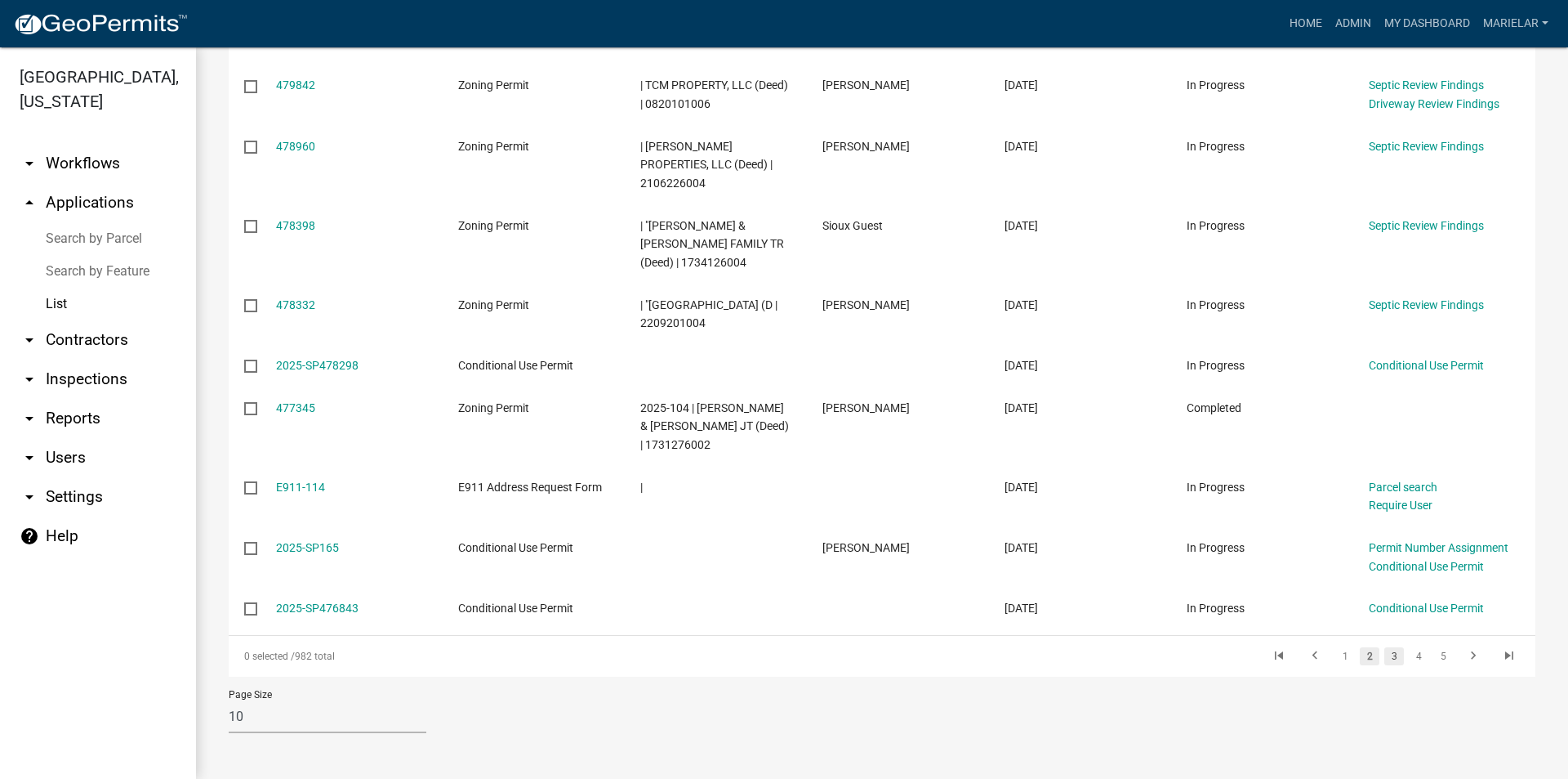
click at [1387, 651] on link "3" at bounding box center [1393, 656] width 19 height 18
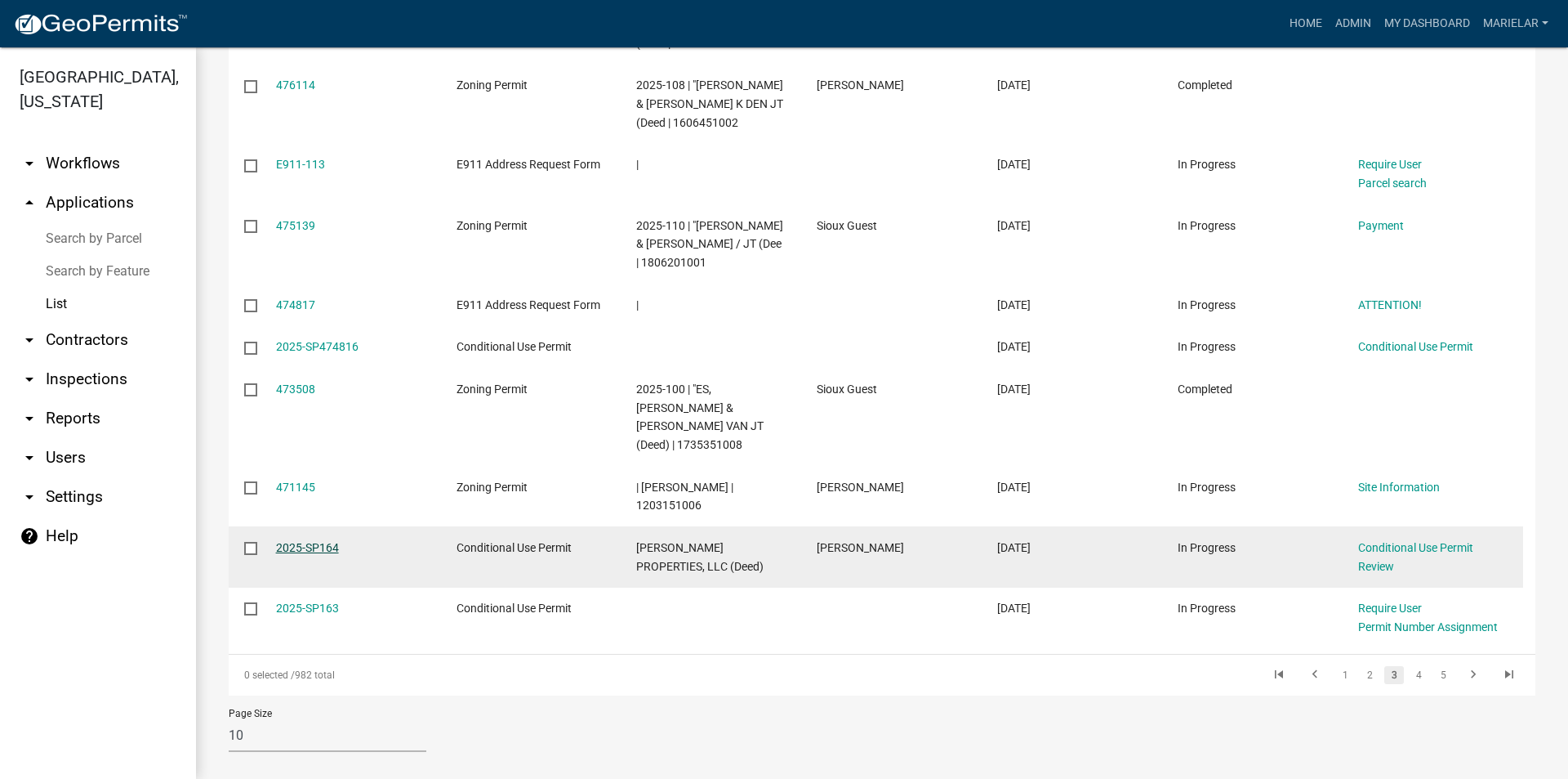
click at [308, 541] on link "2025-SP164" at bounding box center [307, 547] width 63 height 13
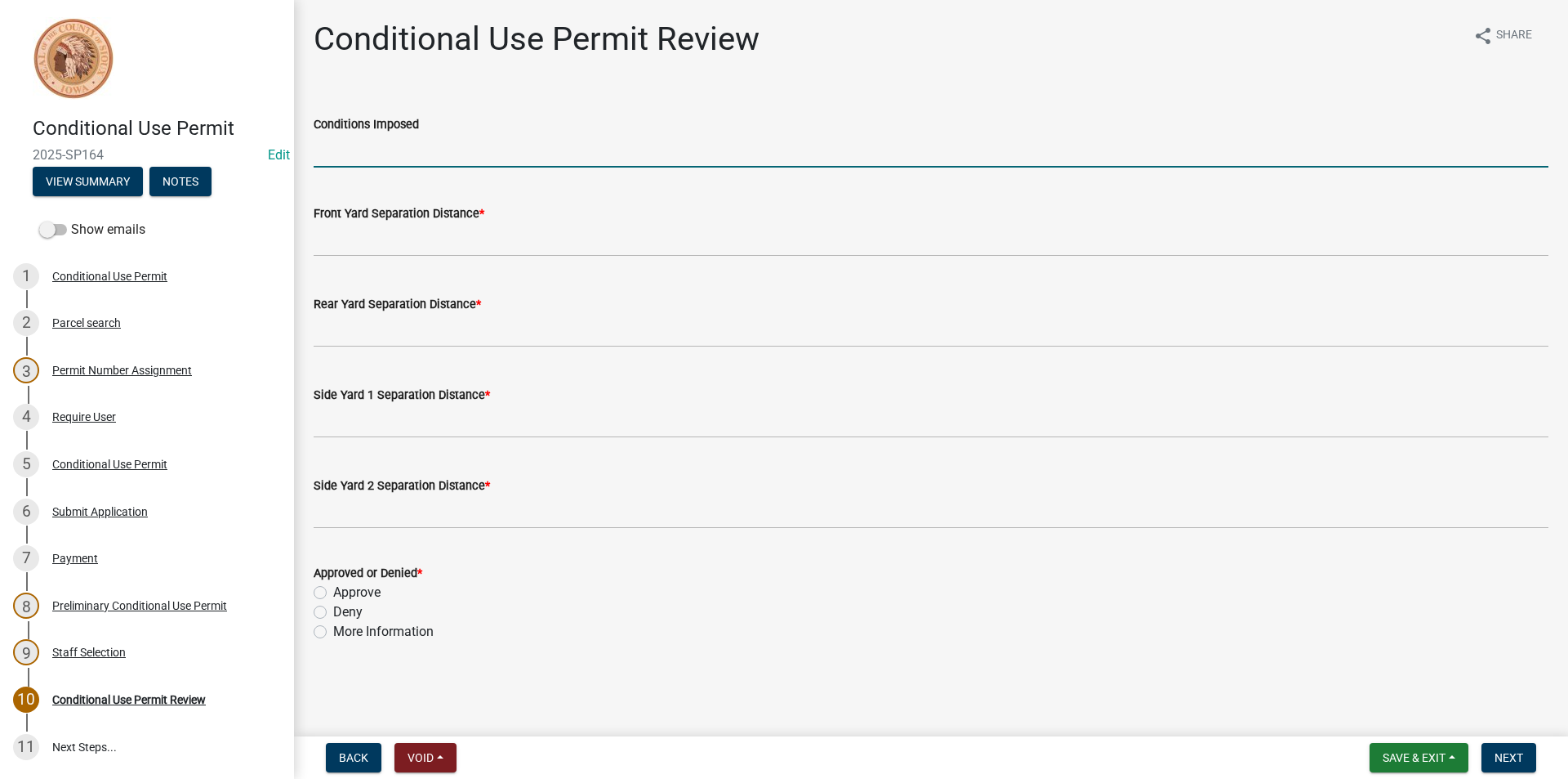
click at [380, 155] on input "Conditions Imposed" at bounding box center [931, 151] width 1235 height 34
type input "None"
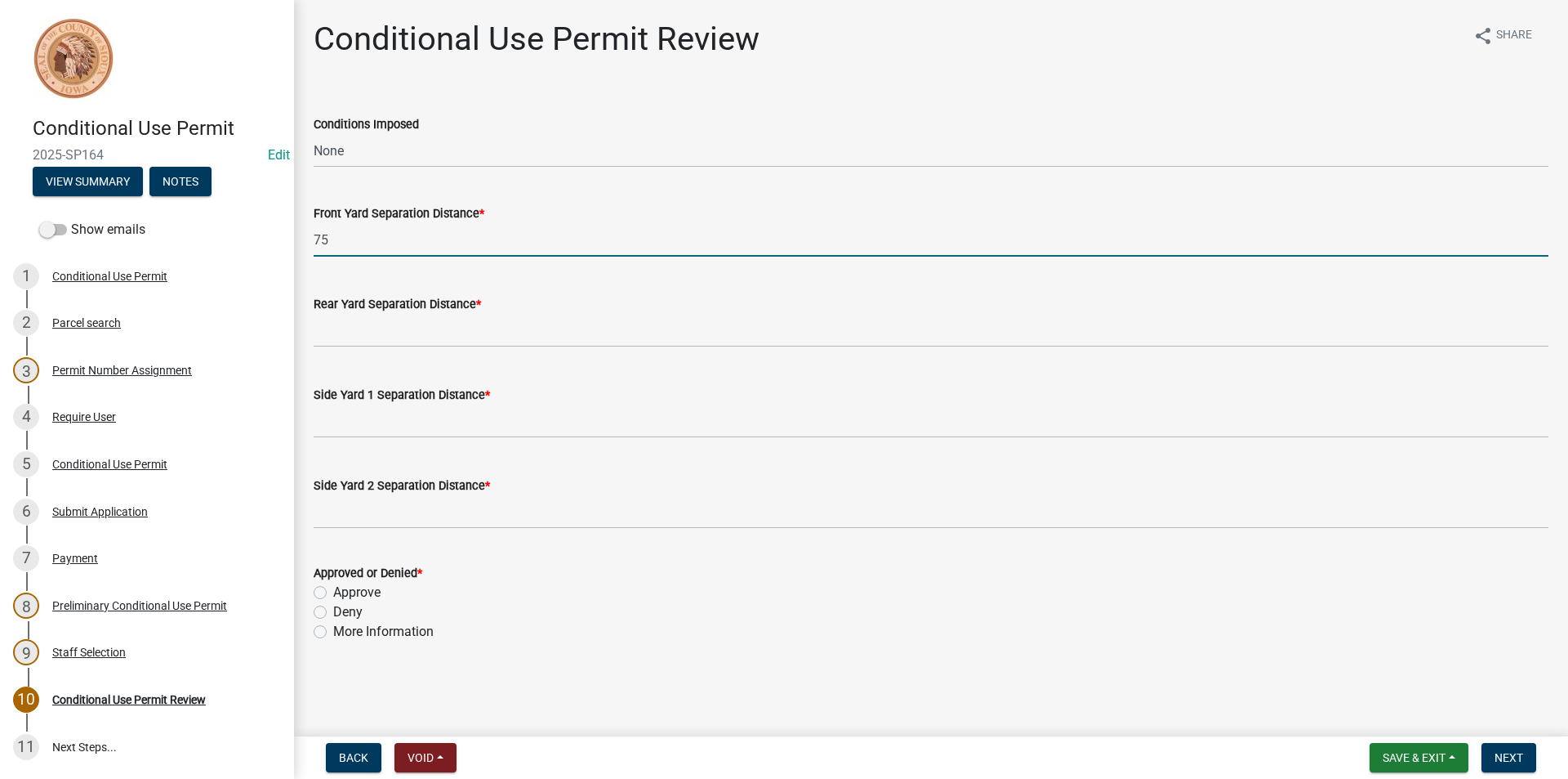
type input "75"
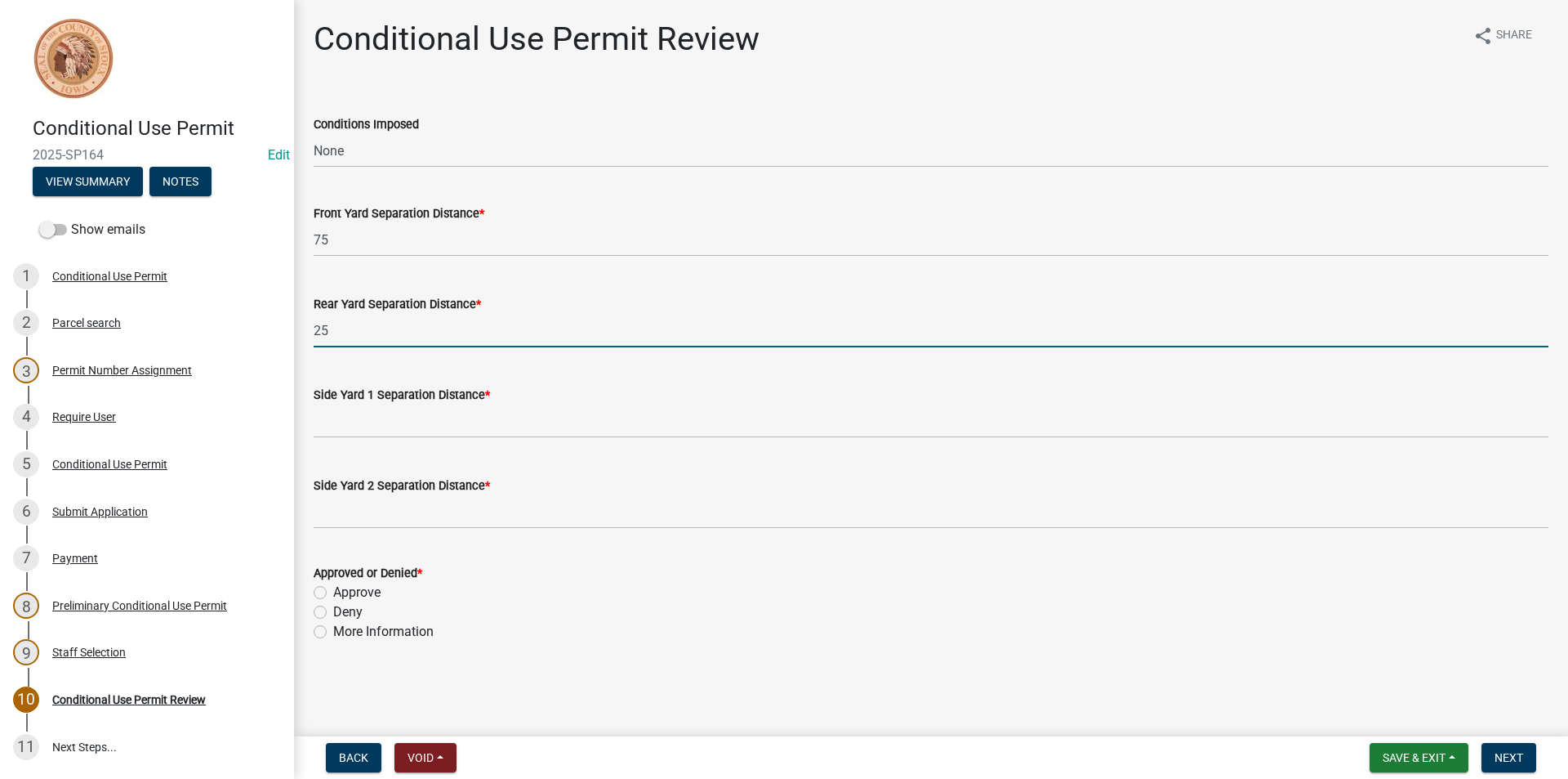
type input "25"
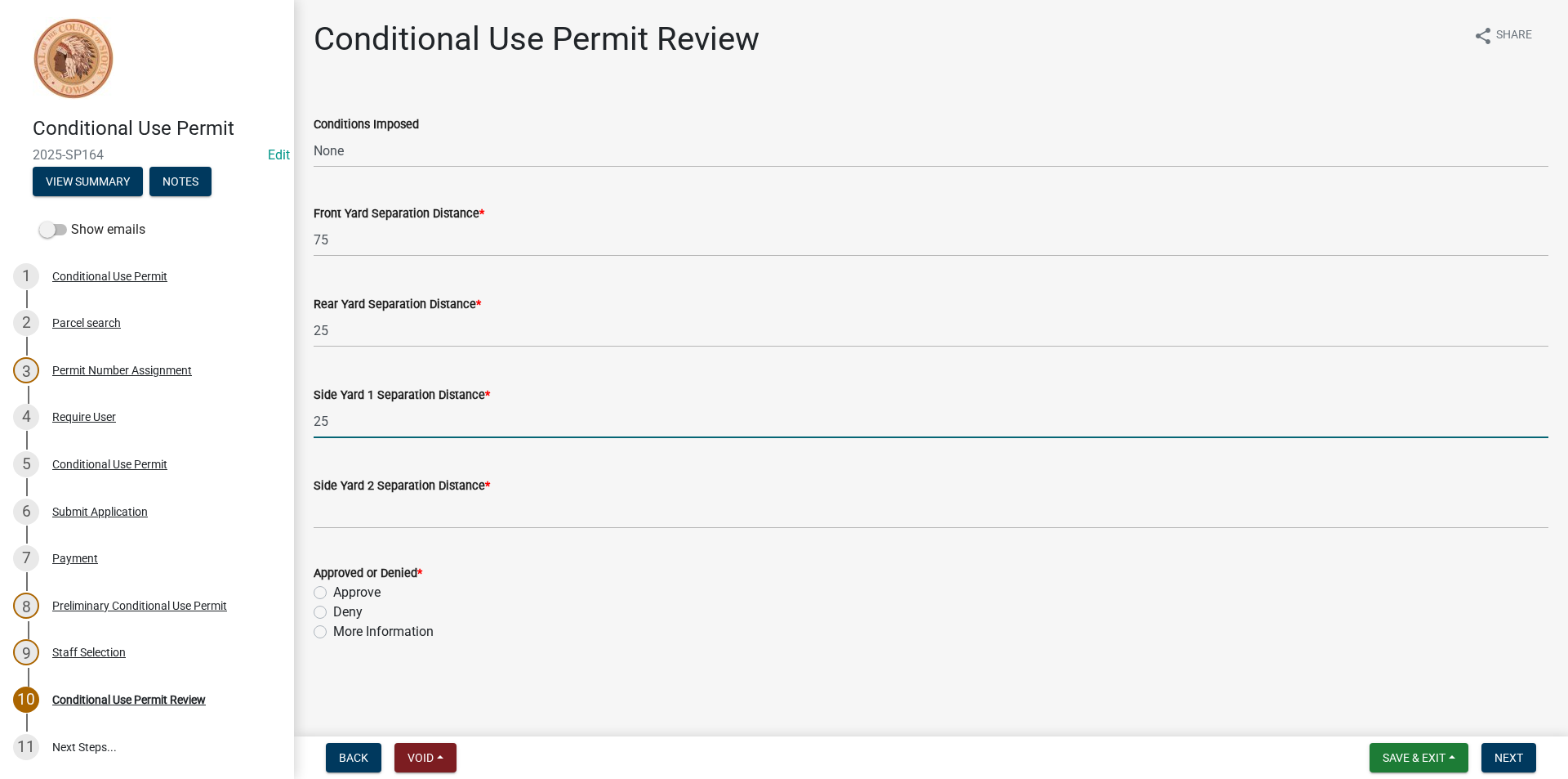
type input "25"
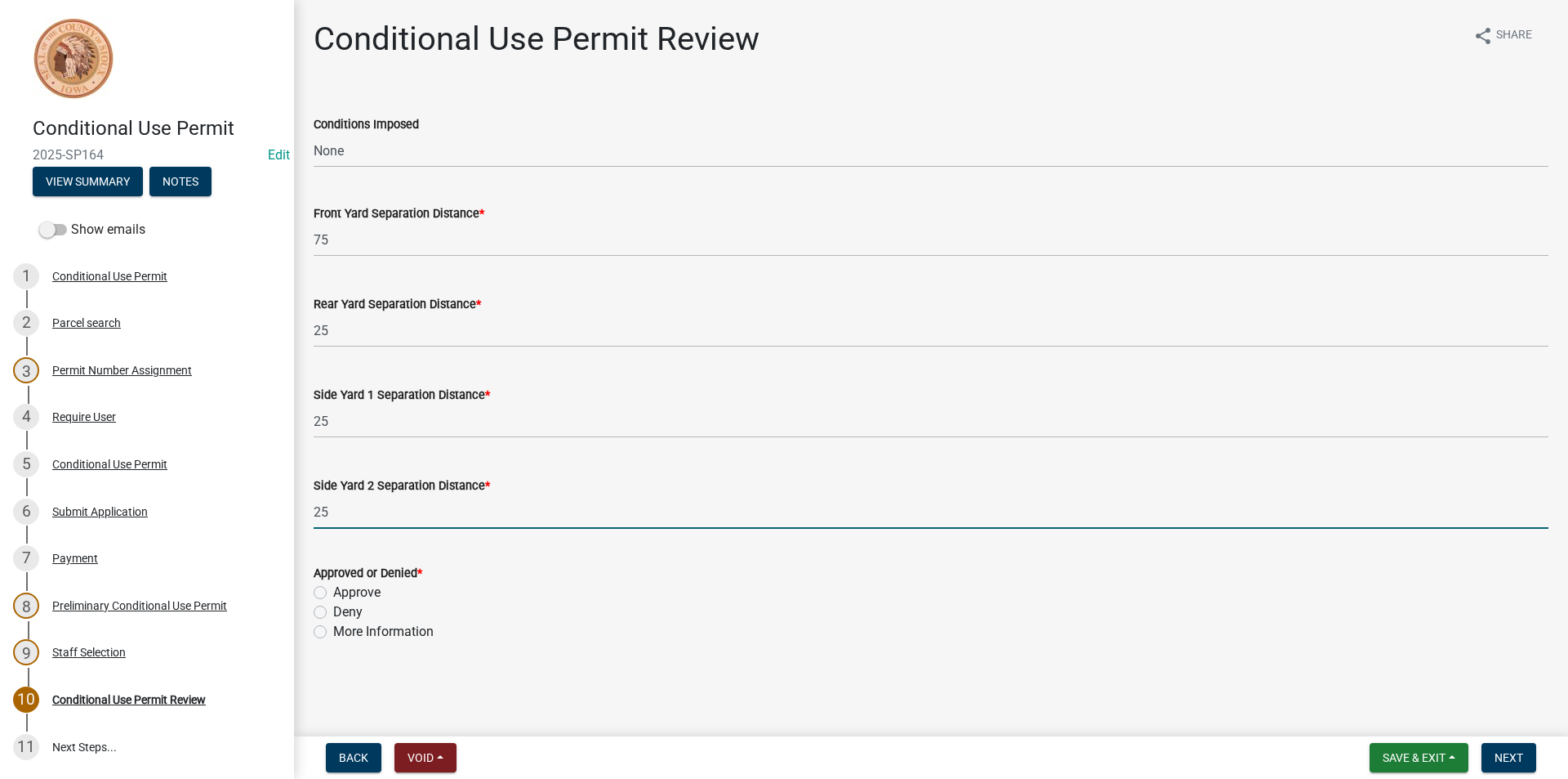
type input "25"
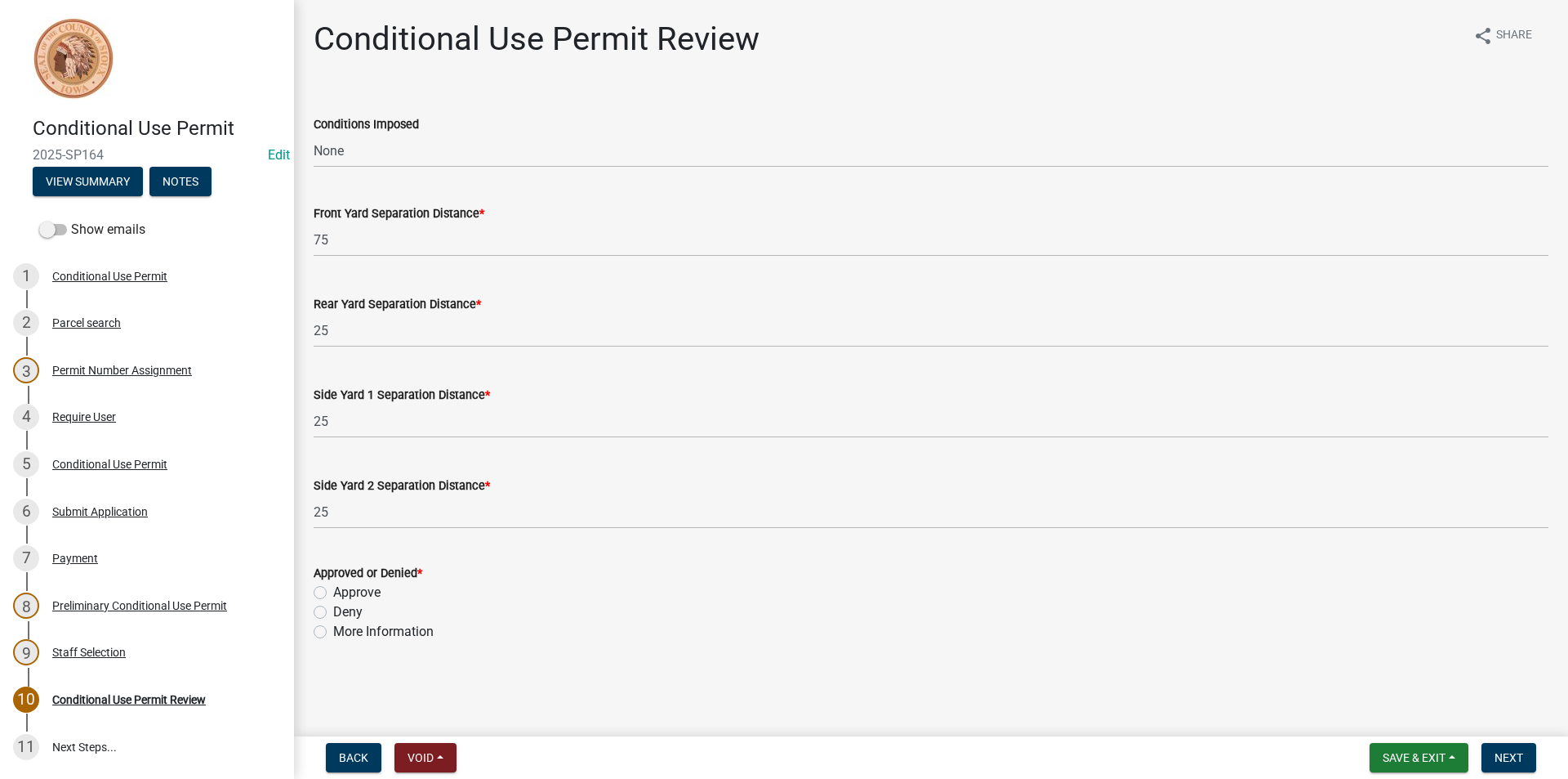
click at [333, 592] on label "Approve" at bounding box center [357, 592] width 47 height 19
click at [333, 592] on input "Approve" at bounding box center [338, 587] width 11 height 11
radio input "true"
click at [1507, 759] on span "Next" at bounding box center [1509, 757] width 29 height 13
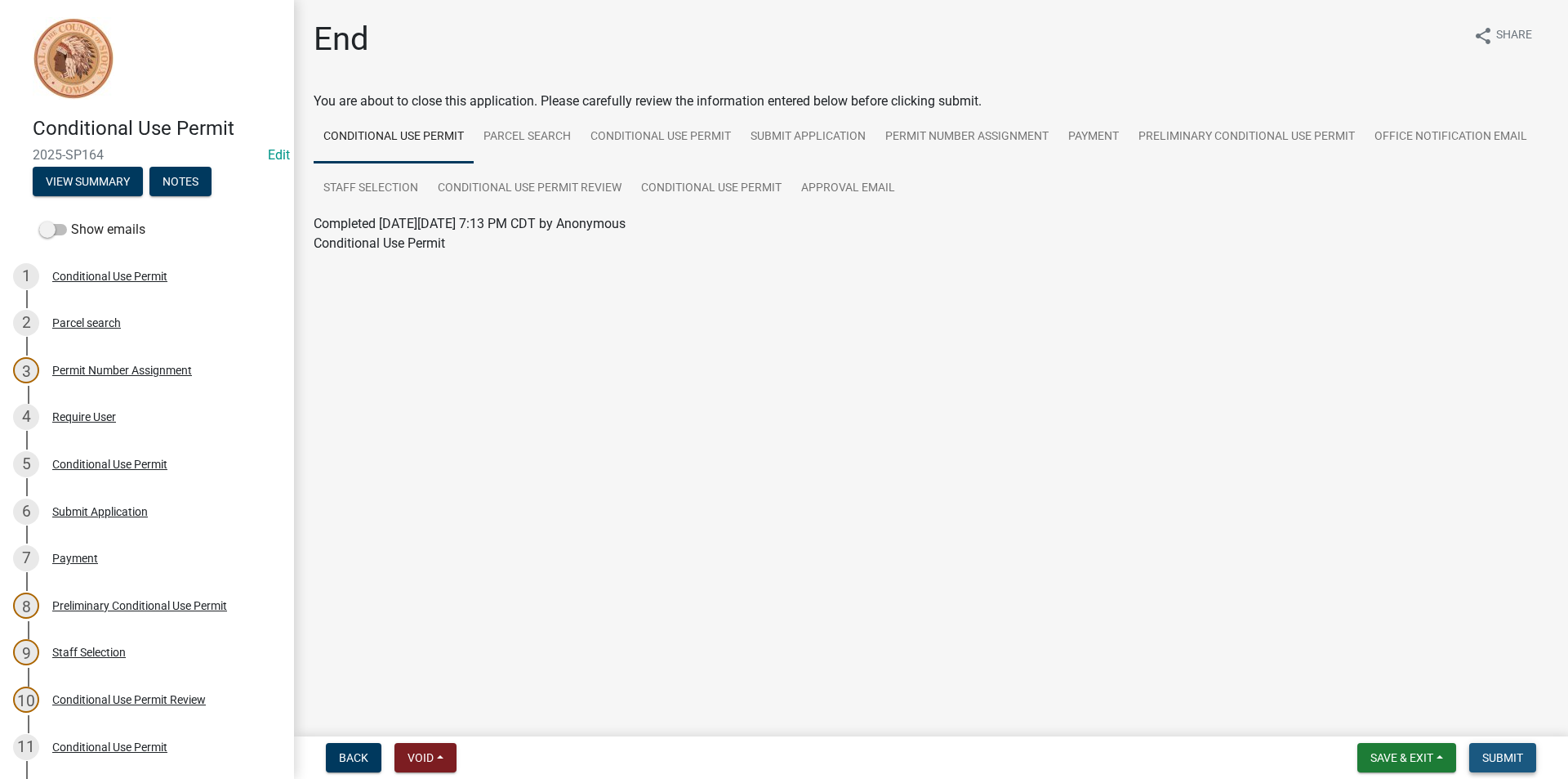
click at [1498, 765] on button "Submit" at bounding box center [1502, 757] width 67 height 30
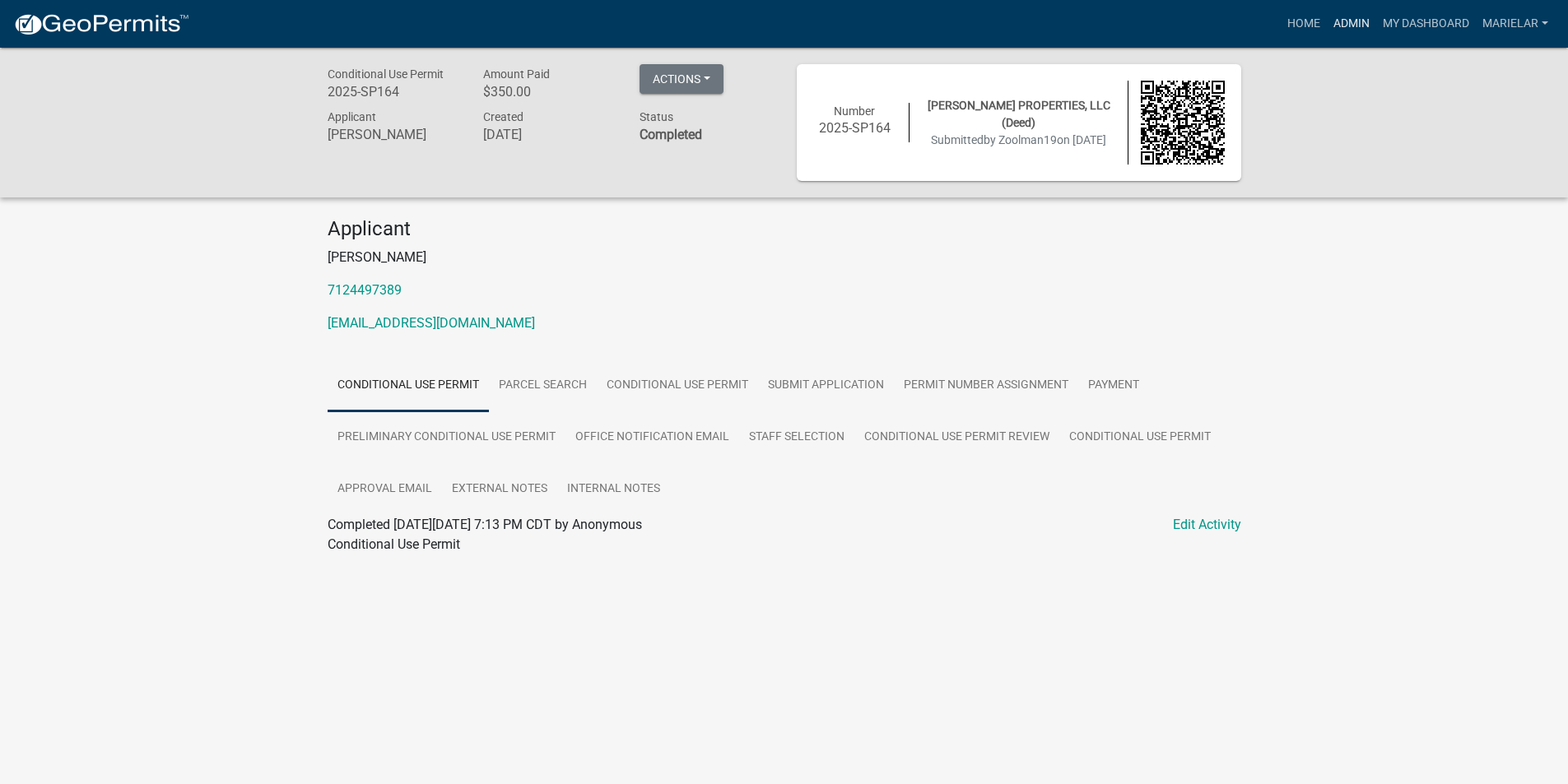
click at [1360, 33] on link "Admin" at bounding box center [1351, 24] width 49 height 31
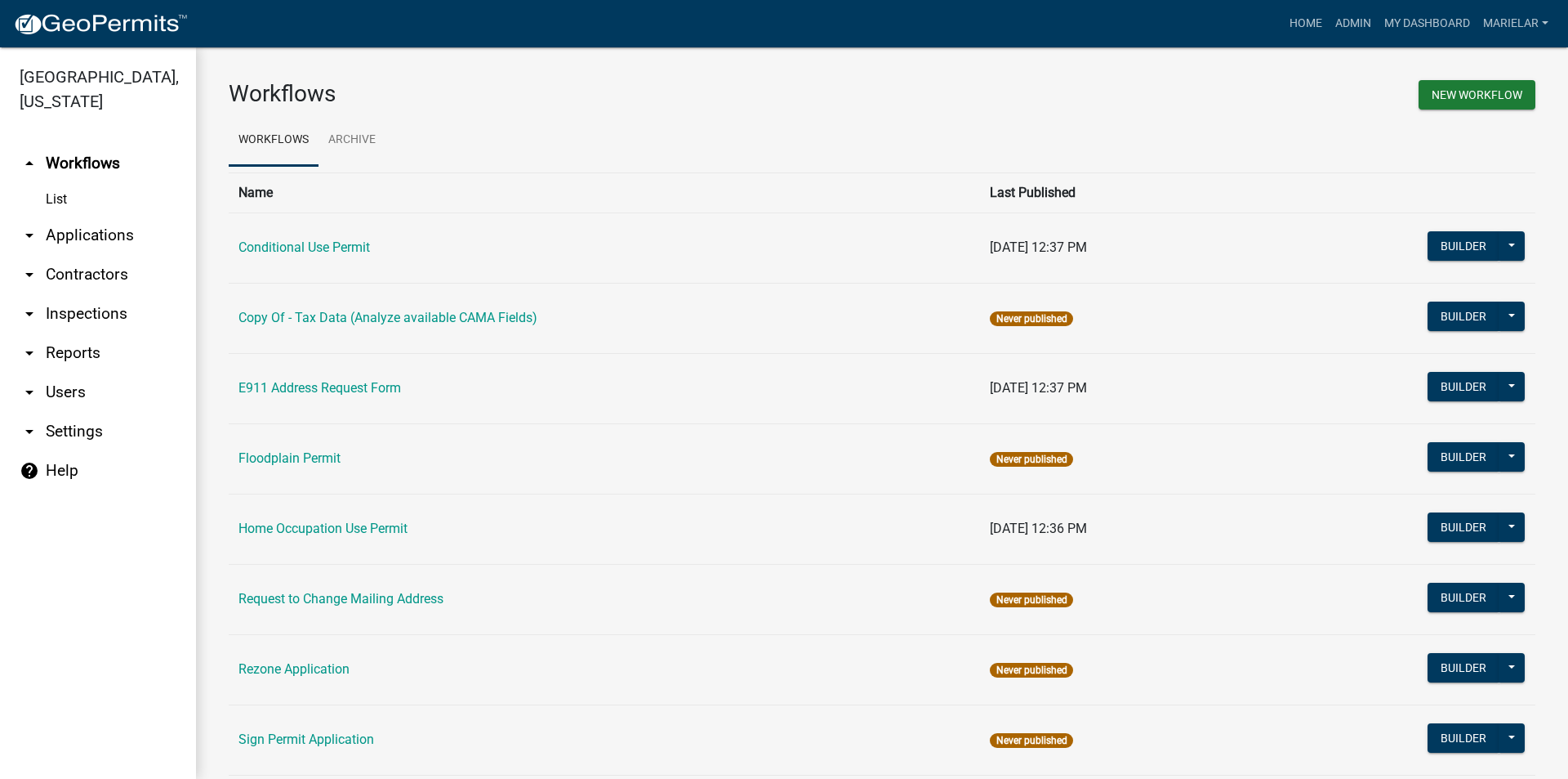
click at [33, 225] on icon "arrow_drop_down" at bounding box center [29, 235] width 19 height 19
click at [0, 0] on link "Search by Parcel" at bounding box center [0, 0] width 0 height 0
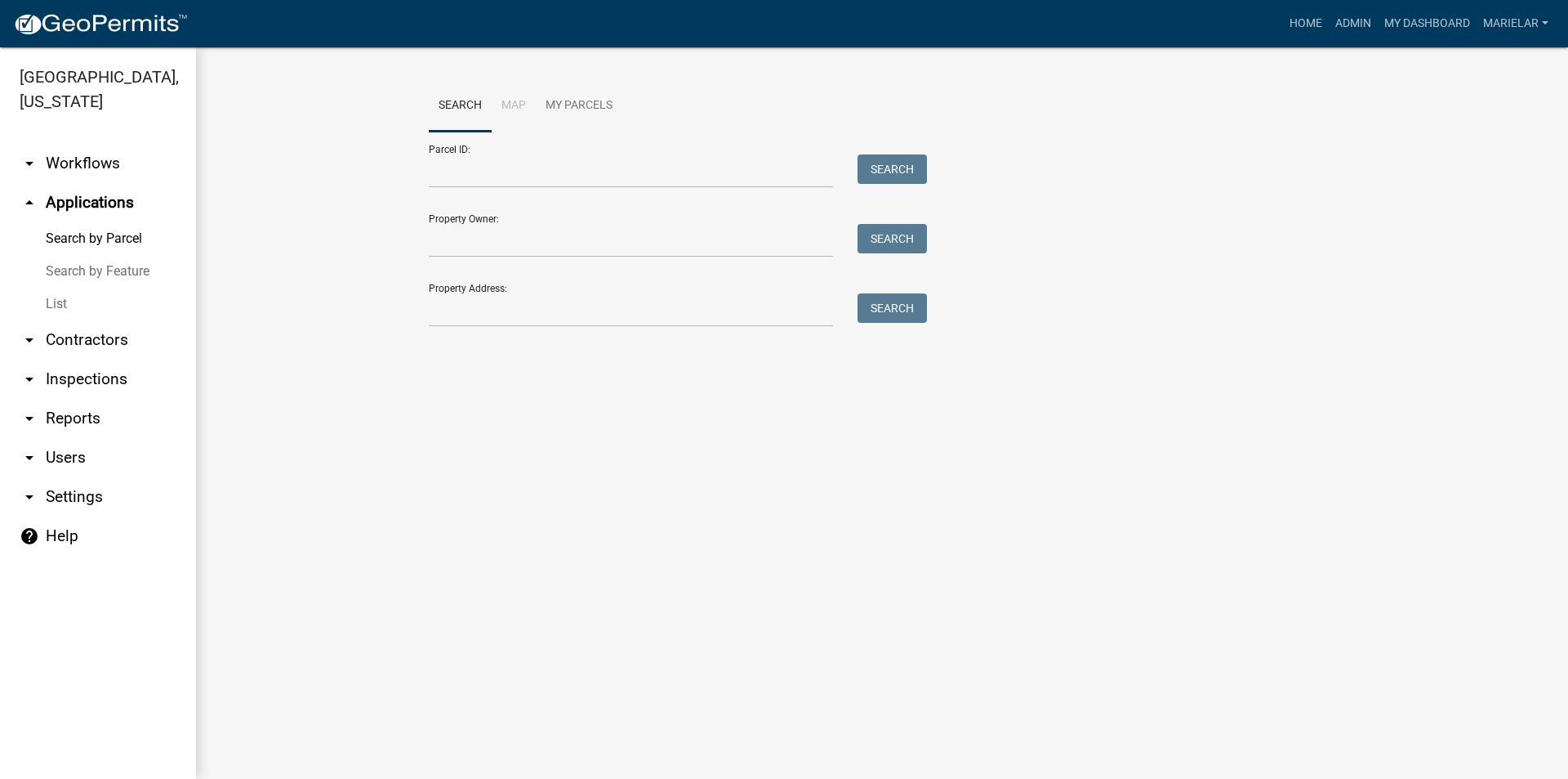
click at [54, 288] on link "List" at bounding box center [98, 304] width 196 height 33
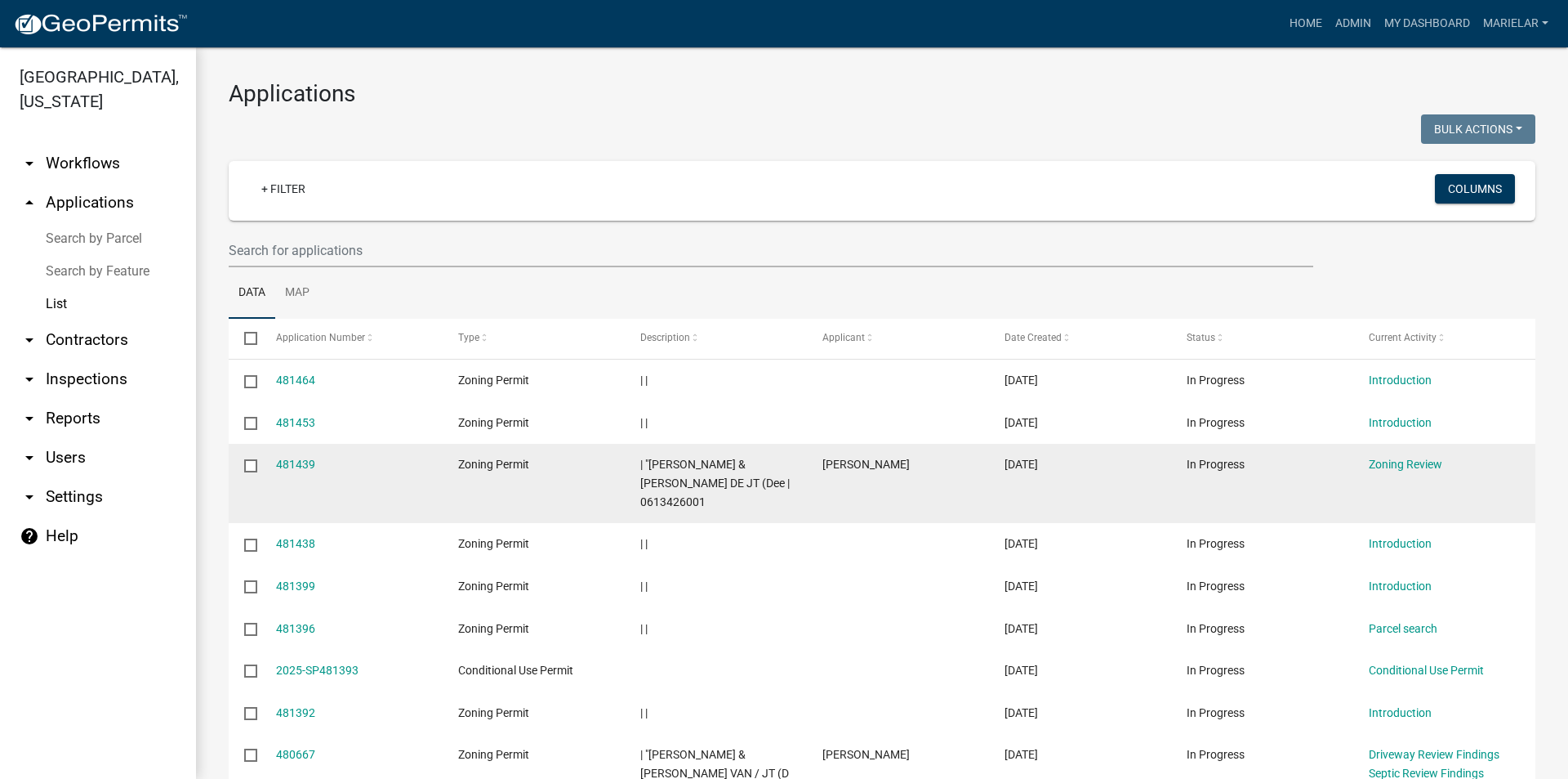
scroll to position [207, 0]
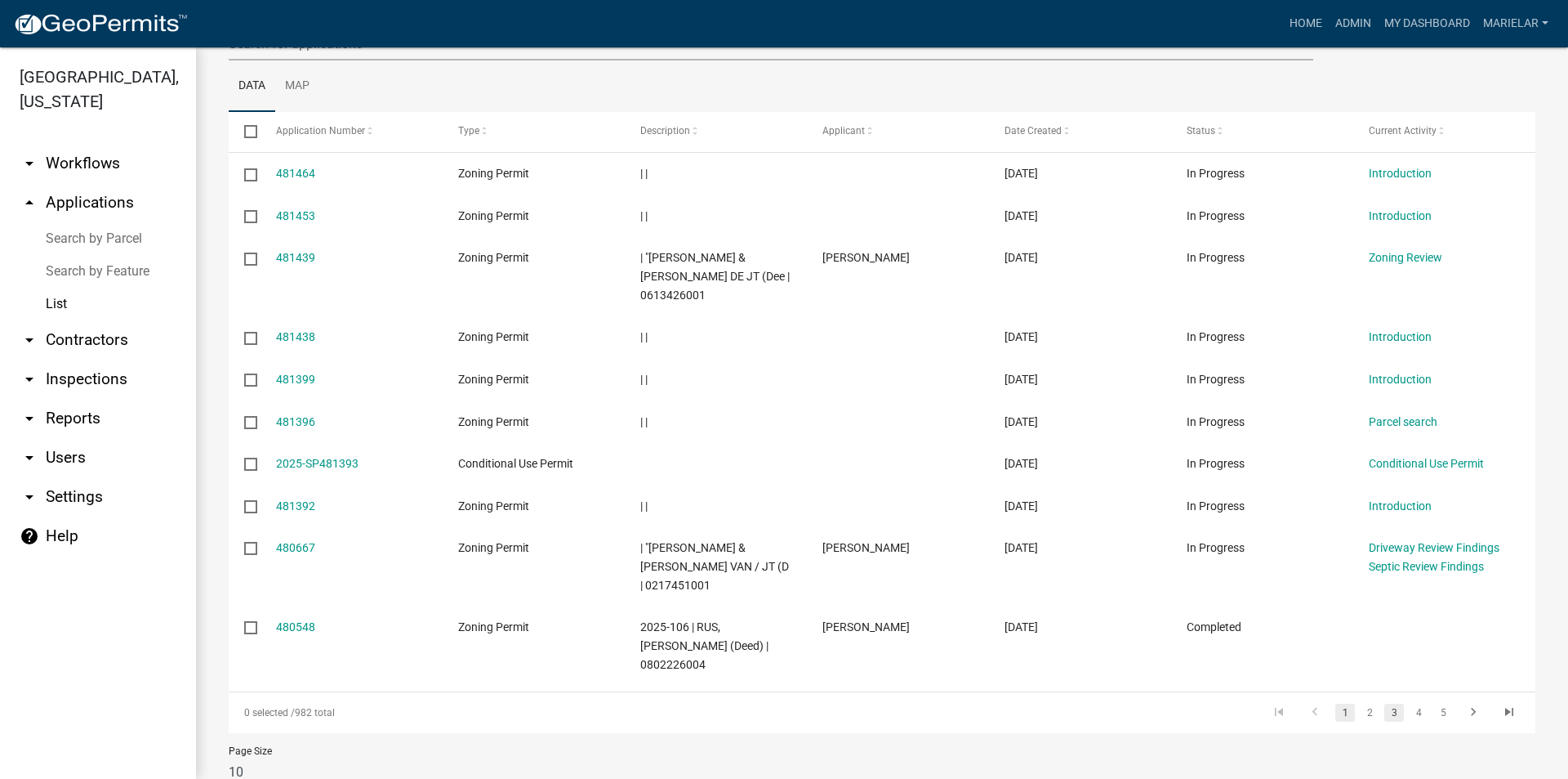
click at [1384, 704] on link "3" at bounding box center [1393, 712] width 19 height 18
